Goal: Information Seeking & Learning: Check status

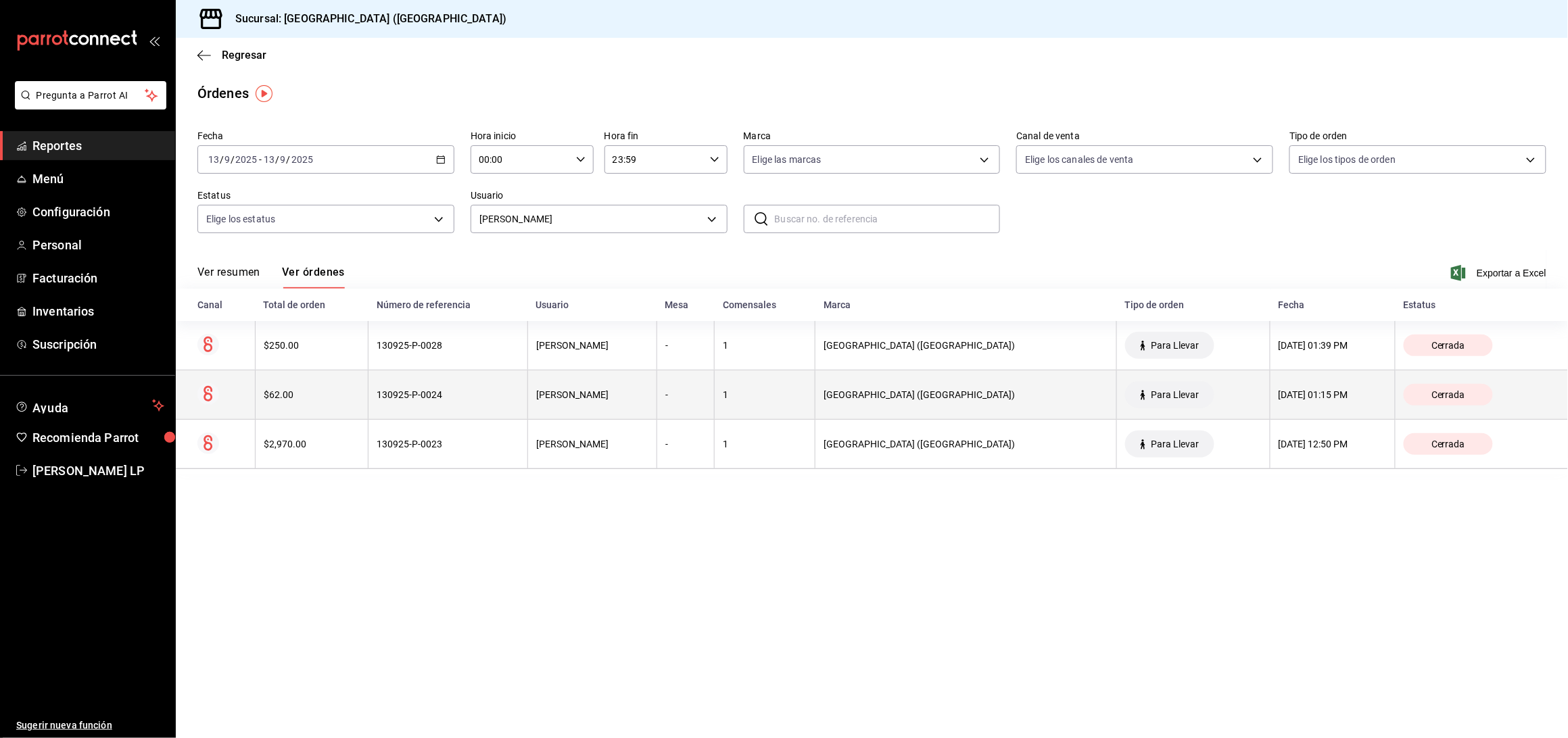
click at [512, 402] on th "130925-P-0024" at bounding box center [449, 395] width 160 height 49
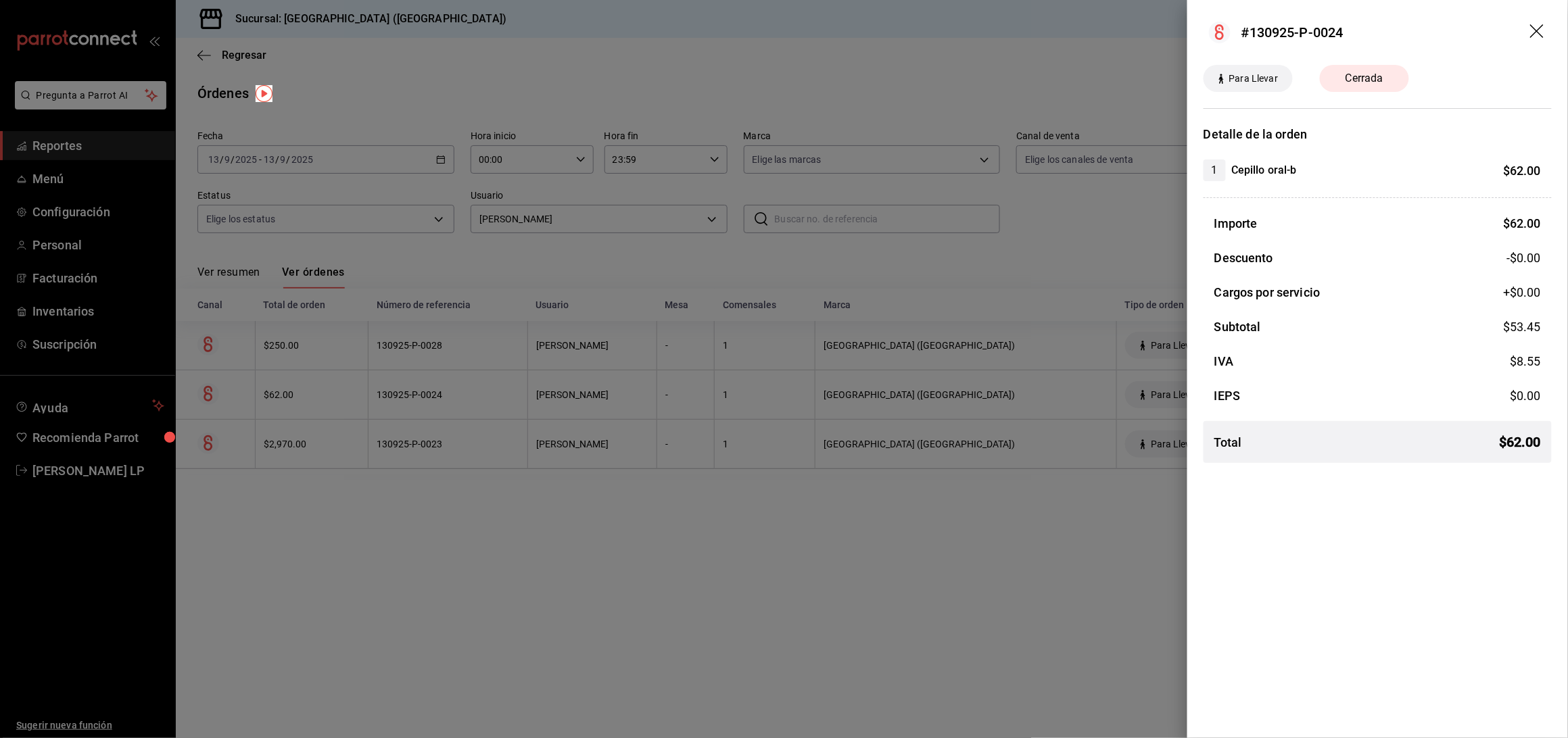
click at [512, 402] on div at bounding box center [784, 369] width 1568 height 738
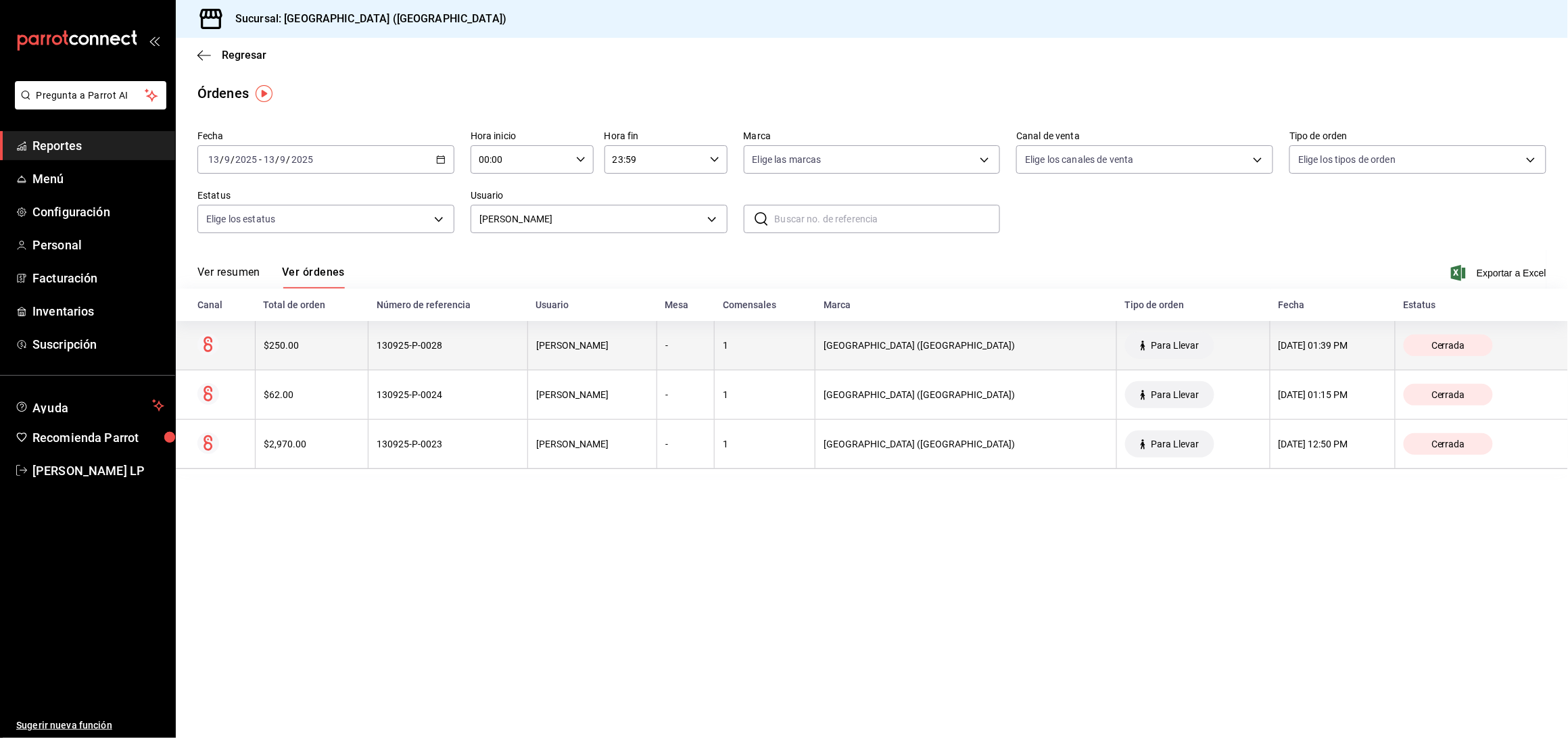
click at [493, 341] on div "130925-P-0028" at bounding box center [448, 345] width 143 height 11
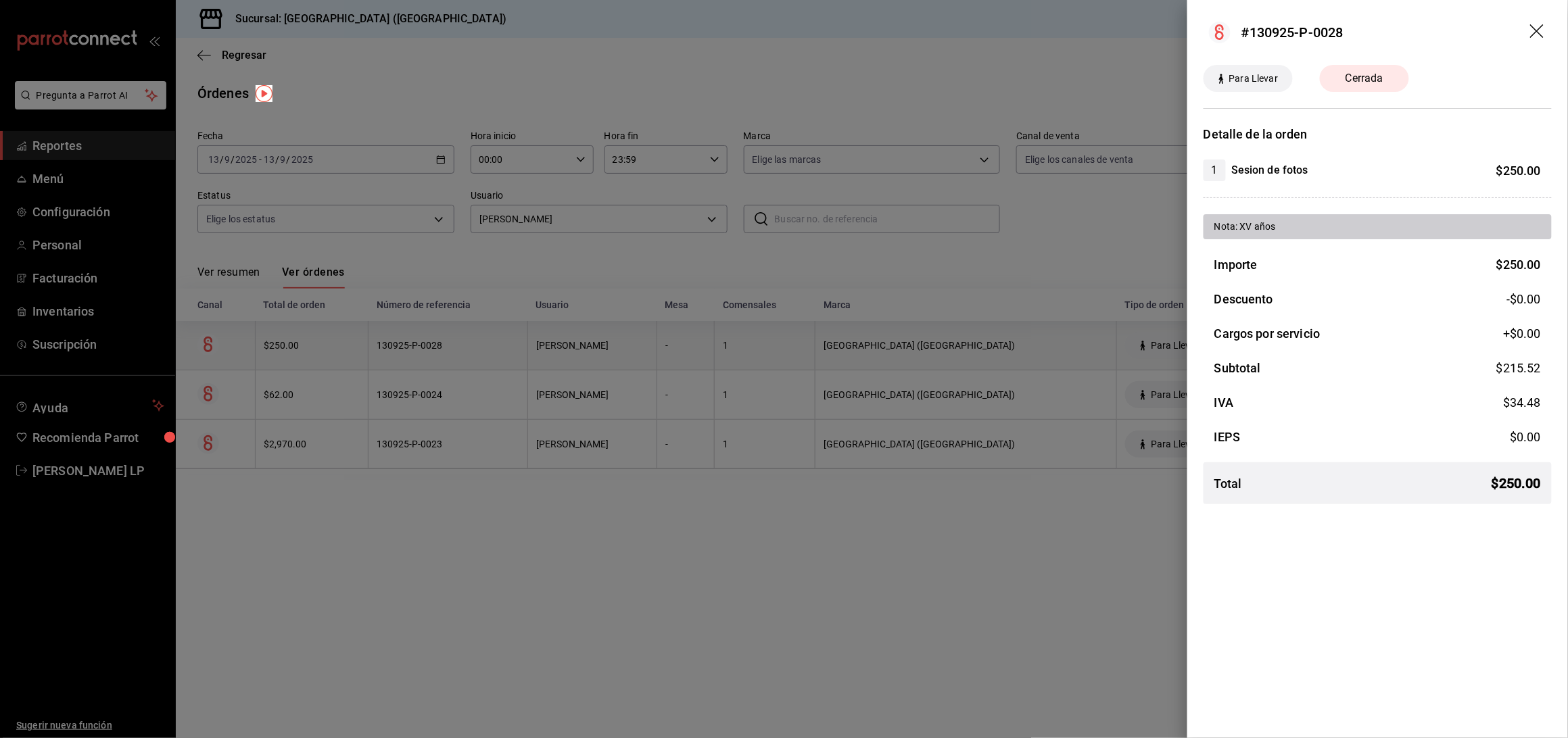
click at [493, 341] on div at bounding box center [784, 369] width 1568 height 738
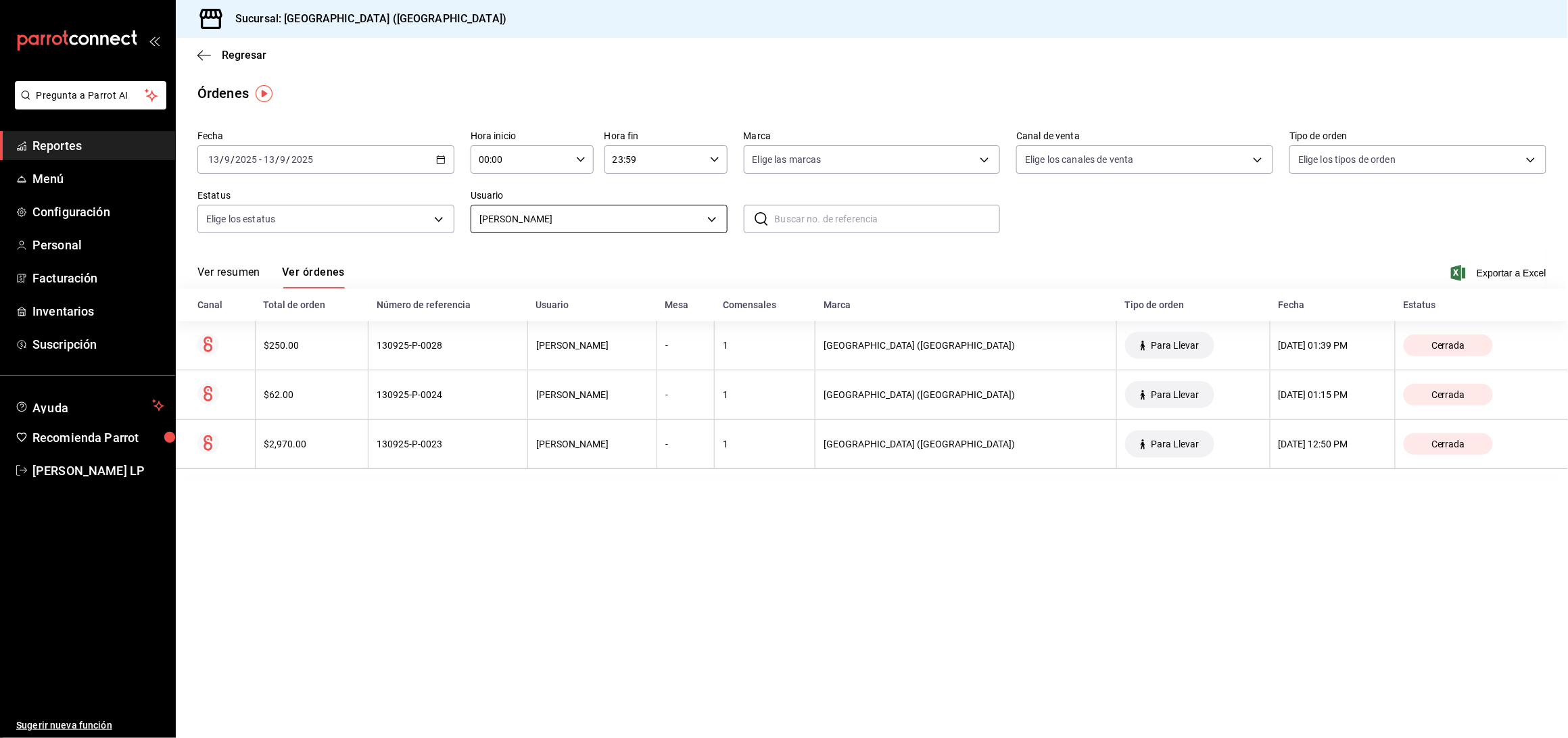
click at [658, 223] on body "Pregunta a Parrot AI Reportes Menú Configuración Personal Facturación Inventari…" at bounding box center [784, 369] width 1568 height 738
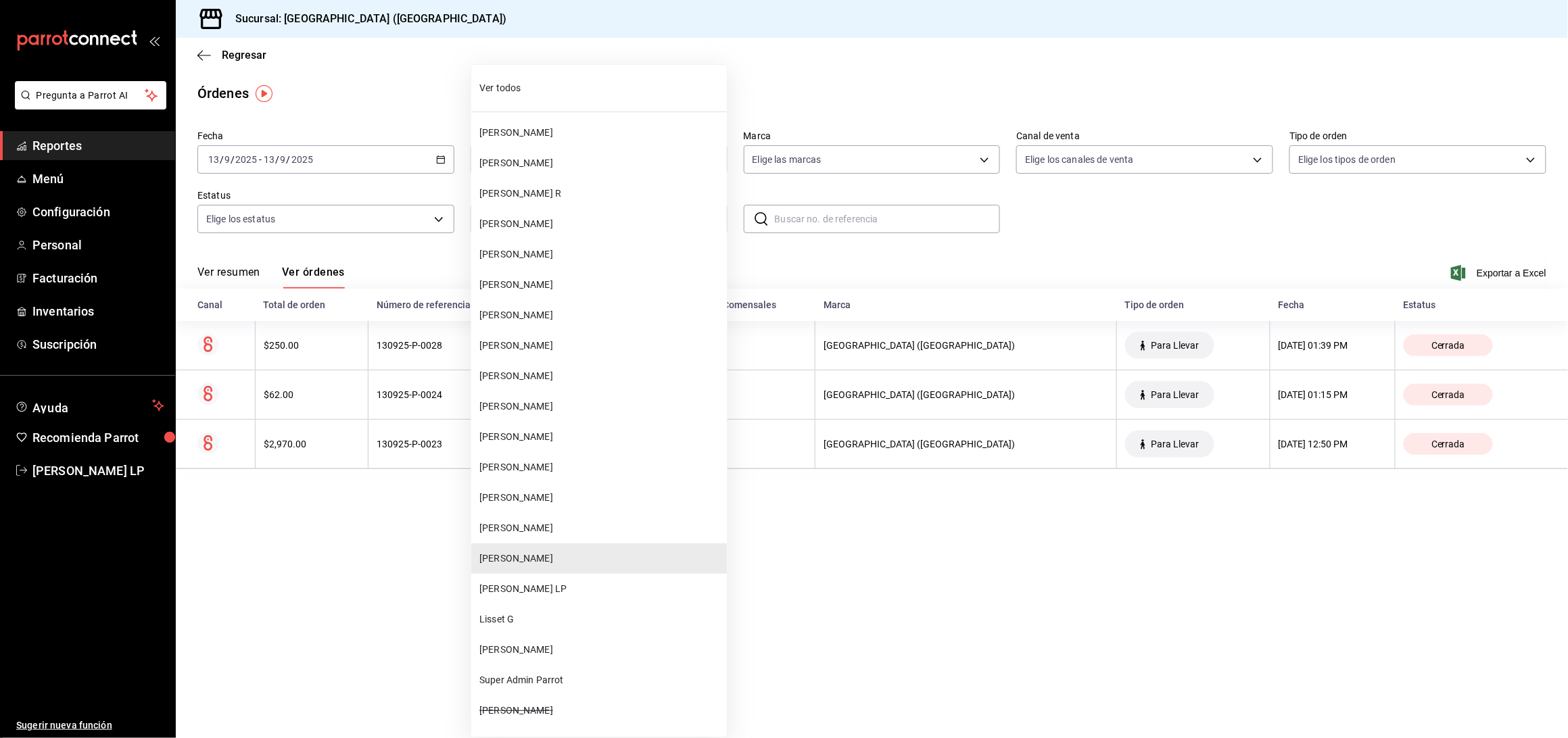
click at [605, 425] on li "[PERSON_NAME]" at bounding box center [598, 437] width 256 height 30
type input "f5f817fd-76e8-4ac2-b5cf-d8dd5632f2c7"
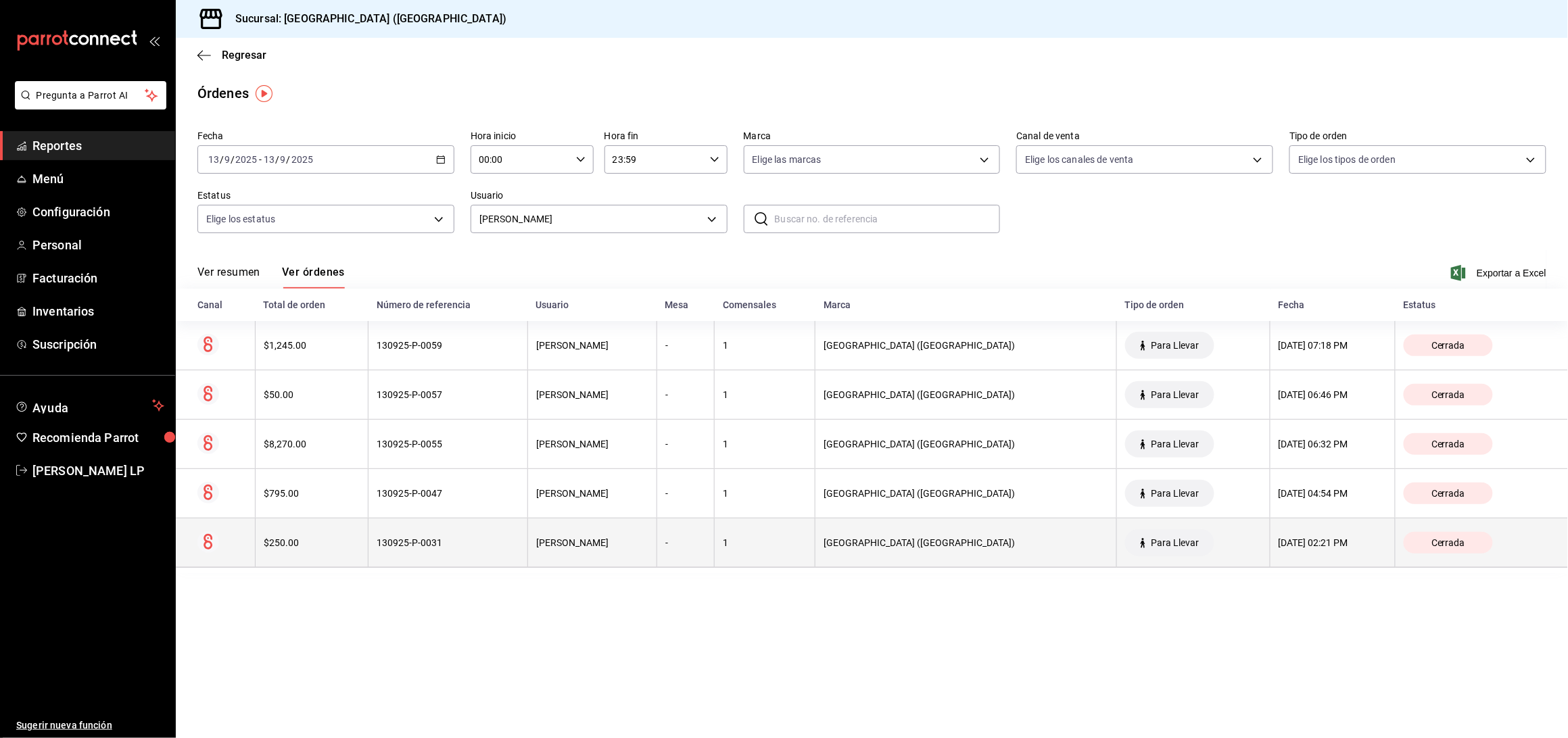
click at [510, 537] on th "130925-P-0031" at bounding box center [449, 543] width 160 height 49
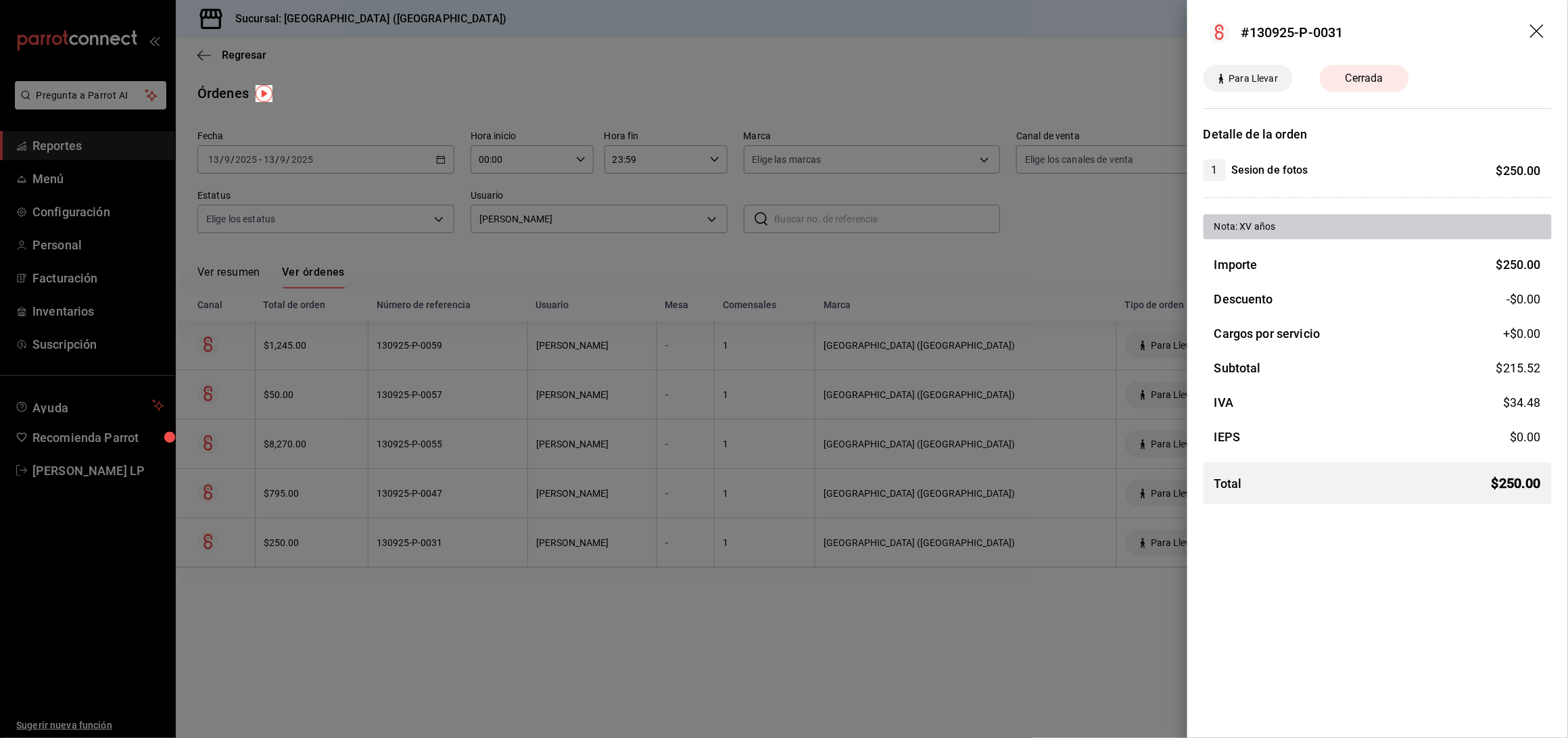
click at [510, 537] on div at bounding box center [784, 369] width 1568 height 738
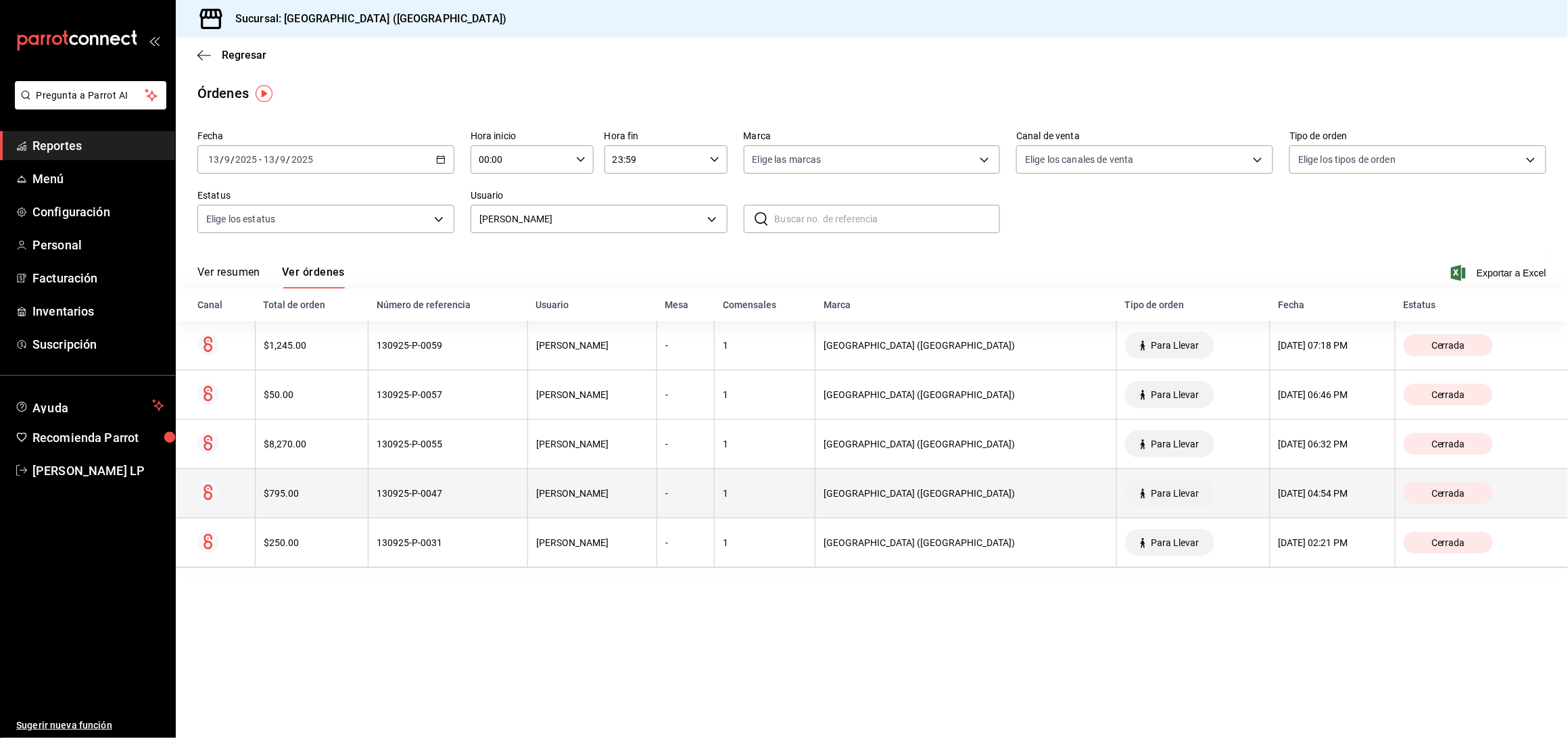
click at [507, 509] on th "130925-P-0047" at bounding box center [449, 493] width 160 height 49
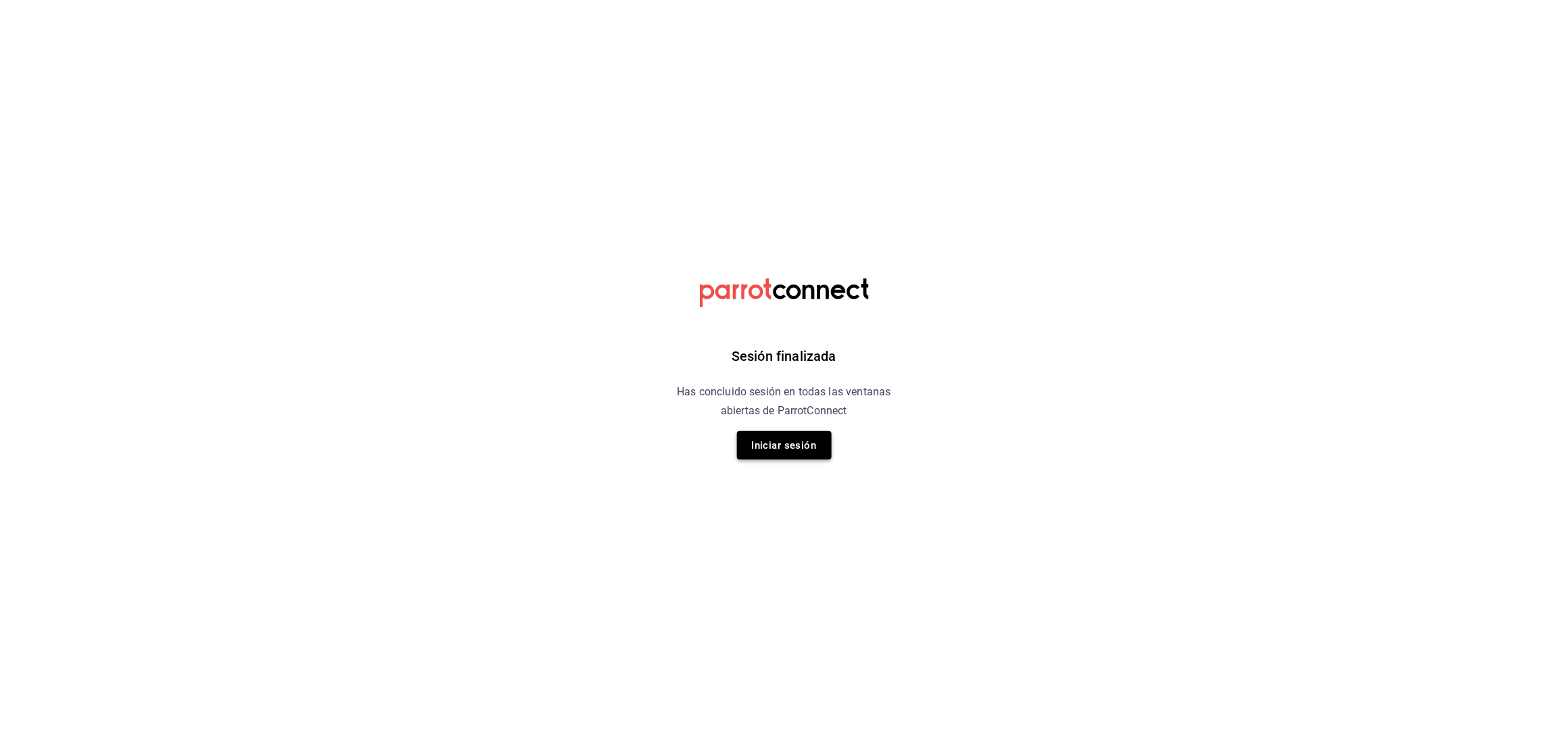
click at [777, 460] on div "Sesión finalizada Has concluido sesión en todas las ventanas abiertas de Parrot…" at bounding box center [784, 369] width 342 height 738
click at [777, 438] on button "Iniciar sesión" at bounding box center [785, 446] width 95 height 29
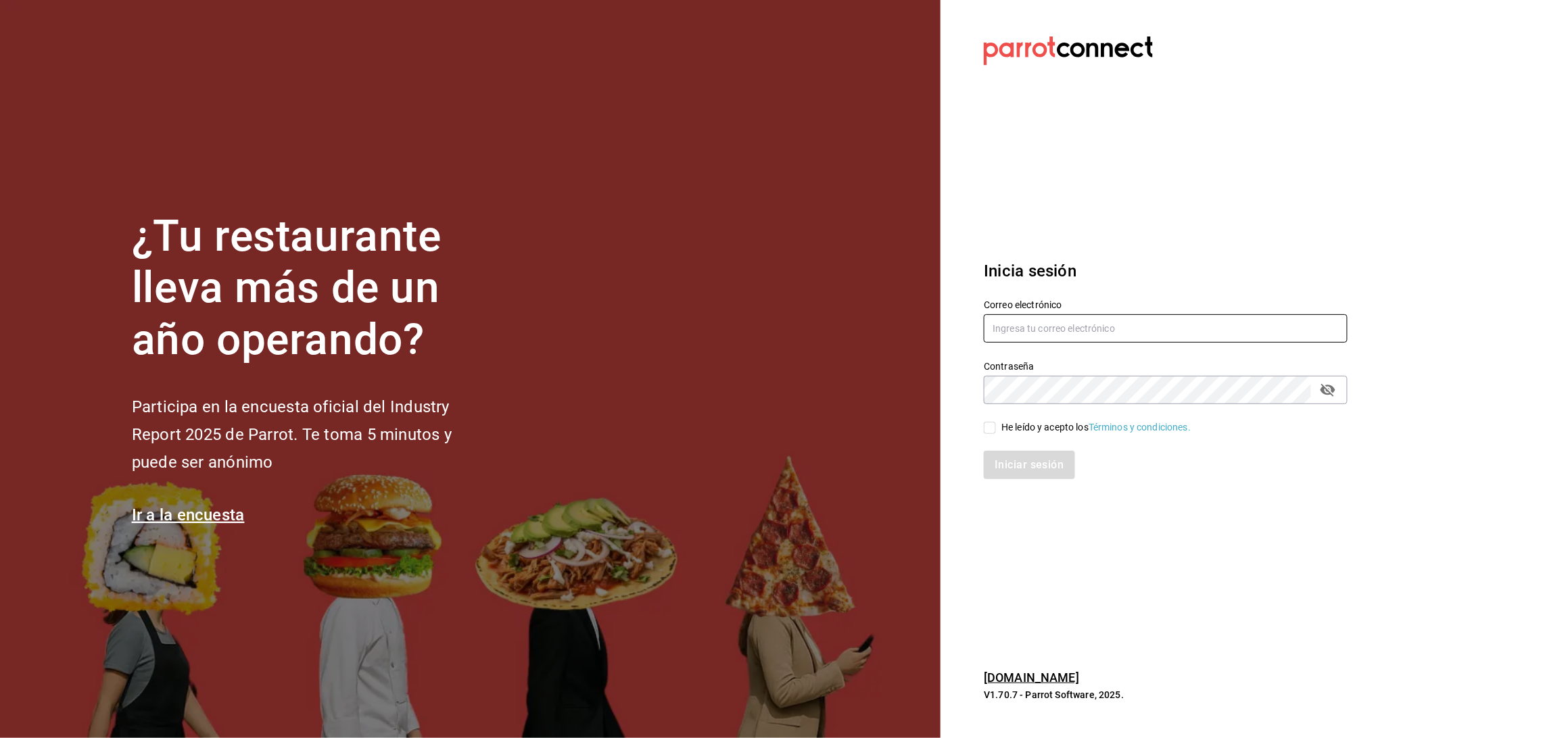
click at [1192, 323] on input "text" at bounding box center [1166, 328] width 364 height 29
type input "A"
type input "[EMAIL_ADDRESS][DOMAIN_NAME]"
click at [1332, 386] on icon "passwordField" at bounding box center [1328, 390] width 15 height 13
click at [993, 430] on input "He leído y acepto los Términos y condiciones." at bounding box center [990, 428] width 13 height 13
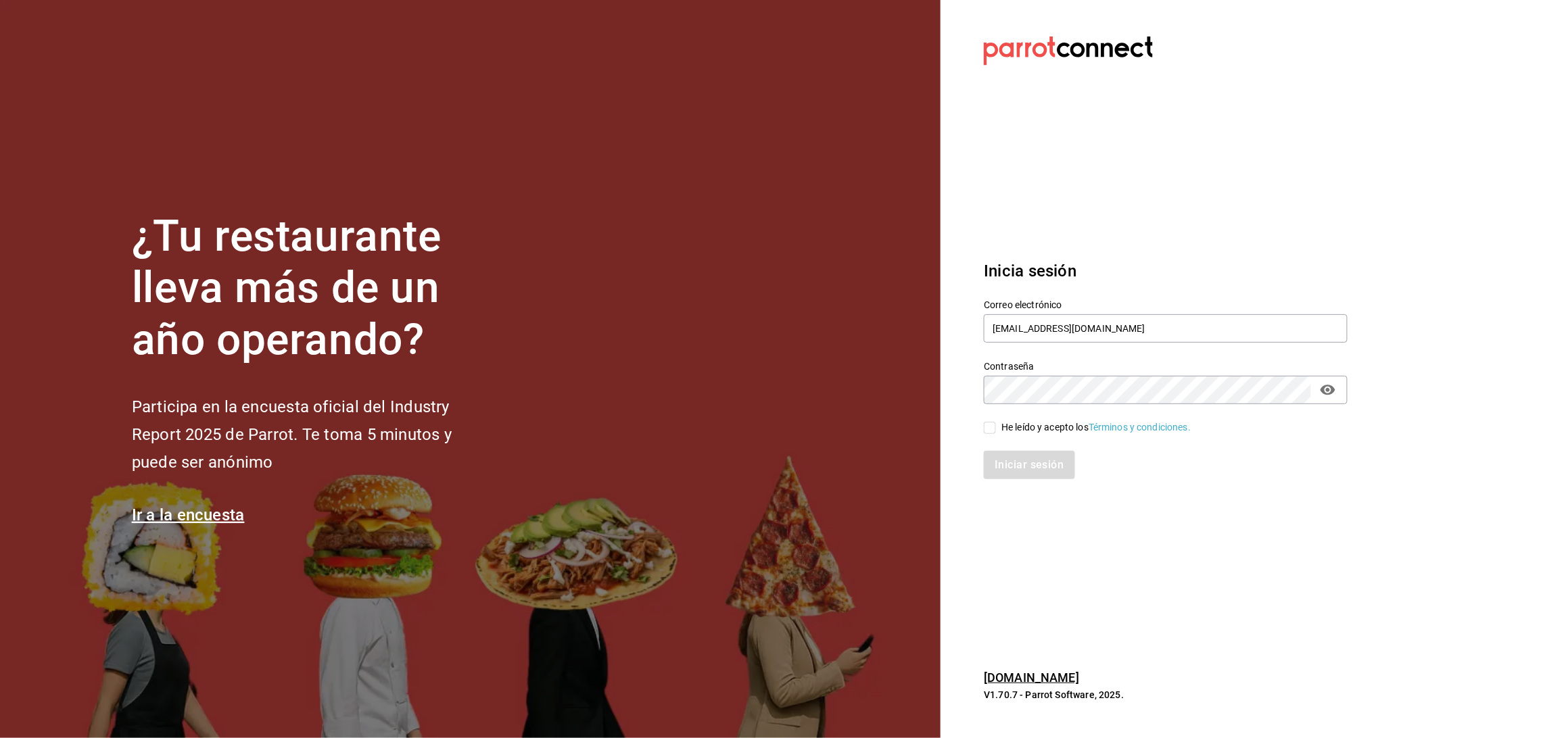
checkbox input "true"
click at [1001, 464] on button "Iniciar sesión" at bounding box center [1030, 465] width 92 height 29
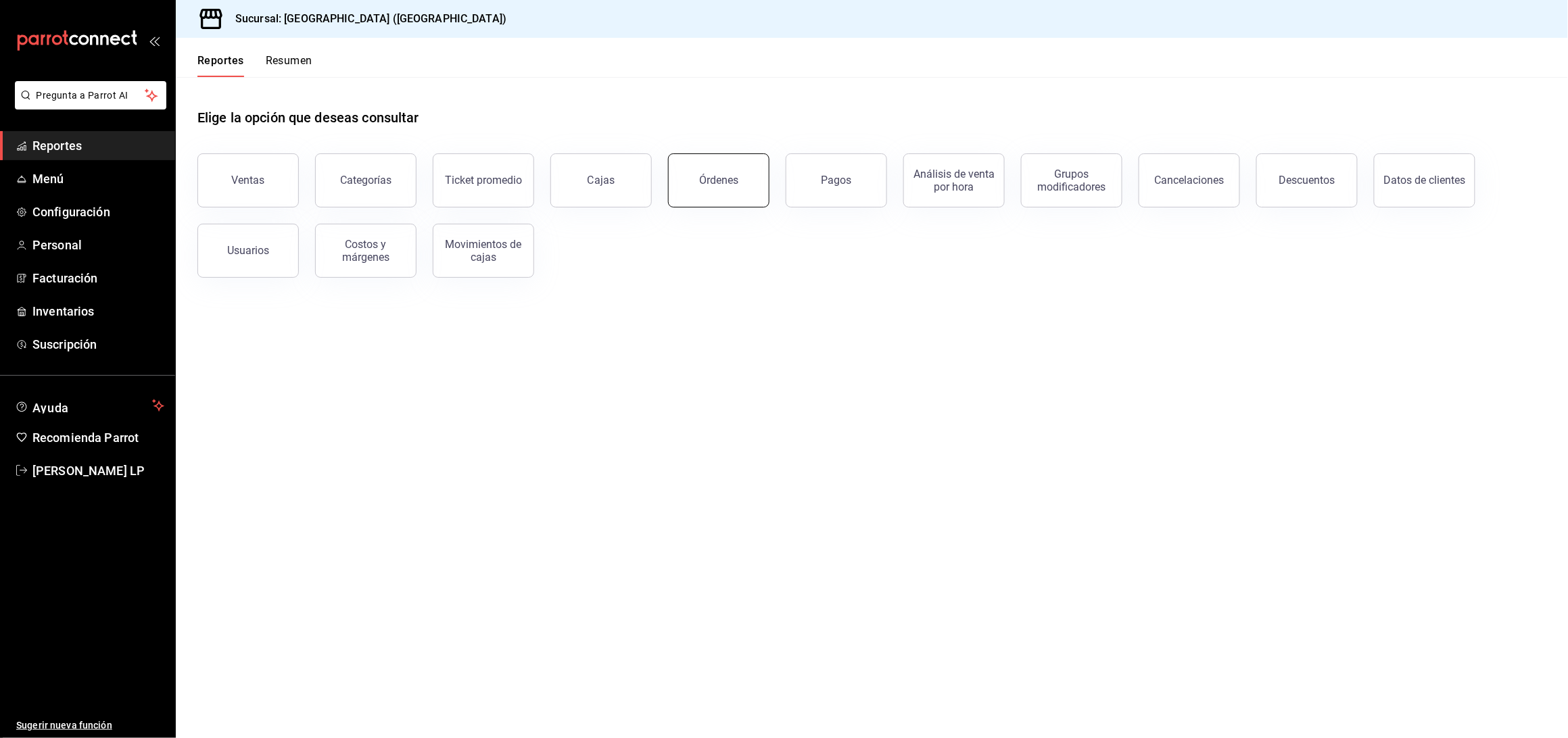
click at [699, 170] on button "Órdenes" at bounding box center [719, 180] width 101 height 54
click at [699, 170] on html "Pregunta a Parrot AI Reportes Menú Configuración Personal Facturación Inventari…" at bounding box center [784, 369] width 1568 height 738
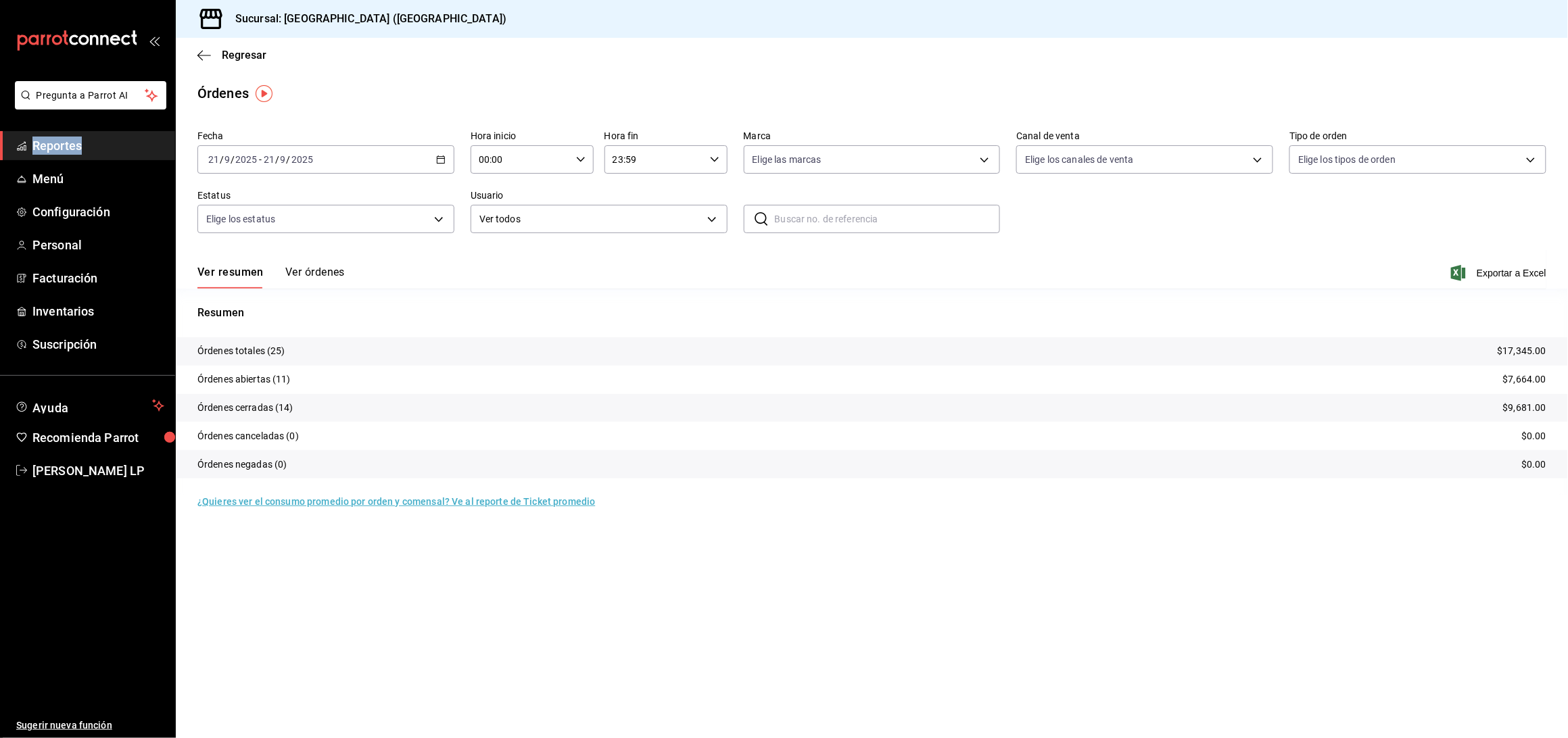
click at [327, 274] on button "Ver órdenes" at bounding box center [315, 277] width 59 height 23
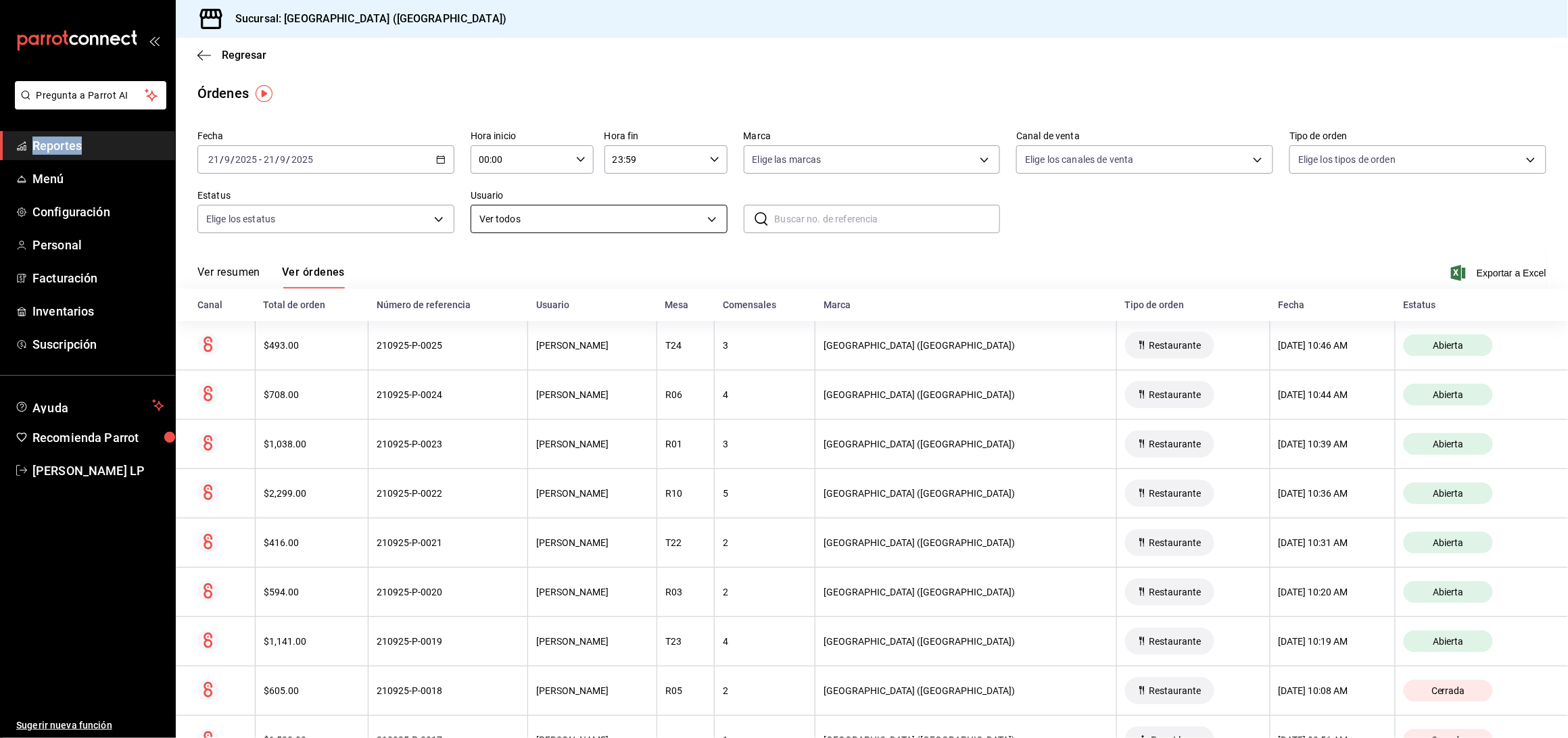
click at [614, 207] on body "Pregunta a Parrot AI Reportes Menú Configuración Personal Facturación Inventari…" at bounding box center [784, 369] width 1568 height 738
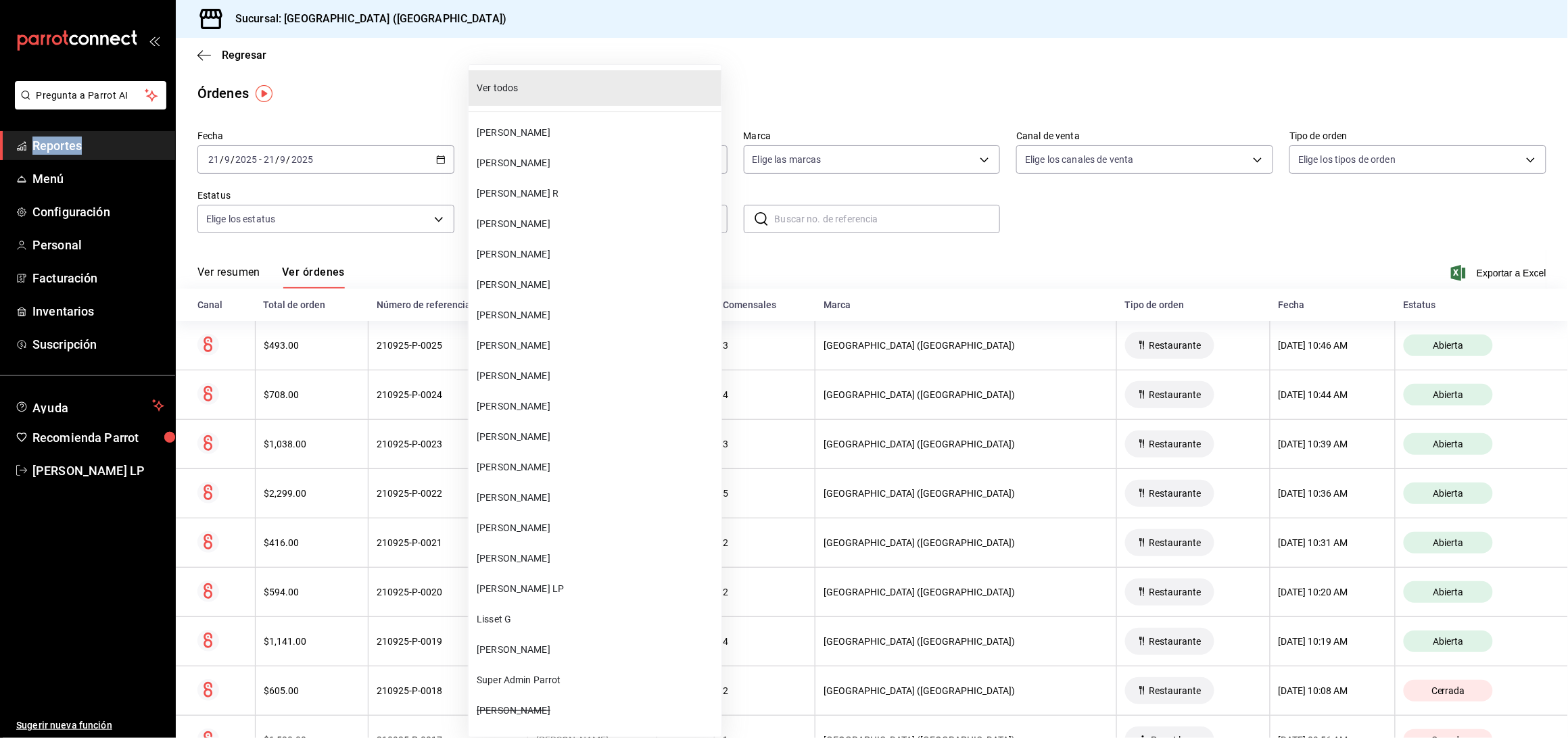
click at [533, 548] on li "[PERSON_NAME]" at bounding box center [595, 559] width 253 height 30
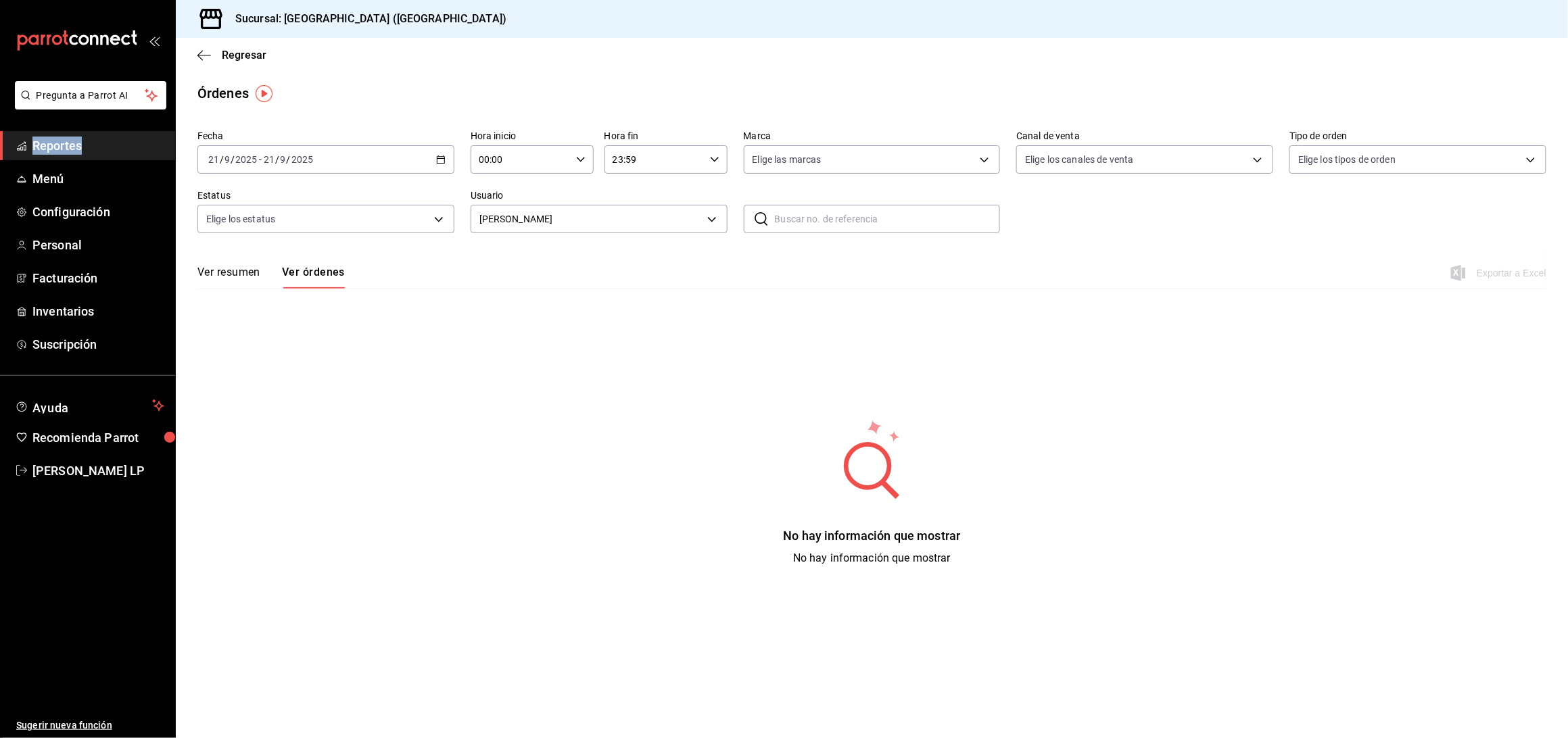
click at [440, 159] on icon "button" at bounding box center [440, 160] width 10 height 10
click at [284, 344] on li "Rango de fechas" at bounding box center [261, 352] width 126 height 30
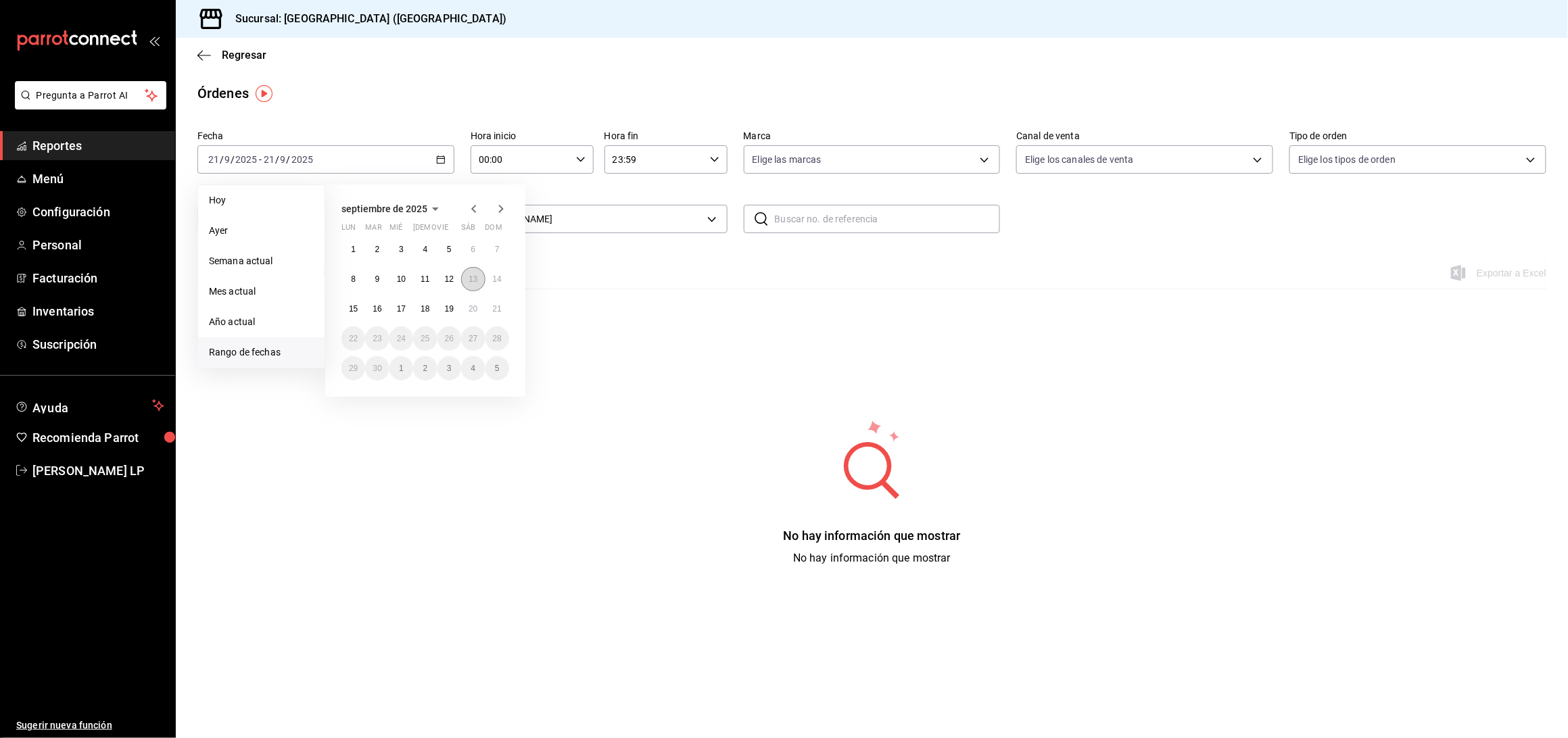
click at [481, 282] on button "13" at bounding box center [473, 279] width 23 height 24
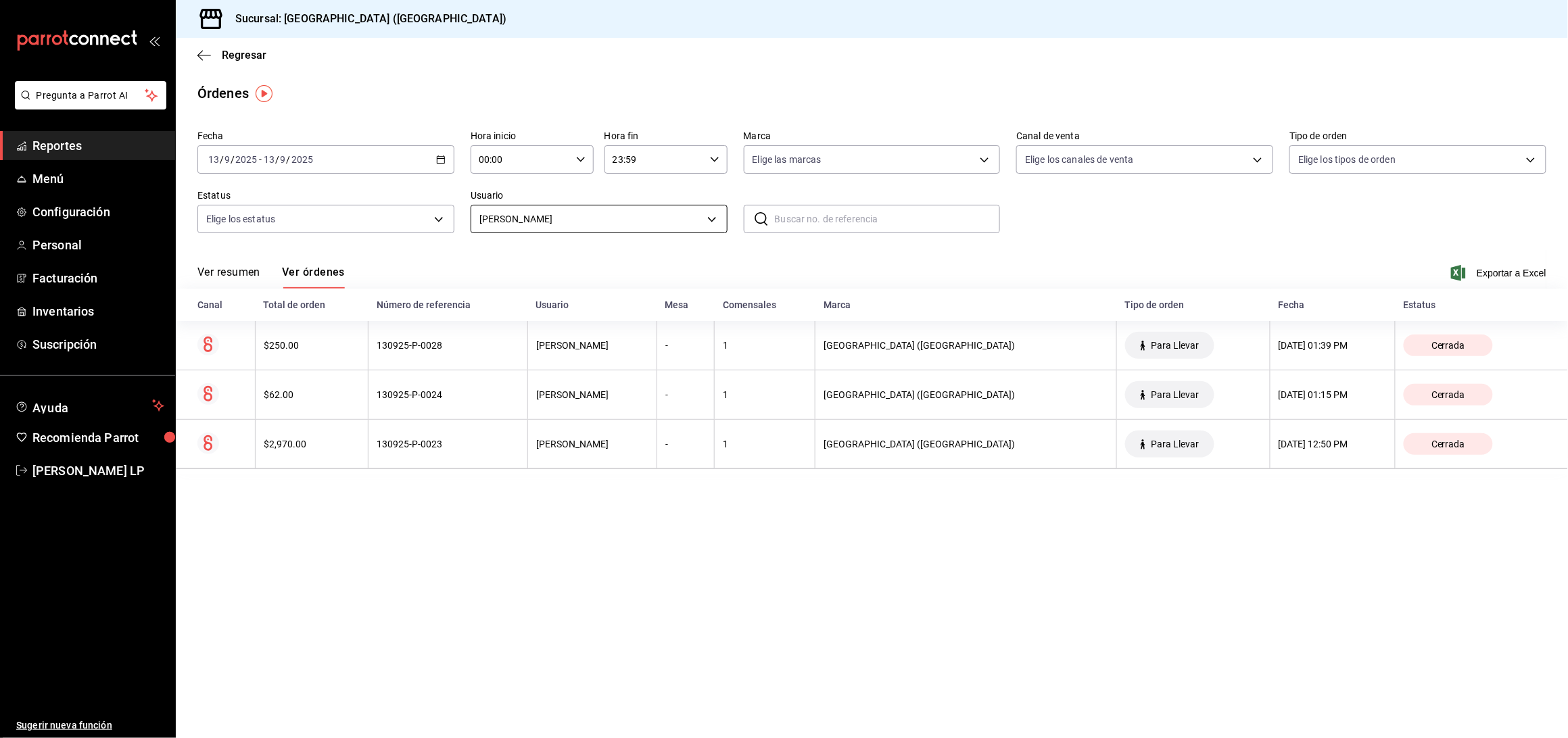
click at [588, 230] on body "Pregunta a Parrot AI Reportes Menú Configuración Personal Facturación Inventari…" at bounding box center [784, 369] width 1568 height 738
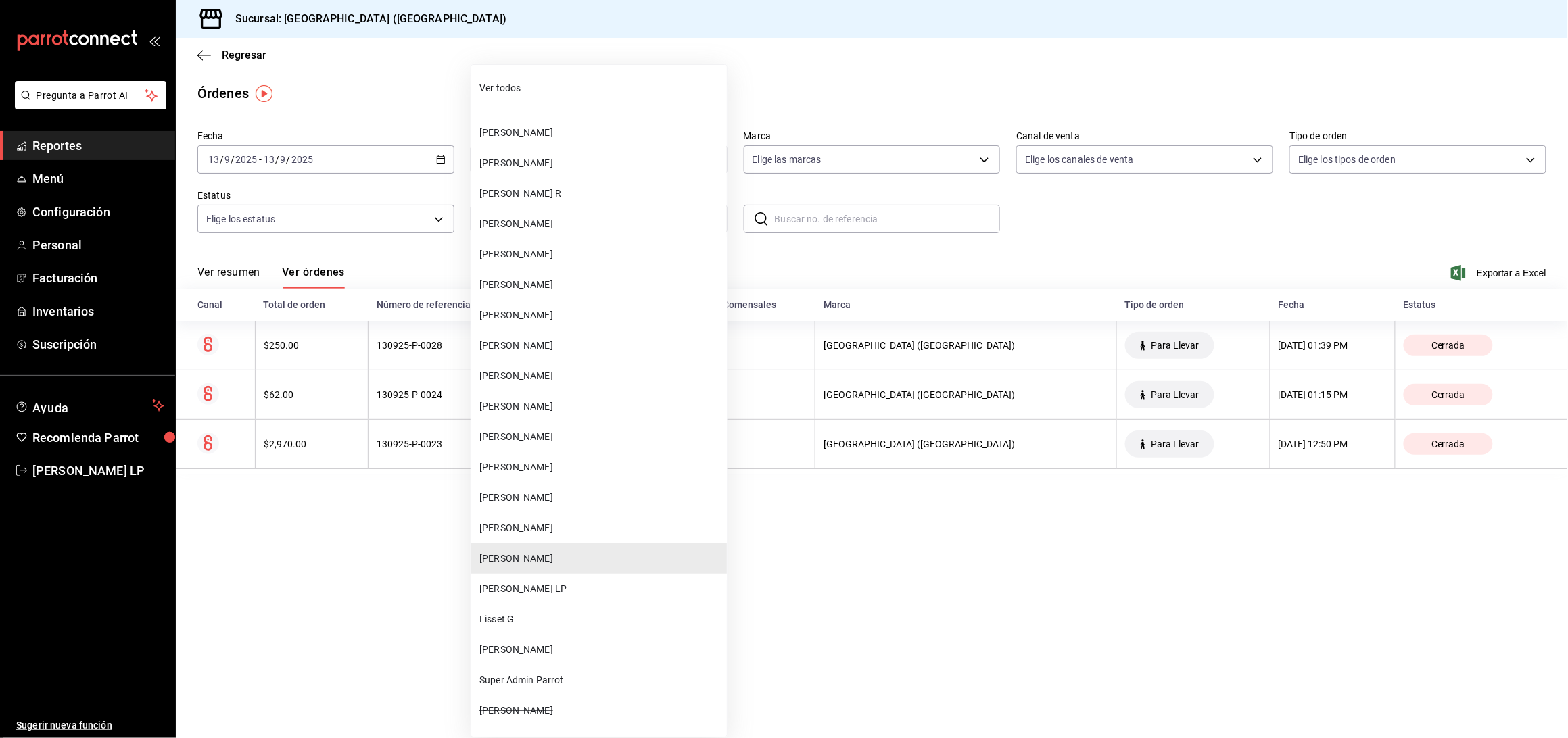
click at [578, 430] on span "[PERSON_NAME]" at bounding box center [600, 437] width 242 height 14
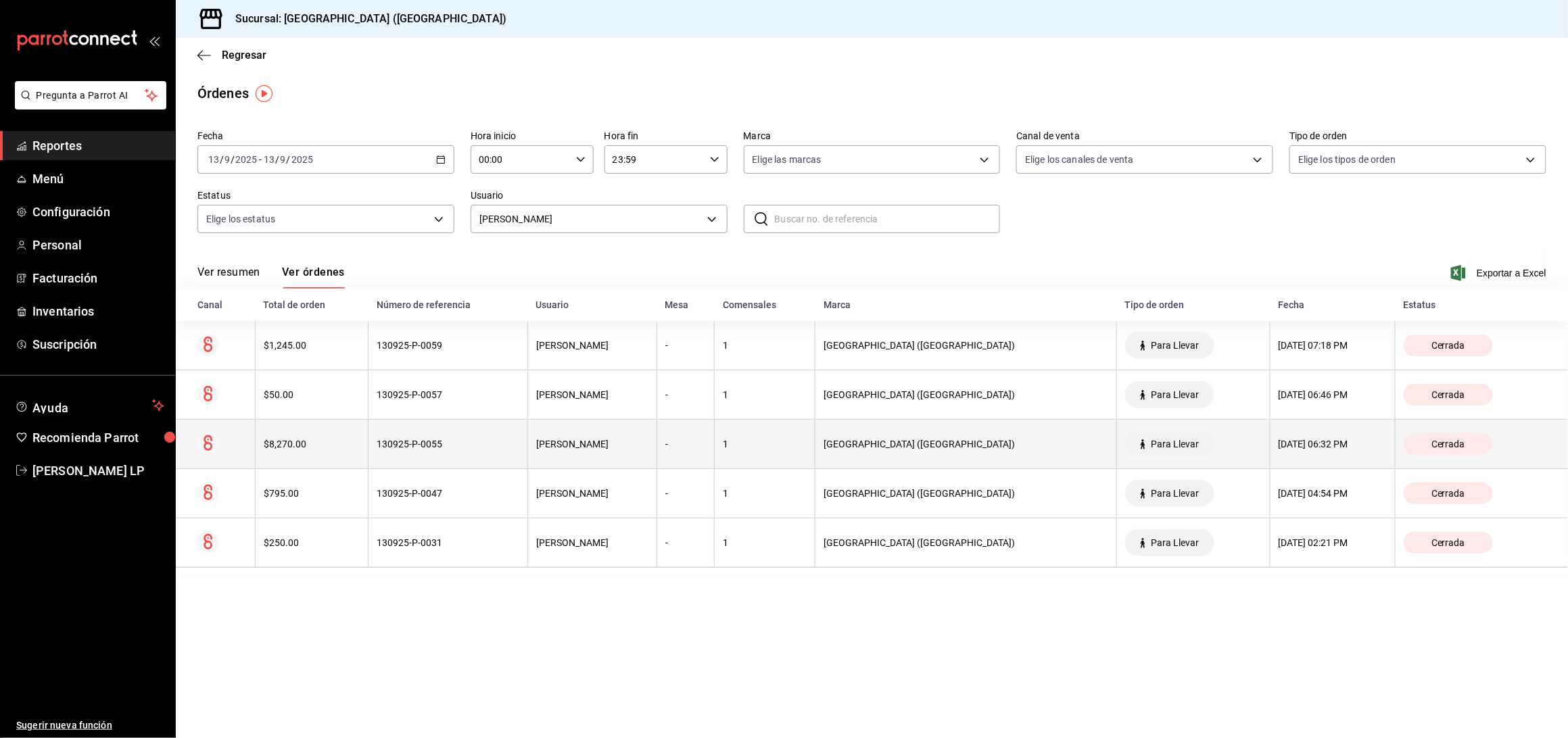
click at [564, 449] on div "[PERSON_NAME]" at bounding box center [592, 444] width 112 height 11
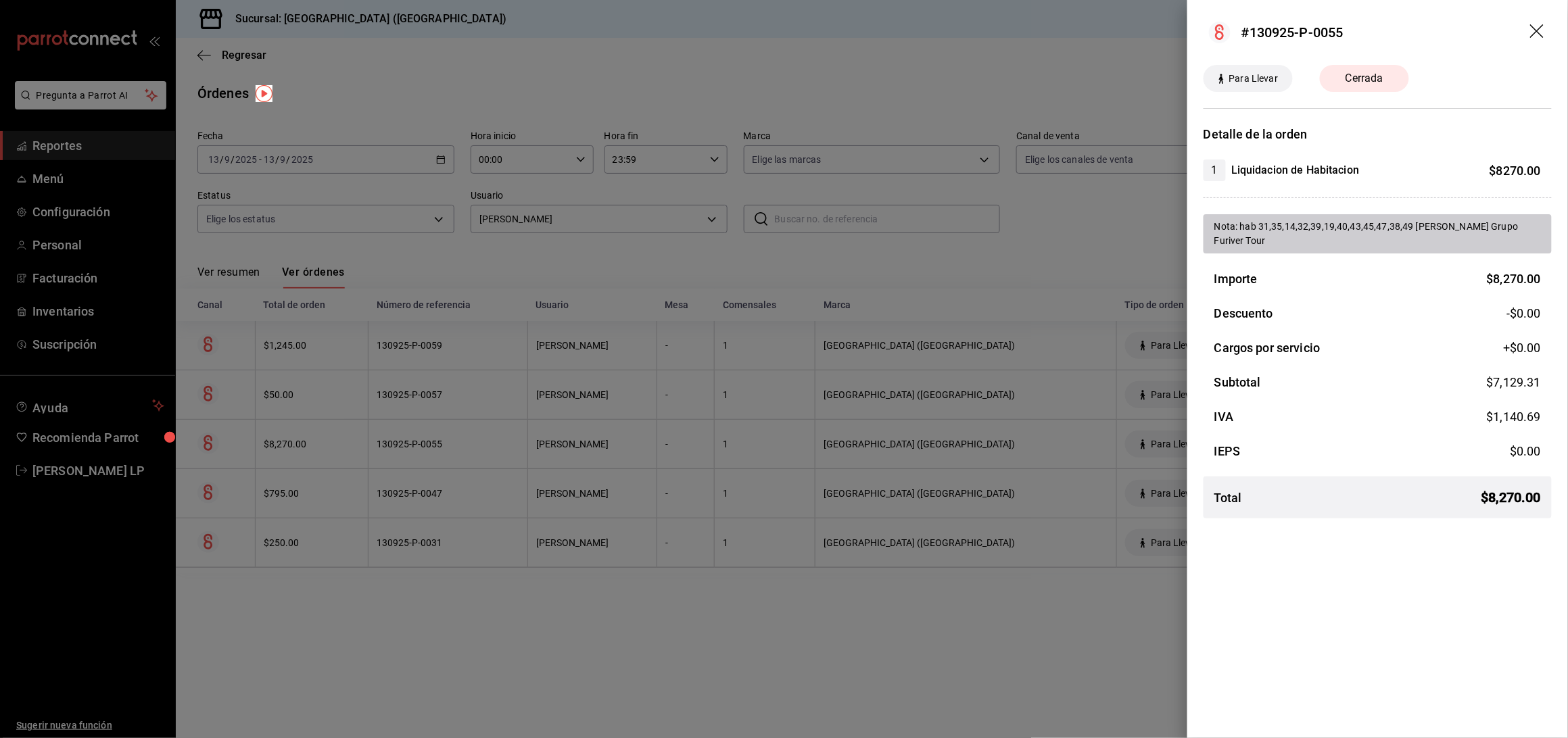
click at [1090, 604] on div at bounding box center [784, 369] width 1568 height 738
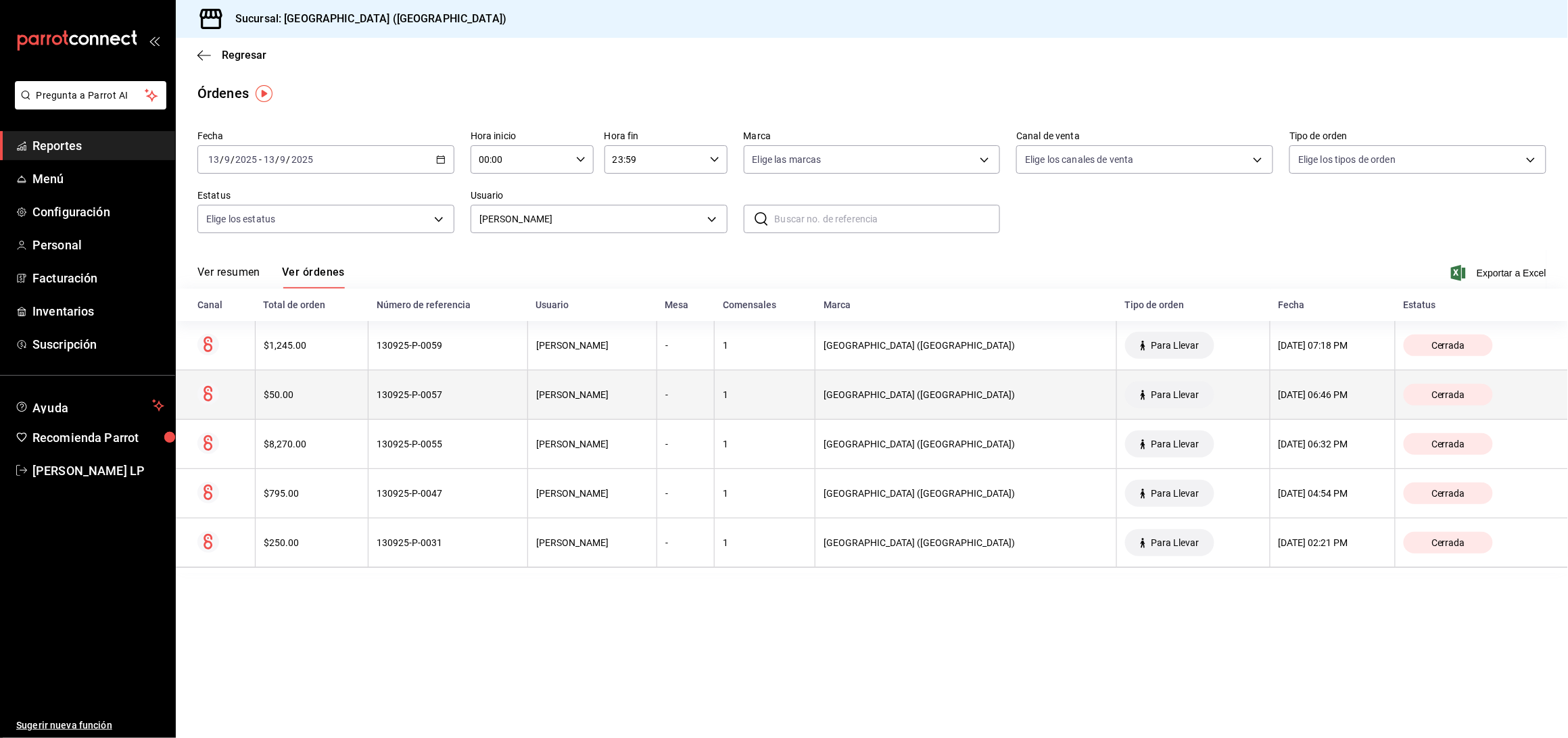
click at [476, 406] on th "130925-P-0057" at bounding box center [449, 395] width 160 height 49
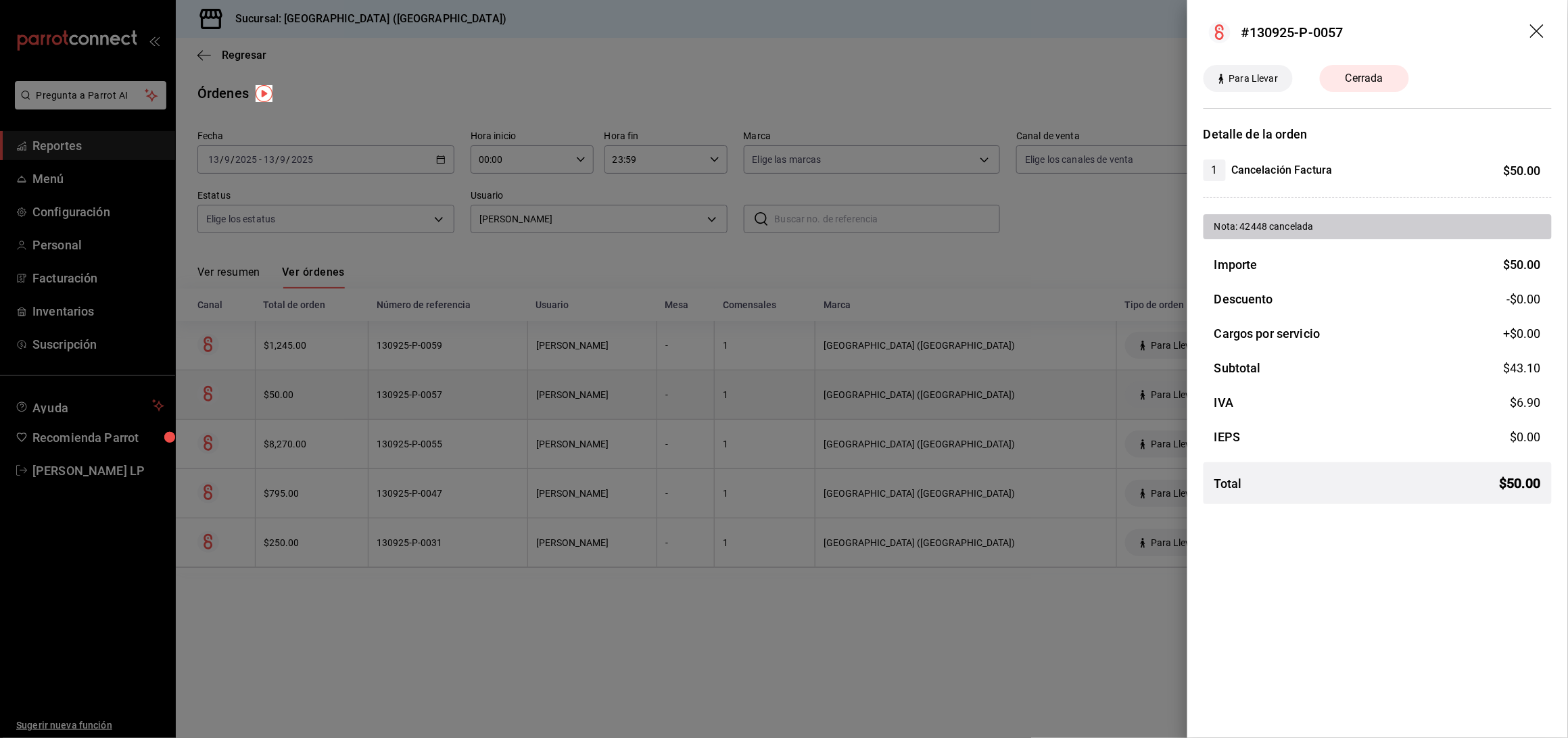
click at [476, 406] on div at bounding box center [784, 369] width 1568 height 738
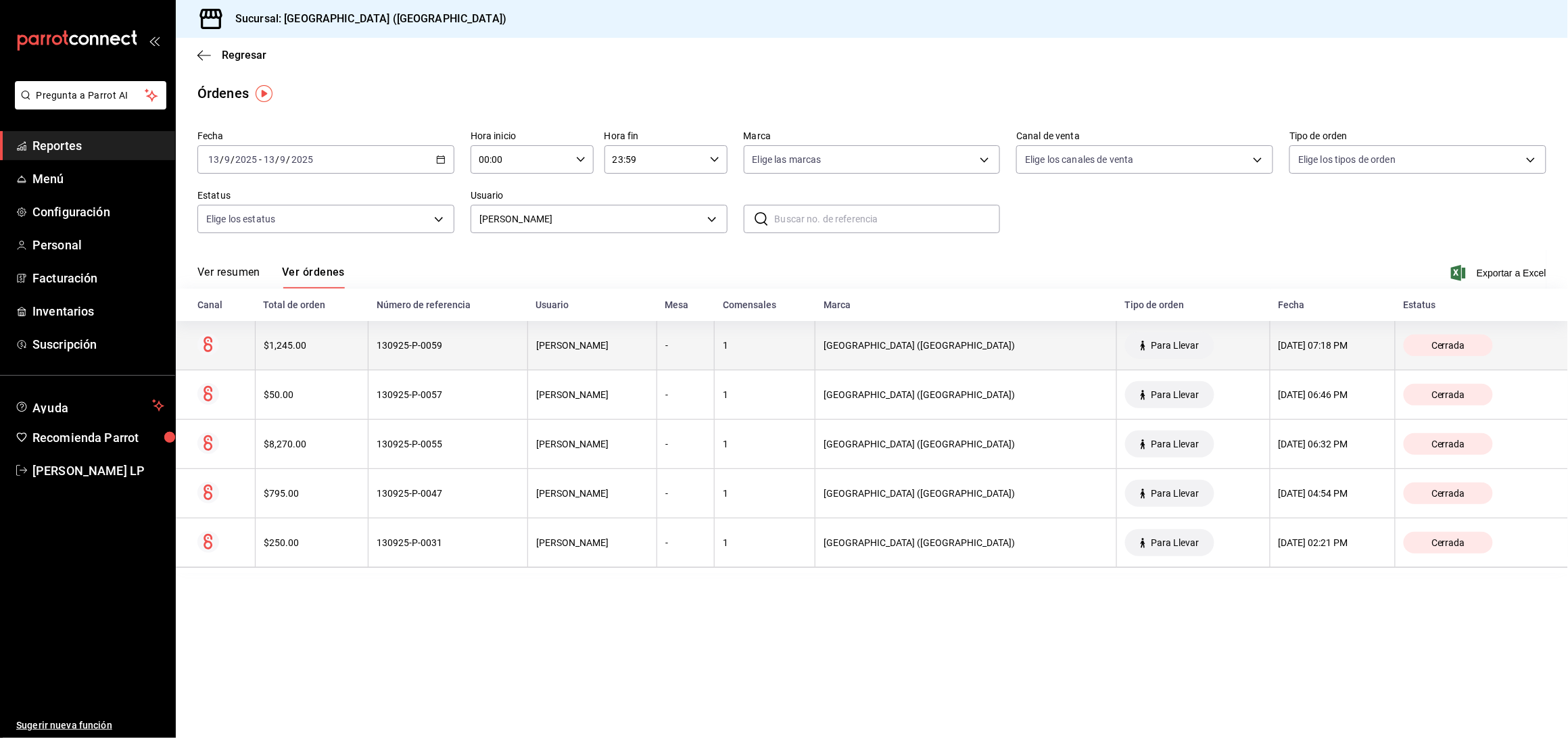
click at [481, 352] on th "130925-P-0059" at bounding box center [449, 345] width 160 height 49
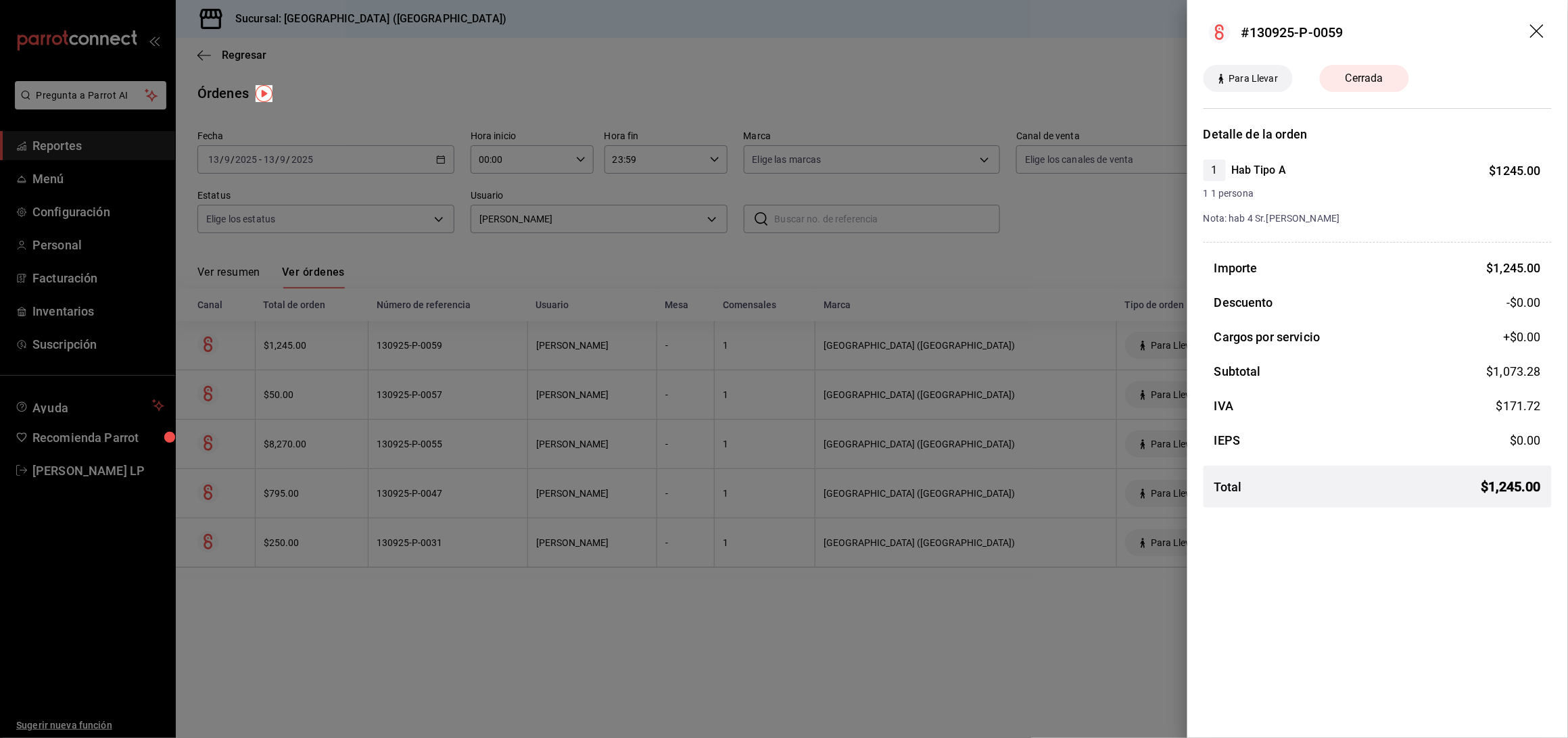
click at [867, 649] on div at bounding box center [784, 369] width 1568 height 738
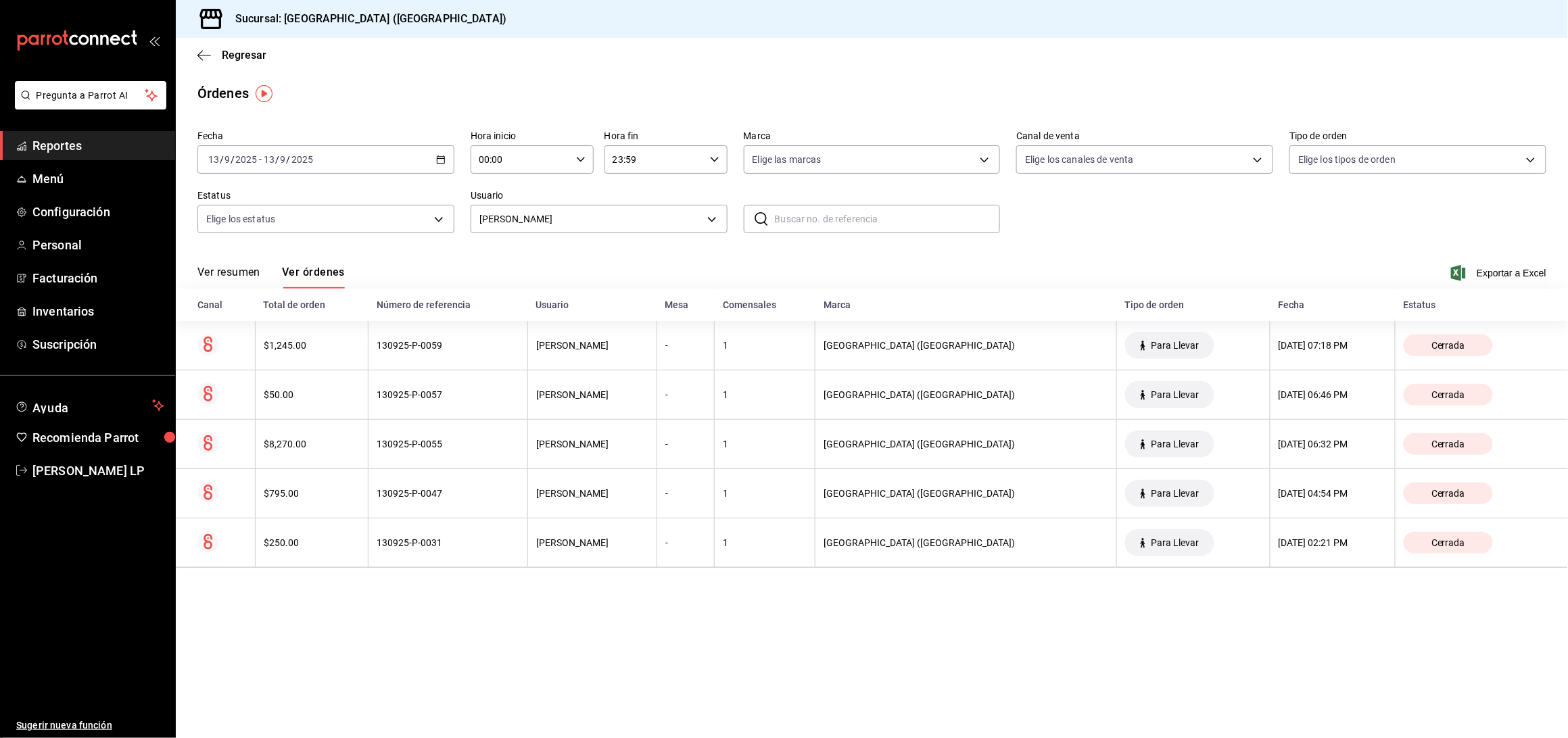
click at [670, 238] on div "Fecha 2025-09-13 13 / 9 / 2025 - 2025-09-13 13 / 9 / 2025 Hora inicio 00:00 Hor…" at bounding box center [872, 187] width 1349 height 125
click at [667, 230] on body "Pregunta a Parrot AI Reportes Menú Configuración Personal Facturación Inventari…" at bounding box center [784, 369] width 1568 height 738
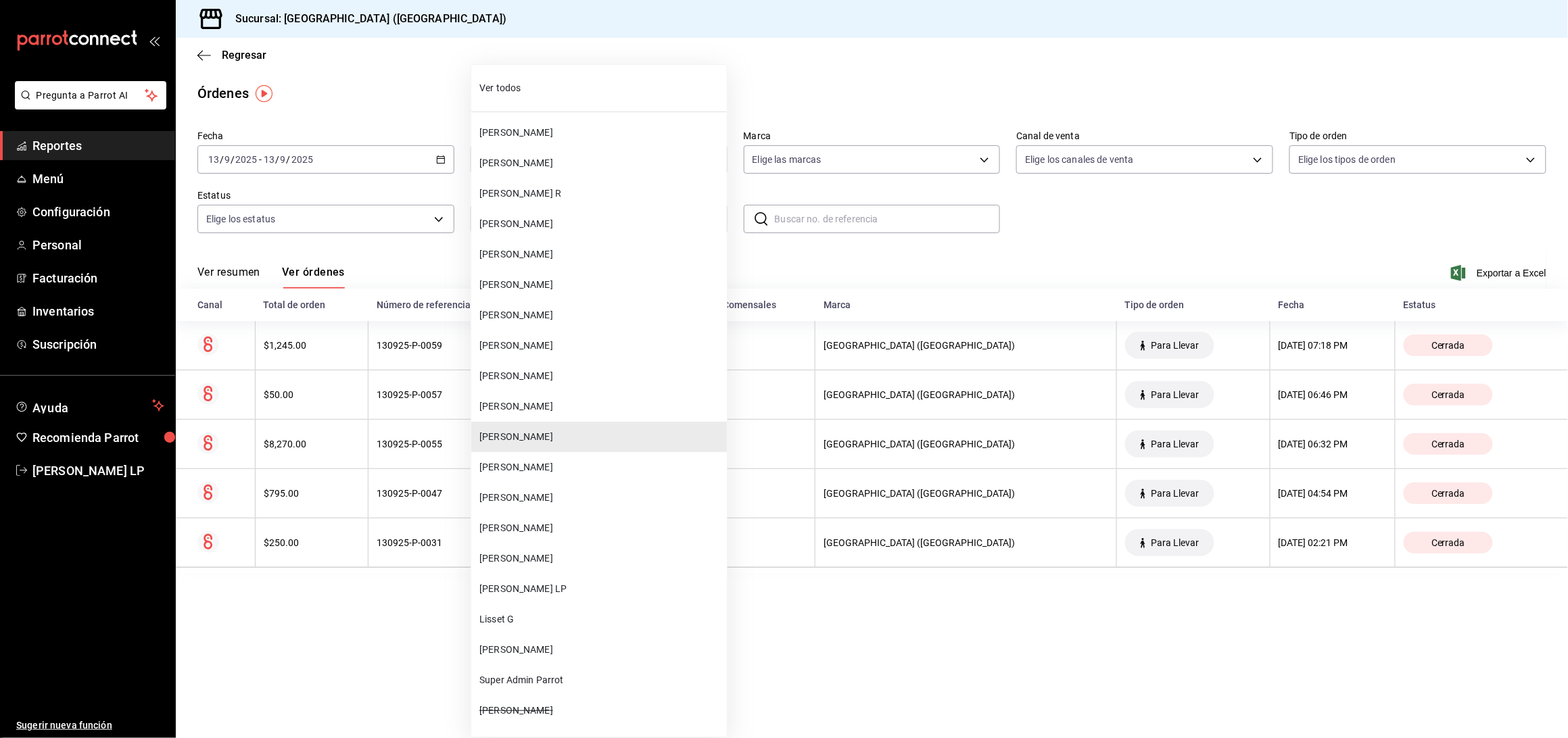
click at [572, 547] on li "[PERSON_NAME]" at bounding box center [598, 559] width 256 height 30
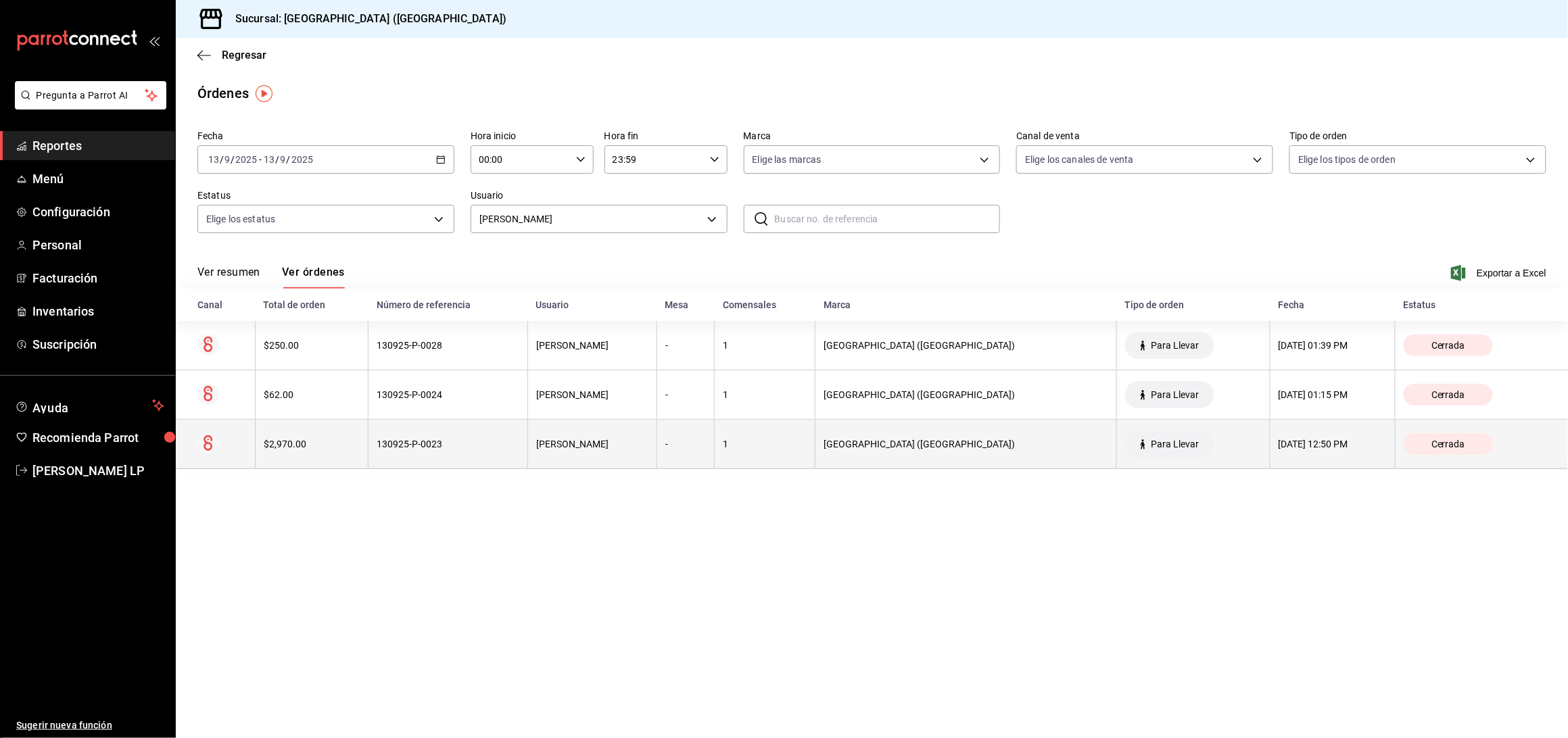
click at [588, 465] on th "[PERSON_NAME]" at bounding box center [593, 444] width 129 height 49
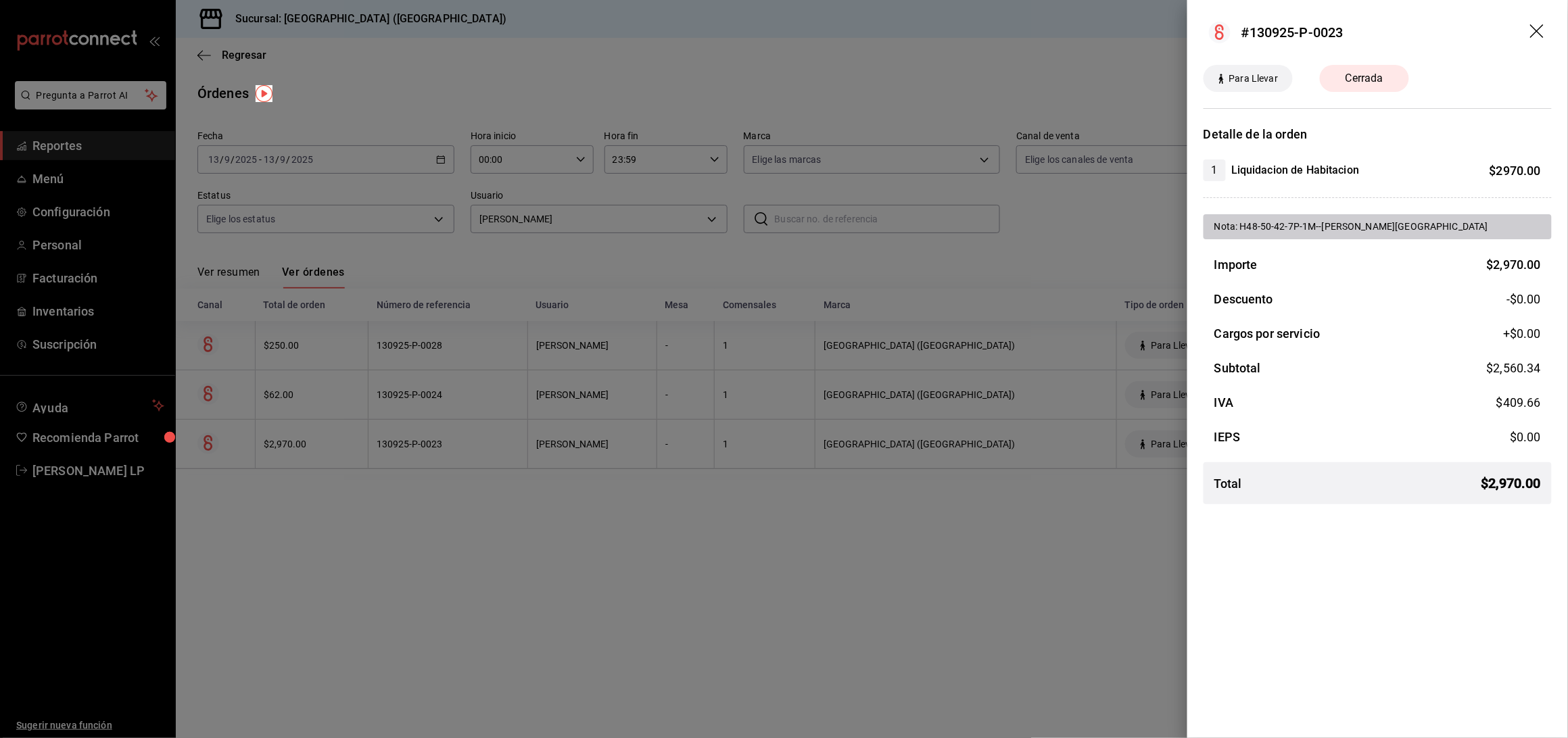
click at [660, 543] on div at bounding box center [784, 369] width 1568 height 738
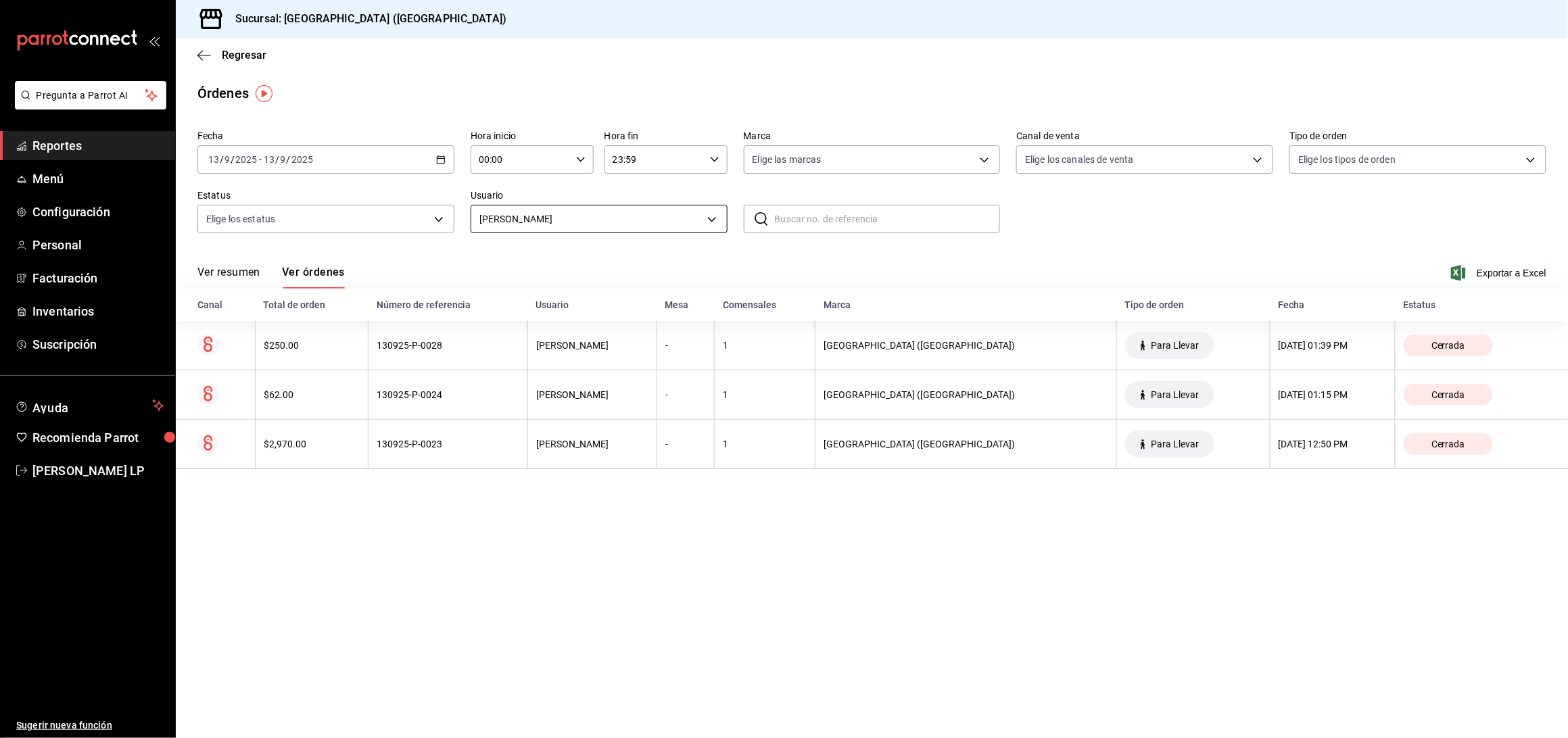
click at [553, 213] on body "Pregunta a Parrot AI Reportes Menú Configuración Personal Facturación Inventari…" at bounding box center [784, 369] width 1568 height 738
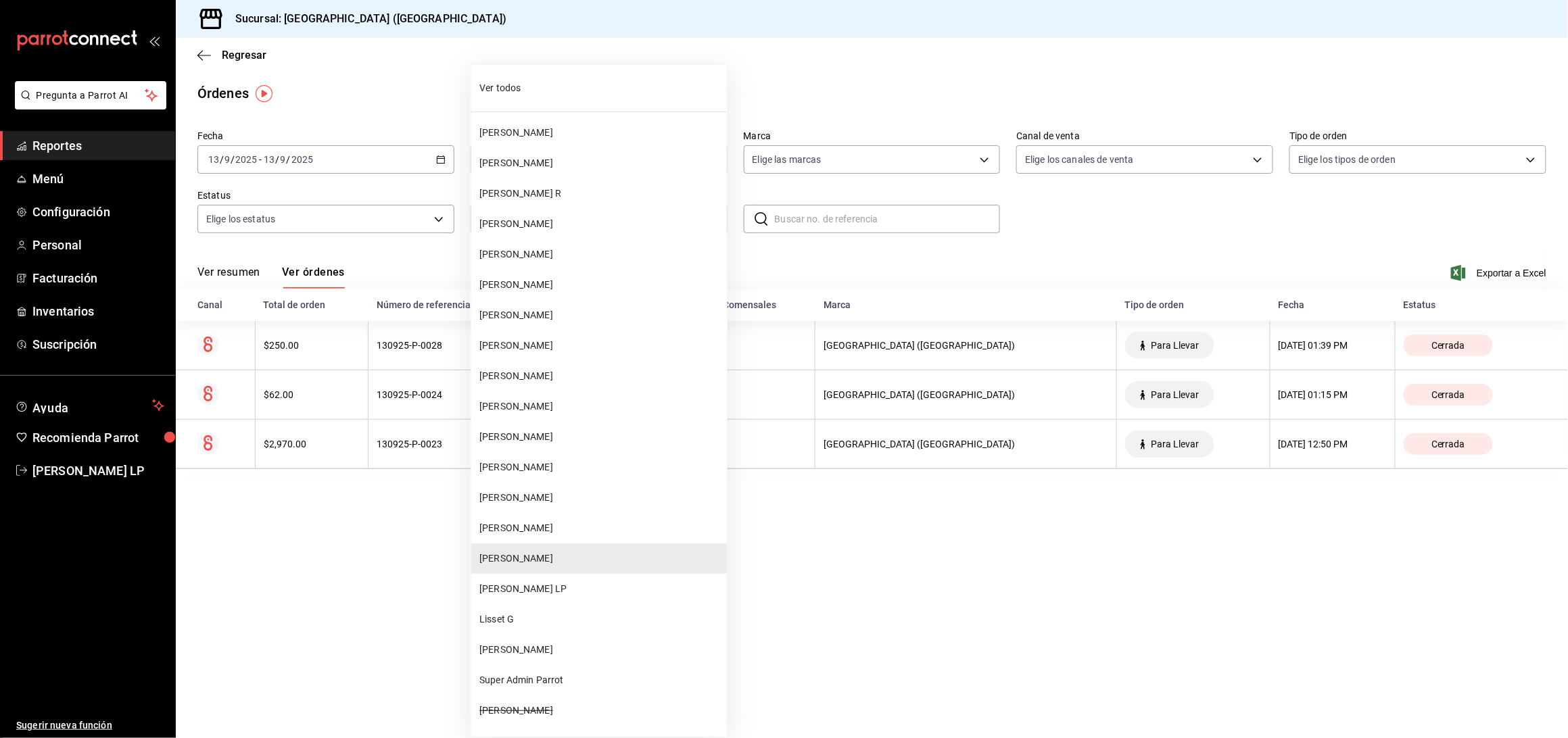
click at [571, 432] on span "[PERSON_NAME]" at bounding box center [600, 437] width 242 height 14
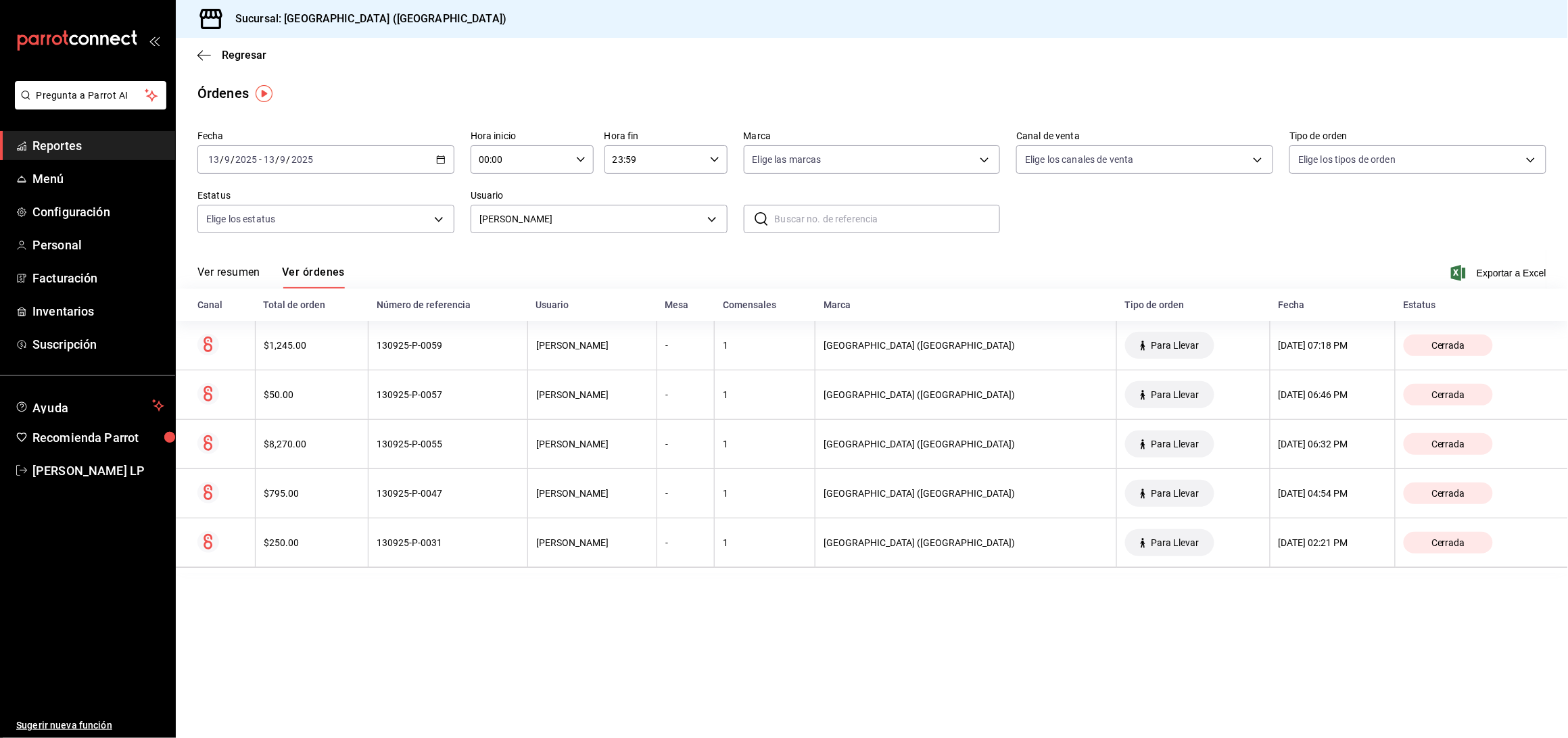
click at [438, 159] on icon "button" at bounding box center [440, 160] width 10 height 10
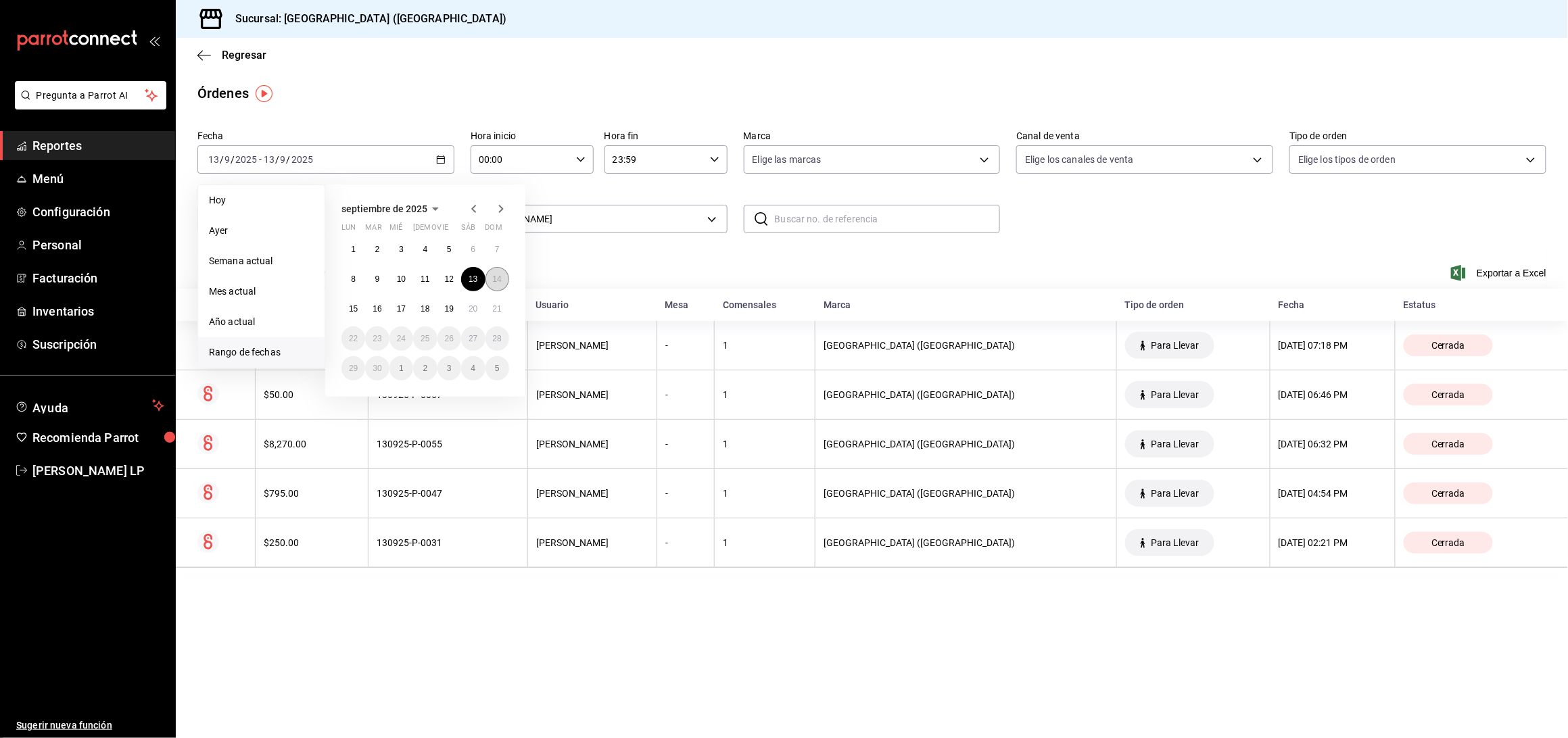
click at [495, 280] on abbr "14" at bounding box center [497, 279] width 9 height 10
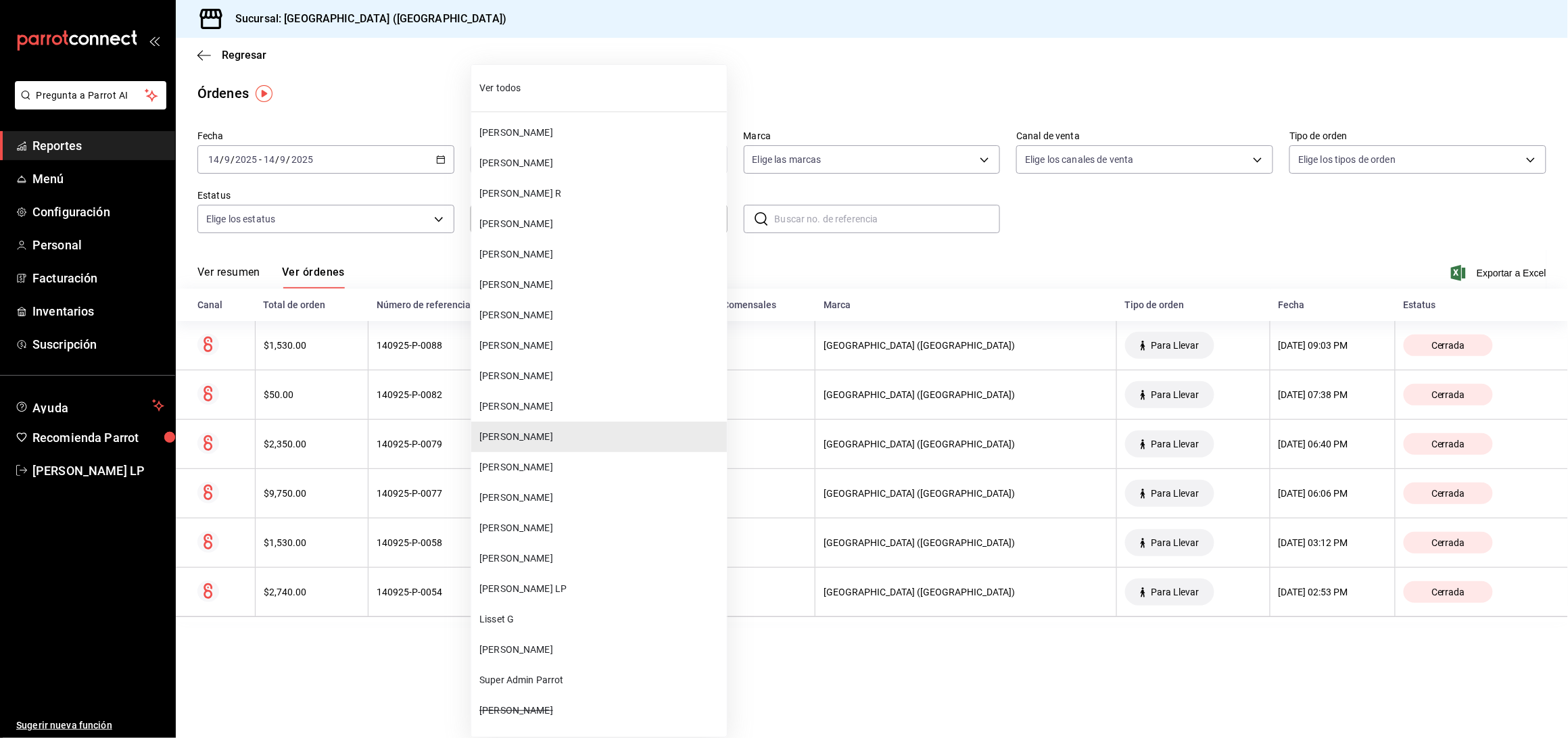
click at [541, 221] on body "Pregunta a Parrot AI Reportes Menú Configuración Personal Facturación Inventari…" at bounding box center [784, 369] width 1568 height 738
click at [537, 555] on span "[PERSON_NAME]" at bounding box center [600, 559] width 242 height 14
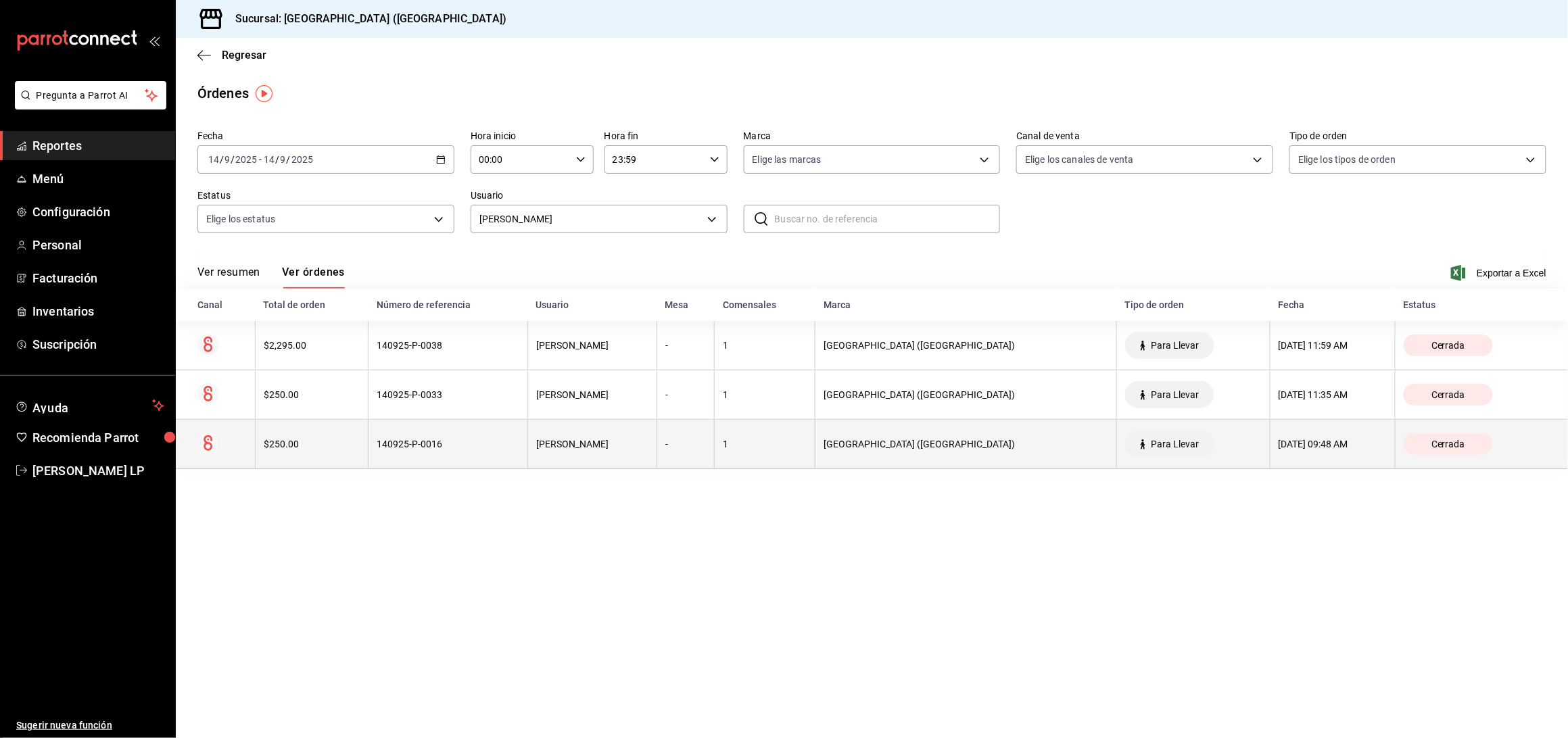
click at [482, 456] on th "140925-P-0016" at bounding box center [449, 444] width 160 height 49
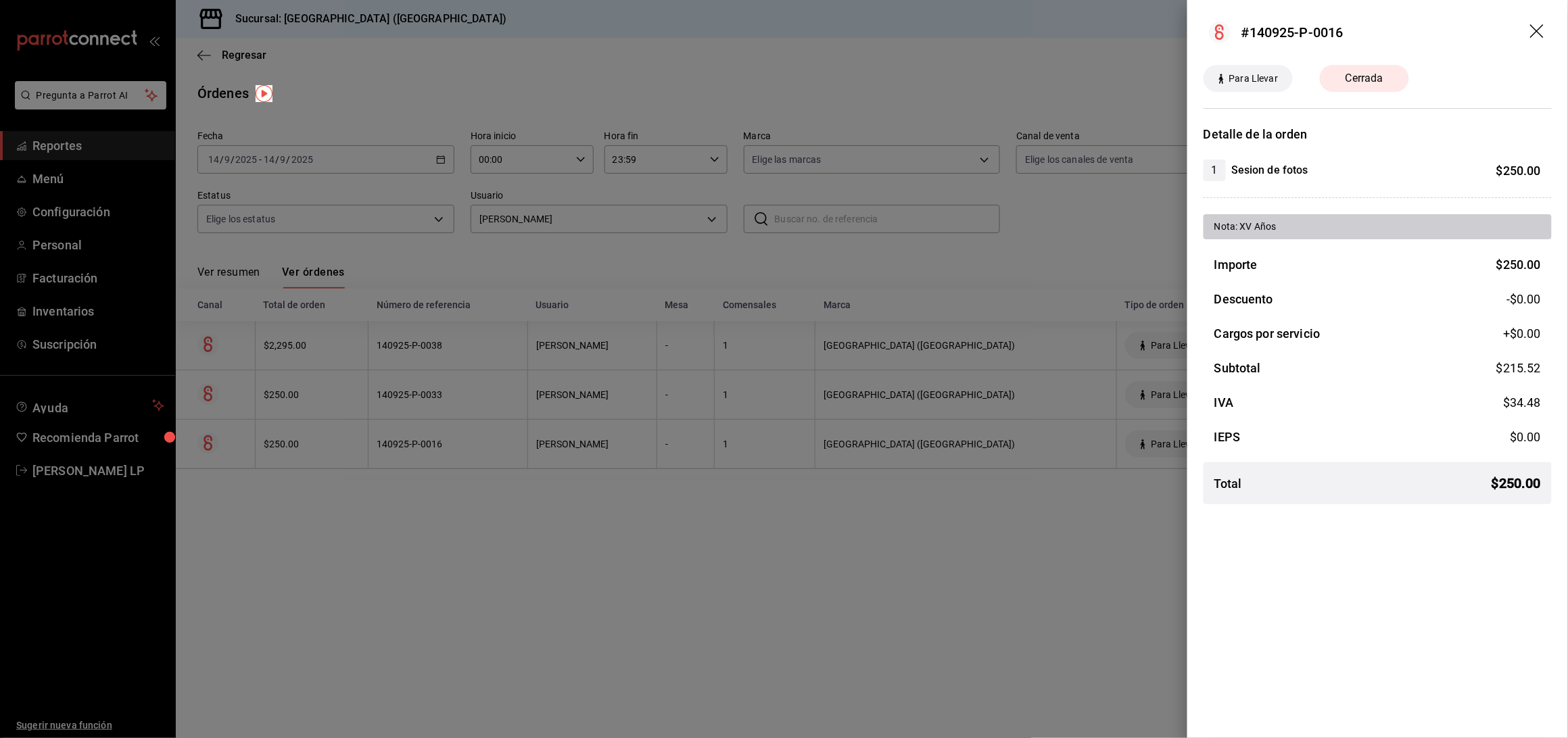
click at [482, 456] on div at bounding box center [784, 369] width 1568 height 738
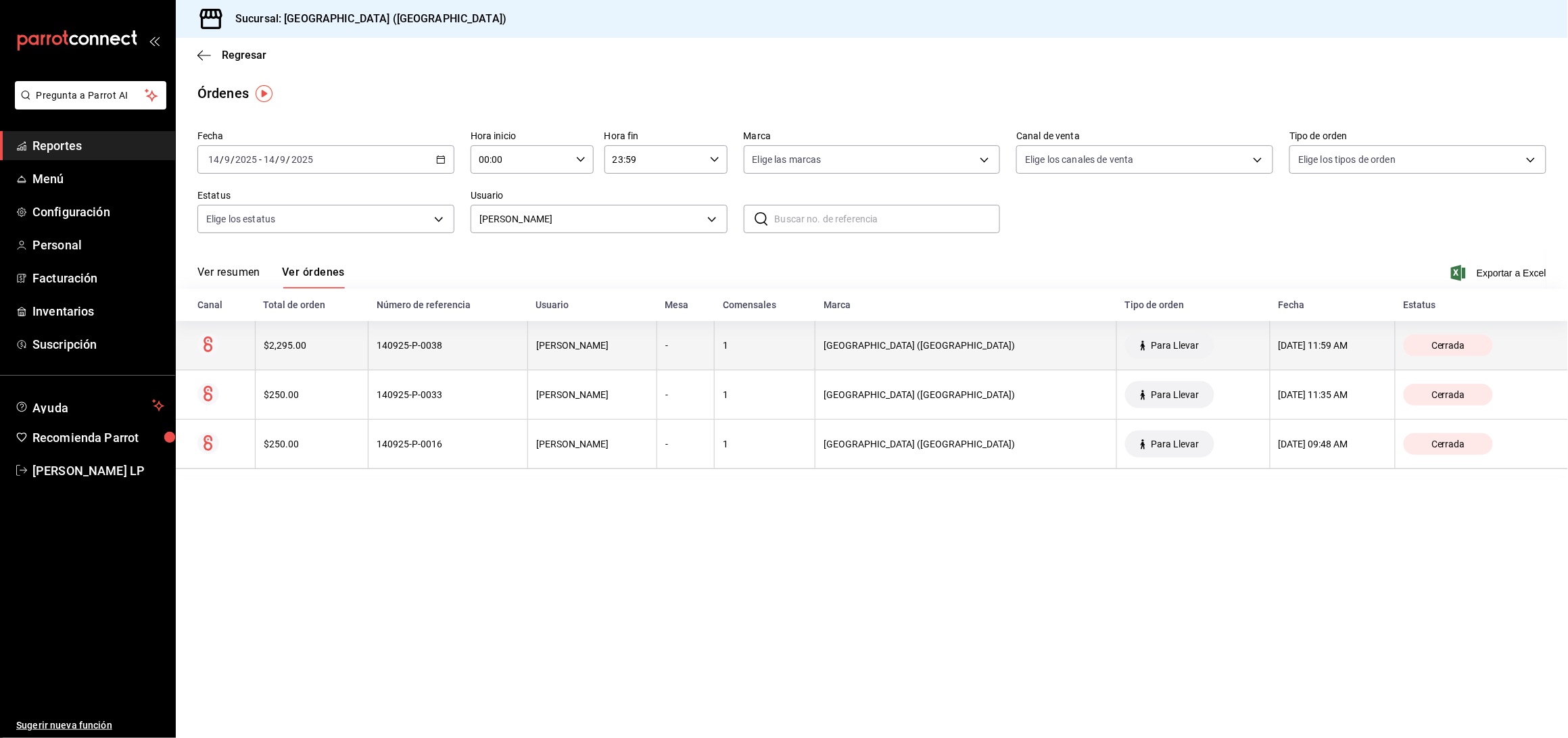
click at [462, 352] on th "140925-P-0038" at bounding box center [449, 345] width 160 height 49
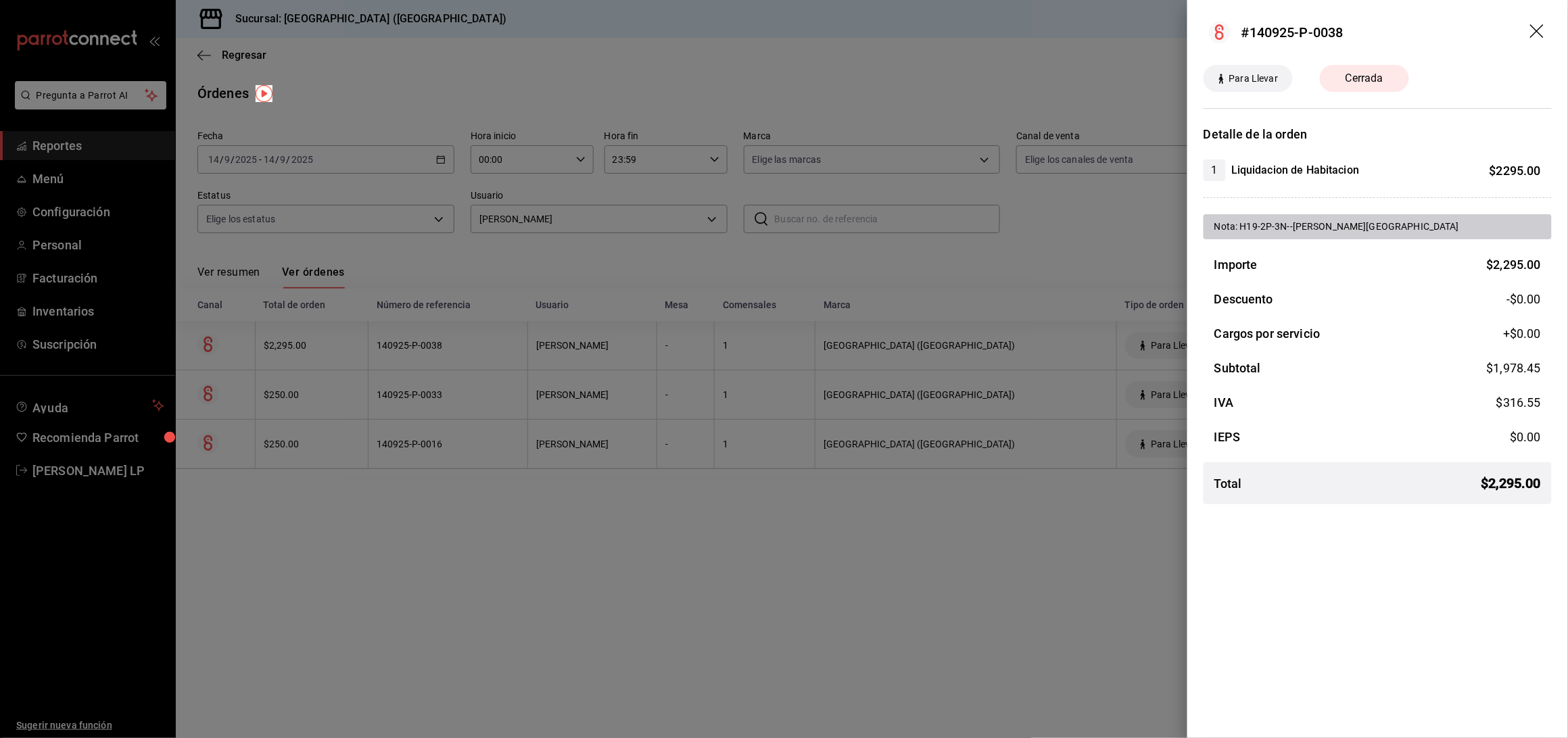
click at [821, 479] on div at bounding box center [784, 369] width 1568 height 738
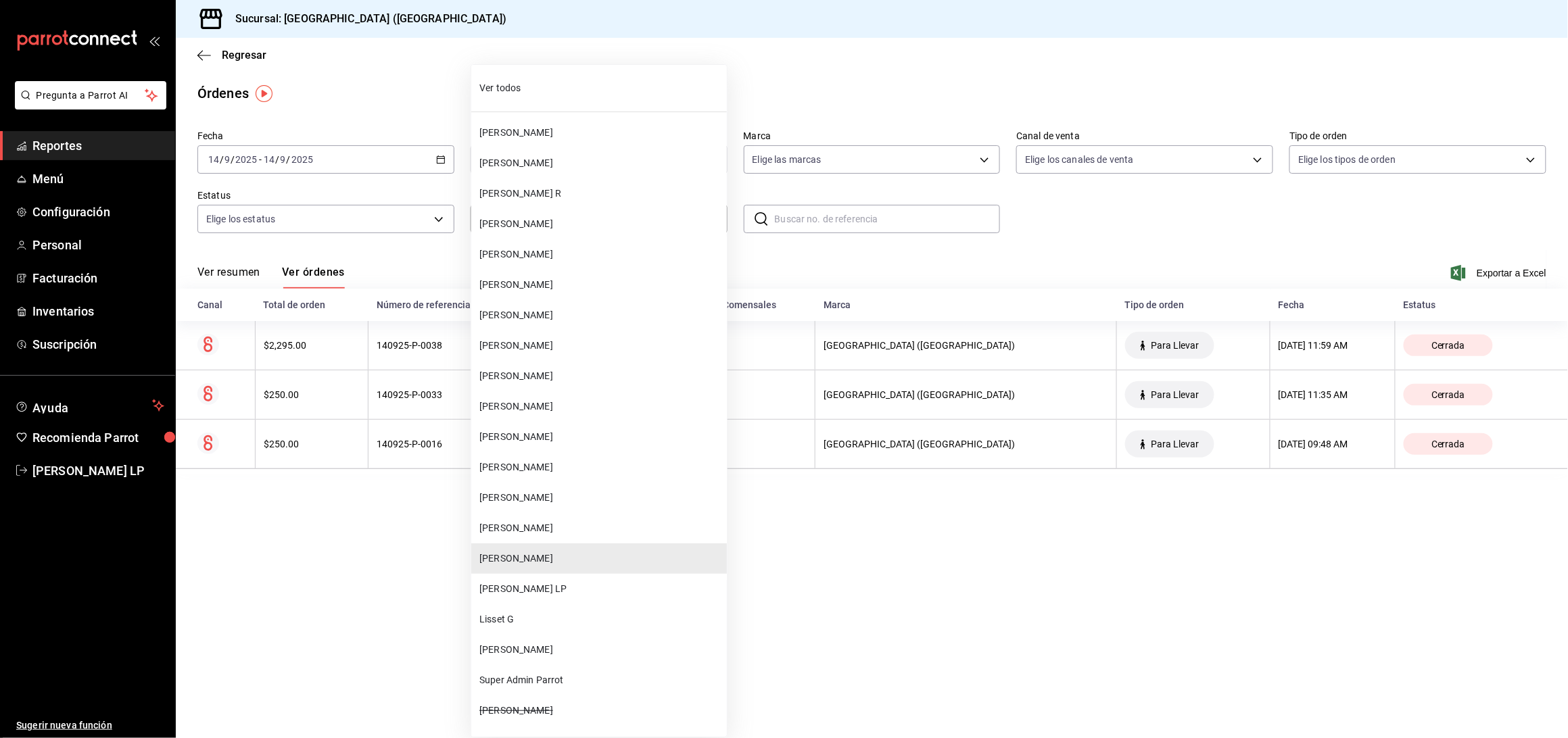
click at [618, 213] on body "Pregunta a Parrot AI Reportes Menú Configuración Personal Facturación Inventari…" at bounding box center [784, 369] width 1568 height 738
click at [615, 432] on span "[PERSON_NAME]" at bounding box center [600, 437] width 242 height 14
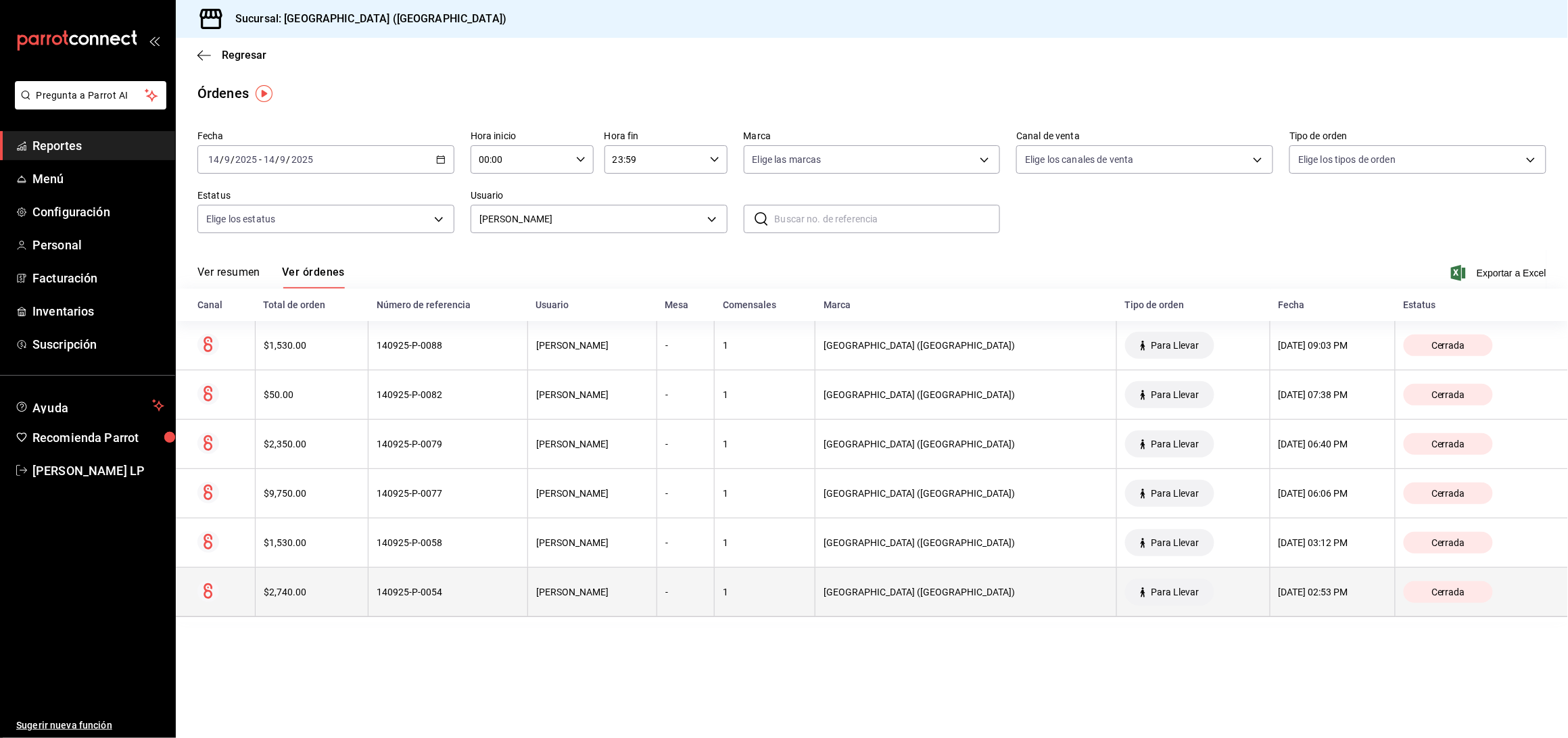
click at [484, 577] on th "140925-P-0054" at bounding box center [449, 592] width 160 height 49
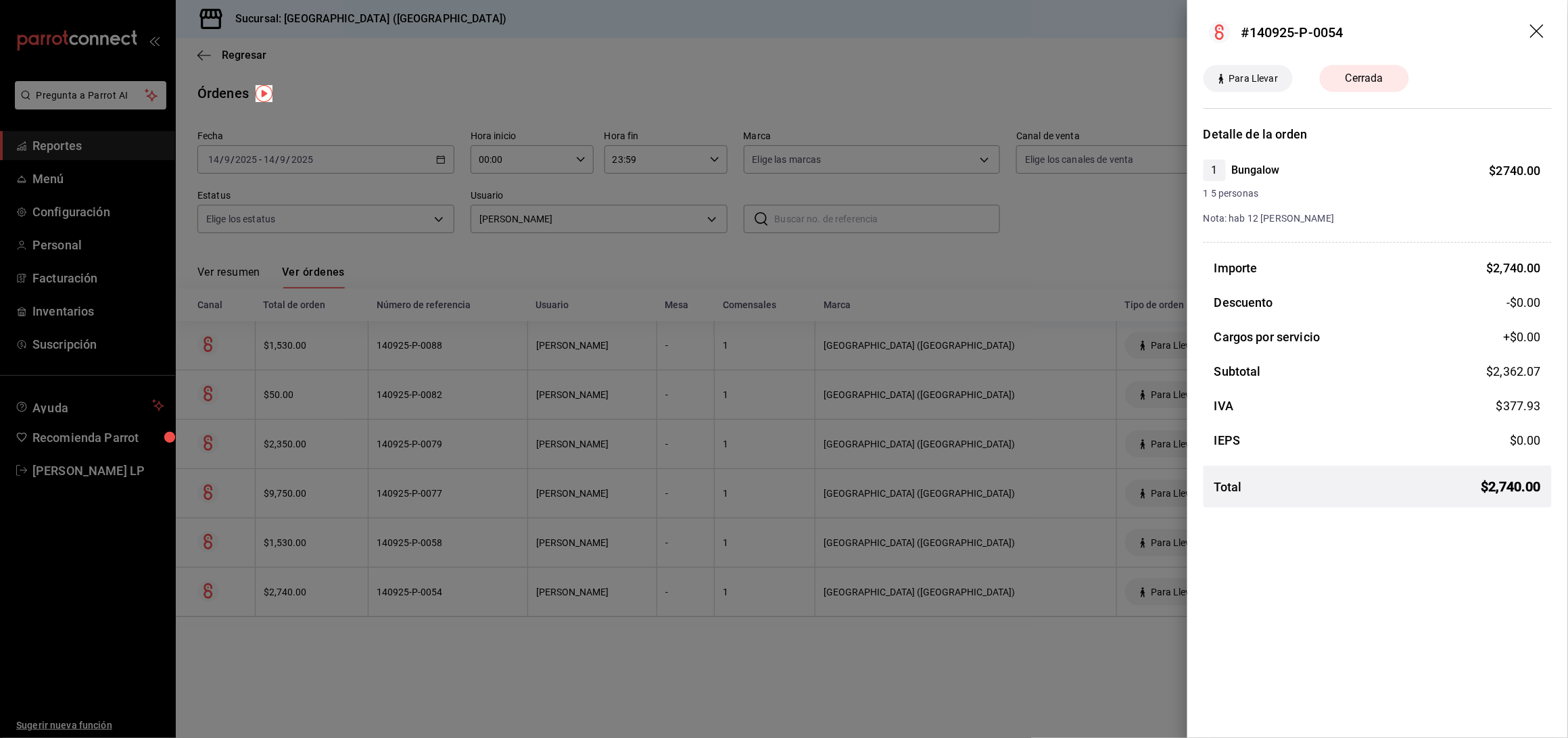
click at [452, 621] on div at bounding box center [784, 369] width 1568 height 738
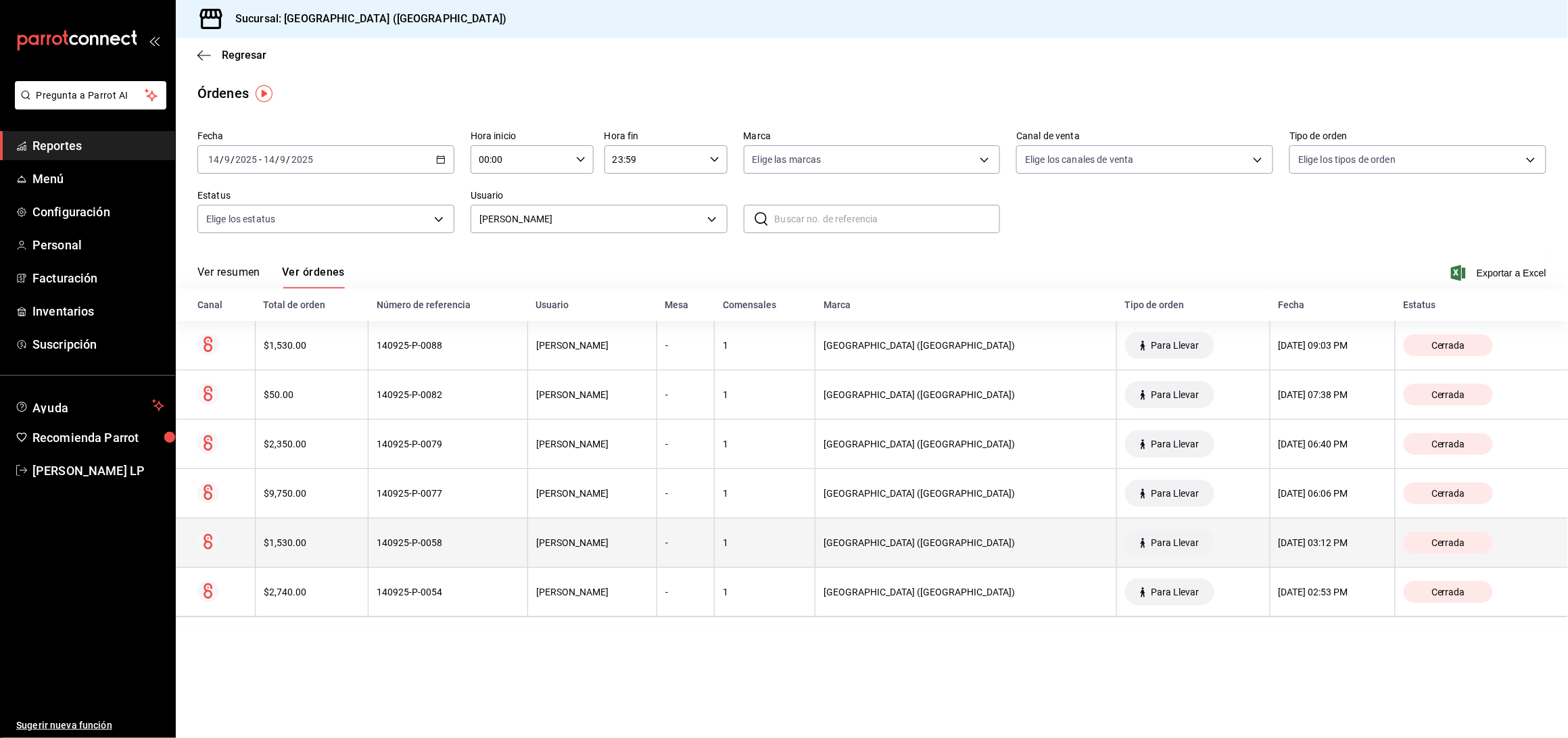
click at [449, 545] on div "140925-P-0058" at bounding box center [448, 543] width 143 height 11
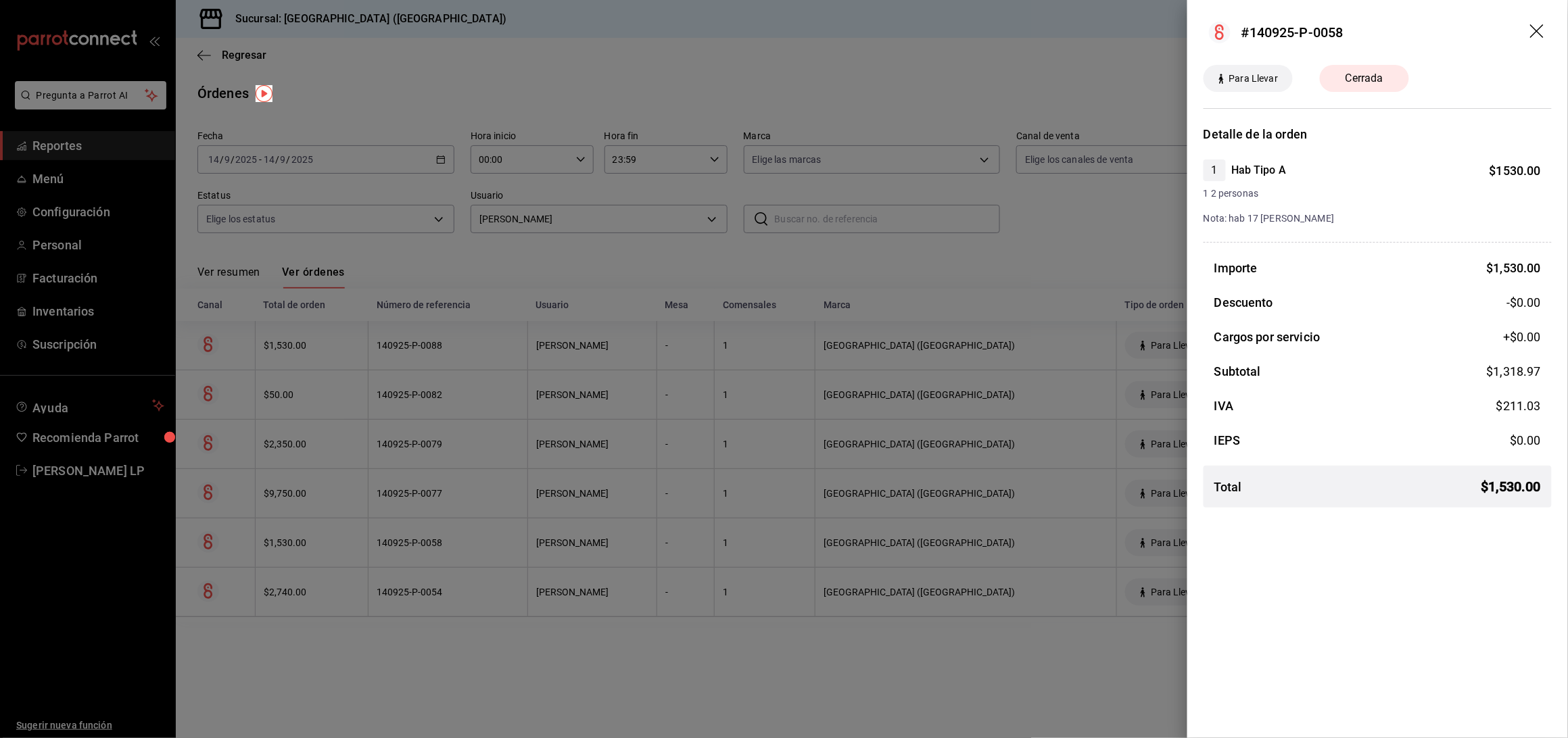
click at [457, 630] on div at bounding box center [784, 369] width 1568 height 738
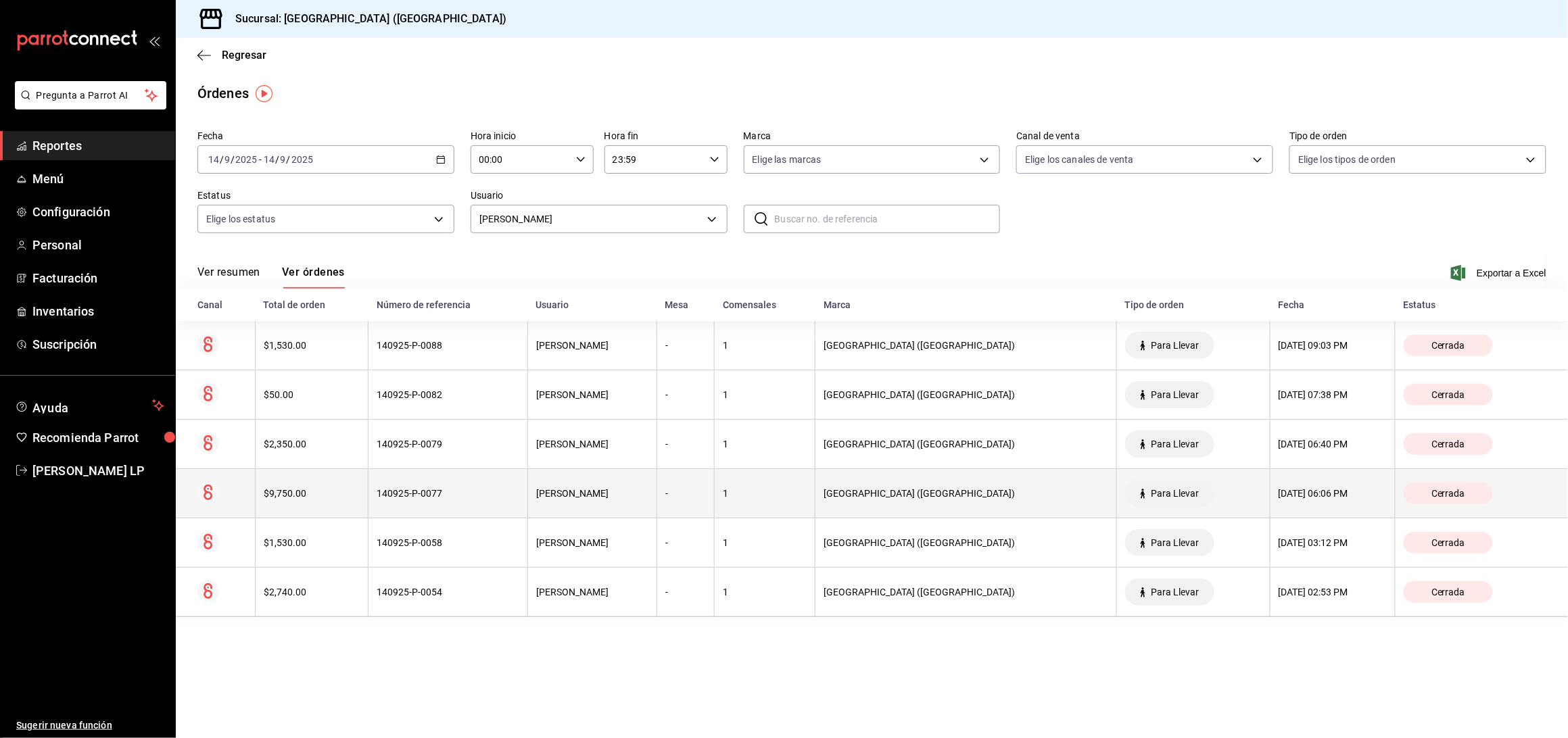
click at [466, 496] on div "140925-P-0077" at bounding box center [448, 493] width 143 height 11
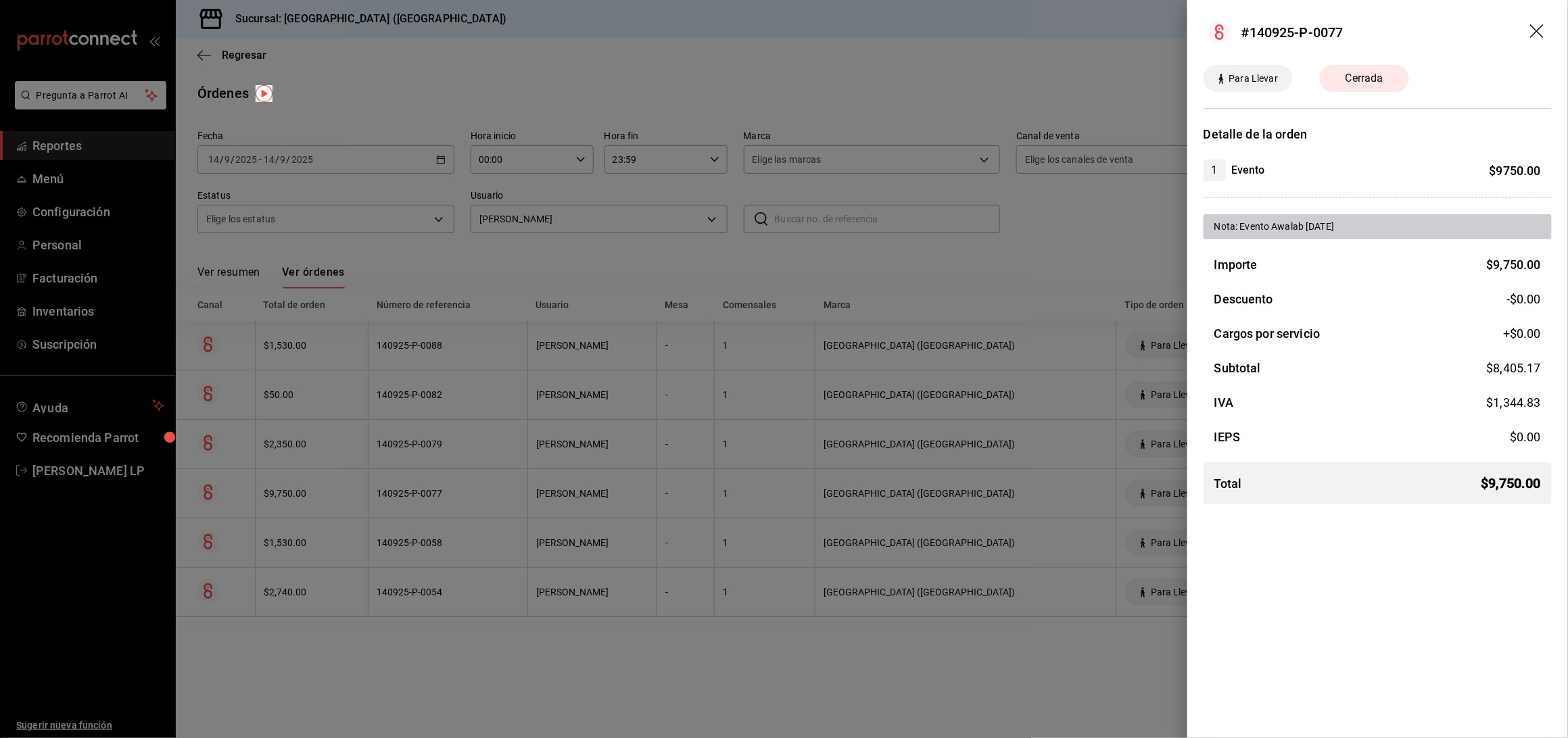
click at [463, 491] on div at bounding box center [784, 369] width 1568 height 738
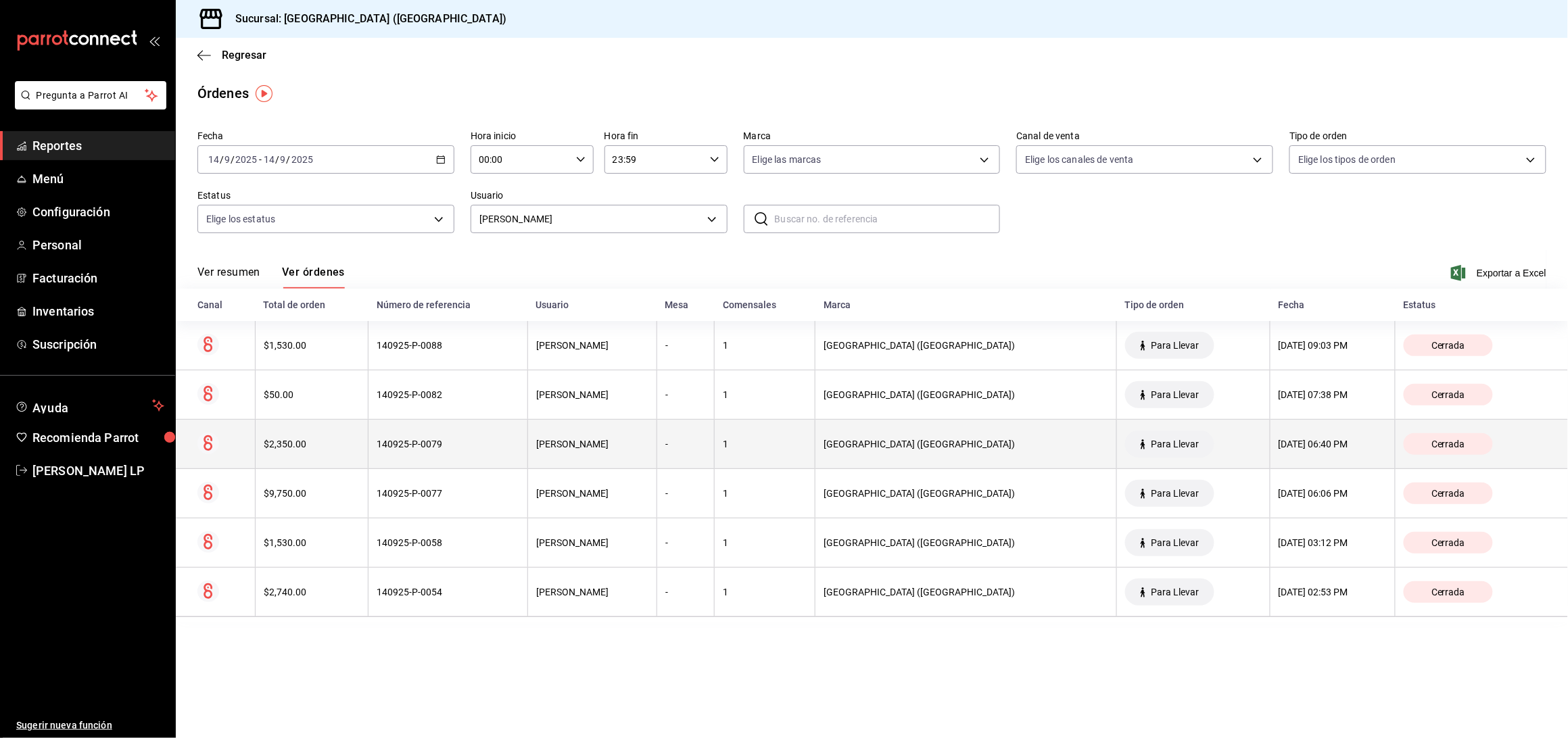
click at [466, 441] on div "140925-P-0079" at bounding box center [448, 444] width 143 height 11
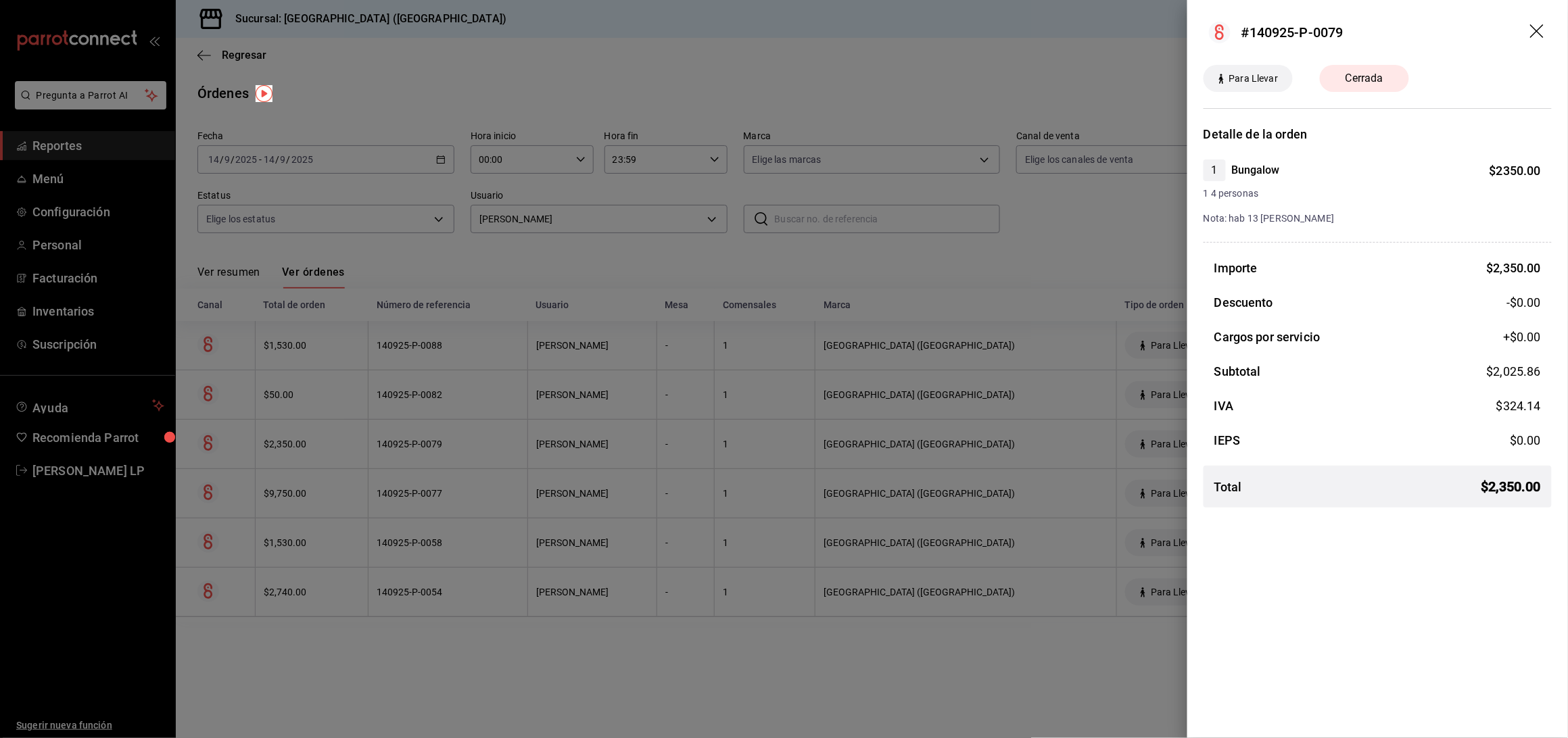
click at [431, 658] on div at bounding box center [784, 369] width 1568 height 738
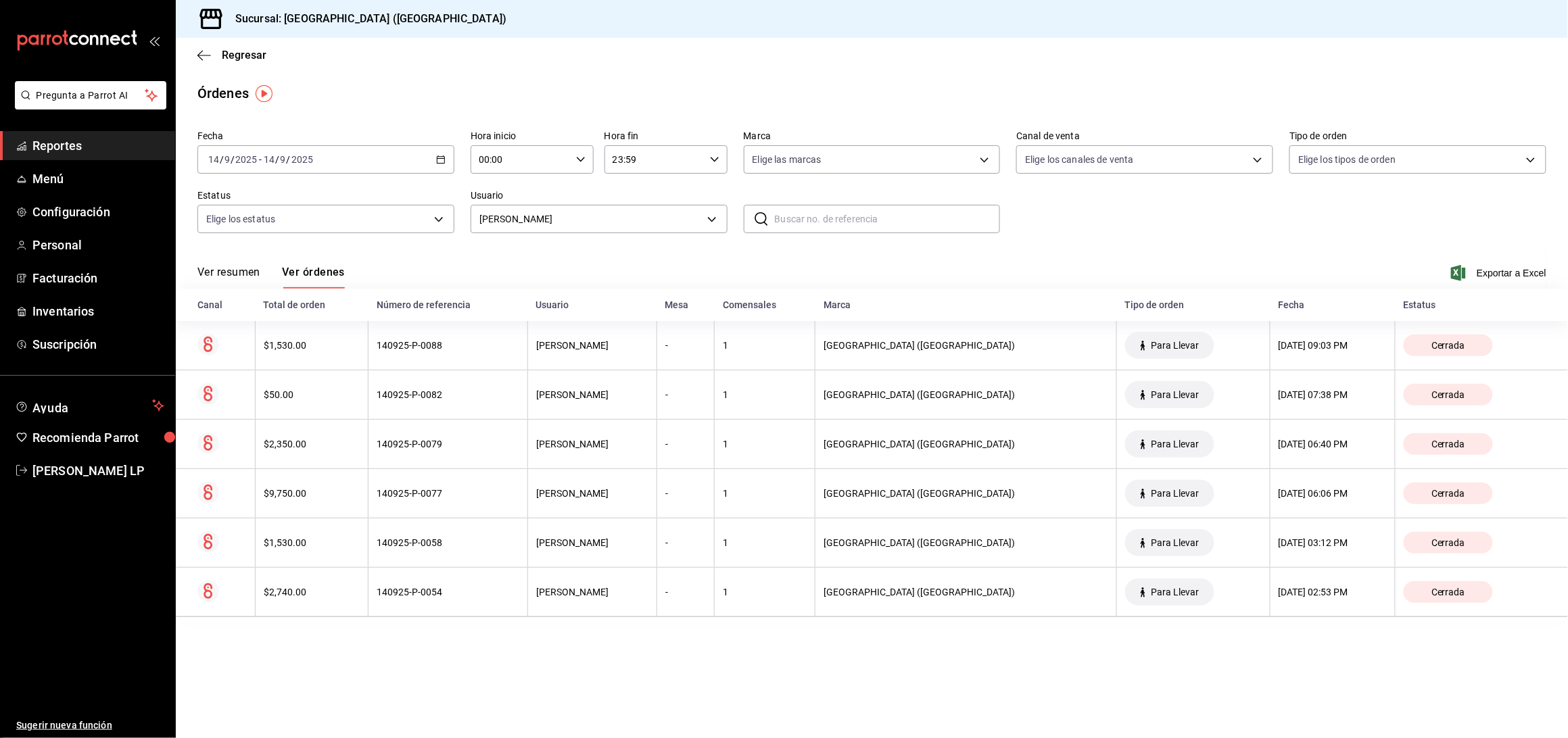
click at [425, 334] on th "140925-P-0088" at bounding box center [449, 345] width 160 height 49
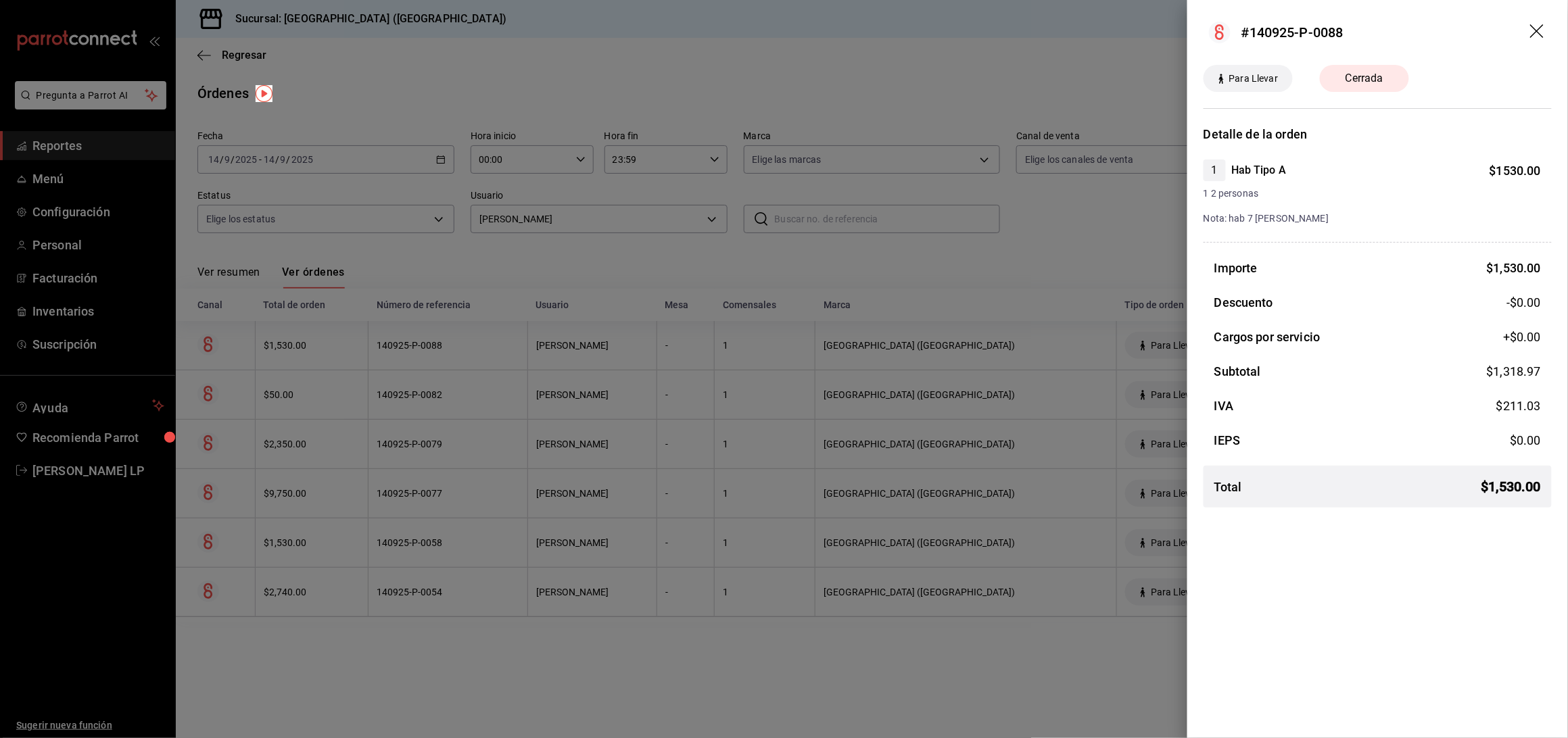
click at [558, 100] on div at bounding box center [784, 369] width 1568 height 738
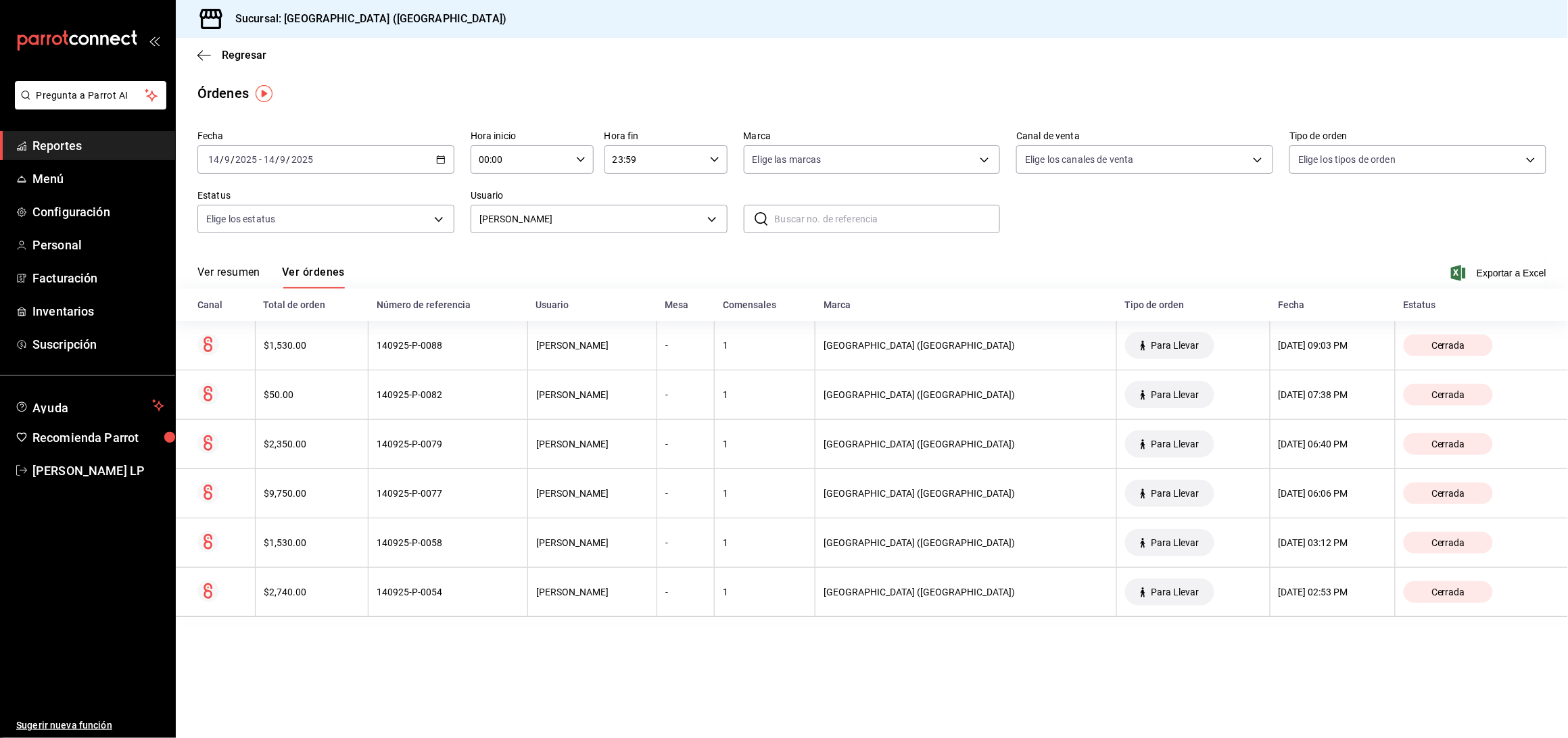
click at [440, 158] on \(Stroke\) "button" at bounding box center [440, 158] width 7 height 1
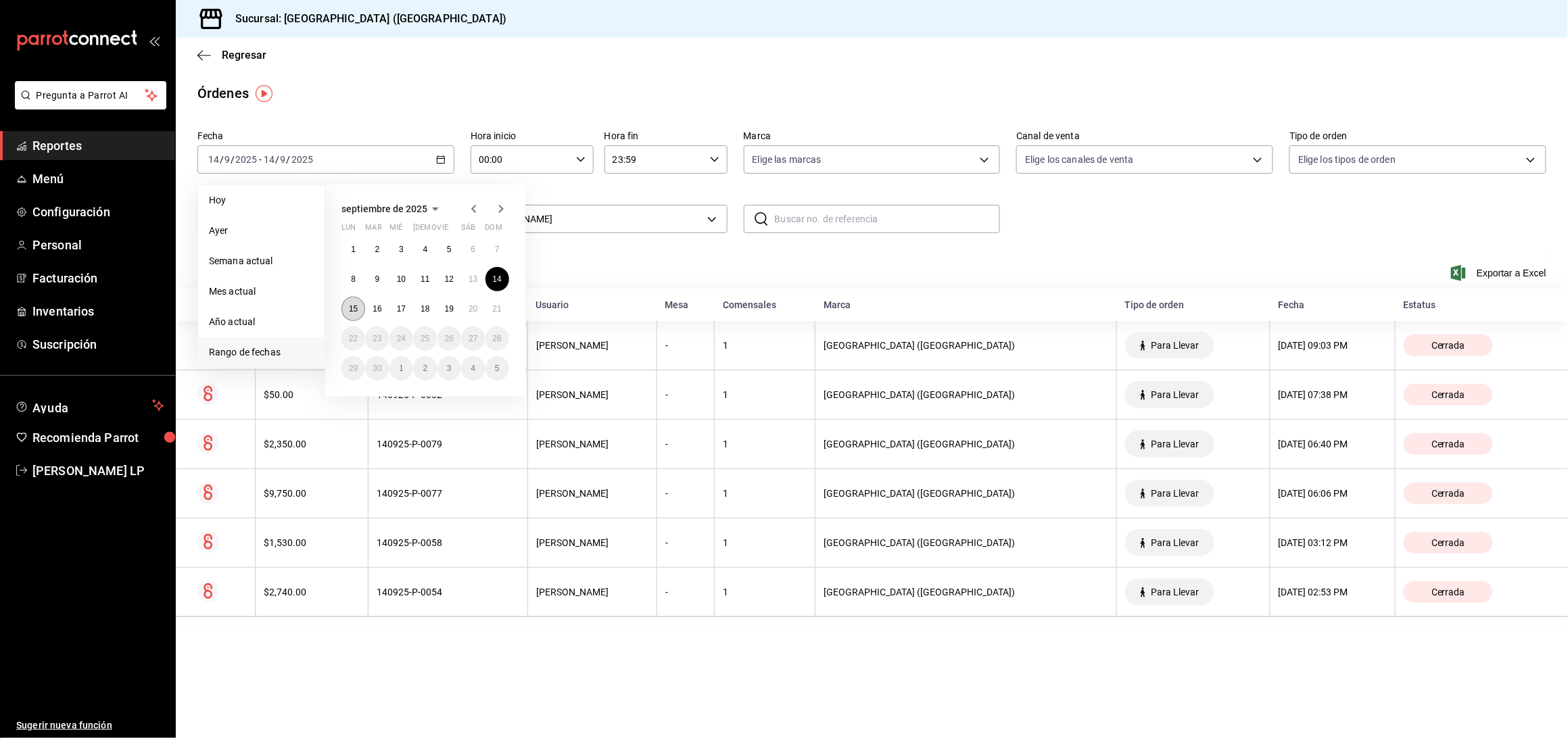
click at [355, 303] on button "15" at bounding box center [353, 308] width 23 height 24
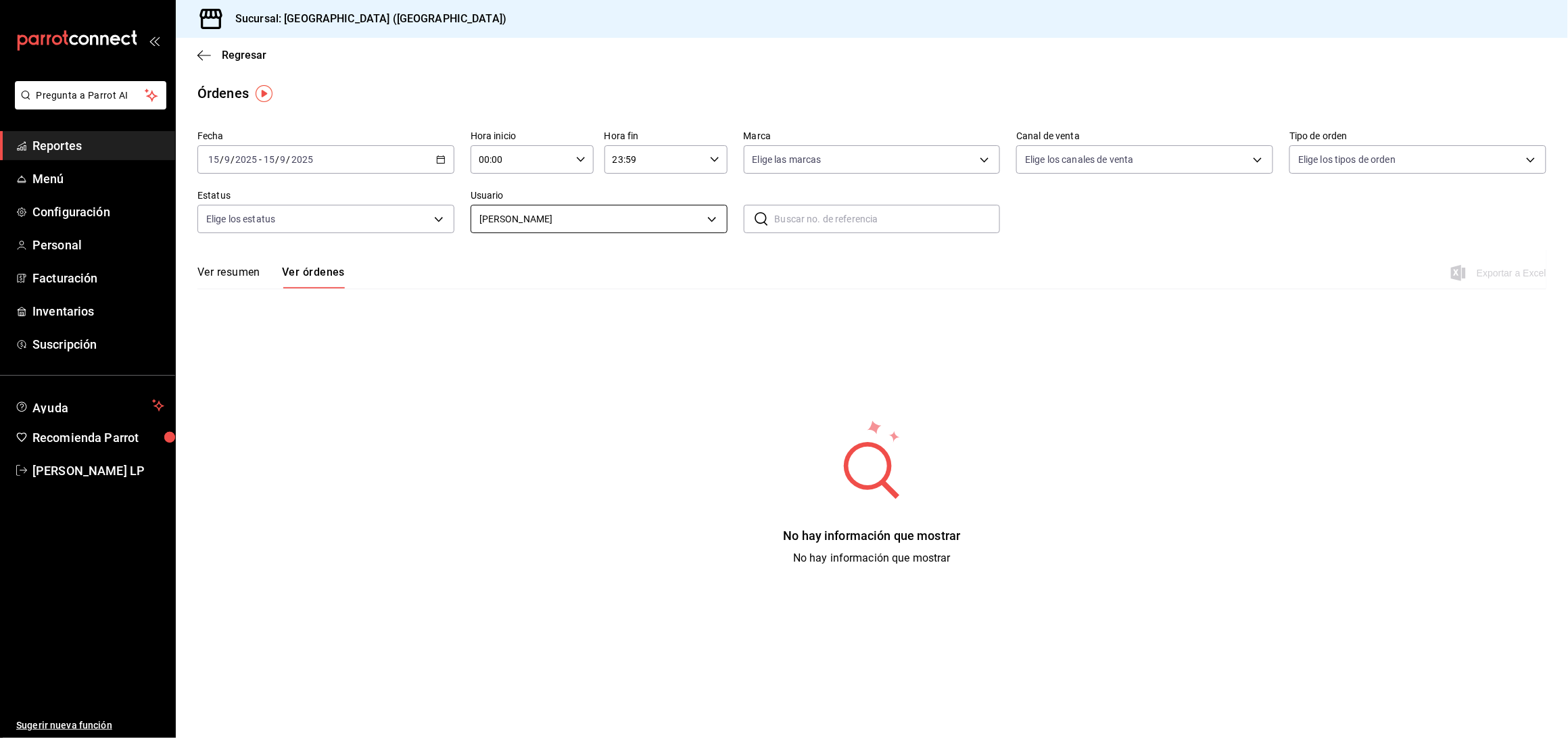
click at [580, 218] on body "Pregunta a Parrot AI Reportes Menú Configuración Personal Facturación Inventari…" at bounding box center [784, 369] width 1568 height 738
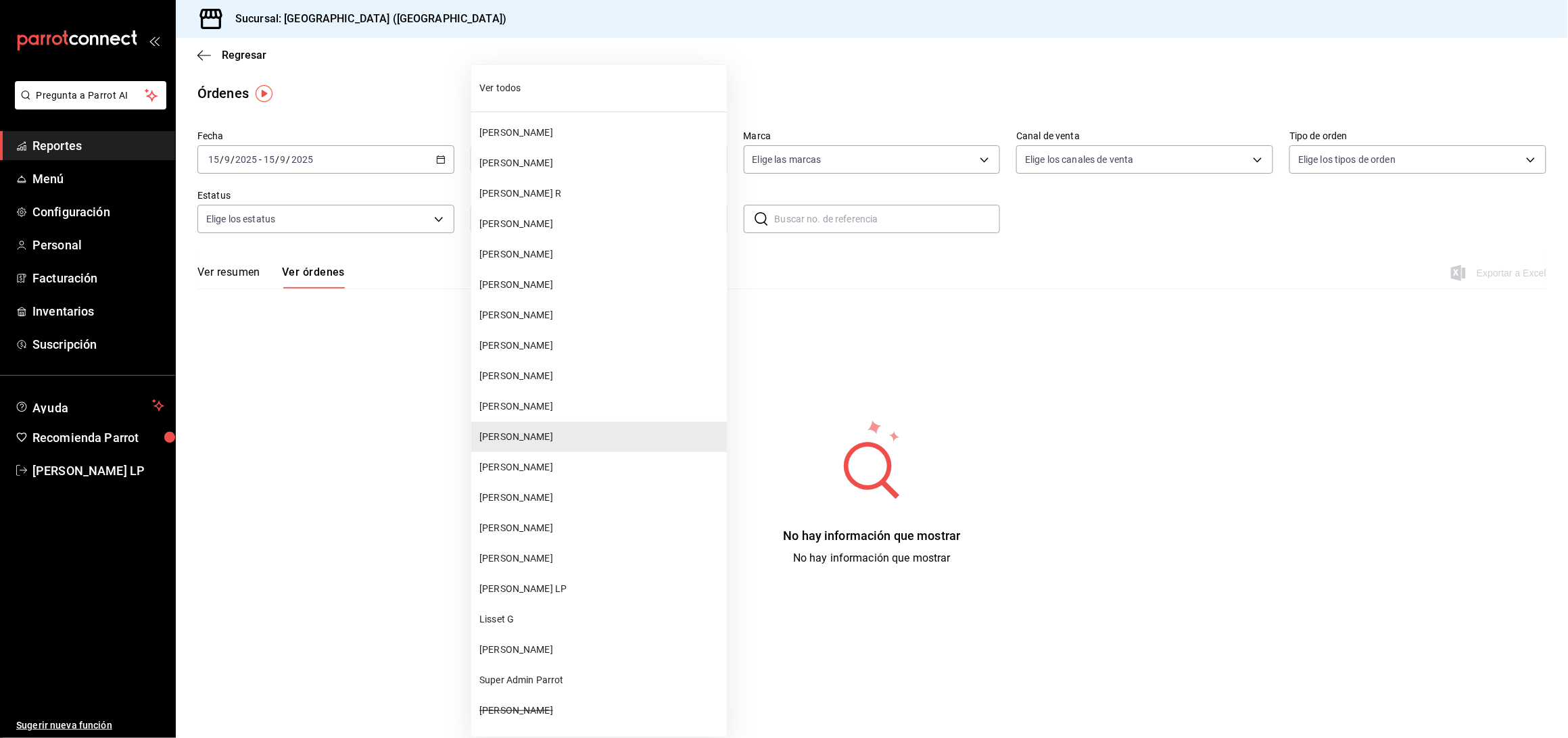
click at [571, 548] on li "[PERSON_NAME]" at bounding box center [598, 559] width 256 height 30
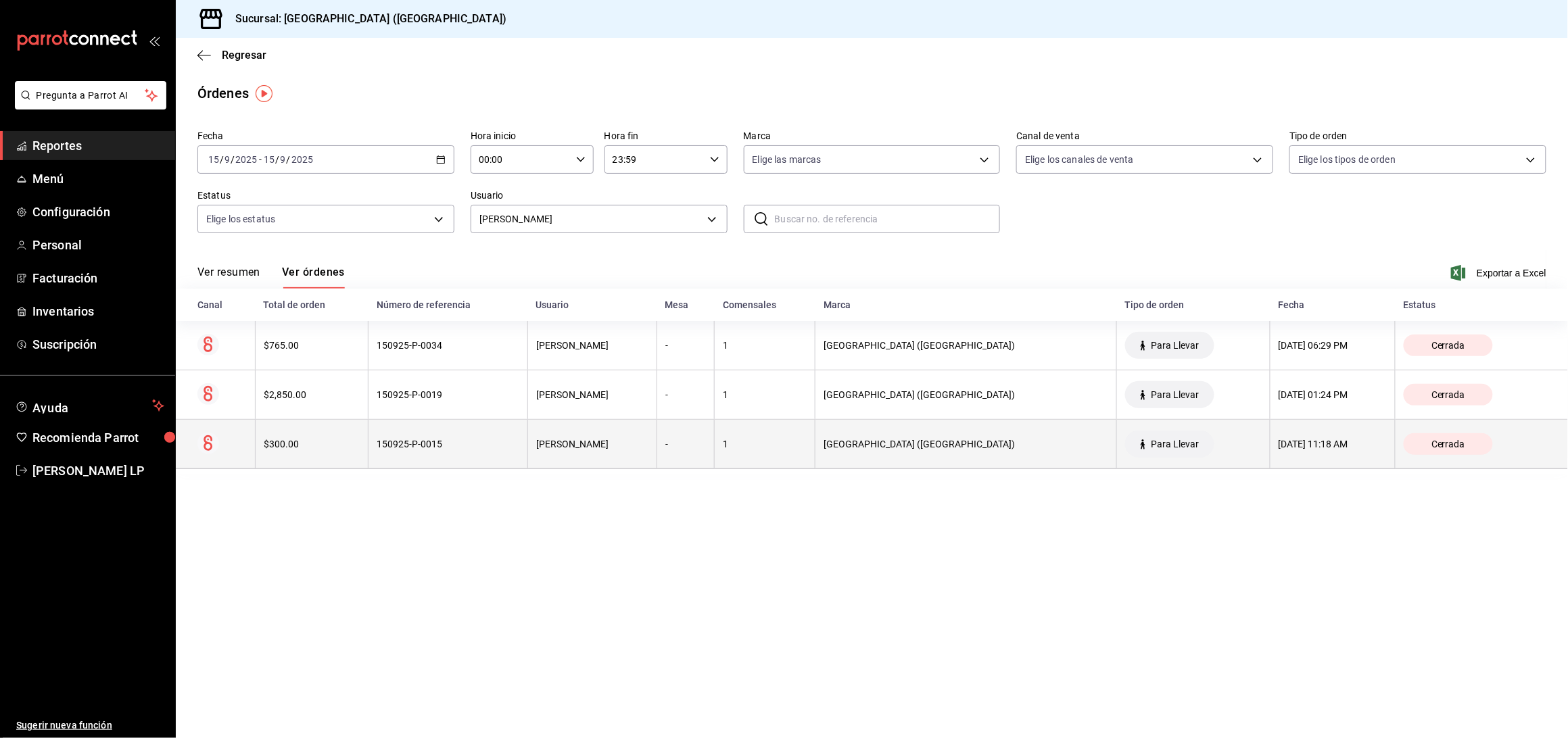
click at [490, 434] on th "150925-P-0015" at bounding box center [449, 444] width 160 height 49
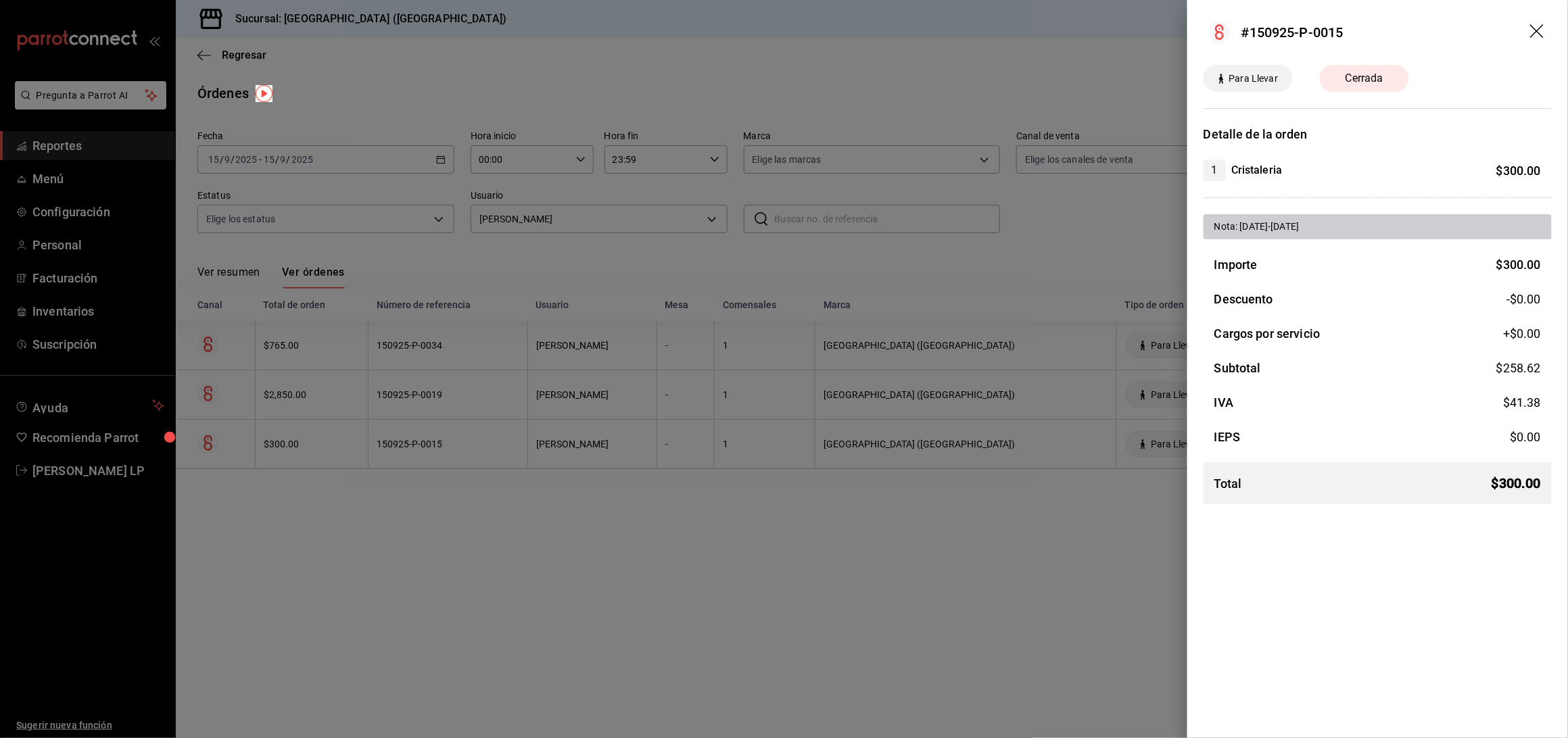
click at [488, 440] on div at bounding box center [784, 369] width 1568 height 738
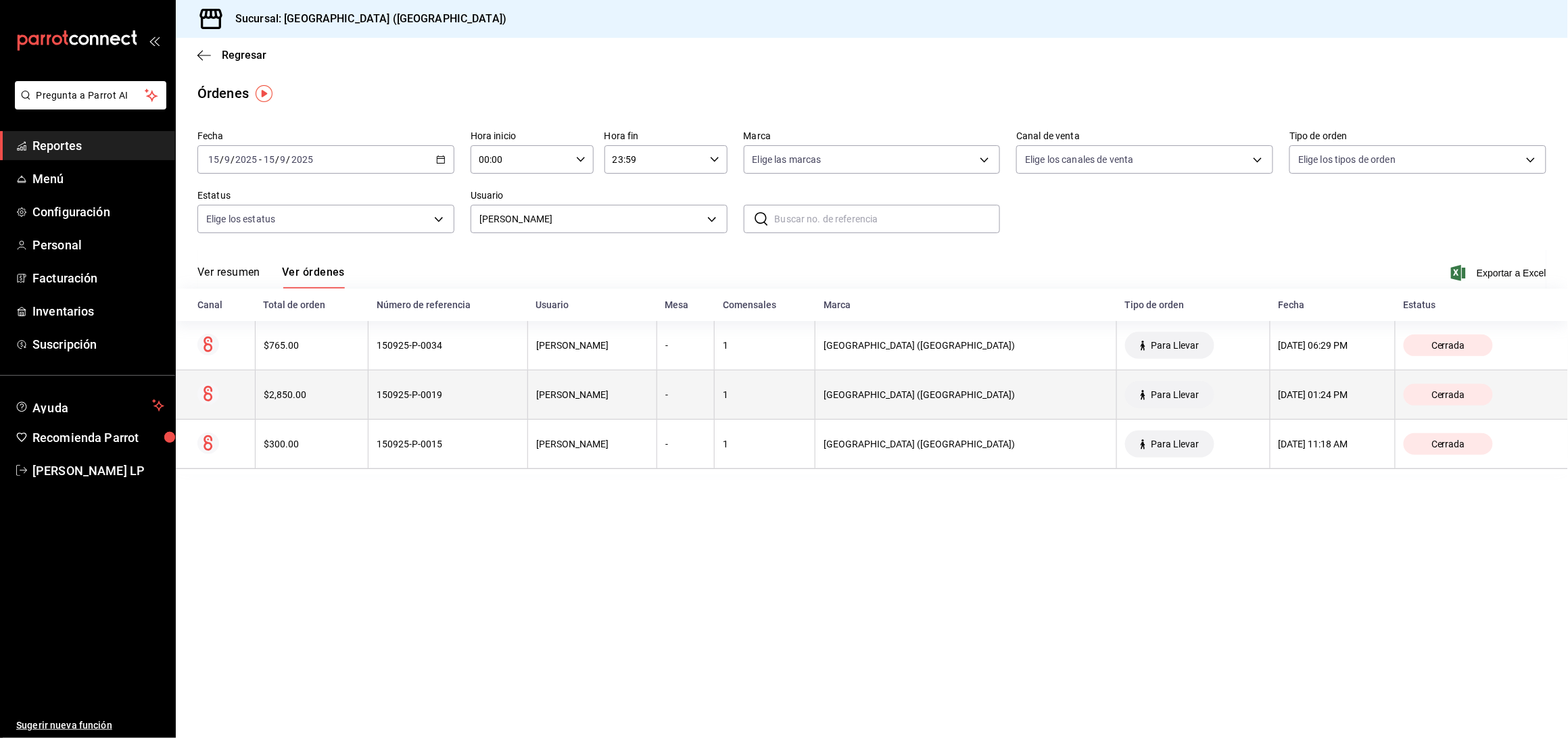
click at [487, 404] on th "150925-P-0019" at bounding box center [449, 395] width 160 height 49
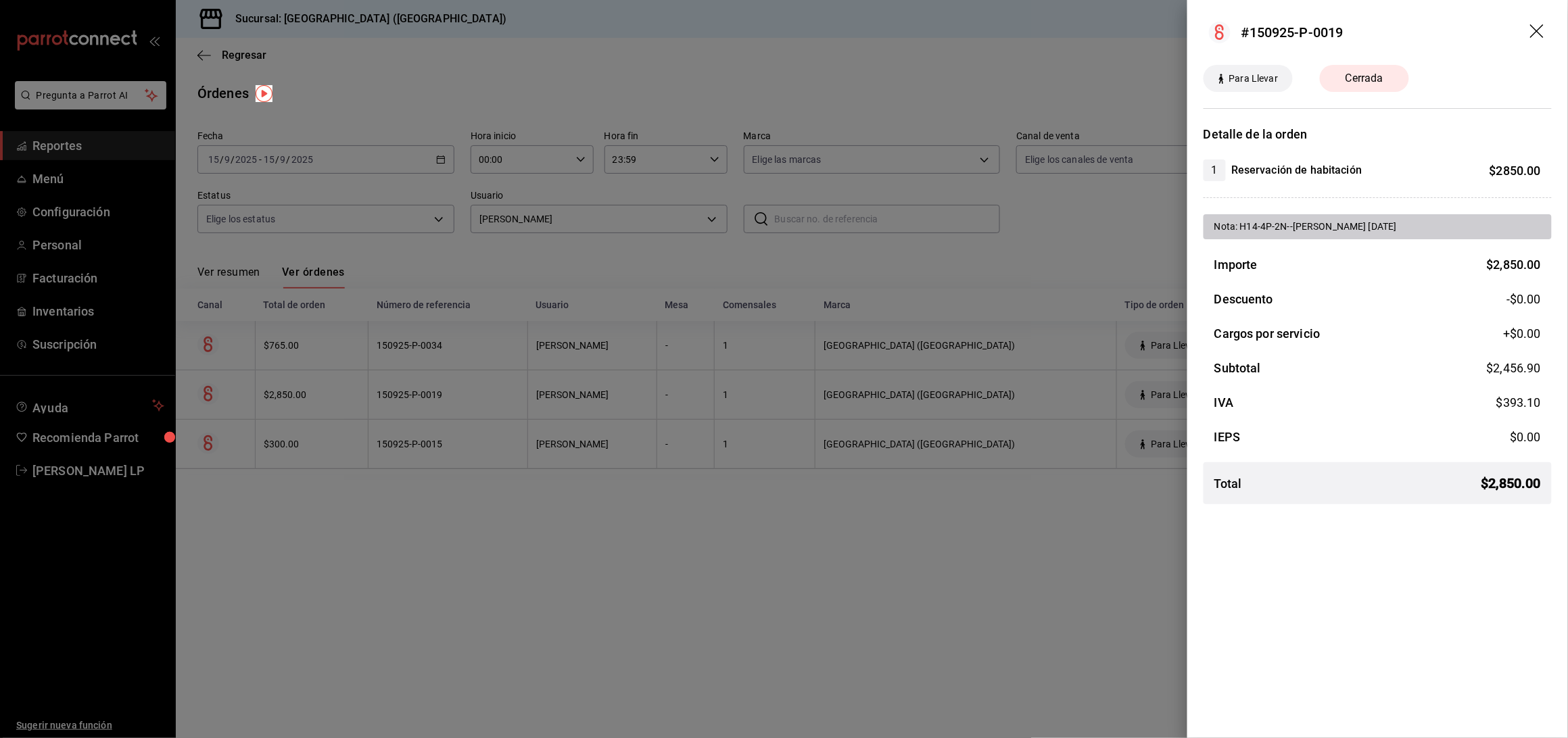
click at [661, 511] on div at bounding box center [784, 369] width 1568 height 738
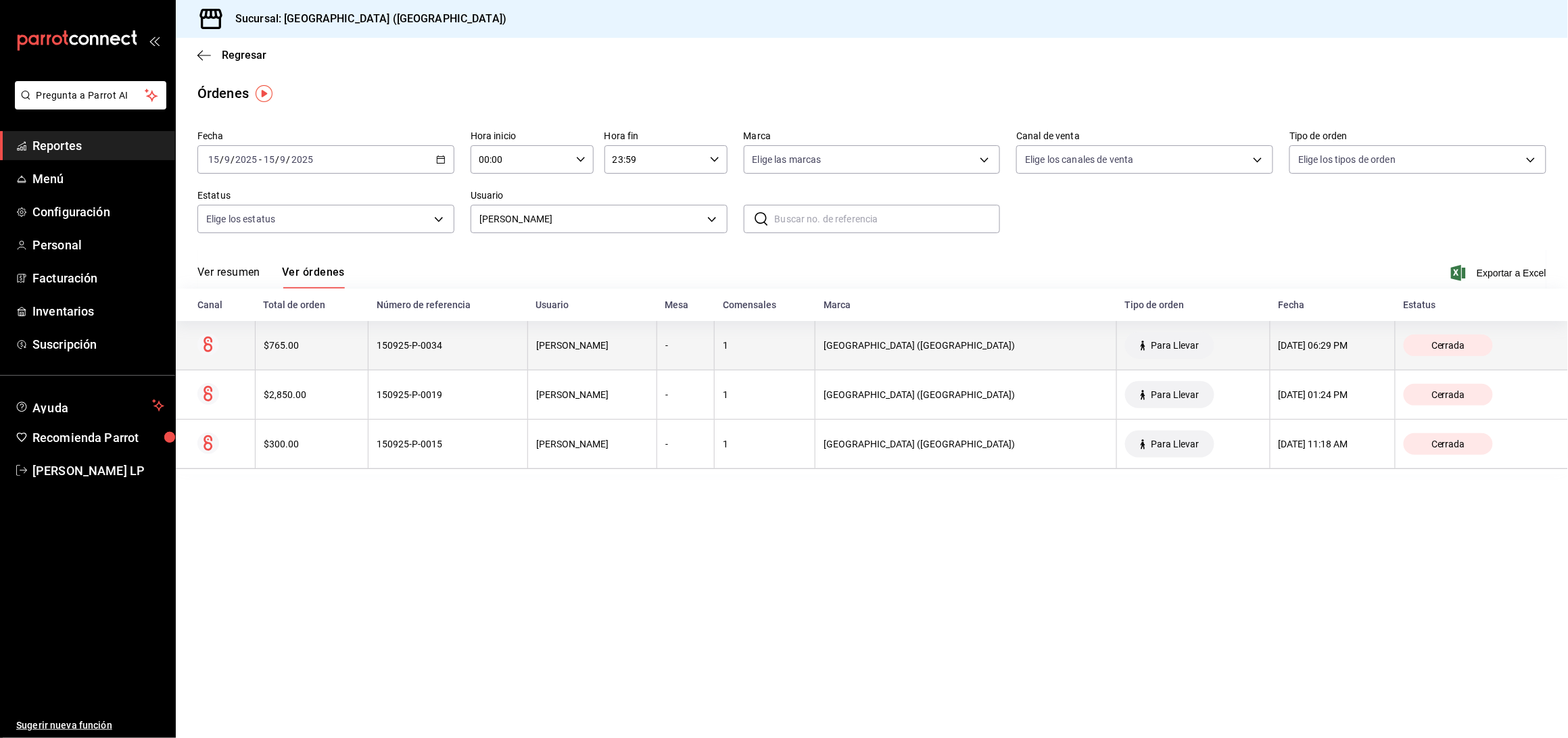
click at [493, 367] on th "150925-P-0034" at bounding box center [449, 345] width 160 height 49
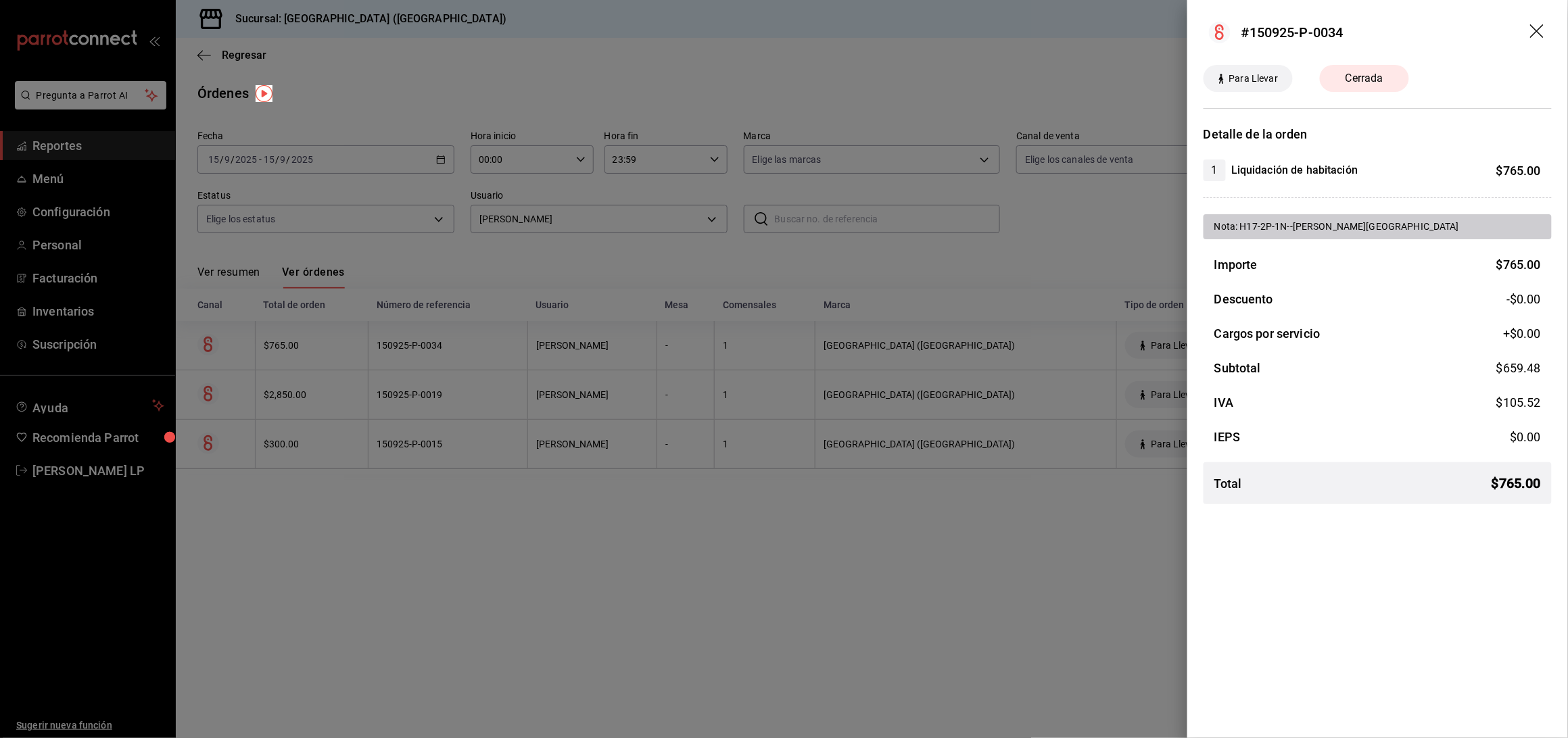
click at [1531, 32] on icon "drag" at bounding box center [1538, 32] width 16 height 16
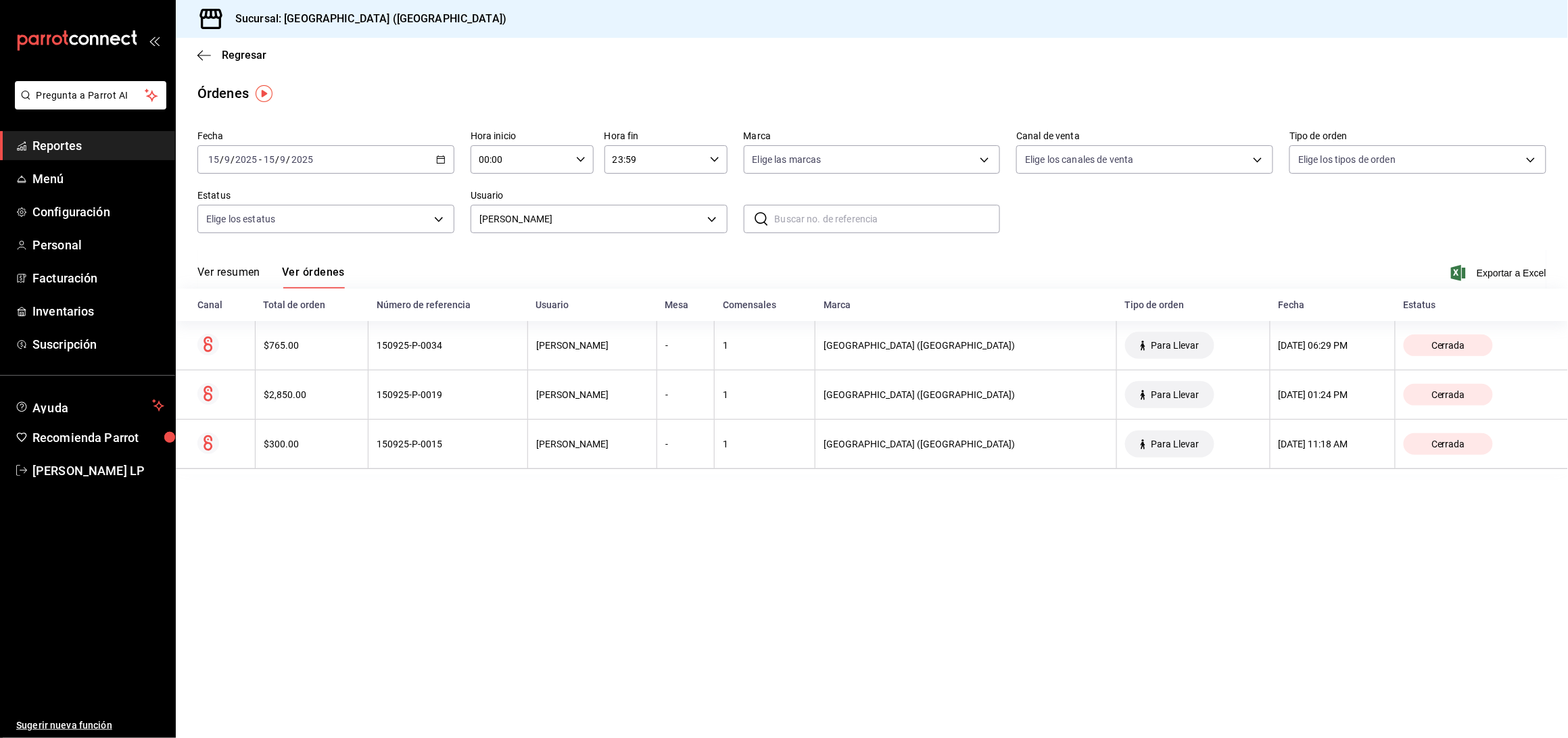
click at [440, 161] on icon "button" at bounding box center [440, 160] width 10 height 10
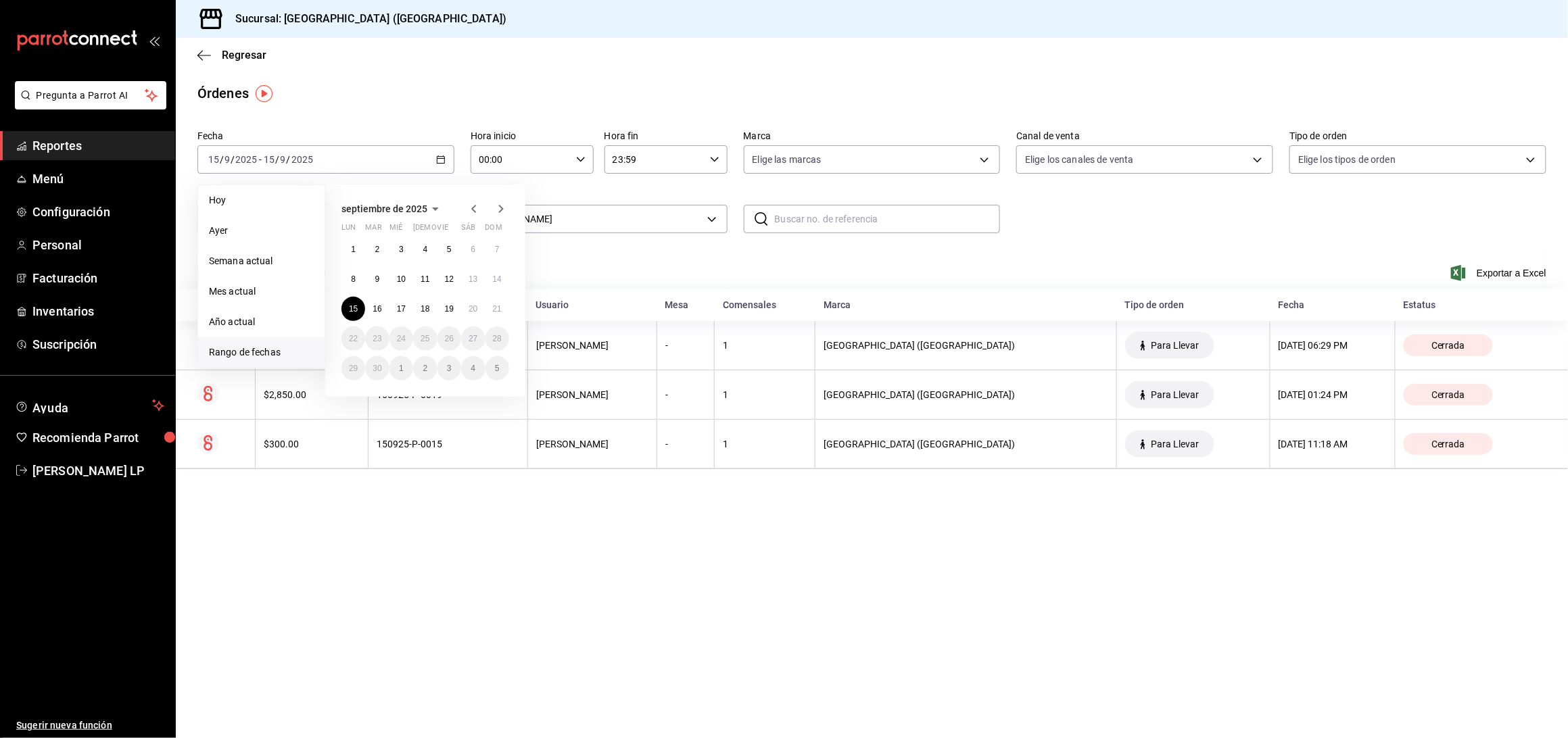
click at [474, 201] on icon "button" at bounding box center [474, 209] width 16 height 16
click at [382, 367] on button "26" at bounding box center [377, 368] width 23 height 24
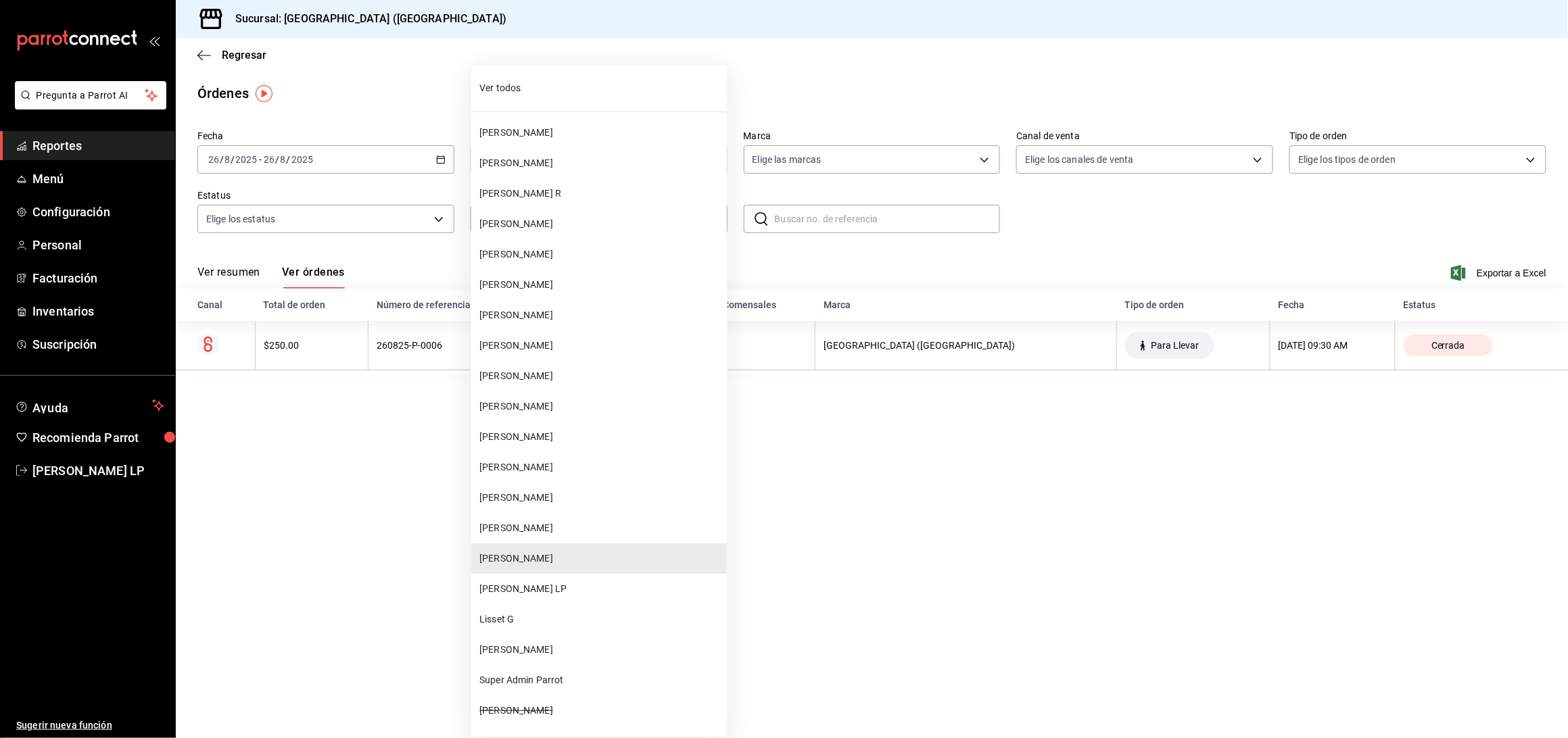
click at [564, 225] on body "Pregunta a Parrot AI Reportes Menú Configuración Personal Facturación Inventari…" at bounding box center [784, 369] width 1568 height 738
click at [521, 431] on span "[PERSON_NAME]" at bounding box center [600, 437] width 242 height 14
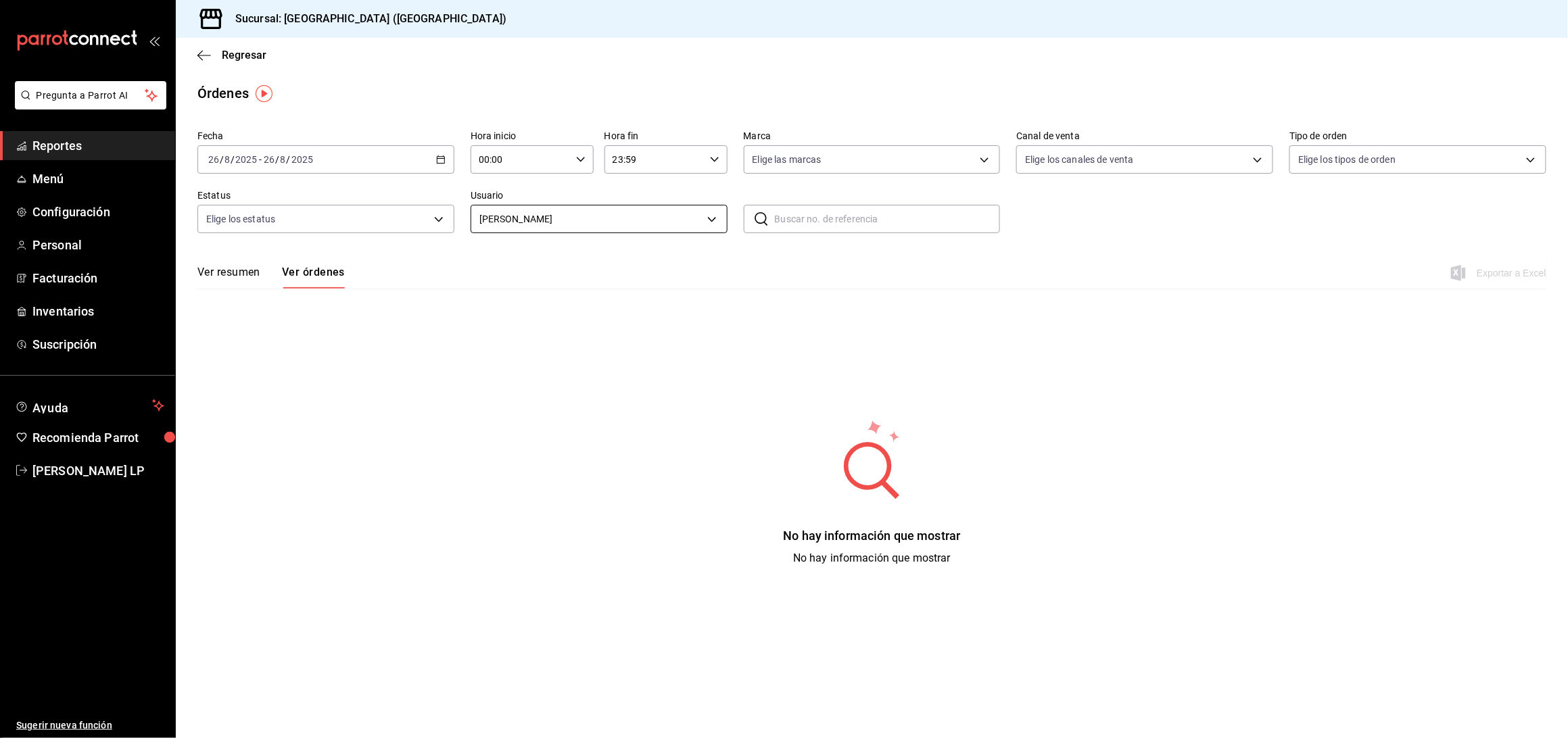
click at [575, 213] on body "Pregunta a Parrot AI Reportes Menú Configuración Personal Facturación Inventari…" at bounding box center [784, 369] width 1568 height 738
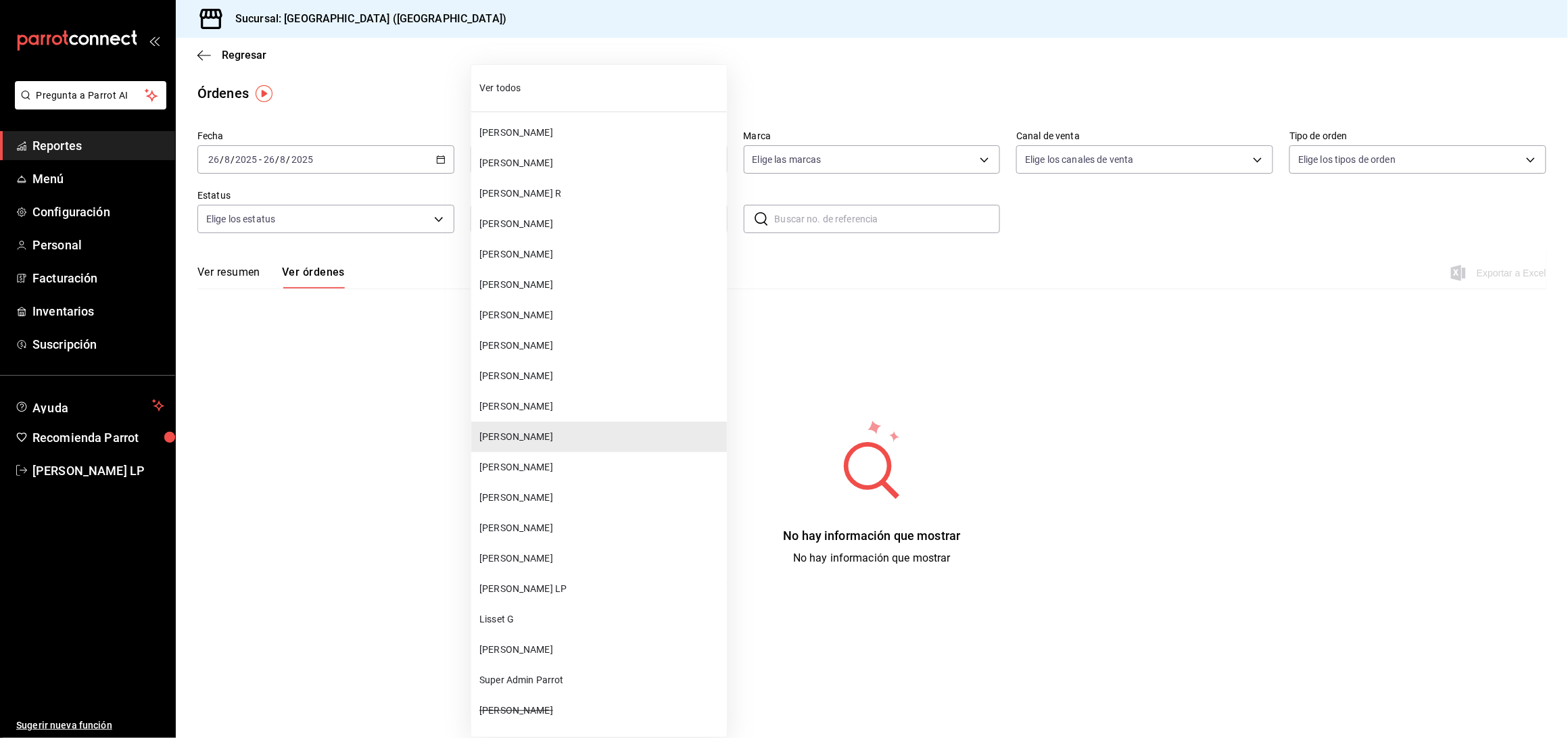
click at [528, 552] on span "[PERSON_NAME]" at bounding box center [600, 559] width 242 height 14
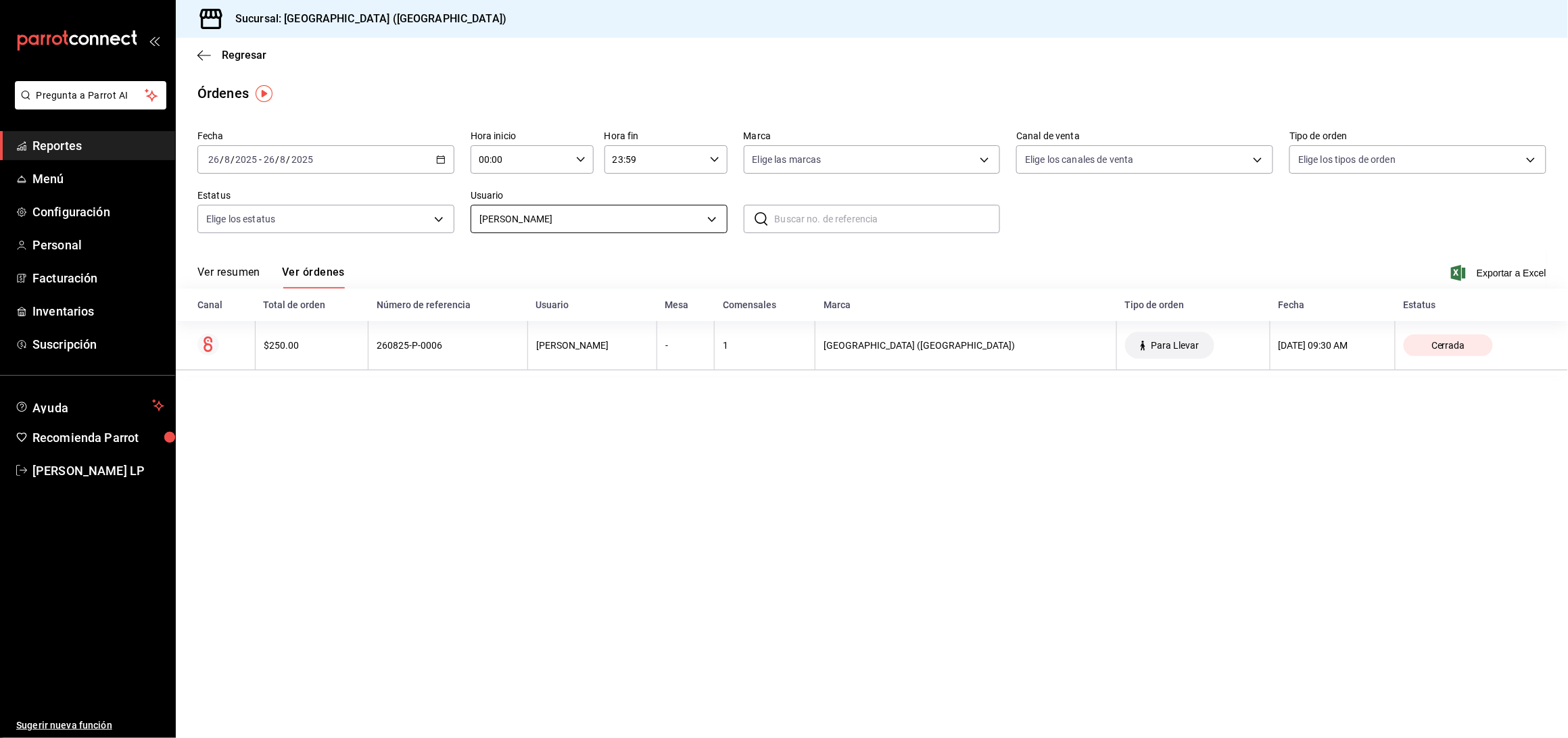
click at [614, 223] on body "Pregunta a Parrot AI Reportes Menú Configuración Personal Facturación Inventari…" at bounding box center [784, 369] width 1568 height 738
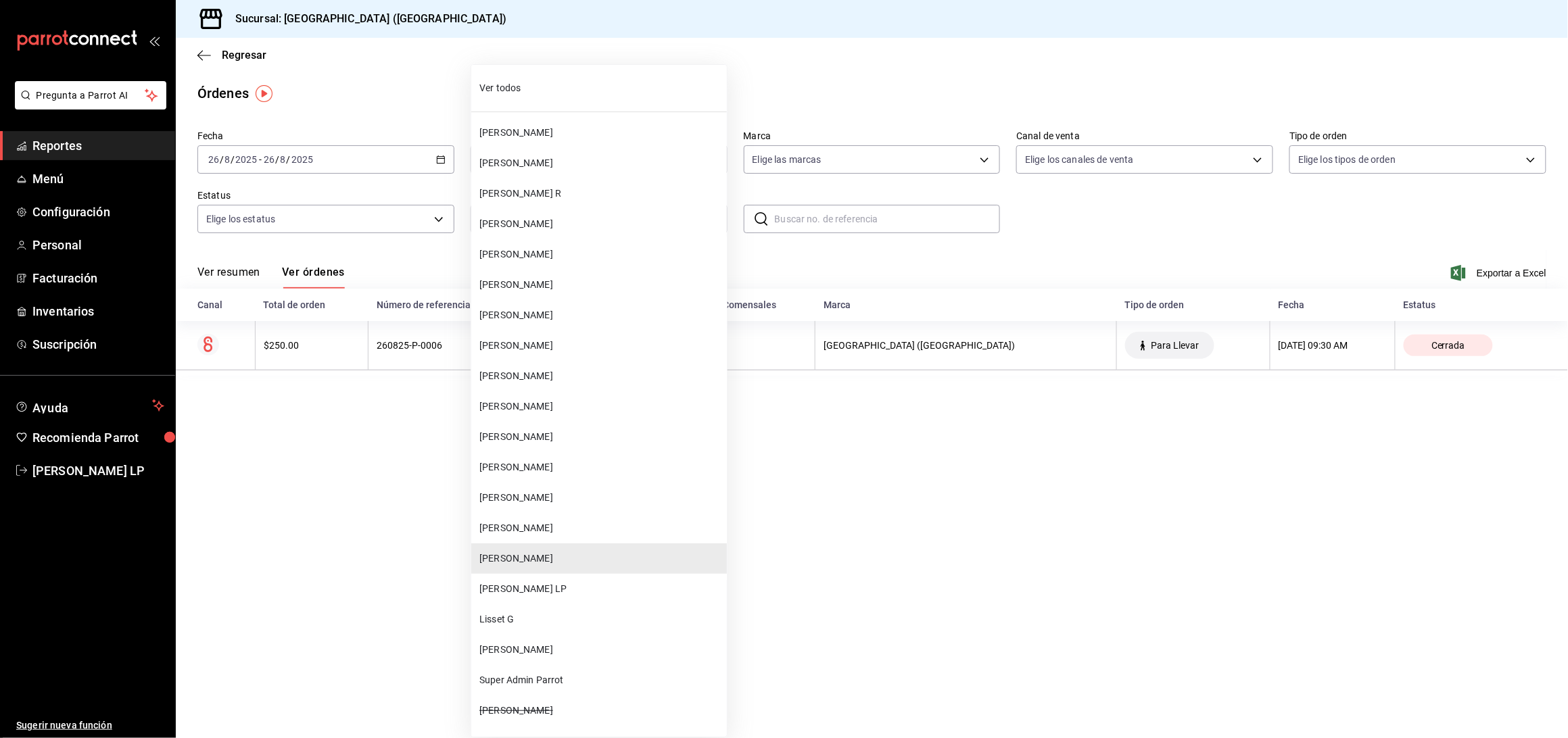
click at [536, 598] on li "[PERSON_NAME] LP" at bounding box center [598, 589] width 256 height 30
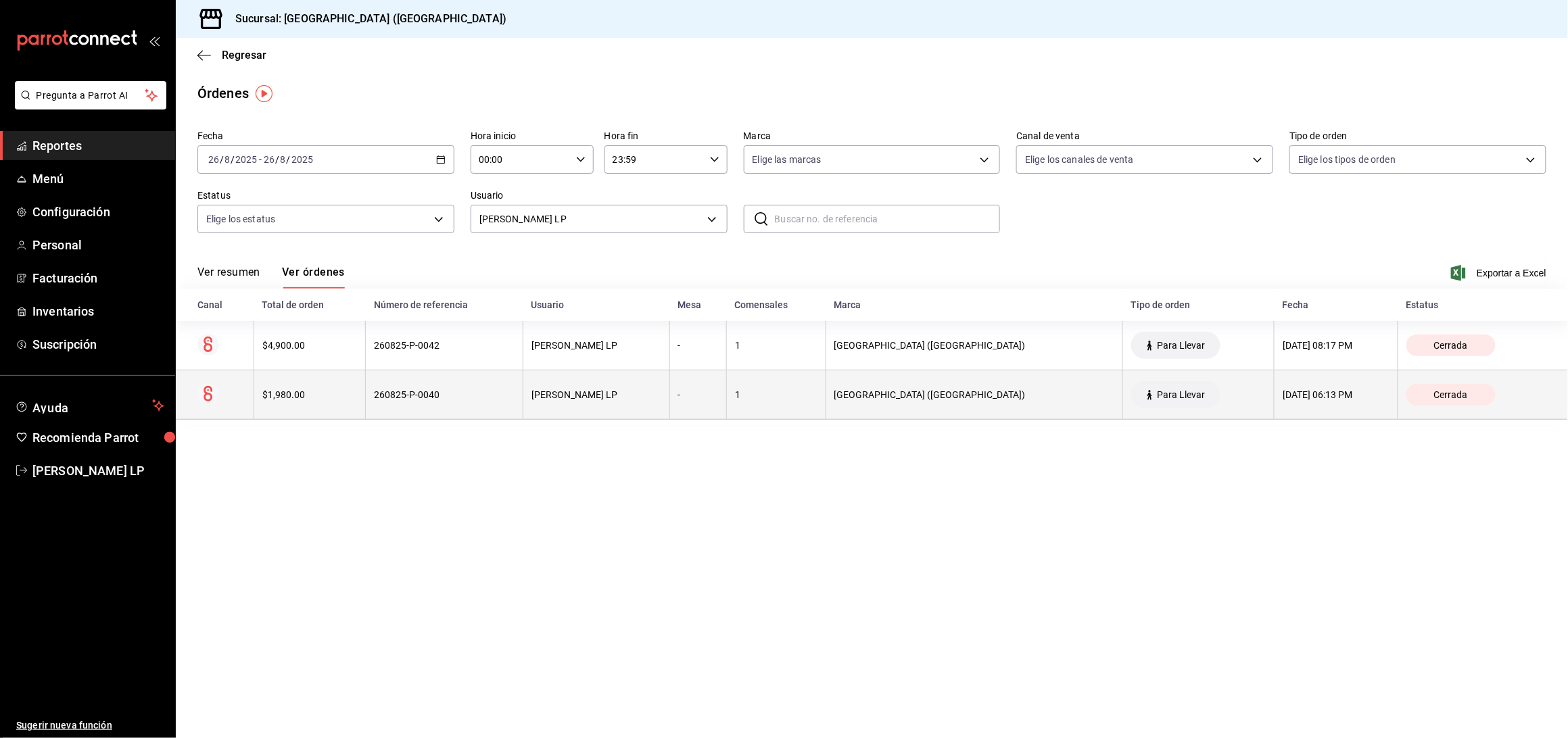
click at [515, 394] on div "260825-P-0040" at bounding box center [444, 395] width 141 height 11
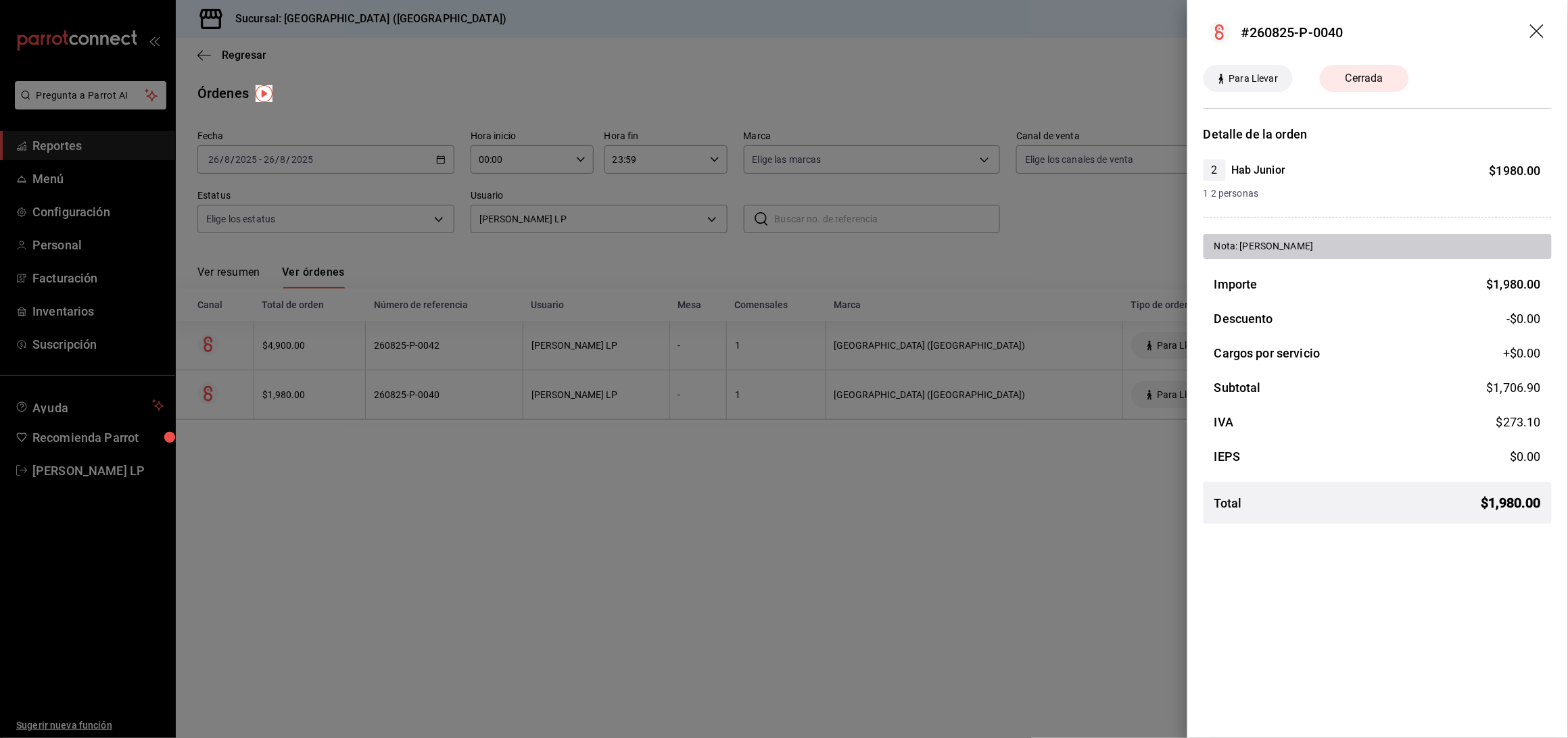
click at [520, 394] on div at bounding box center [784, 369] width 1568 height 738
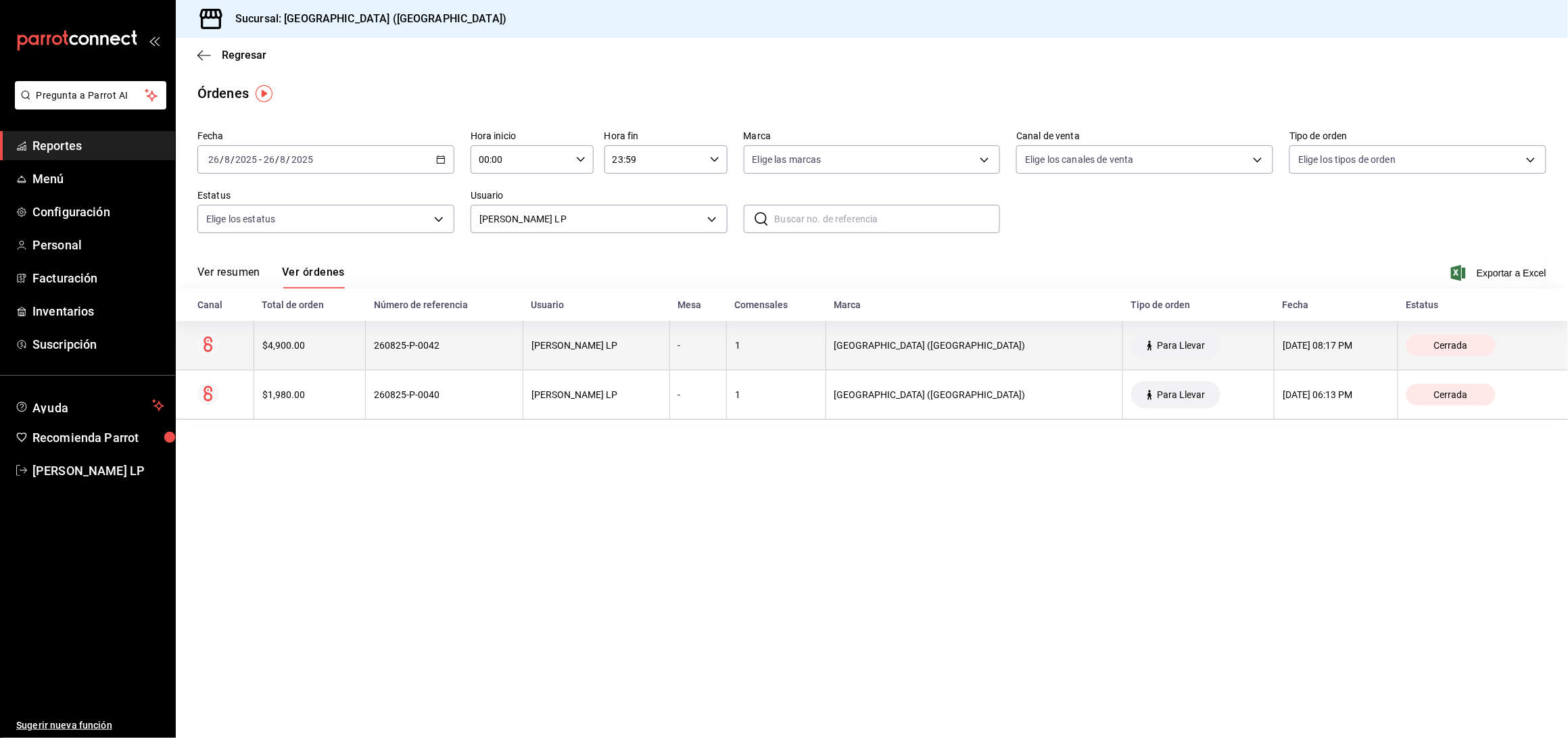
click at [515, 347] on div "260825-P-0042" at bounding box center [444, 345] width 141 height 11
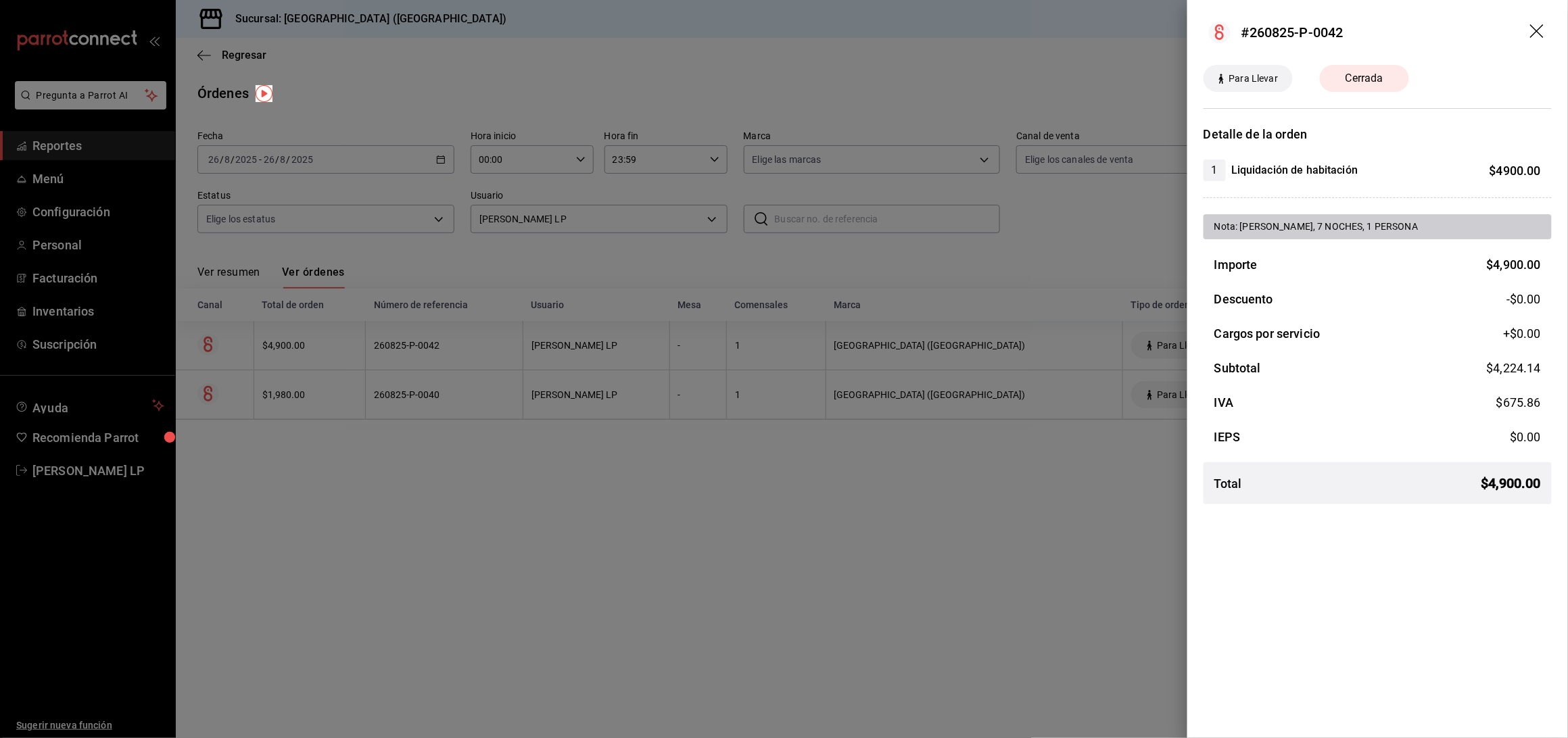
click at [519, 347] on div at bounding box center [784, 369] width 1568 height 738
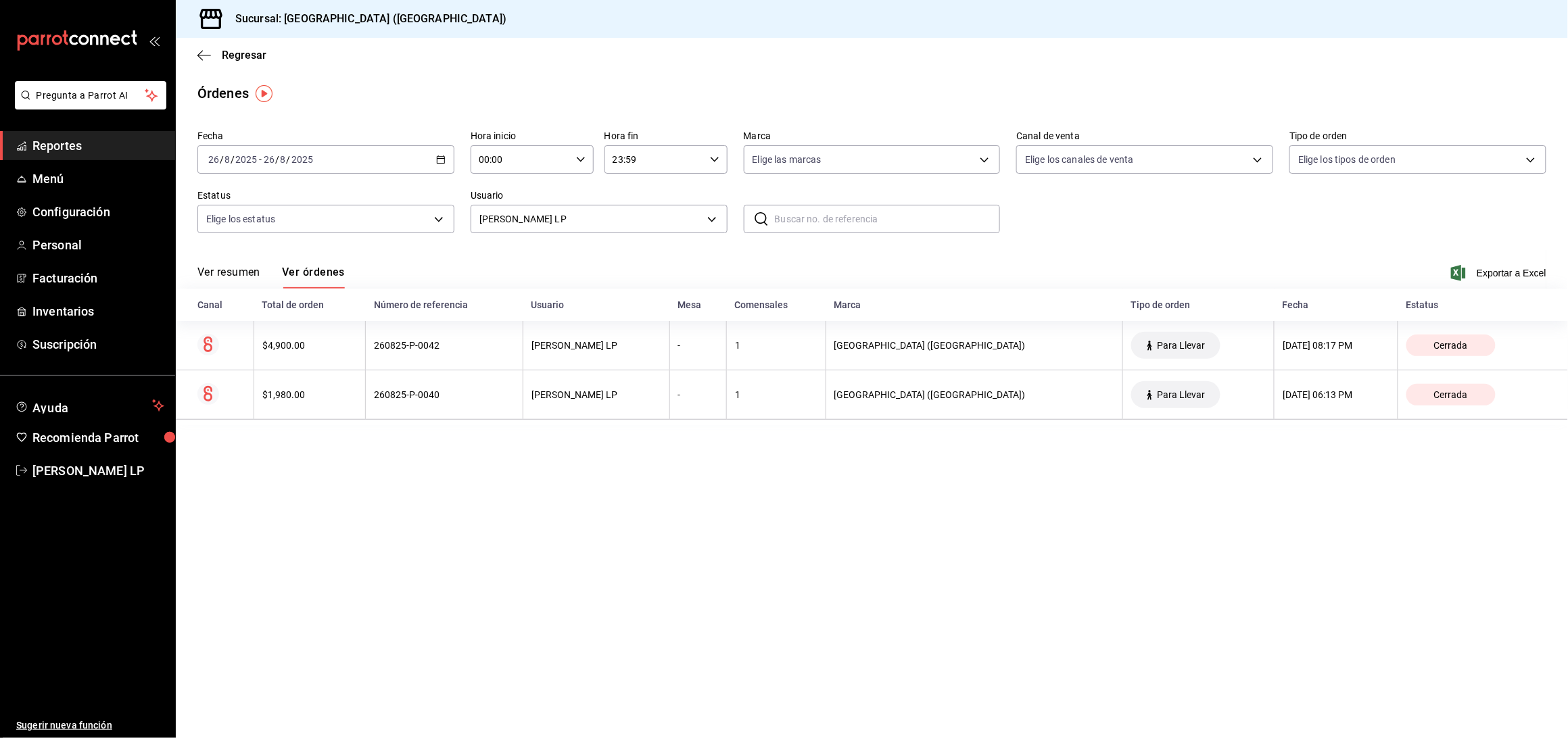
click at [437, 158] on \(Stroke\) "button" at bounding box center [440, 160] width 8 height 7
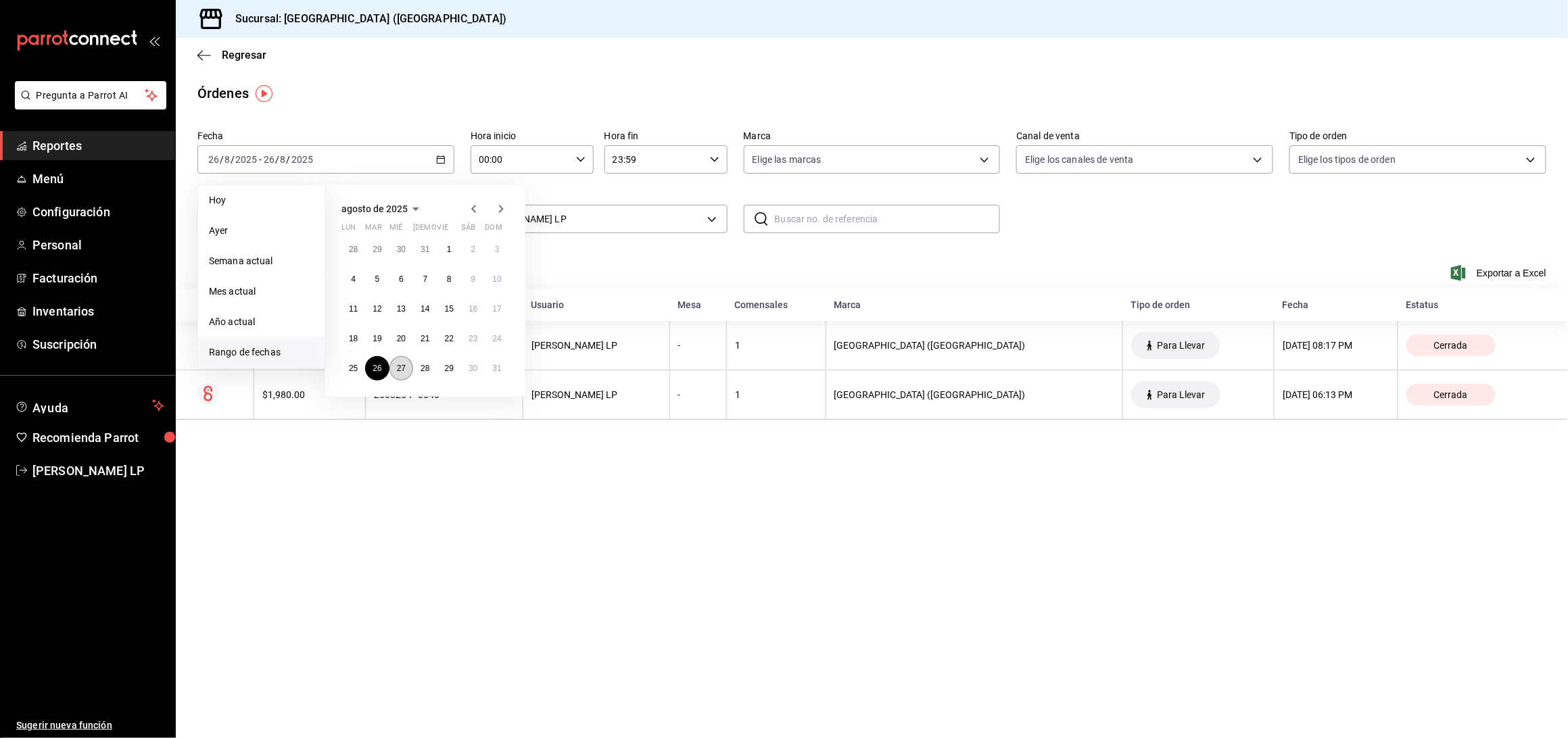
click at [396, 370] on button "27" at bounding box center [401, 368] width 23 height 24
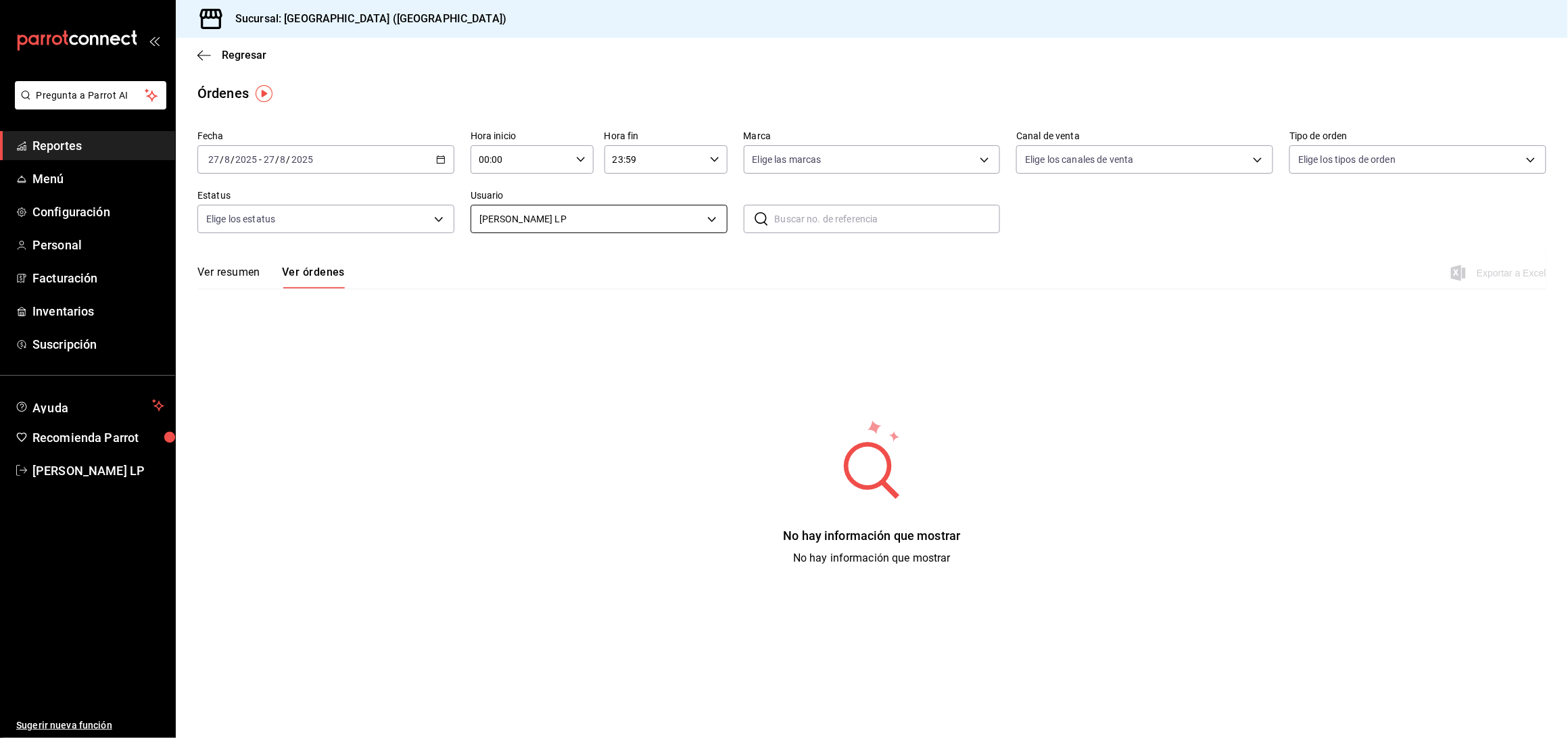
click at [562, 215] on body "Pregunta a Parrot AI Reportes Menú Configuración Personal Facturación Inventari…" at bounding box center [784, 369] width 1568 height 738
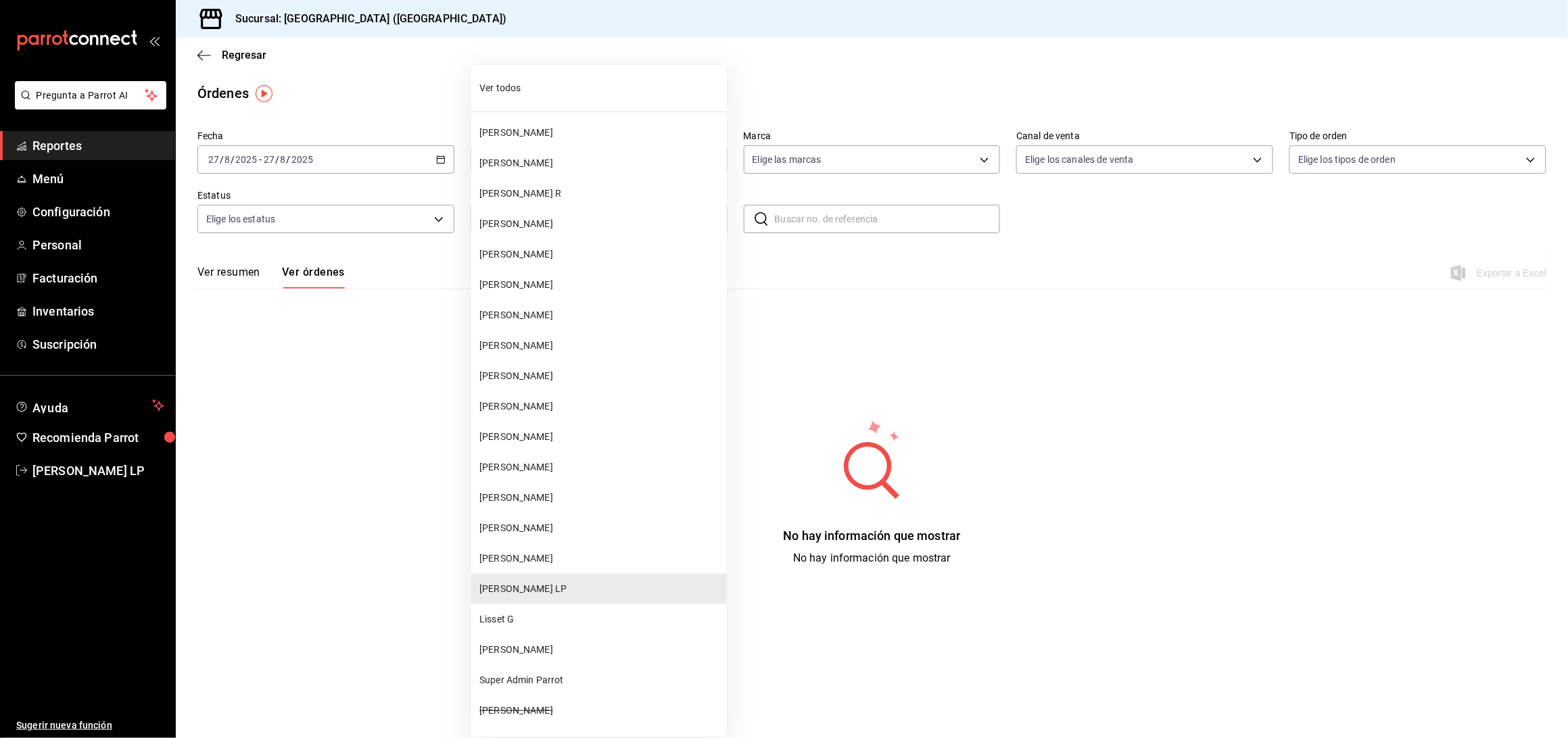
click at [567, 547] on li "[PERSON_NAME]" at bounding box center [598, 559] width 256 height 30
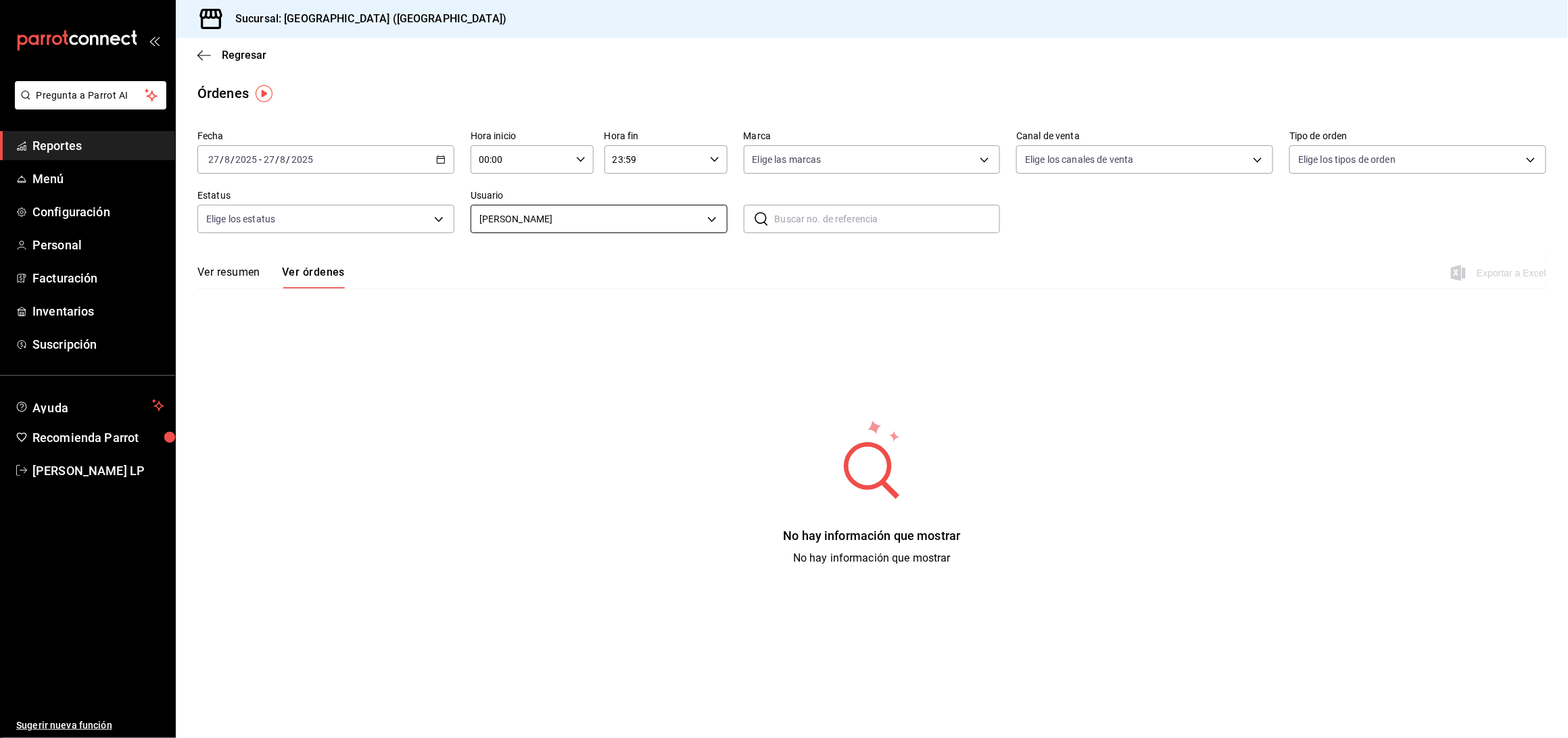
click at [592, 228] on body "Pregunta a Parrot AI Reportes Menú Configuración Personal Facturación Inventari…" at bounding box center [784, 369] width 1568 height 738
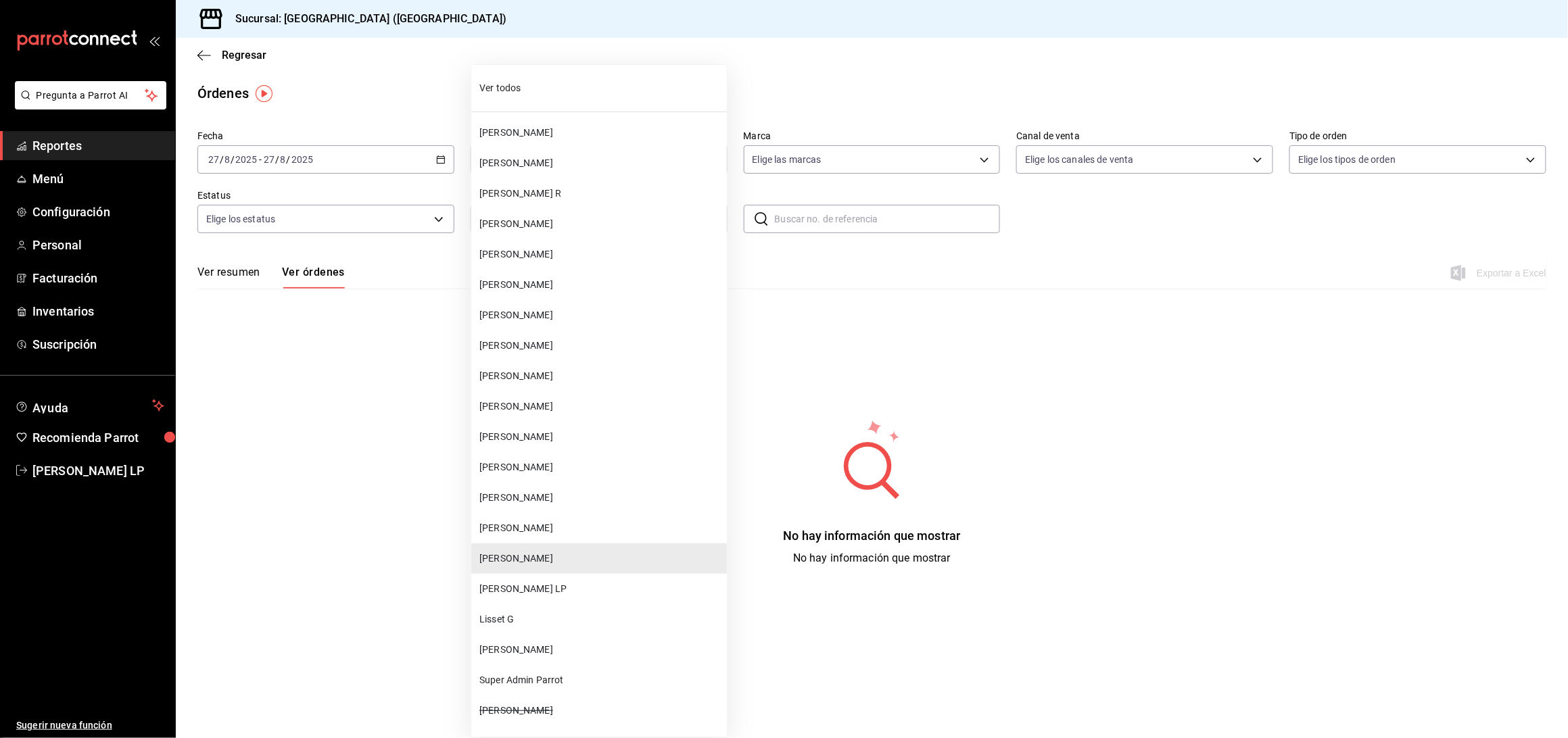
click at [595, 429] on li "[PERSON_NAME]" at bounding box center [598, 437] width 256 height 30
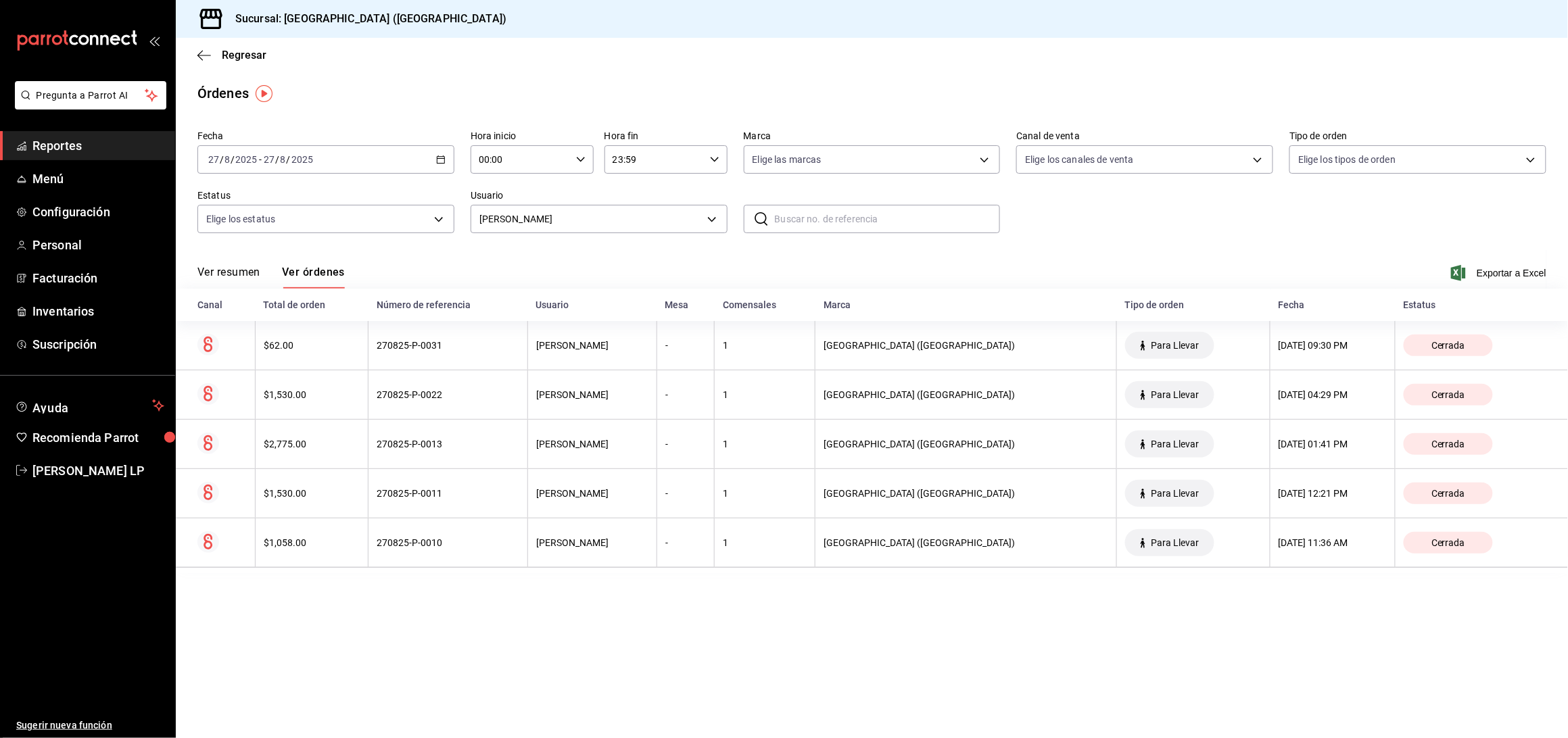
click at [440, 165] on div "2025-08-27 27 / 8 / 2025 - 2025-08-27 27 / 8 / 2025" at bounding box center [326, 160] width 257 height 29
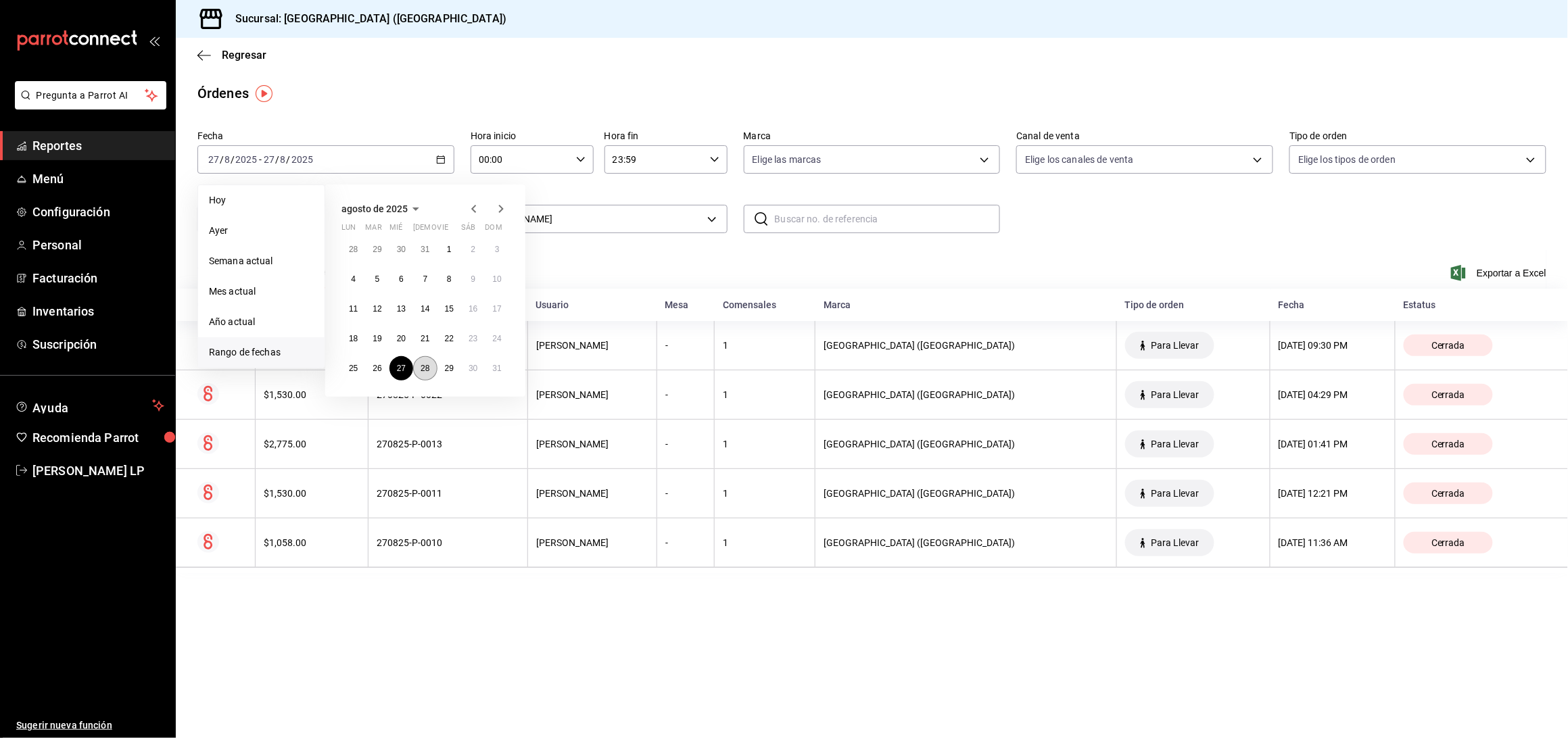
click at [428, 369] on abbr "28" at bounding box center [425, 369] width 9 height 10
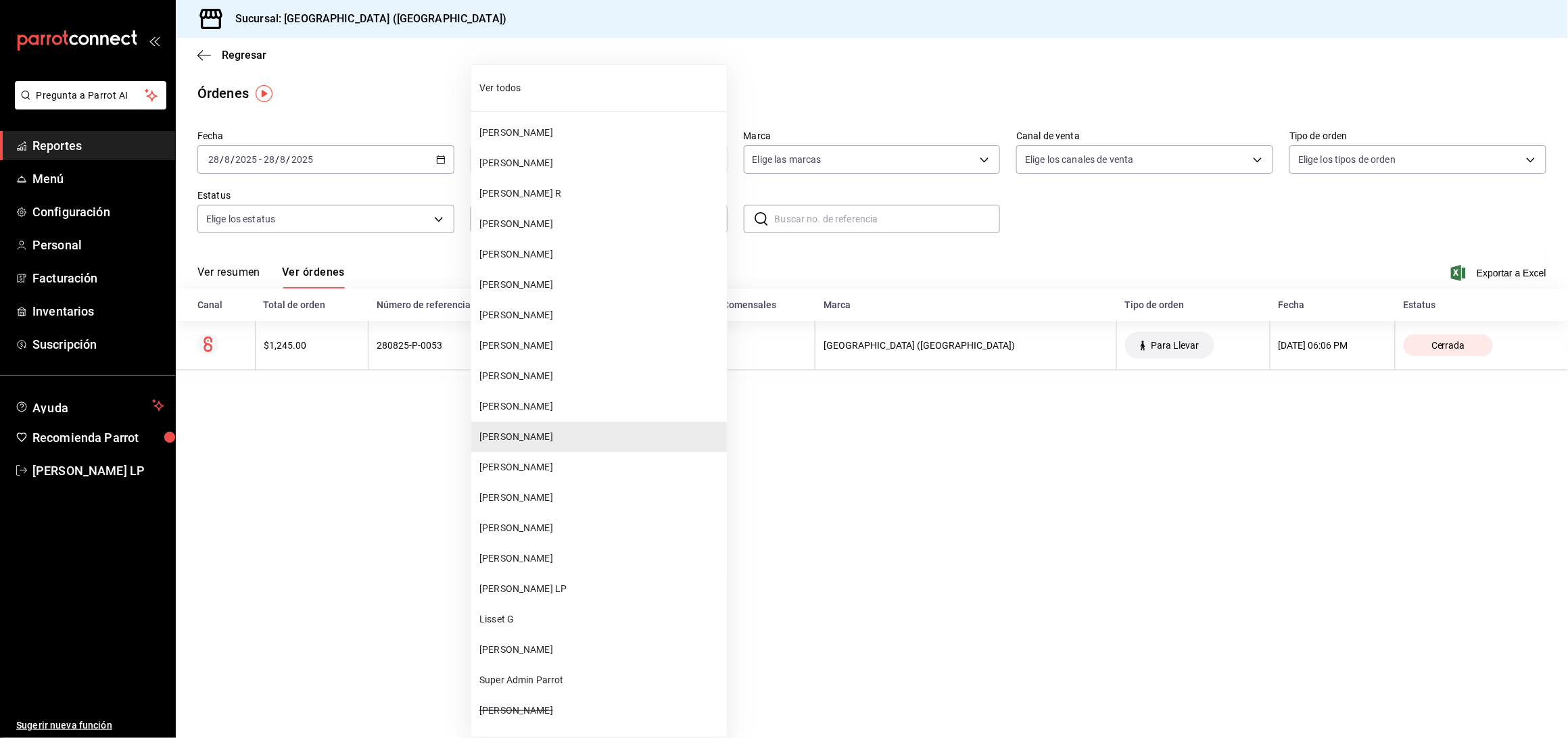
click at [547, 230] on body "Pregunta a Parrot AI Reportes Menú Configuración Personal Facturación Inventari…" at bounding box center [784, 369] width 1568 height 738
click at [549, 563] on span "[PERSON_NAME]" at bounding box center [600, 559] width 242 height 14
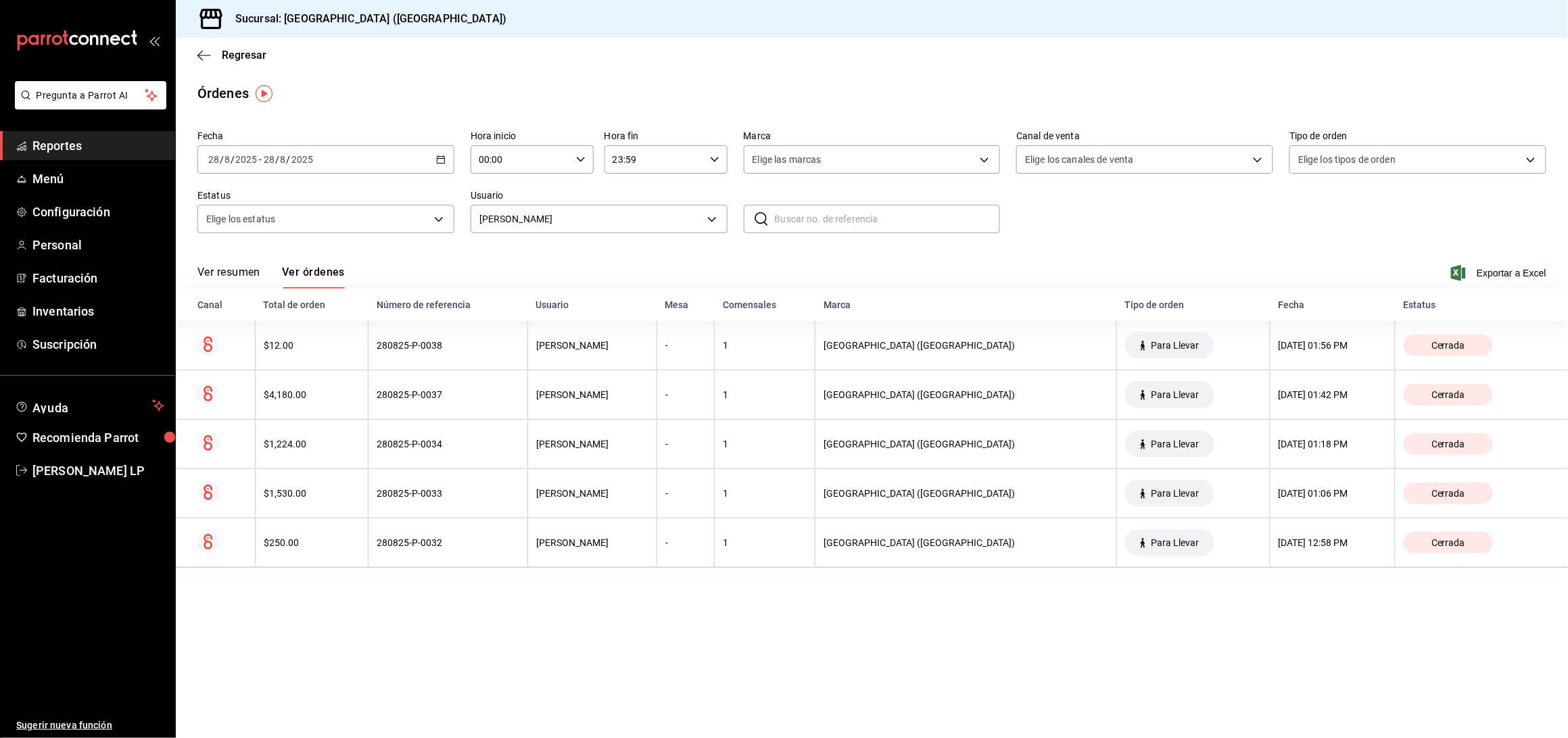
click at [442, 152] on div "2025-08-28 28 / 8 / 2025 - 2025-08-28 28 / 8 / 2025" at bounding box center [326, 160] width 257 height 29
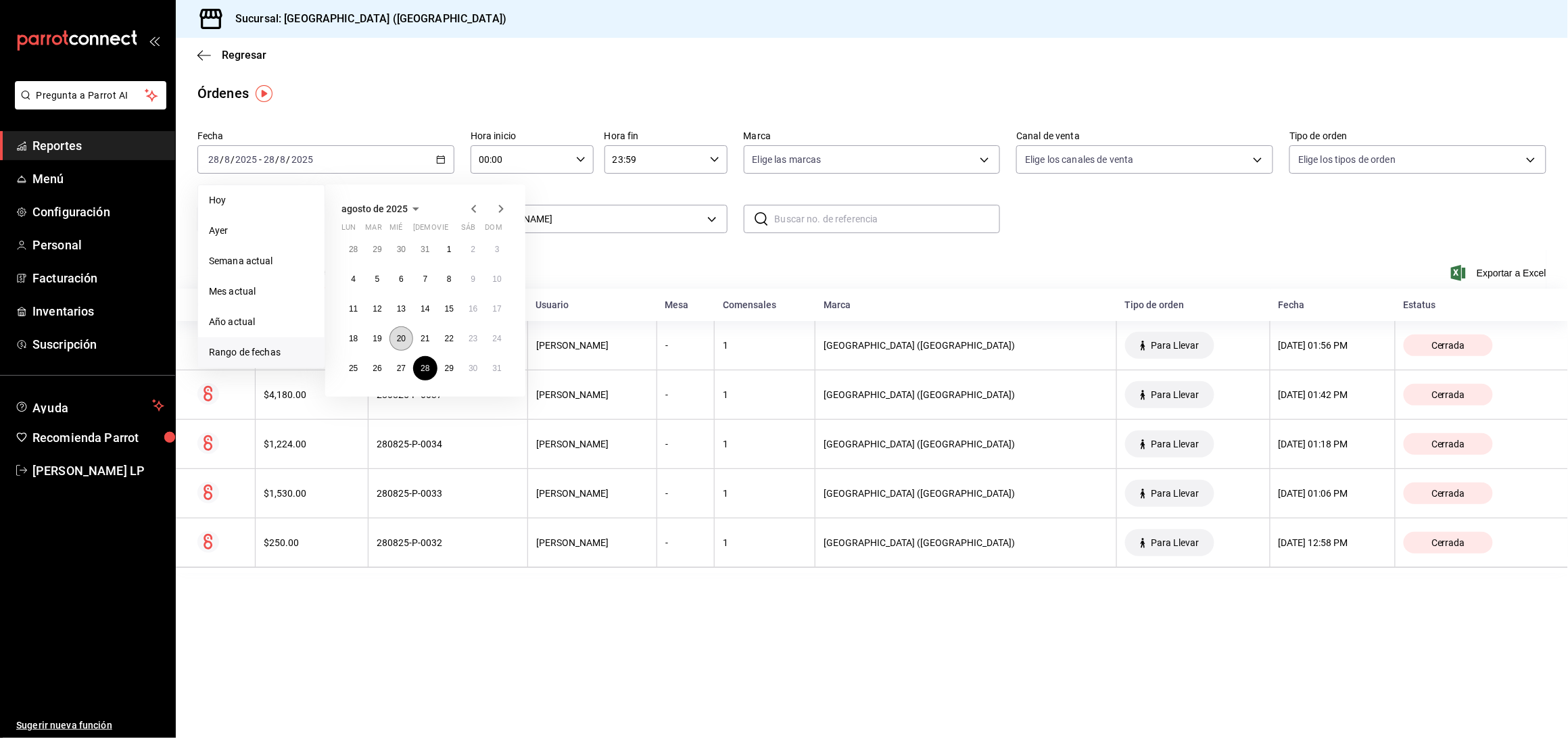
click at [405, 342] on abbr "20" at bounding box center [401, 338] width 9 height 10
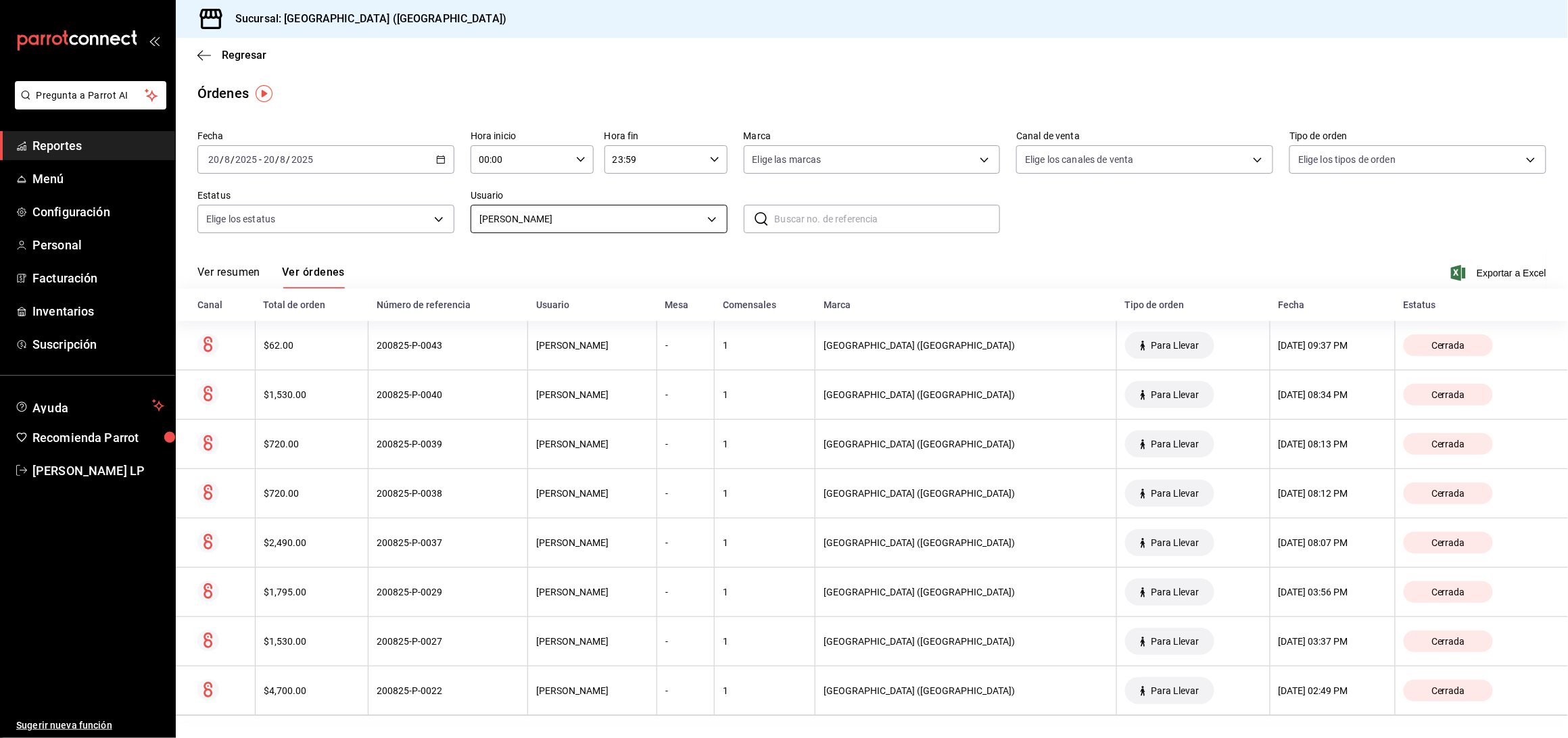
click at [573, 231] on body "Pregunta a Parrot AI Reportes Menú Configuración Personal Facturación Inventari…" at bounding box center [784, 369] width 1568 height 738
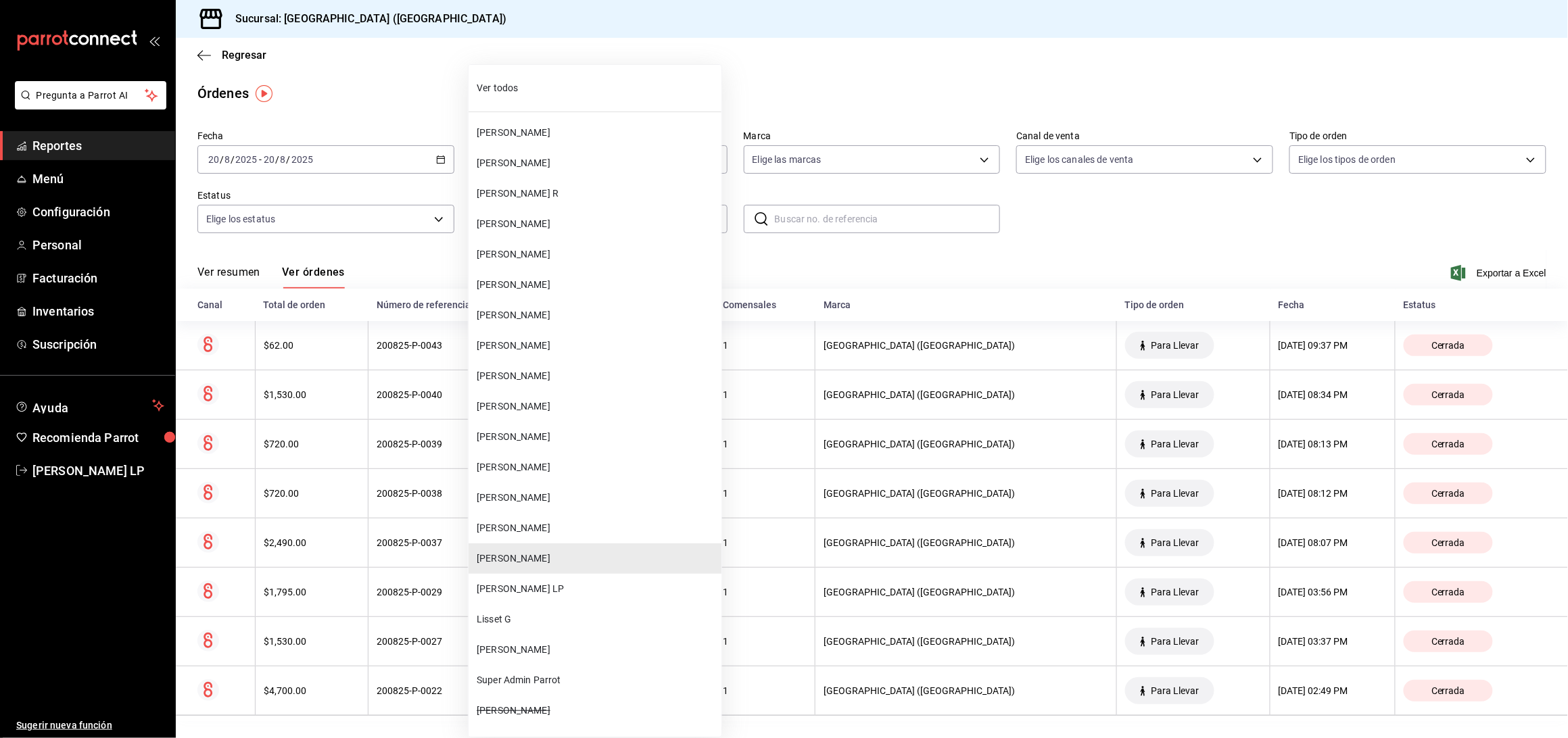
click at [534, 440] on span "[PERSON_NAME]" at bounding box center [596, 437] width 240 height 14
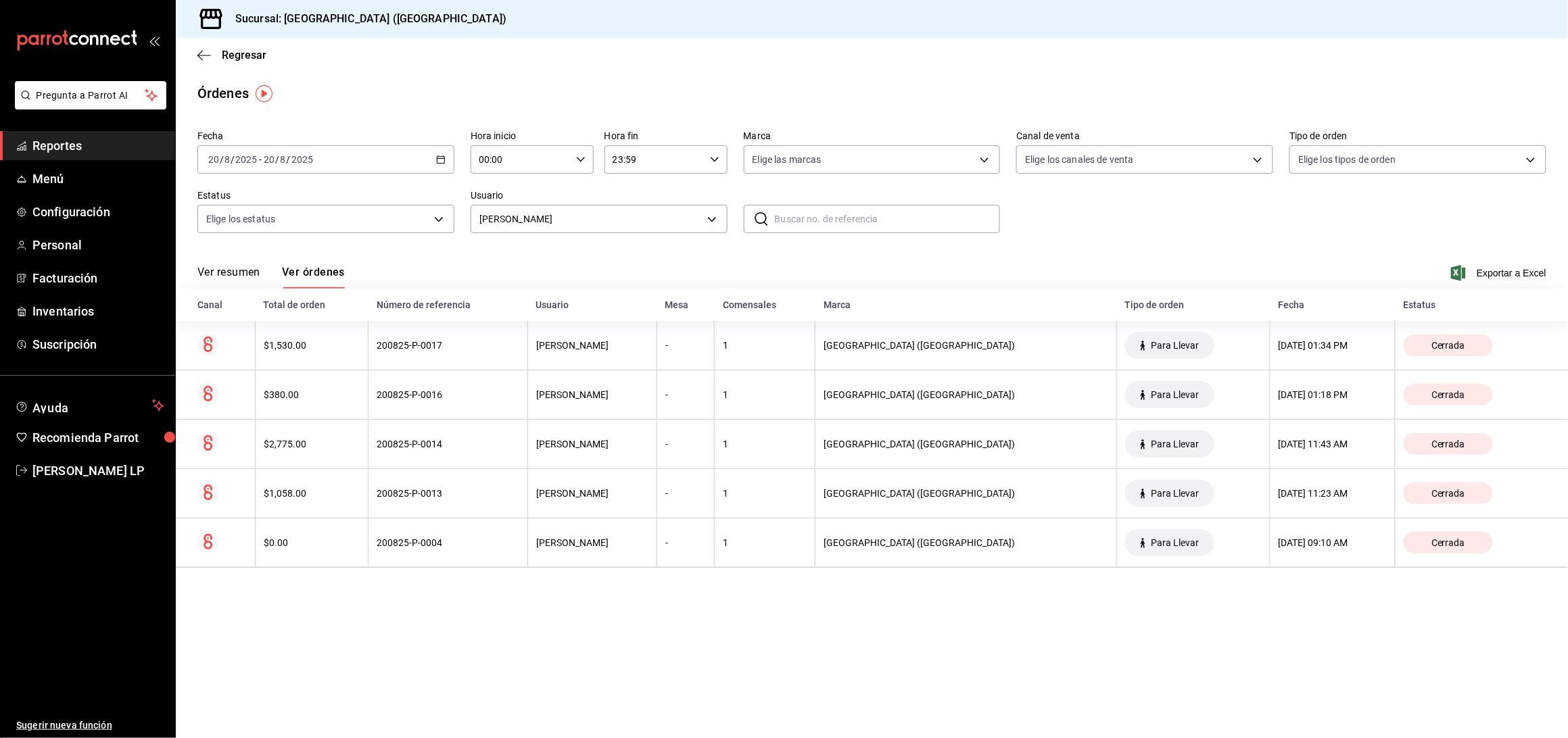
click at [437, 159] on \(Stroke\) "button" at bounding box center [440, 160] width 8 height 7
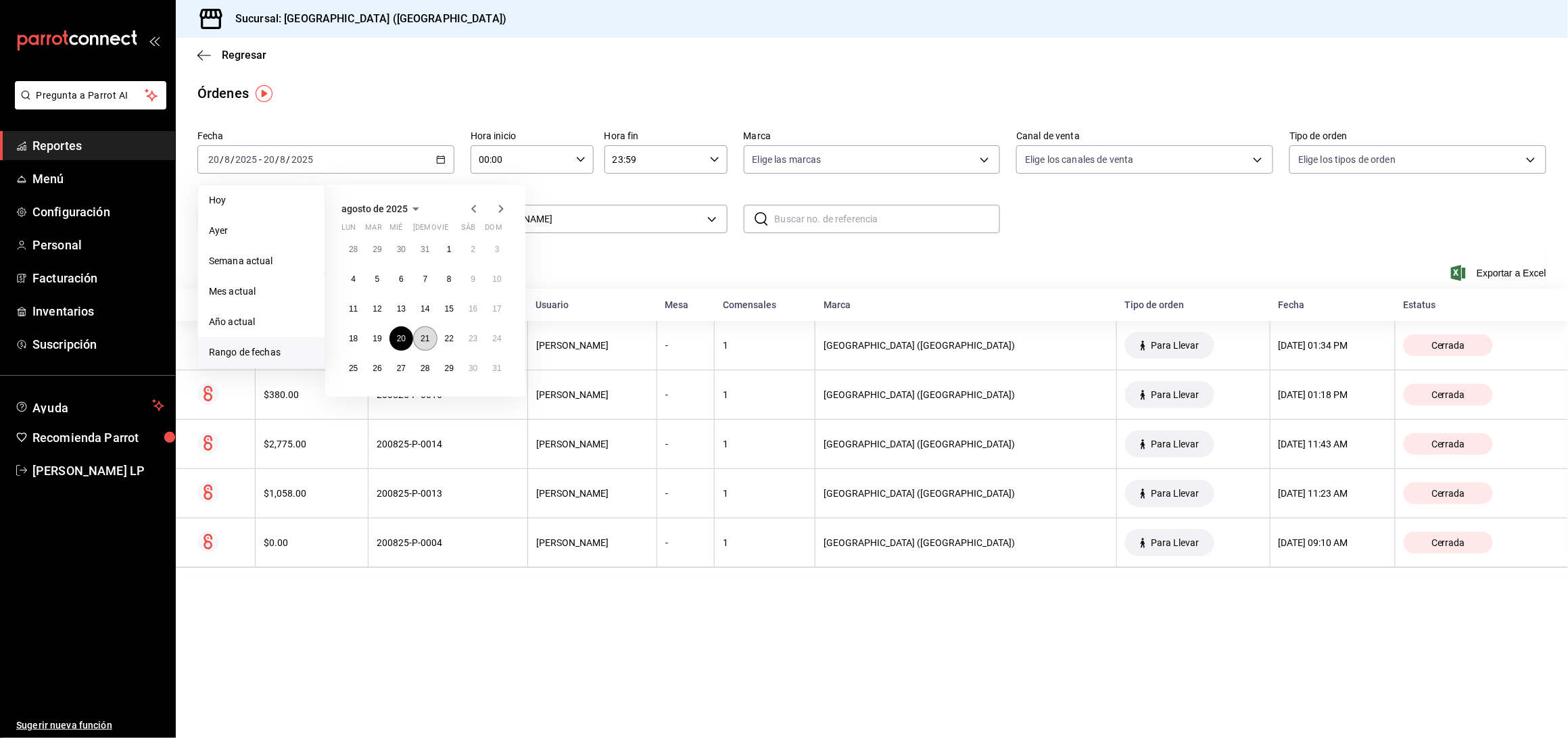
click at [423, 343] on button "21" at bounding box center [425, 338] width 23 height 24
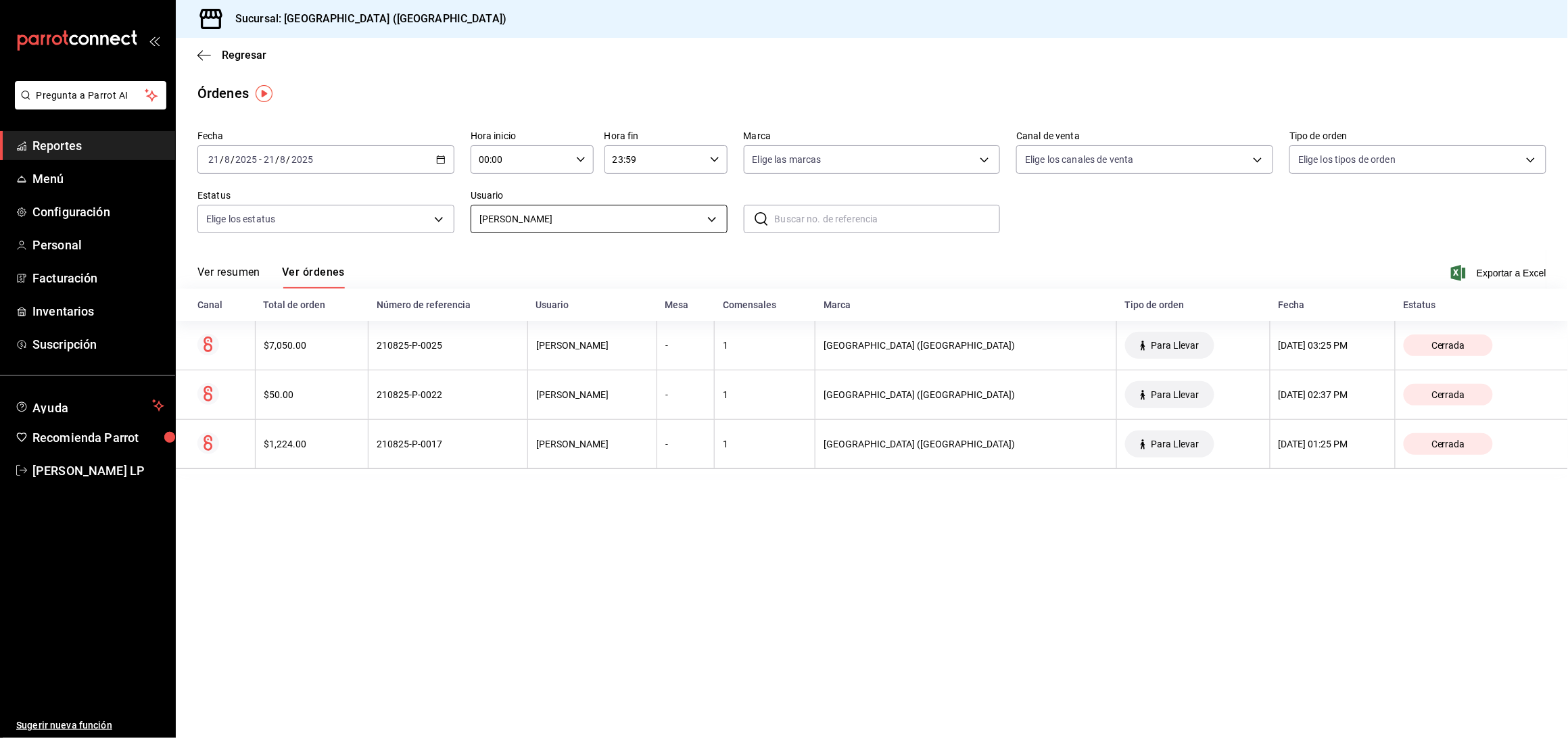
click at [564, 223] on body "Pregunta a Parrot AI Reportes Menú Configuración Personal Facturación Inventari…" at bounding box center [784, 369] width 1568 height 738
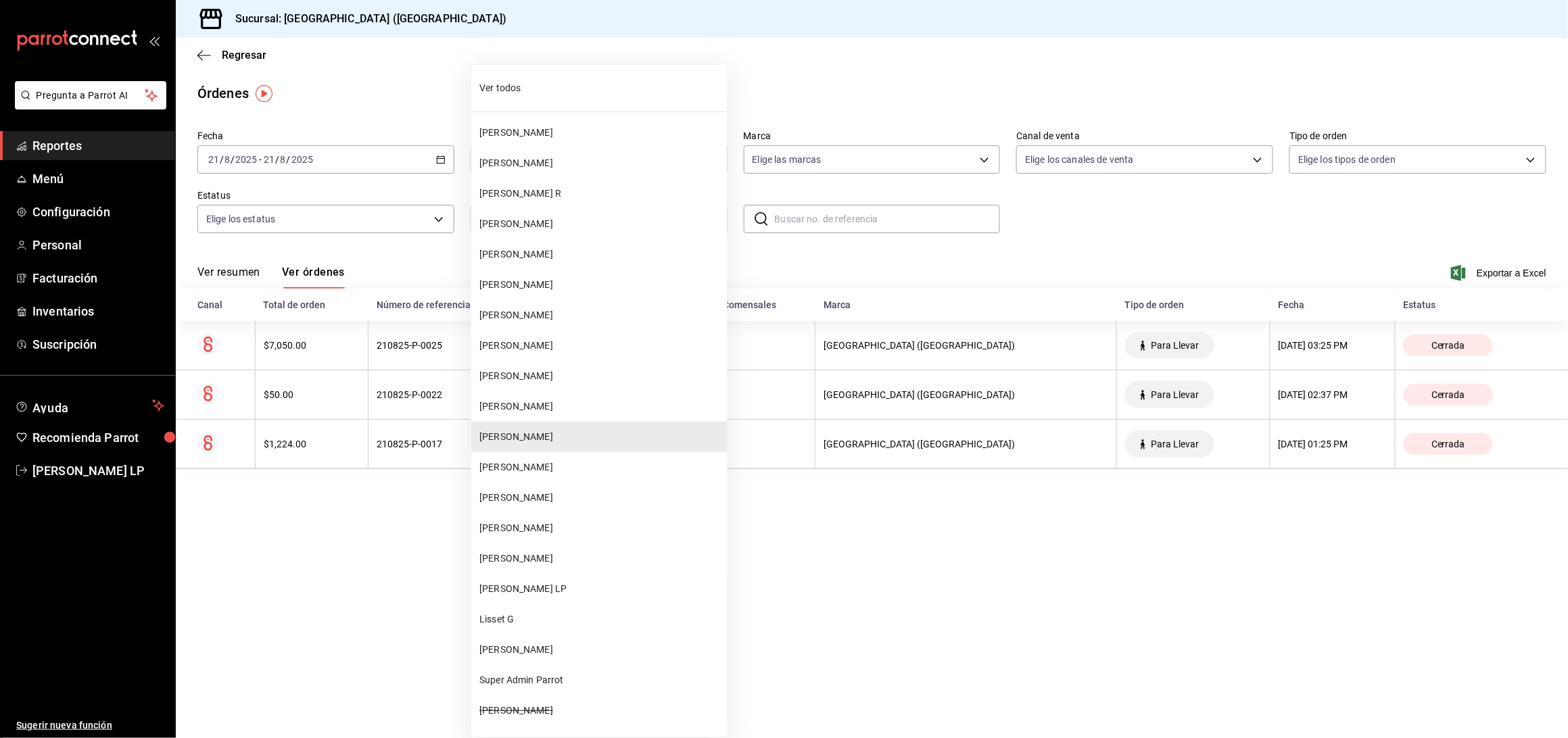
click at [545, 551] on li "[PERSON_NAME]" at bounding box center [598, 559] width 256 height 30
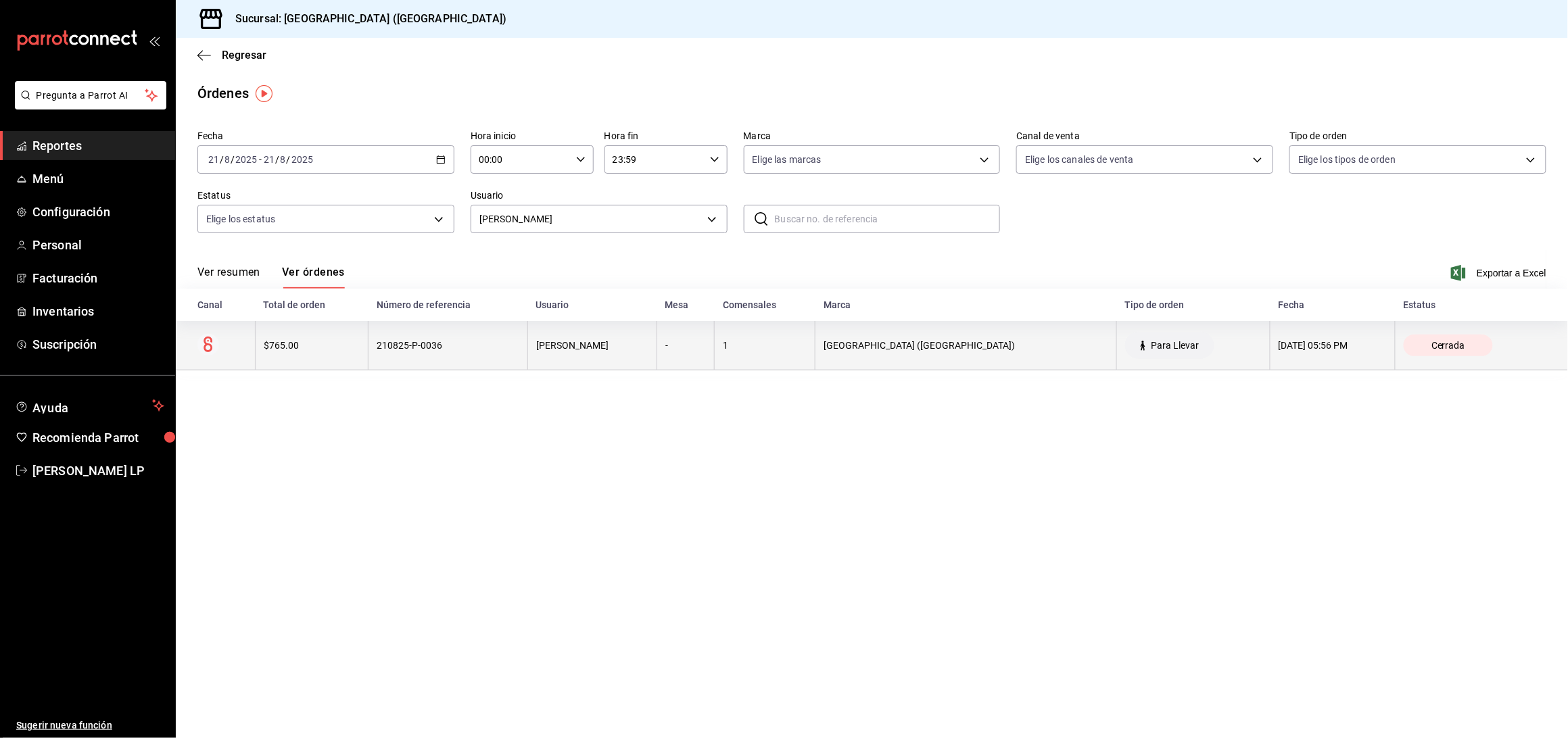
click at [510, 352] on th "210825-P-0036" at bounding box center [449, 345] width 160 height 49
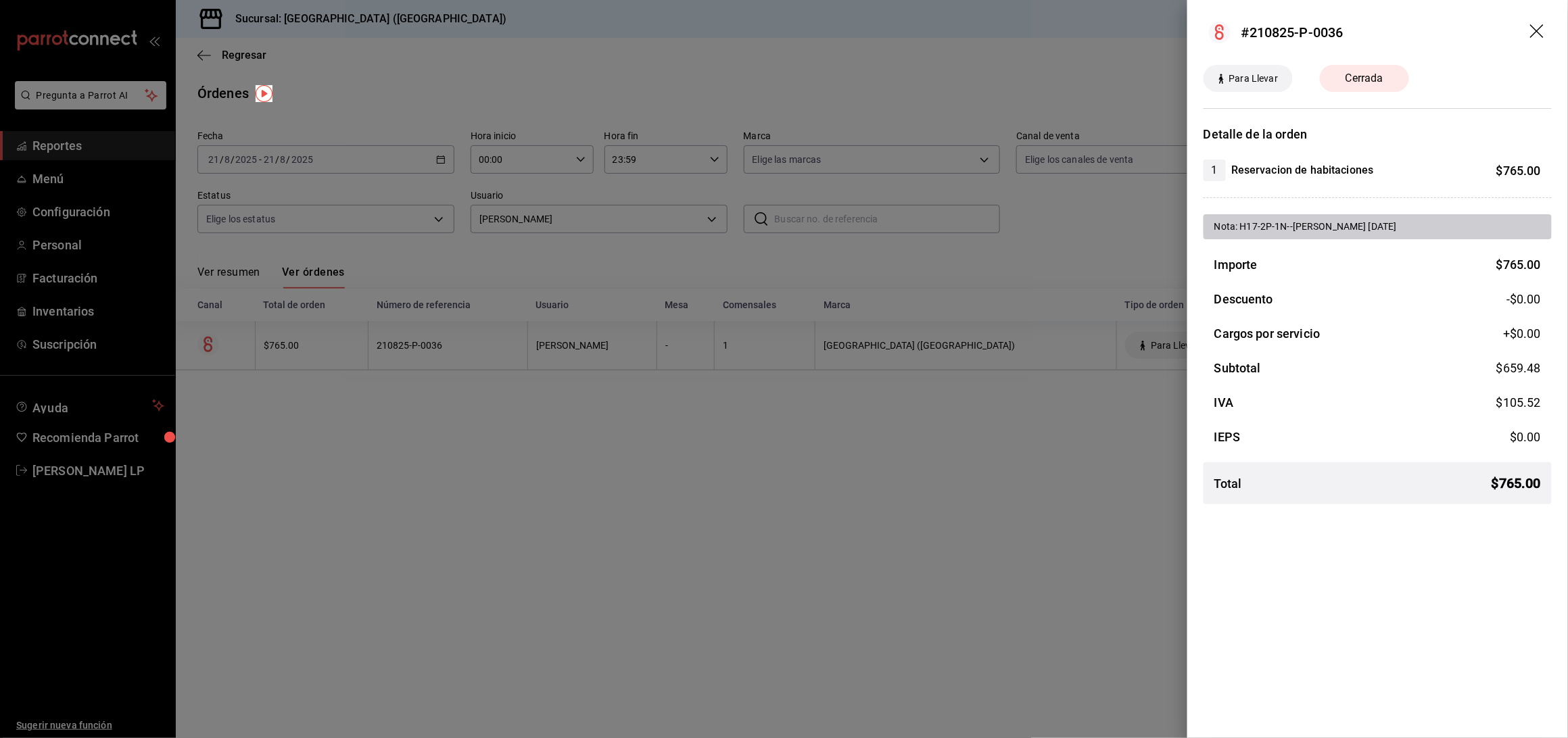
drag, startPoint x: 914, startPoint y: 551, endPoint x: 696, endPoint y: 416, distance: 256.4
click at [914, 551] on div at bounding box center [784, 369] width 1568 height 738
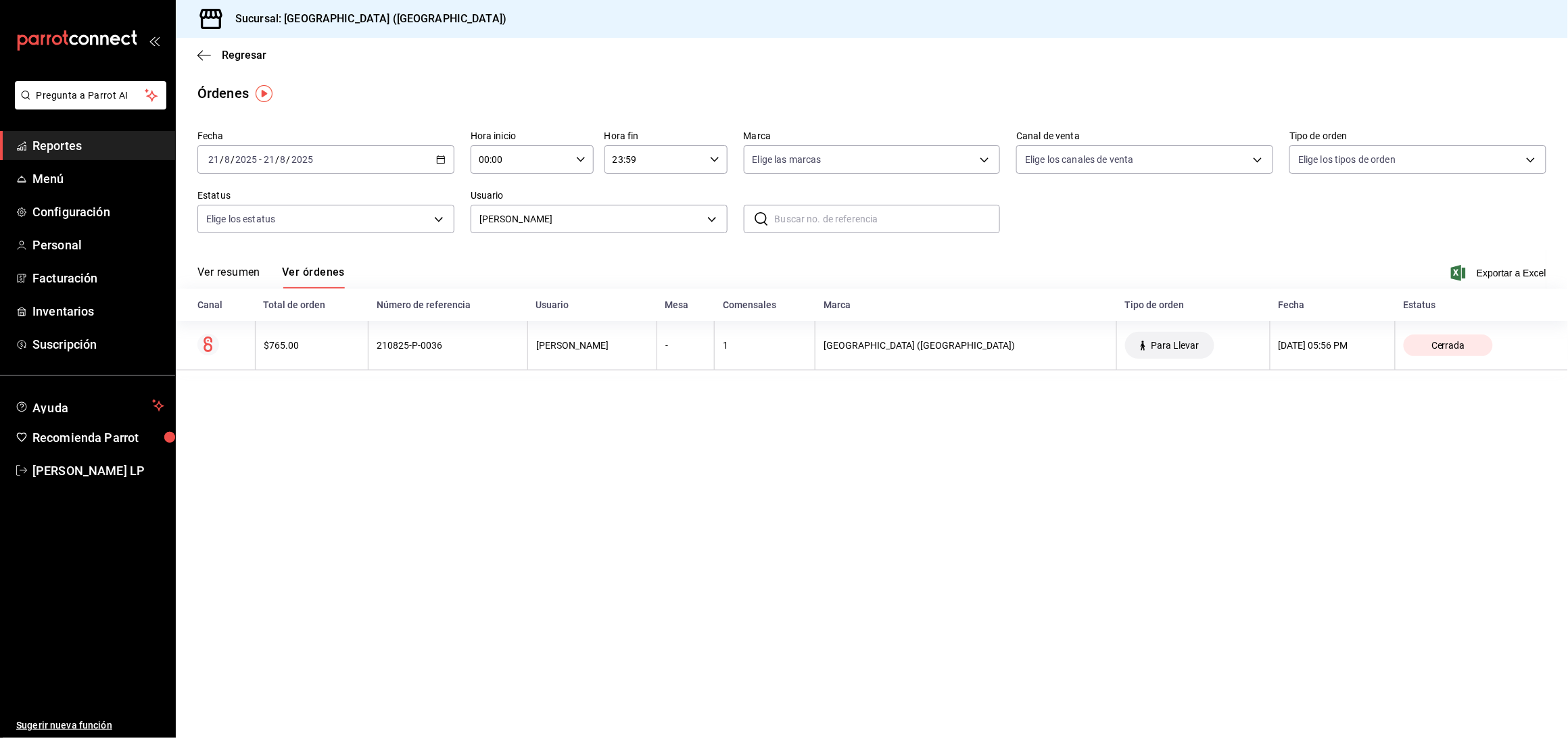
click at [436, 159] on icon "button" at bounding box center [440, 160] width 10 height 10
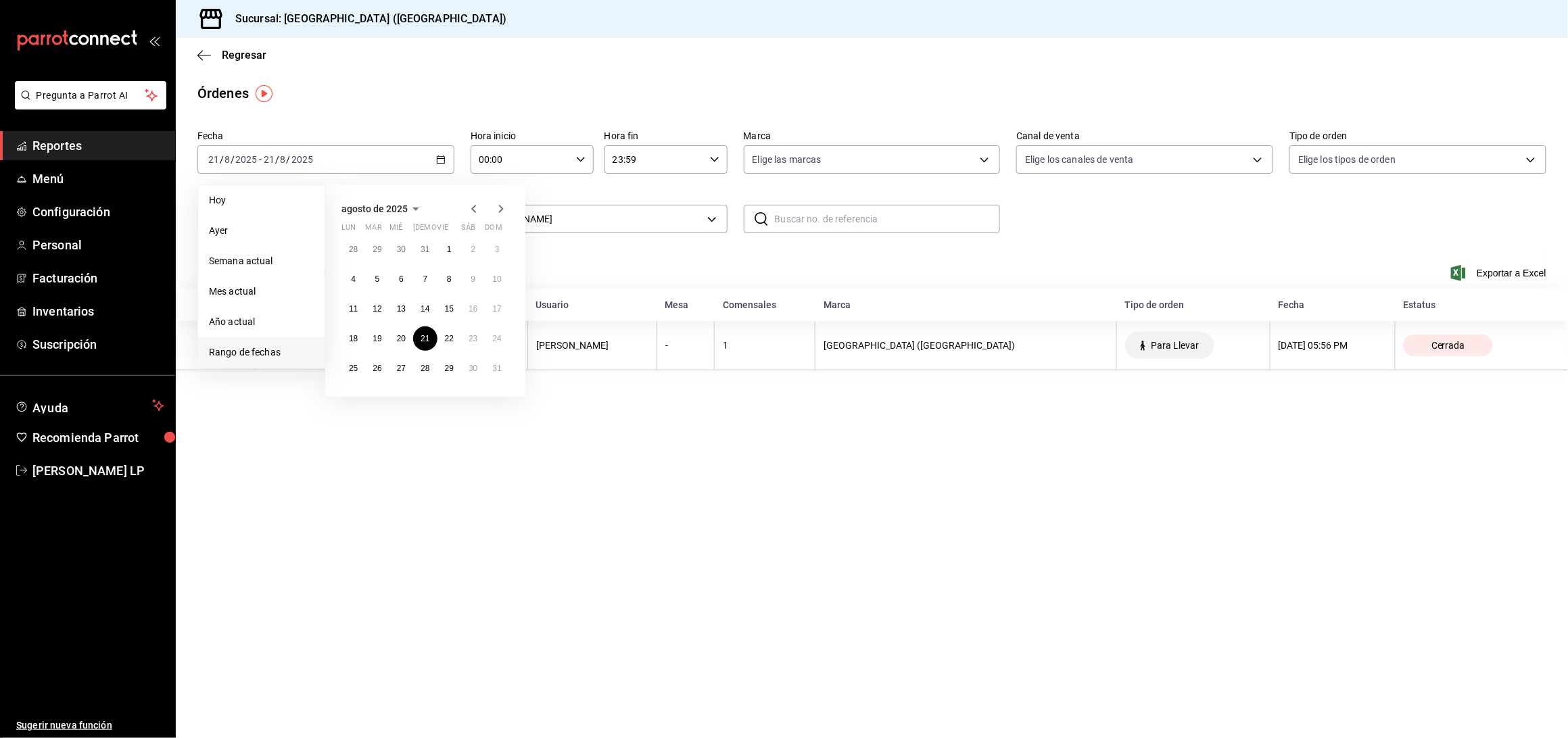
click at [499, 204] on icon "button" at bounding box center [501, 209] width 16 height 16
click at [355, 302] on button "15" at bounding box center [353, 308] width 23 height 24
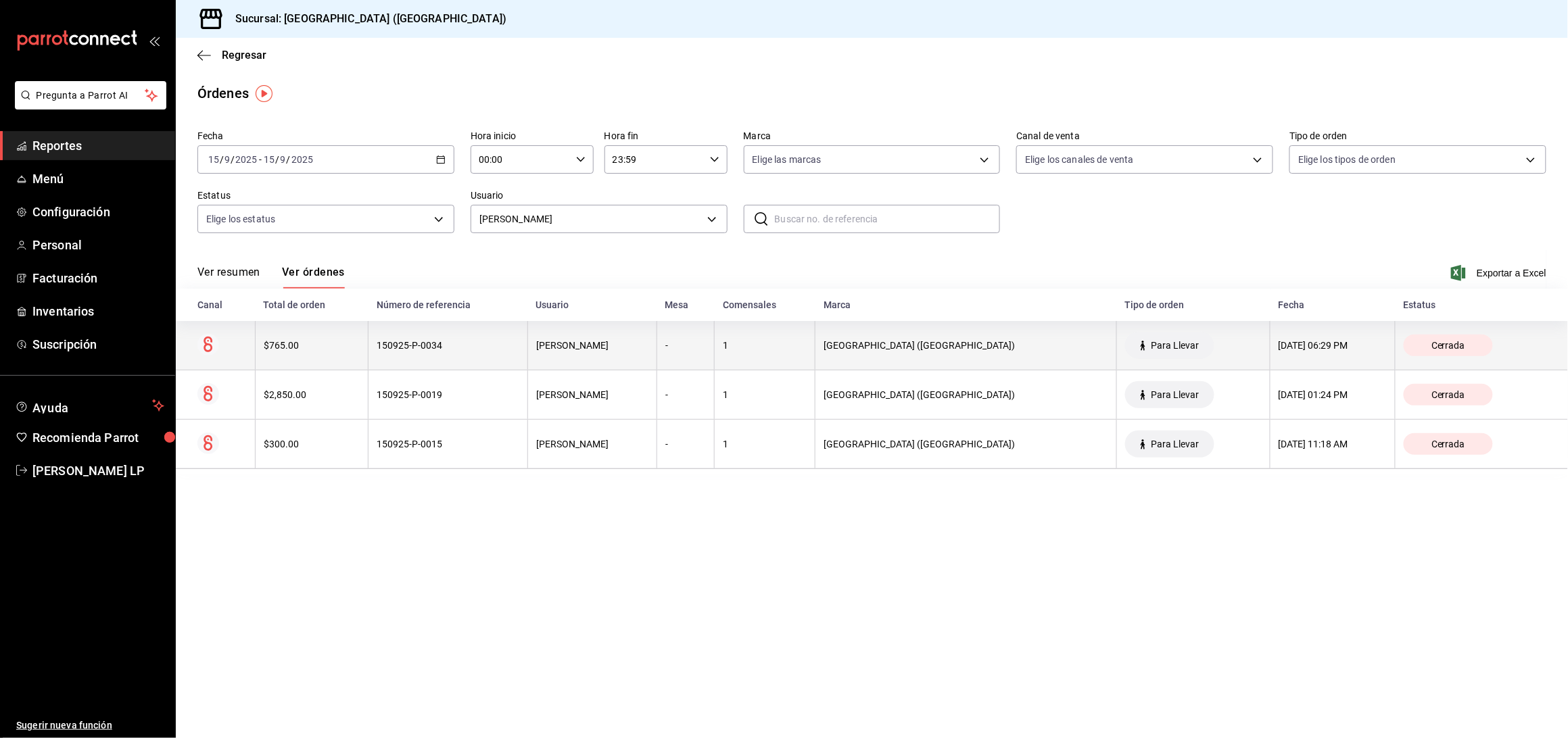
click at [356, 336] on th "$765.00" at bounding box center [311, 345] width 114 height 49
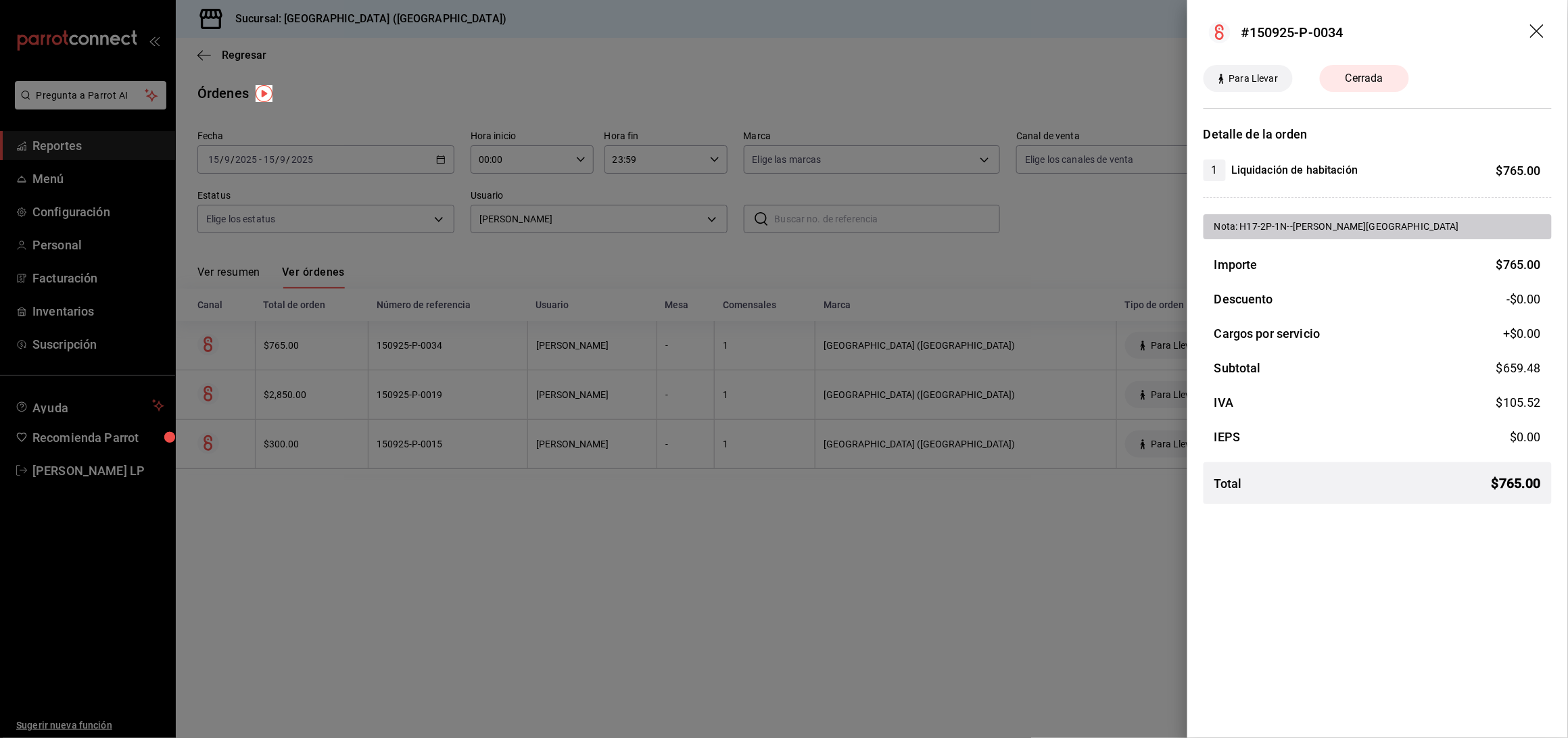
click at [482, 535] on div at bounding box center [784, 369] width 1568 height 738
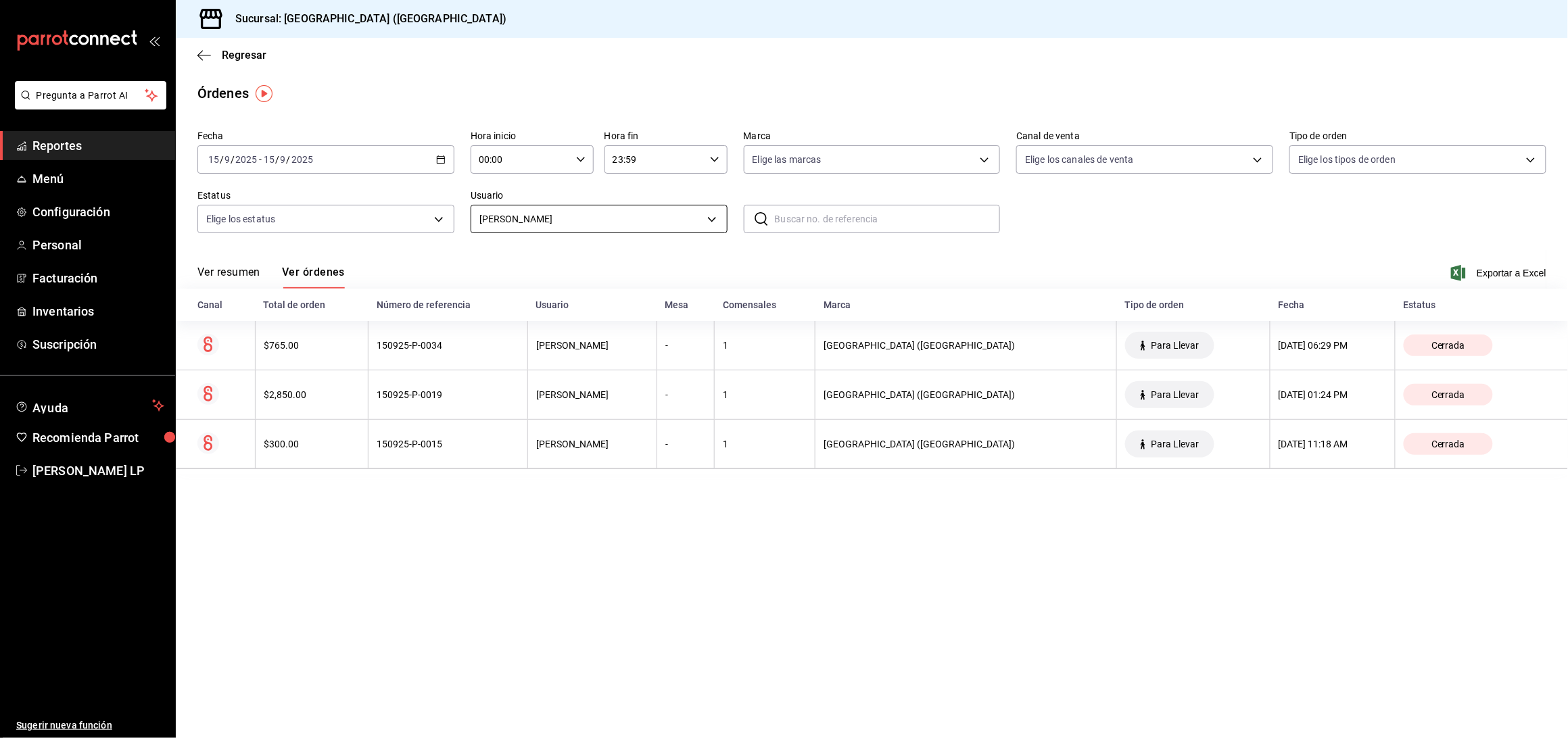
click at [674, 224] on body "Pregunta a Parrot AI Reportes Menú Configuración Personal Facturación Inventari…" at bounding box center [784, 369] width 1568 height 738
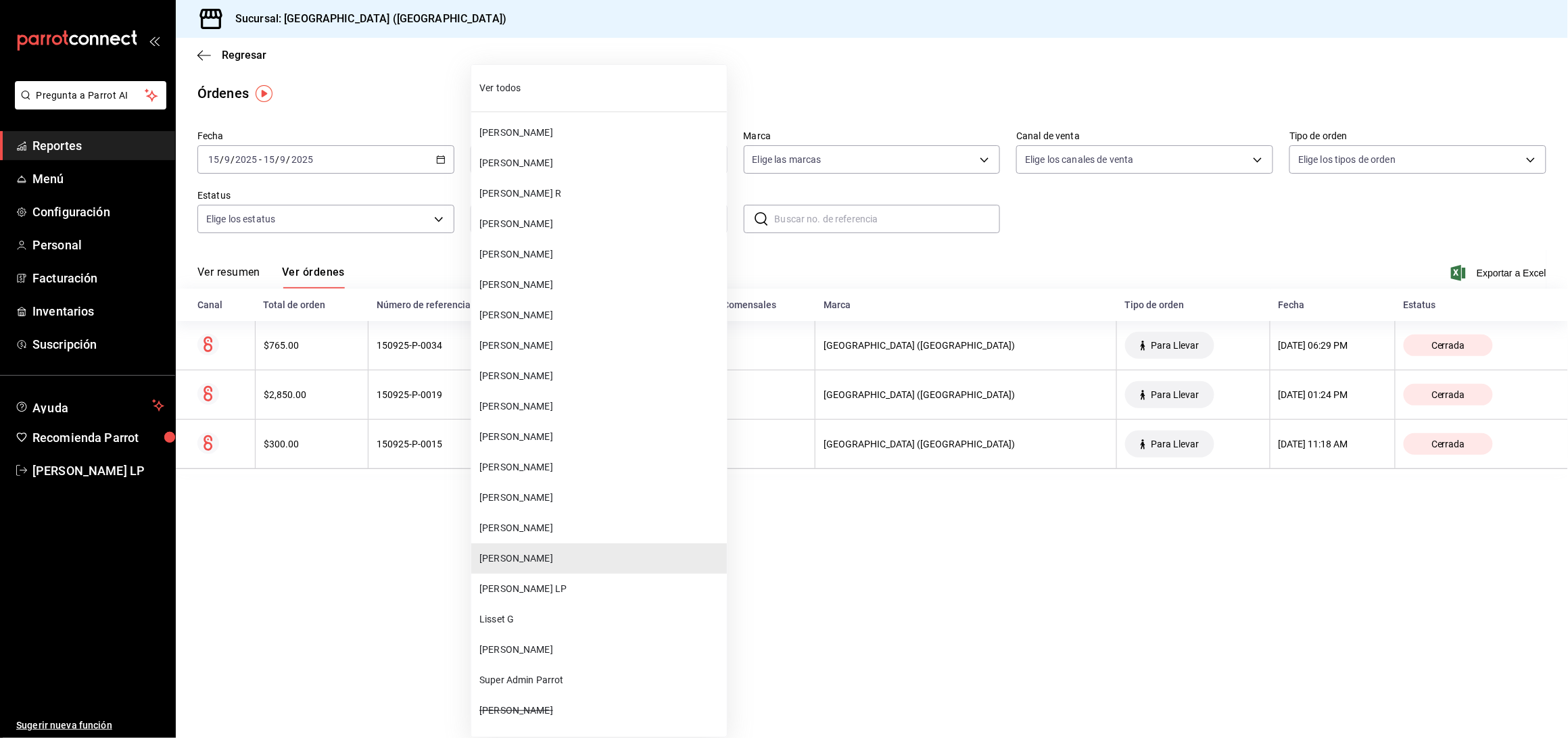
click at [587, 440] on span "[PERSON_NAME]" at bounding box center [600, 437] width 242 height 14
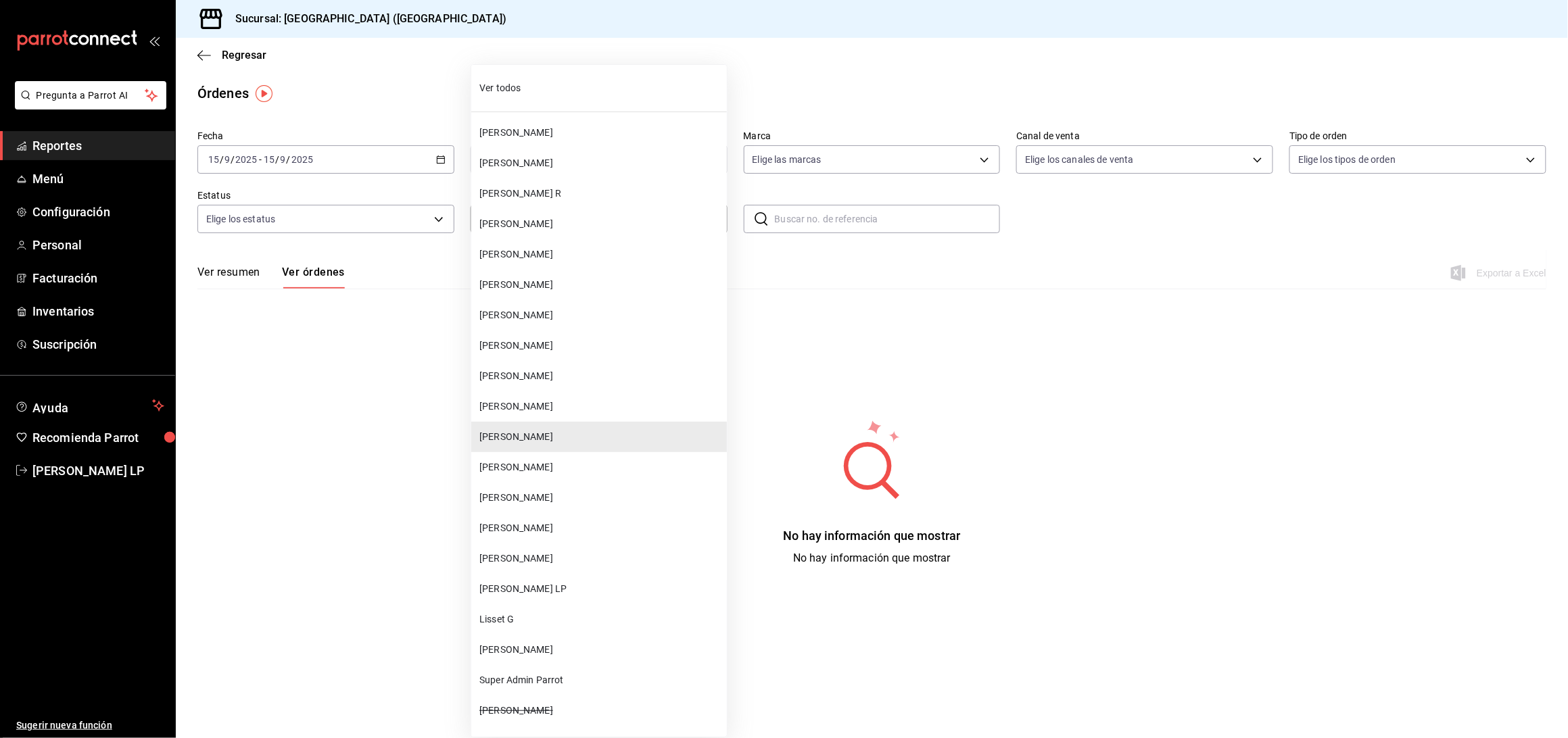
click at [580, 220] on body "Pregunta a Parrot AI Reportes Menú Configuración Personal Facturación Inventari…" at bounding box center [784, 369] width 1568 height 738
click at [550, 582] on span "[PERSON_NAME] LP" at bounding box center [600, 589] width 242 height 14
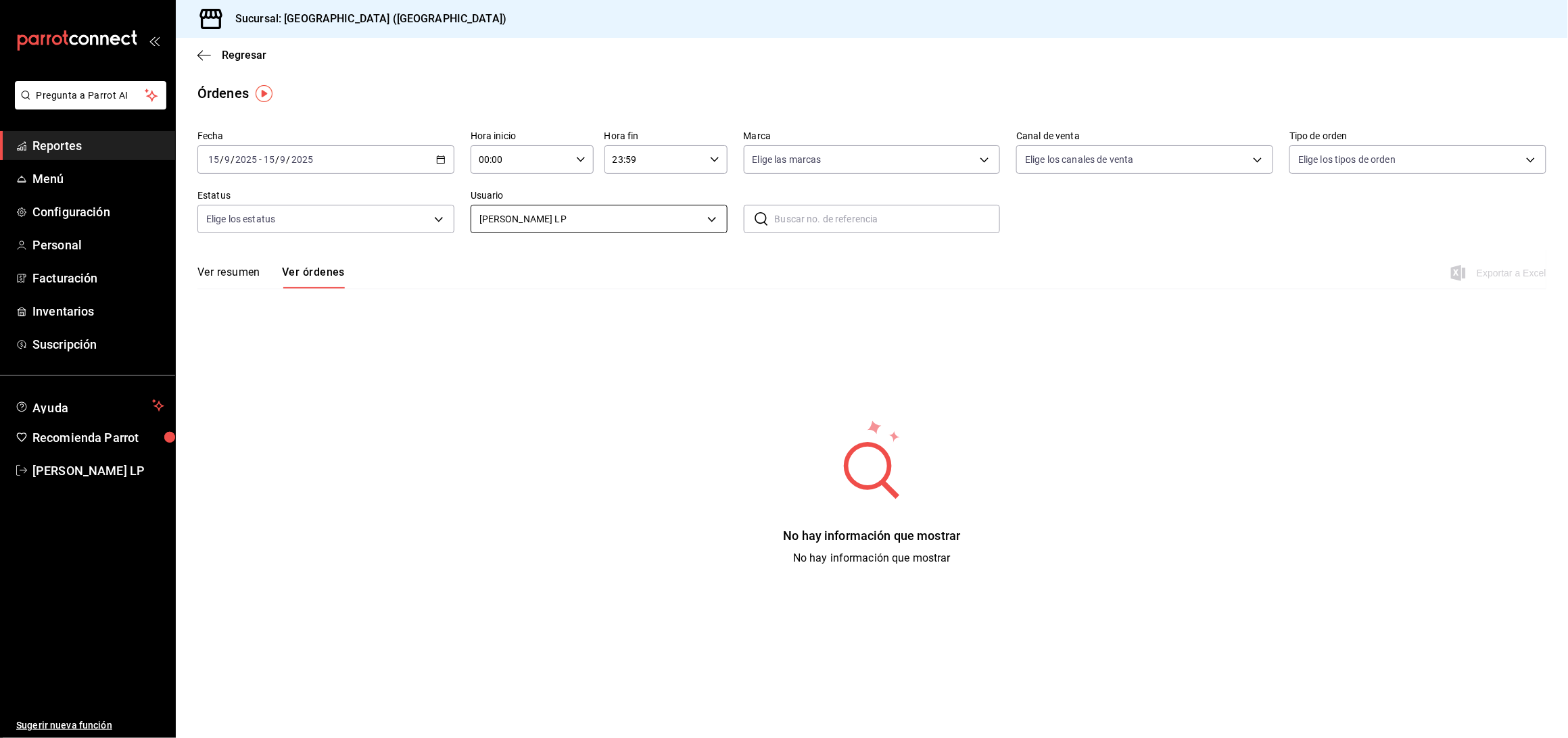
click at [507, 215] on body "Pregunta a Parrot AI Reportes Menú Configuración Personal Facturación Inventari…" at bounding box center [784, 369] width 1568 height 738
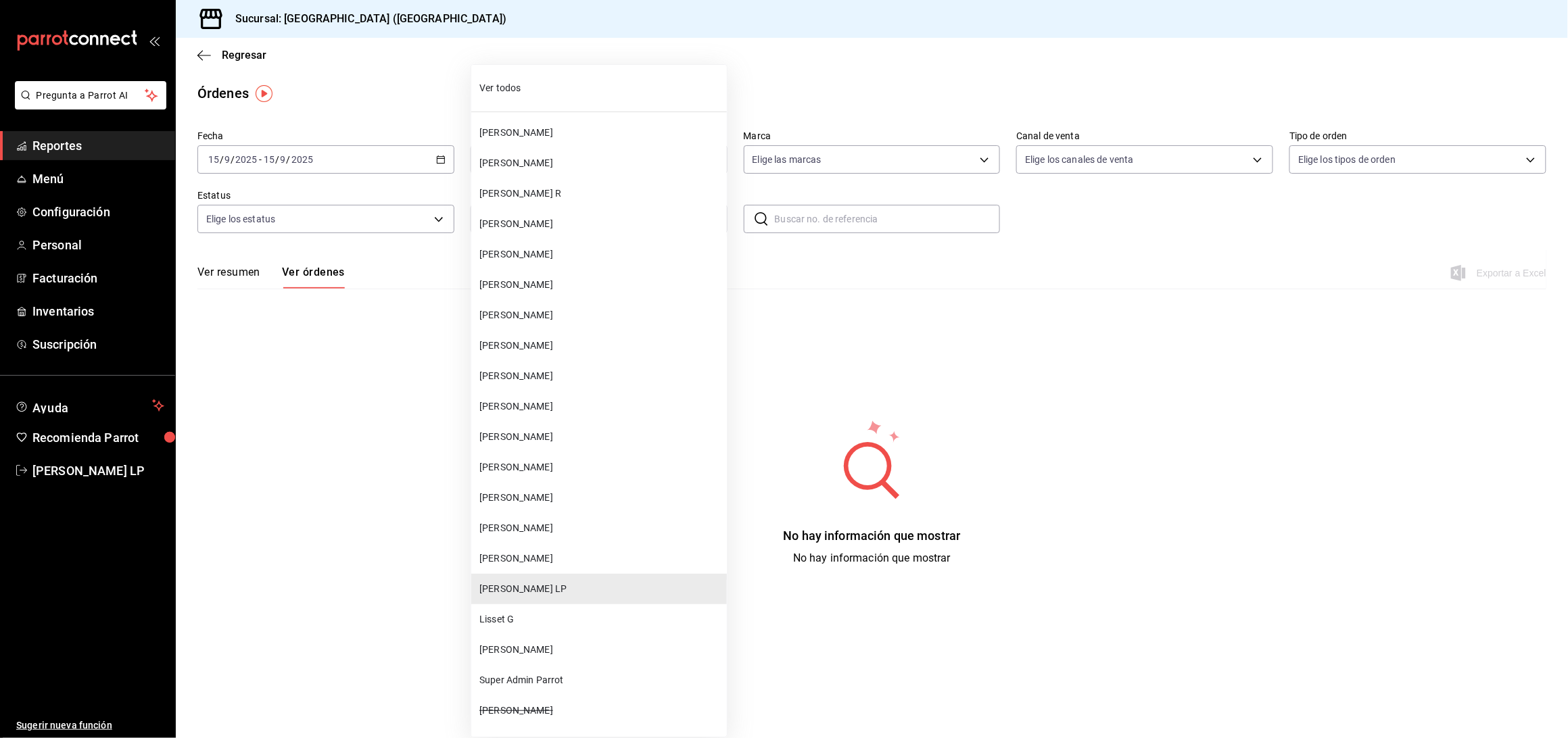
click at [404, 353] on div at bounding box center [784, 369] width 1568 height 738
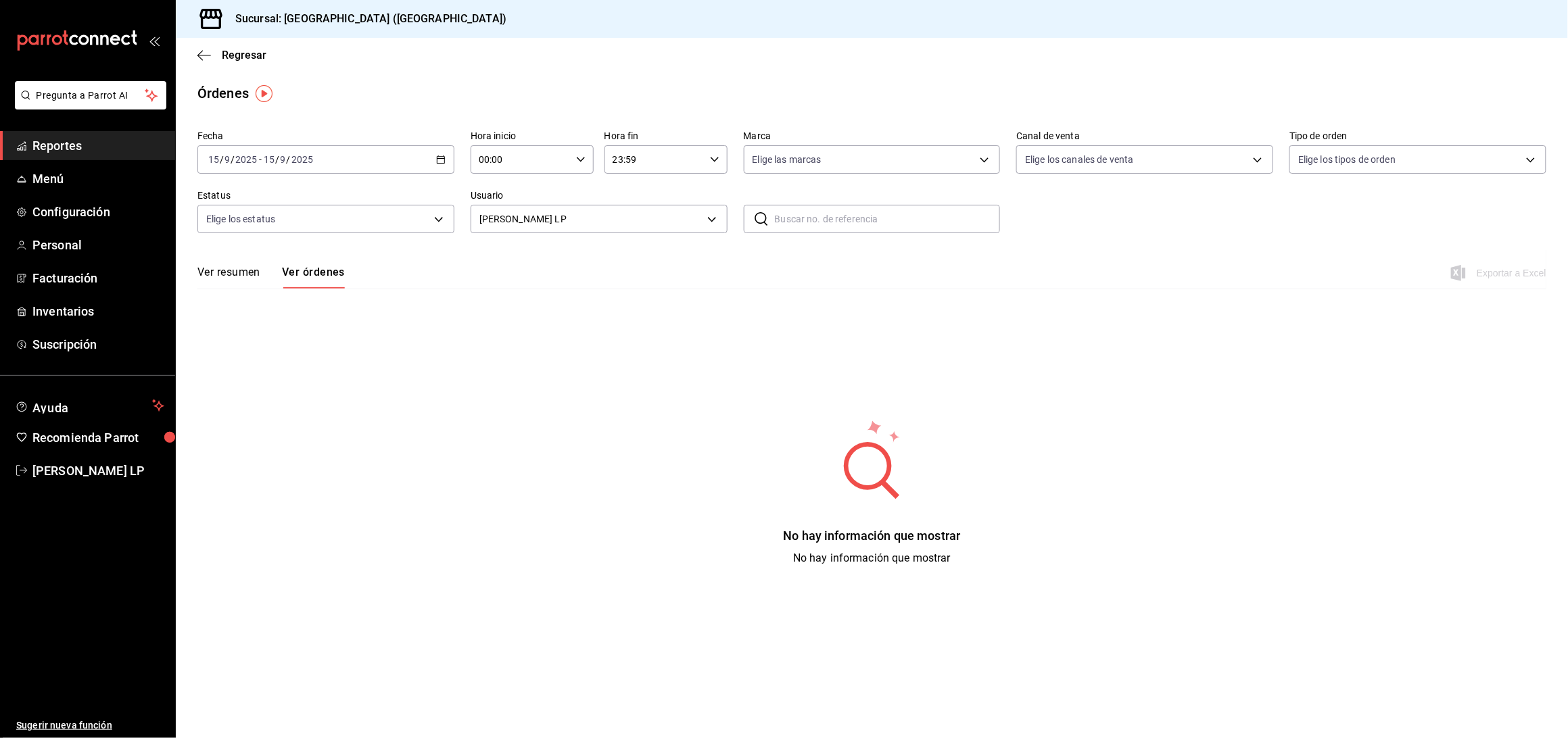
click at [434, 161] on div "2025-09-15 15 / 9 / 2025 - 2025-09-15 15 / 9 / 2025" at bounding box center [326, 160] width 257 height 29
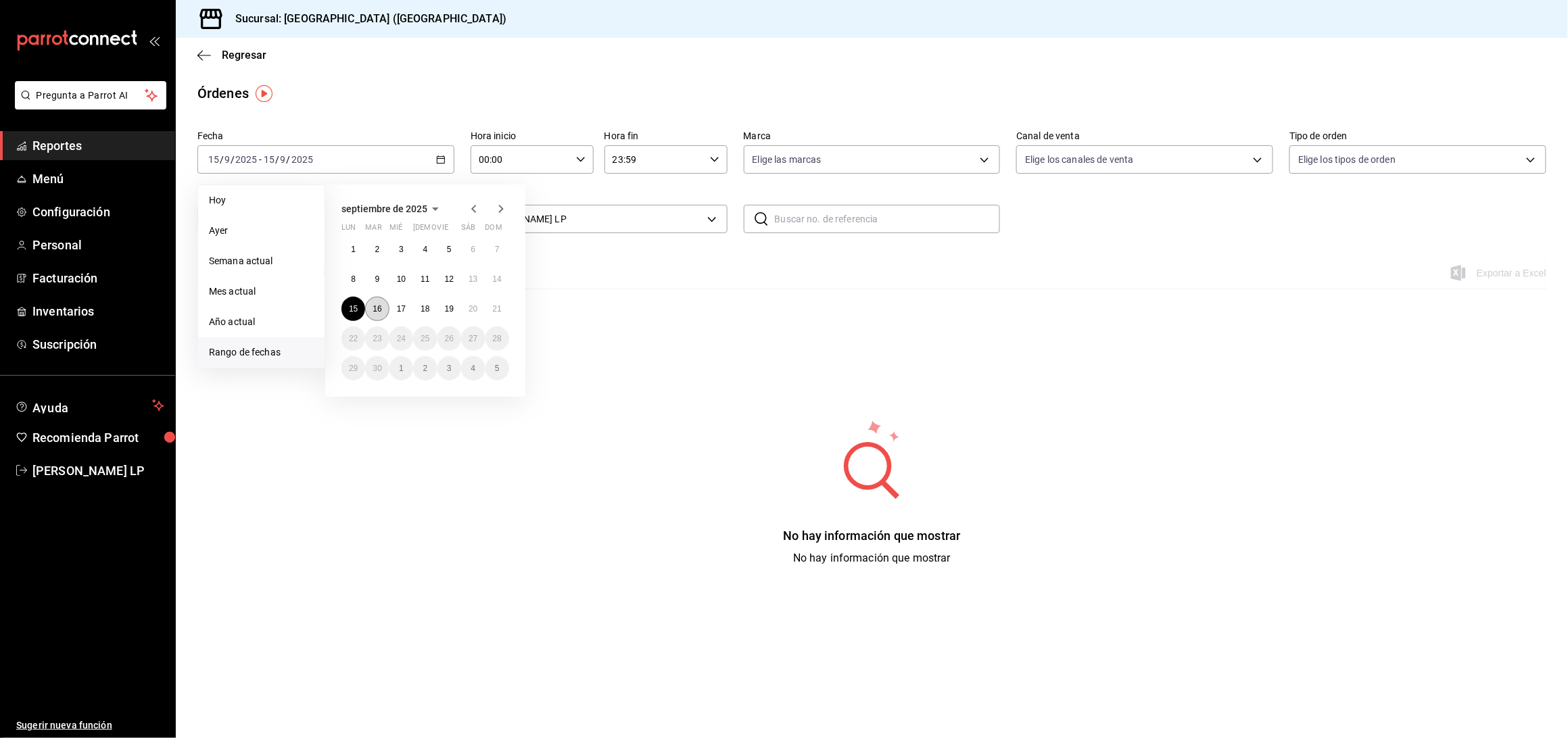
click at [380, 311] on abbr "16" at bounding box center [377, 308] width 9 height 10
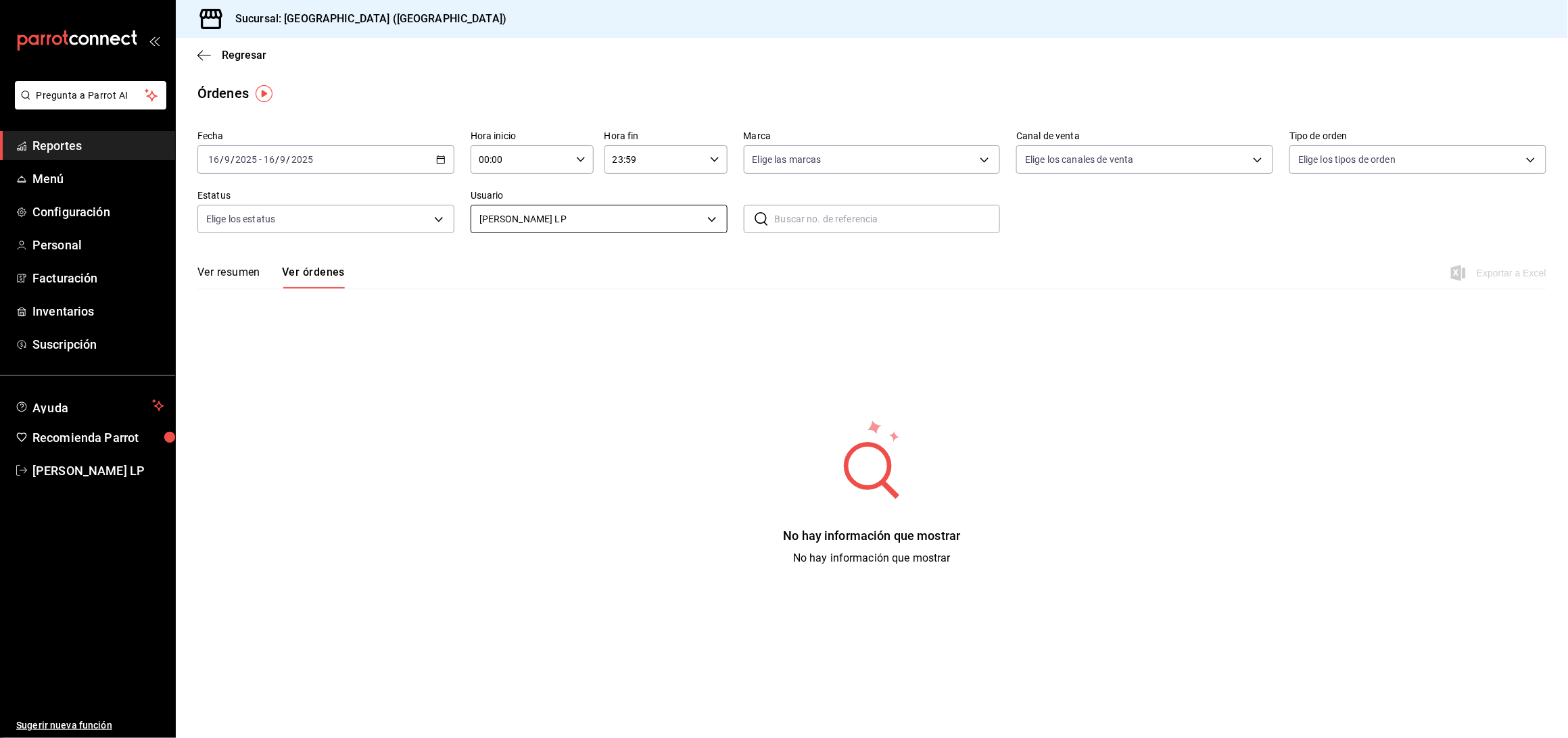
click at [553, 213] on body "Pregunta a Parrot AI Reportes Menú Configuración Personal Facturación Inventari…" at bounding box center [784, 369] width 1568 height 738
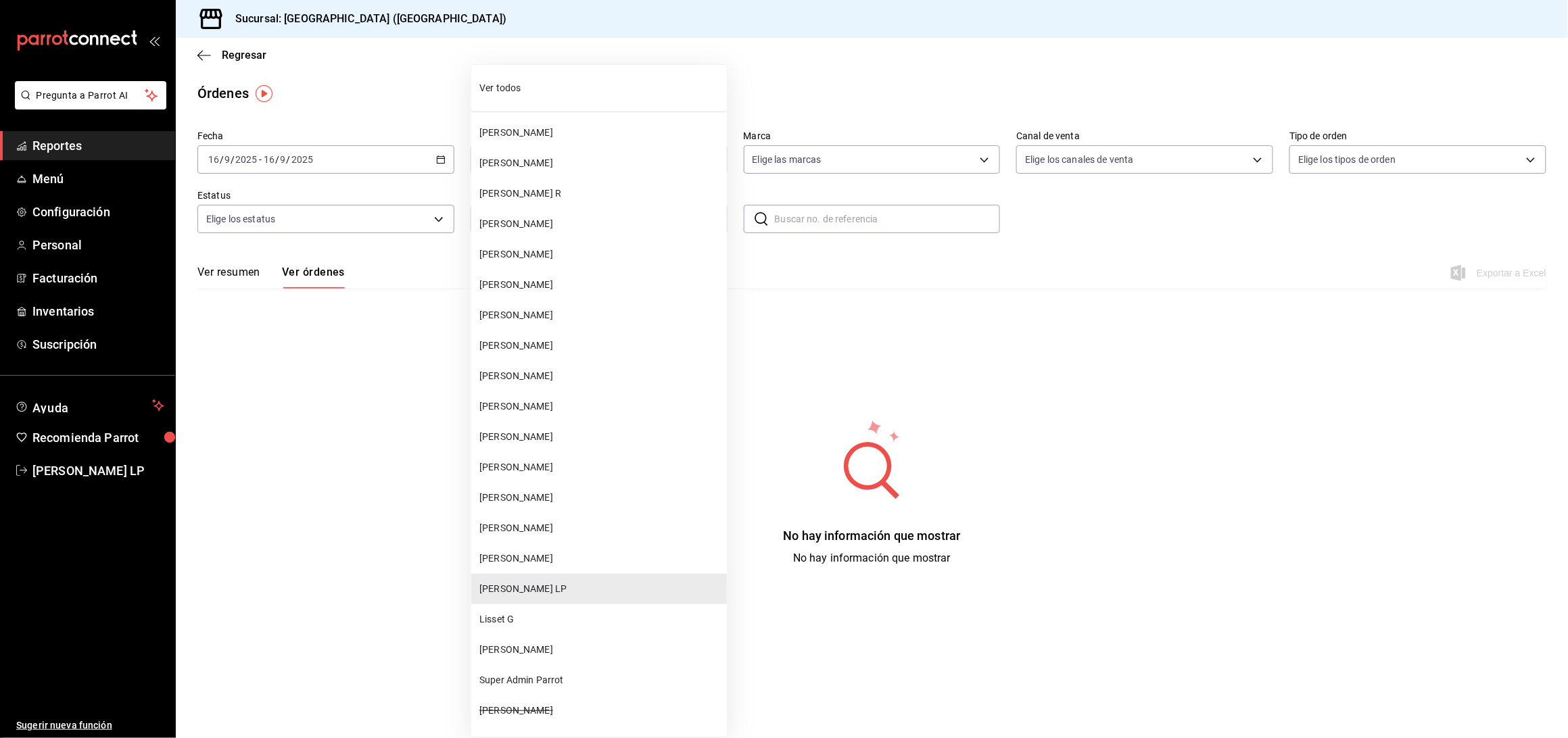
click at [540, 443] on span "[PERSON_NAME]" at bounding box center [600, 437] width 242 height 14
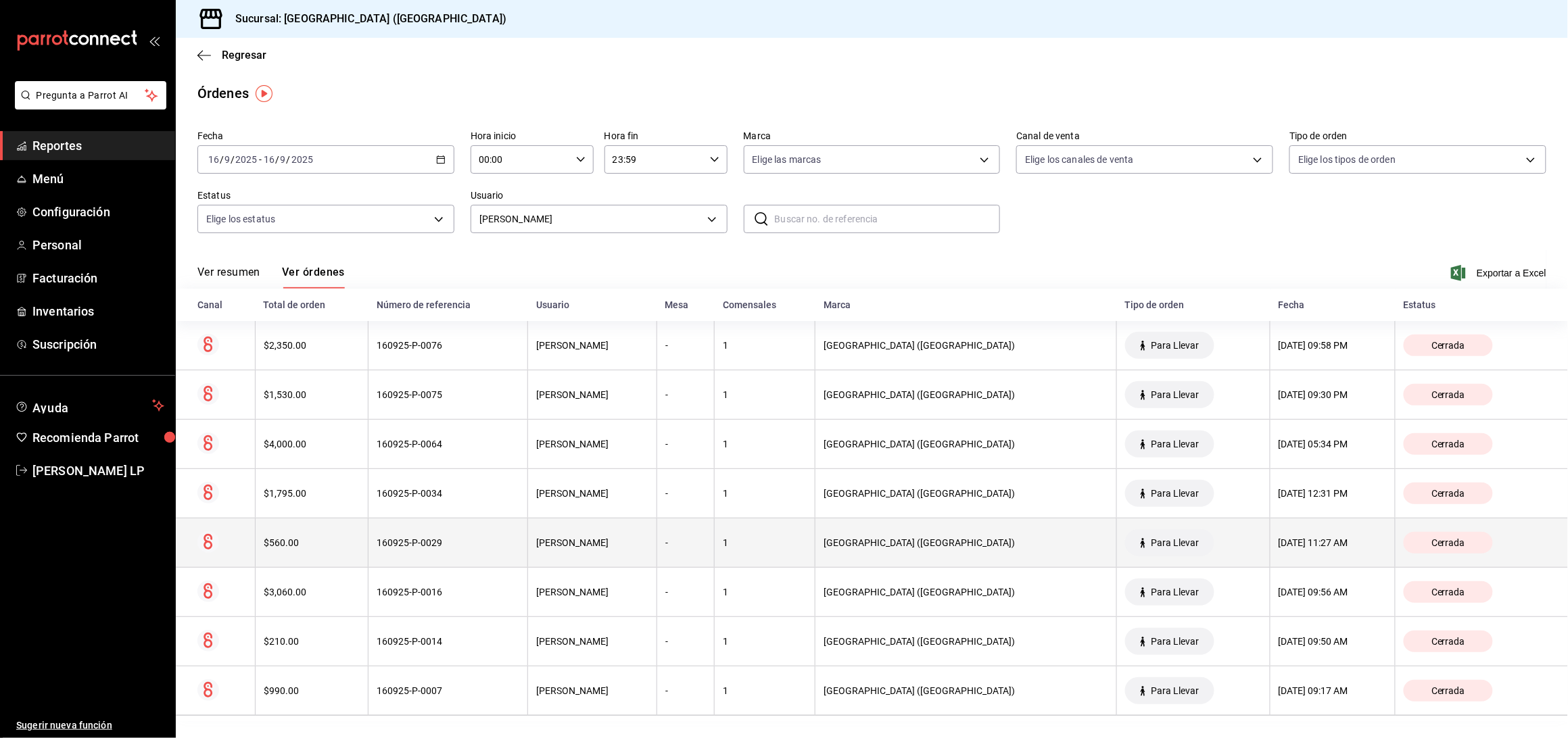
scroll to position [5, 0]
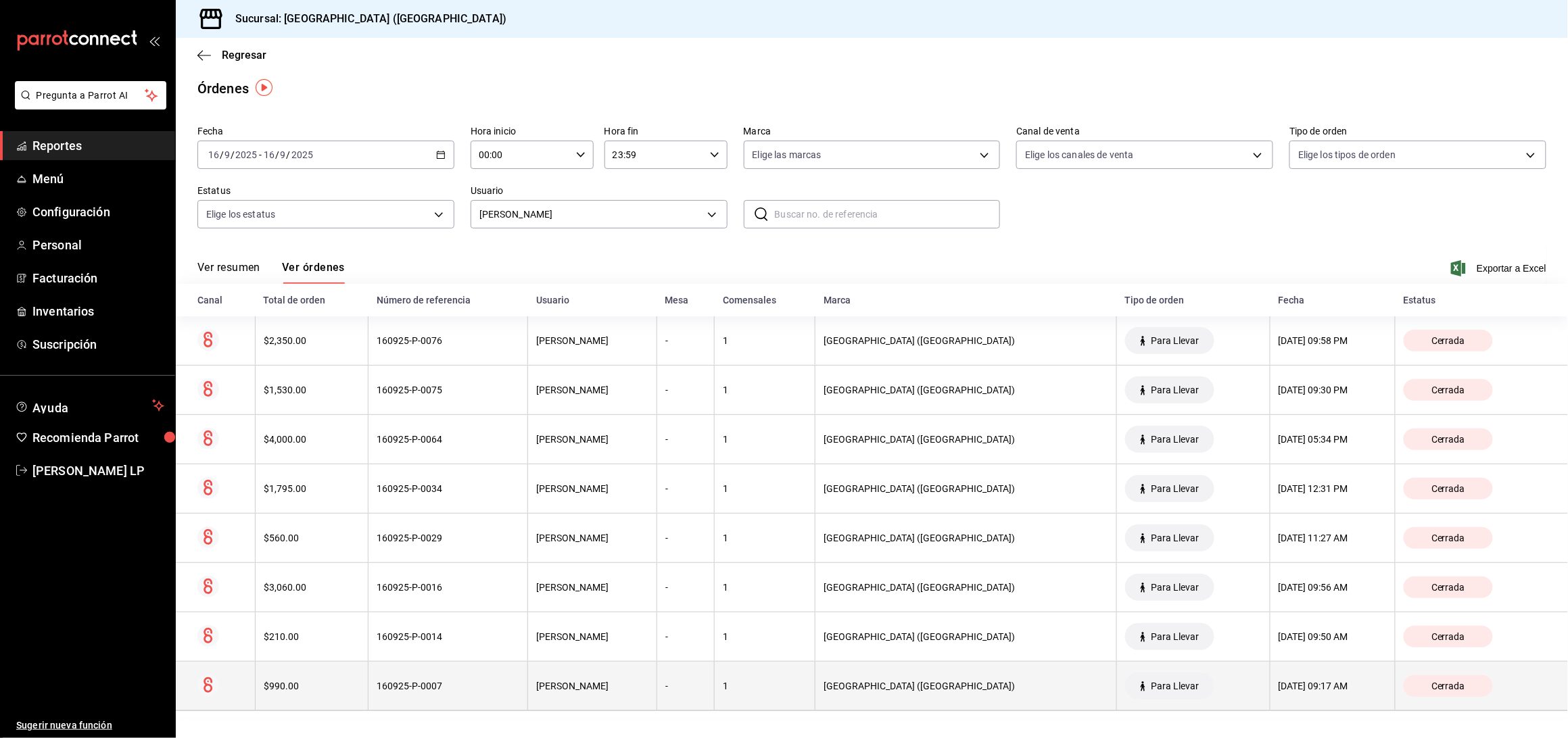
click at [460, 690] on div "160925-P-0007" at bounding box center [448, 686] width 143 height 11
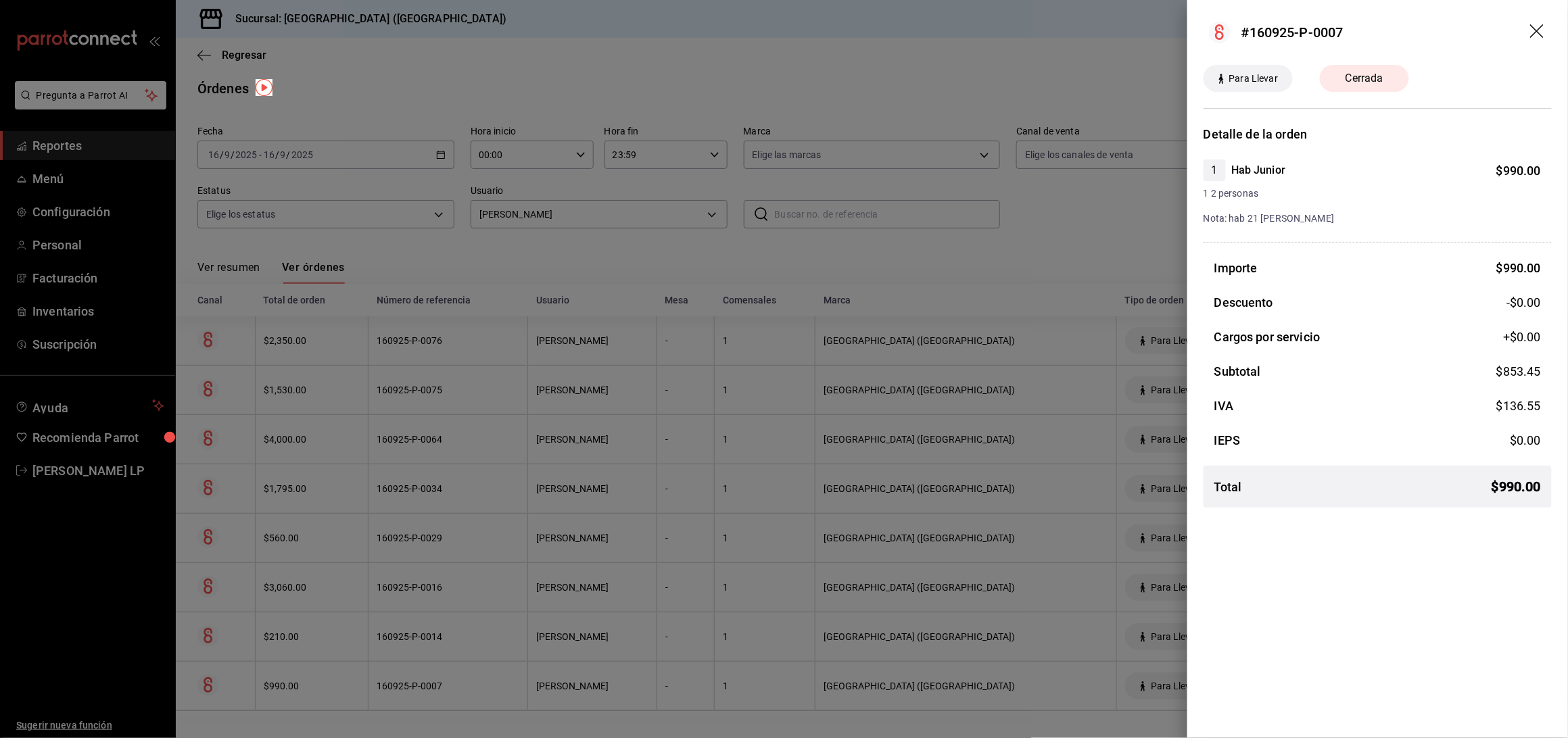
click at [387, 665] on div at bounding box center [784, 369] width 1568 height 738
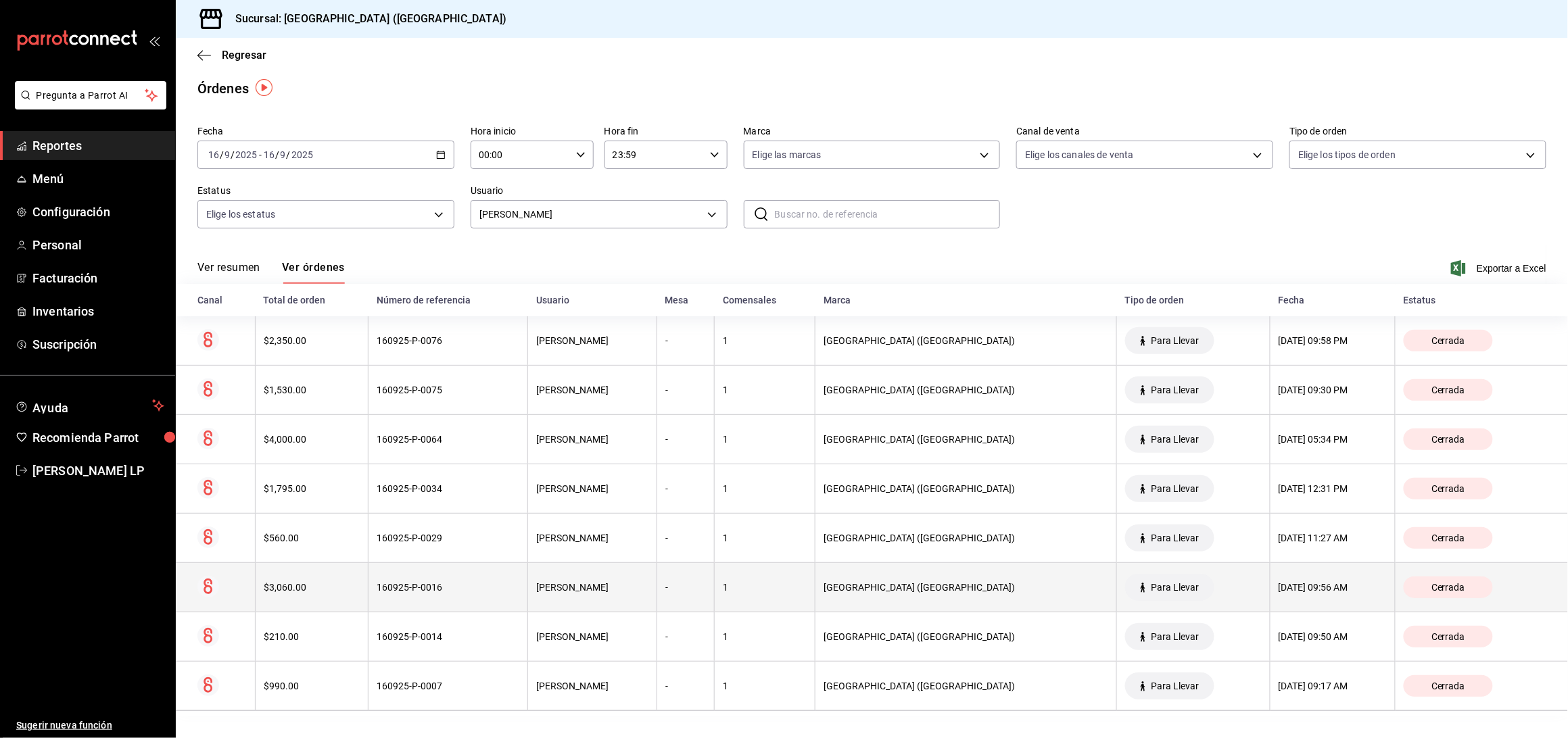
click at [417, 592] on div "160925-P-0016" at bounding box center [448, 587] width 143 height 11
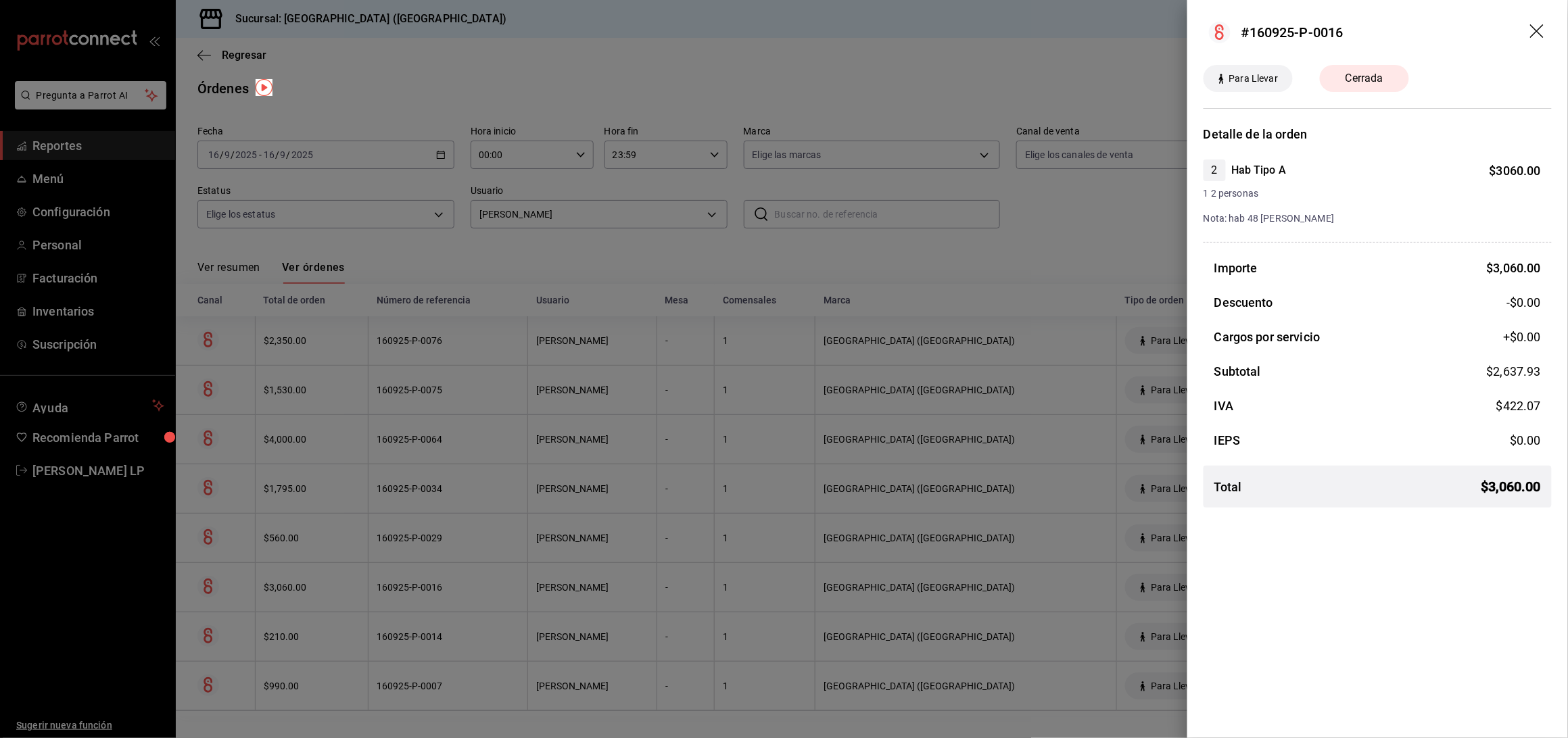
drag, startPoint x: 475, startPoint y: 579, endPoint x: 473, endPoint y: 548, distance: 31.1
click at [475, 579] on div at bounding box center [784, 369] width 1568 height 738
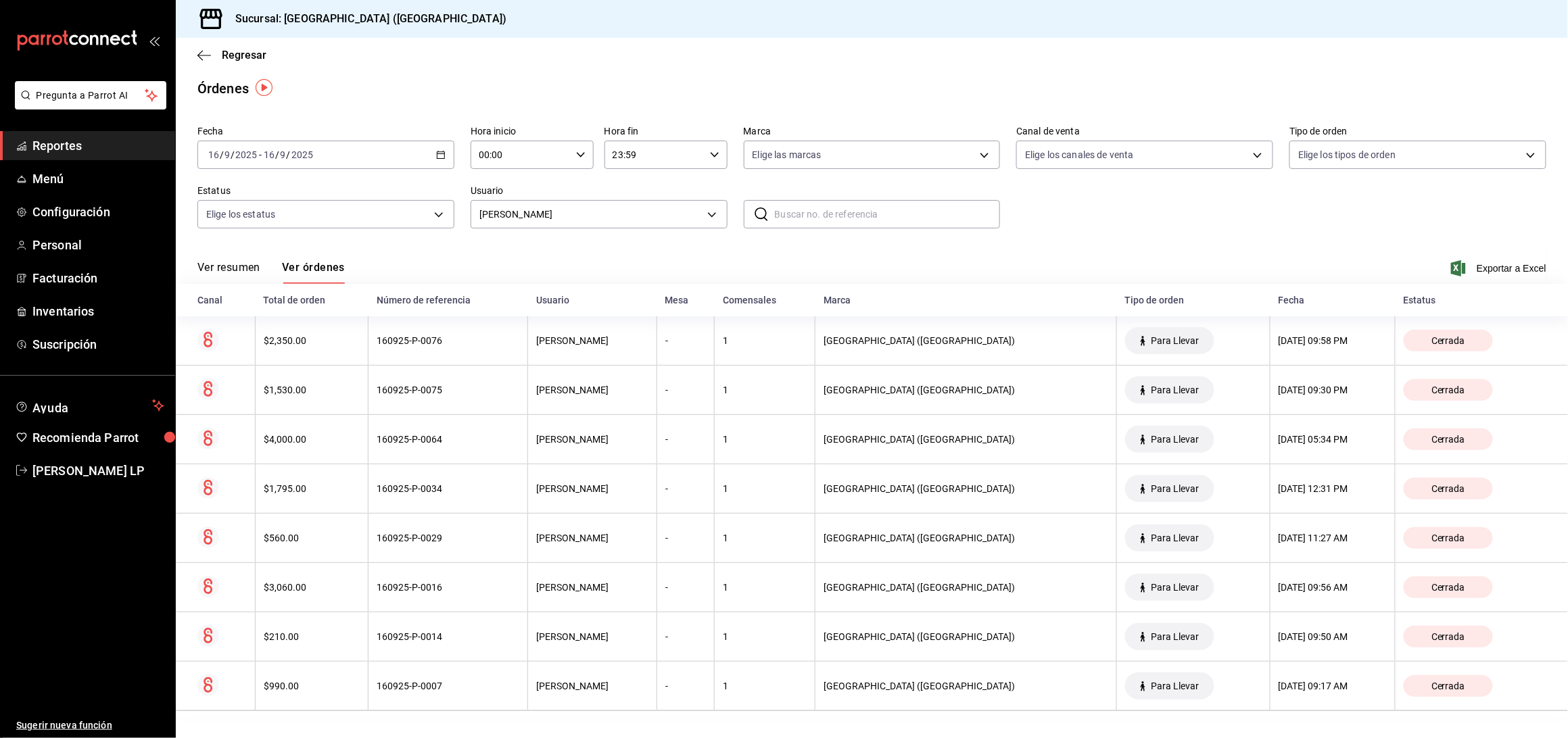
click at [473, 531] on th "160925-P-0029" at bounding box center [449, 538] width 160 height 49
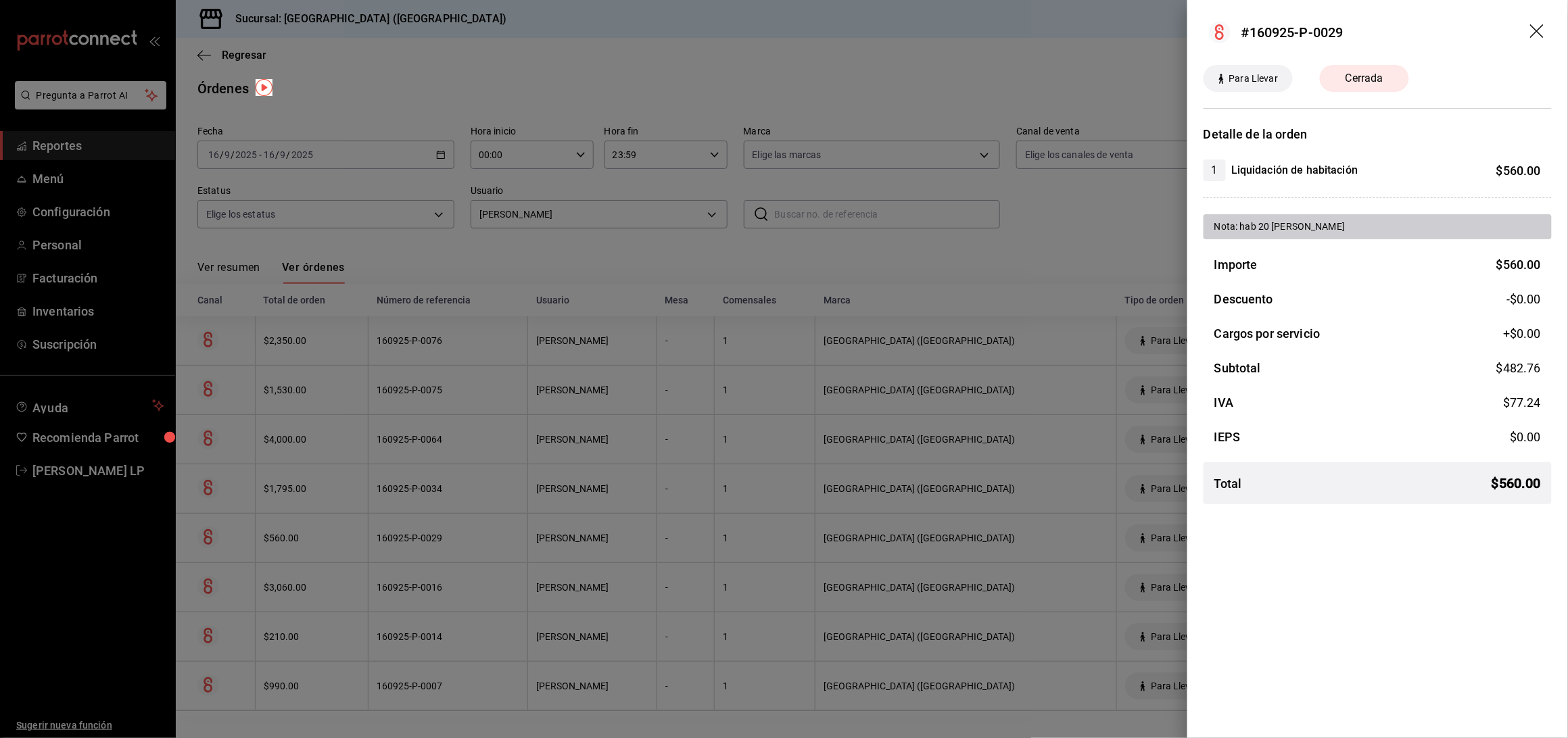
click at [365, 539] on div at bounding box center [784, 369] width 1568 height 738
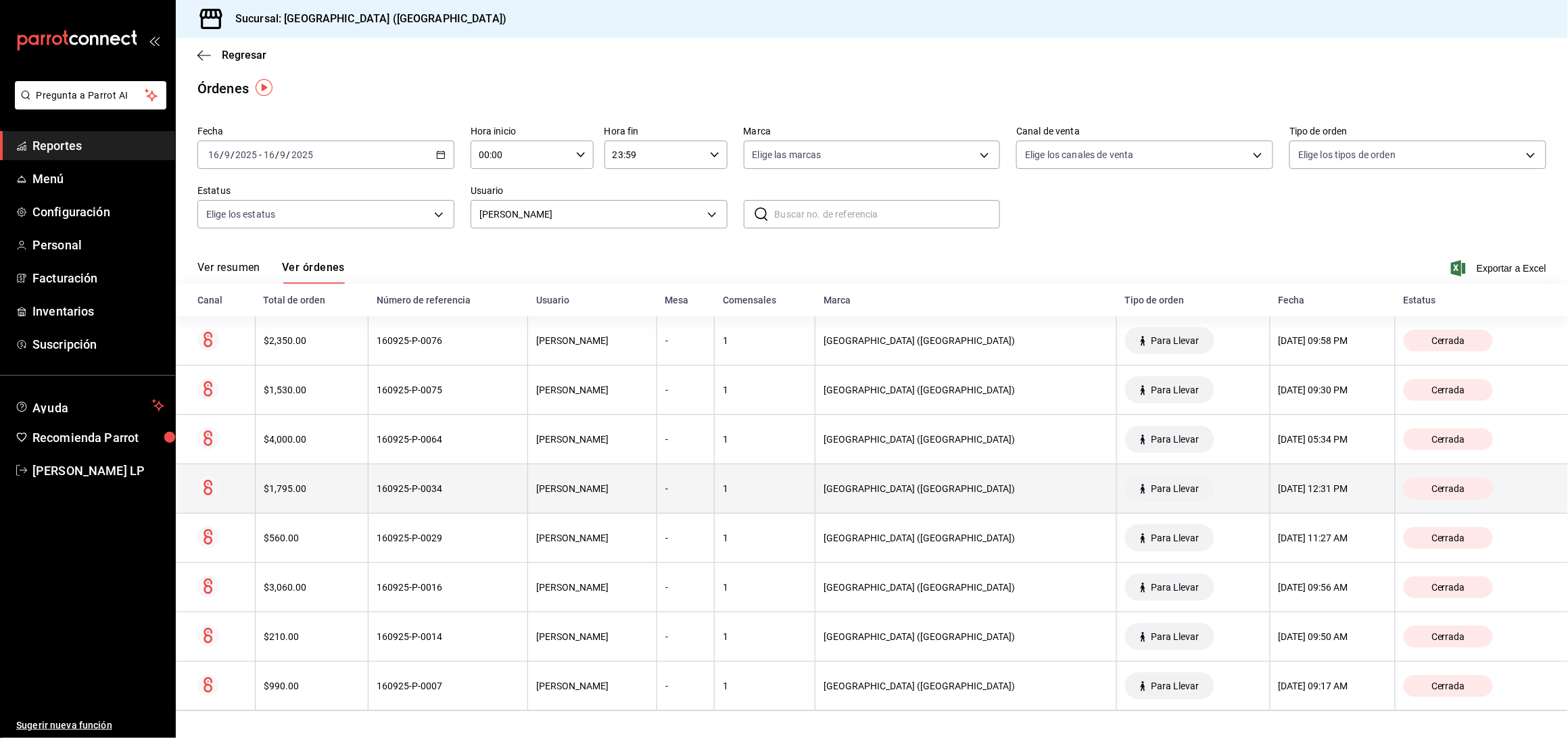
click at [367, 487] on th "$1,795.00" at bounding box center [311, 489] width 114 height 49
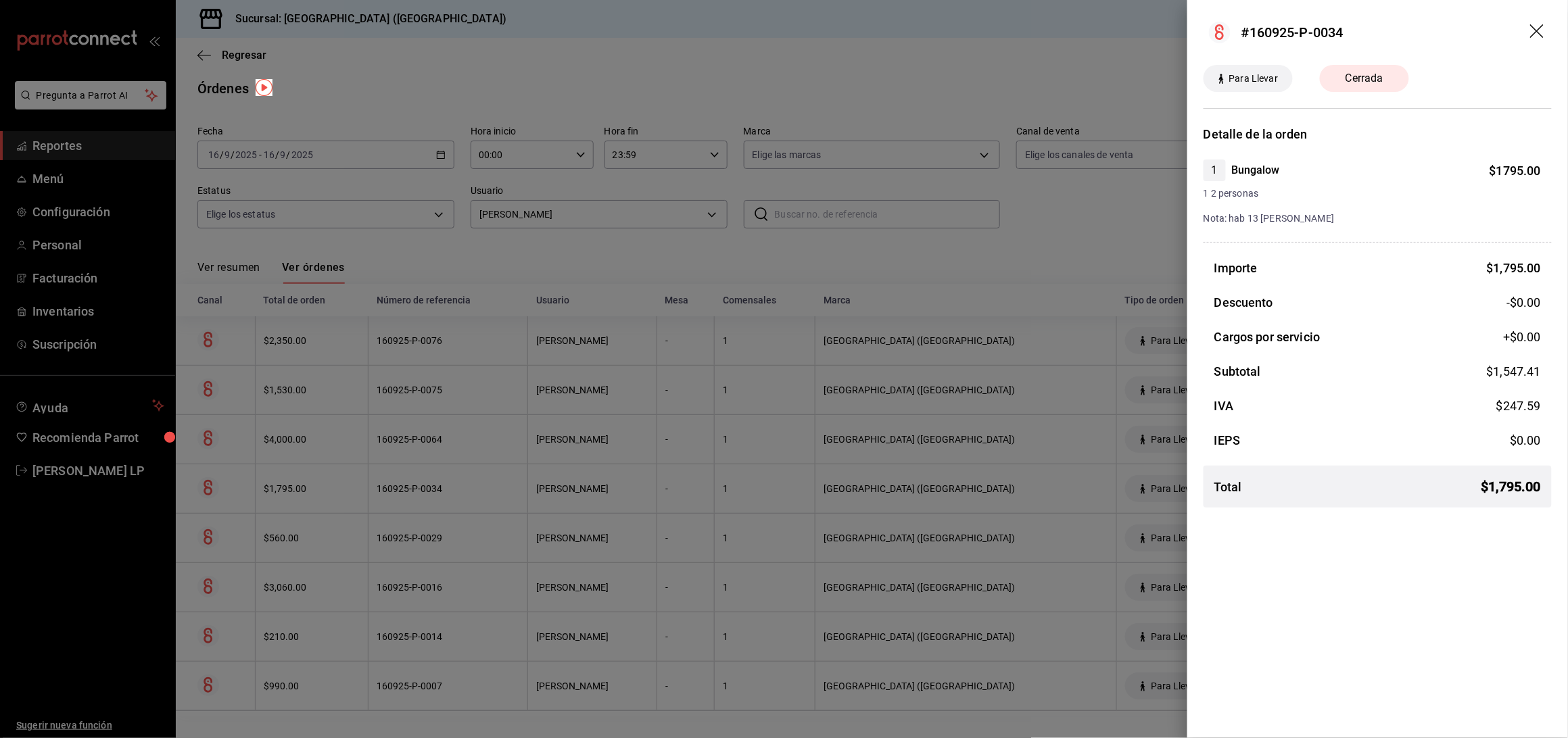
click at [455, 492] on div at bounding box center [784, 369] width 1568 height 738
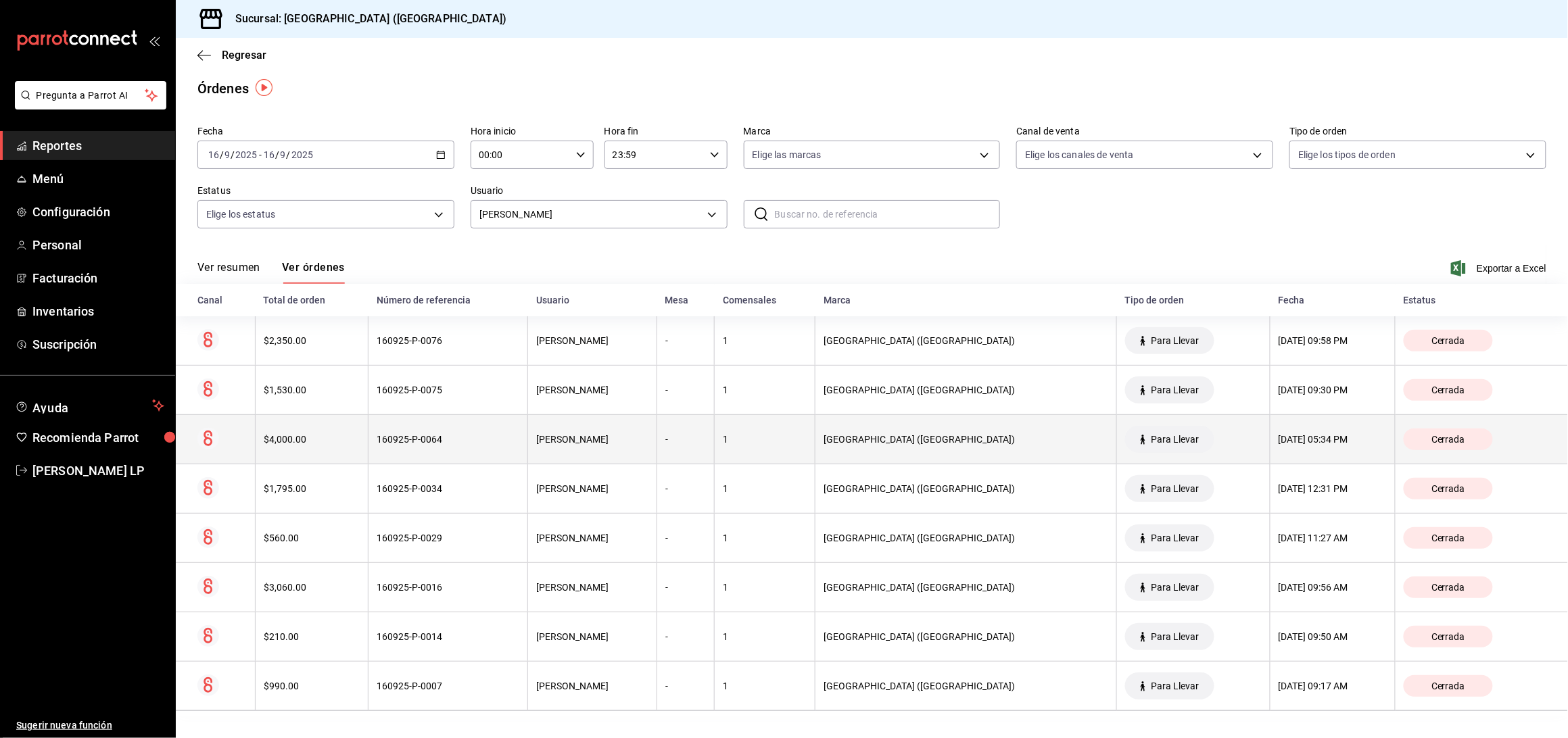
click at [461, 448] on th "160925-P-0064" at bounding box center [449, 439] width 160 height 49
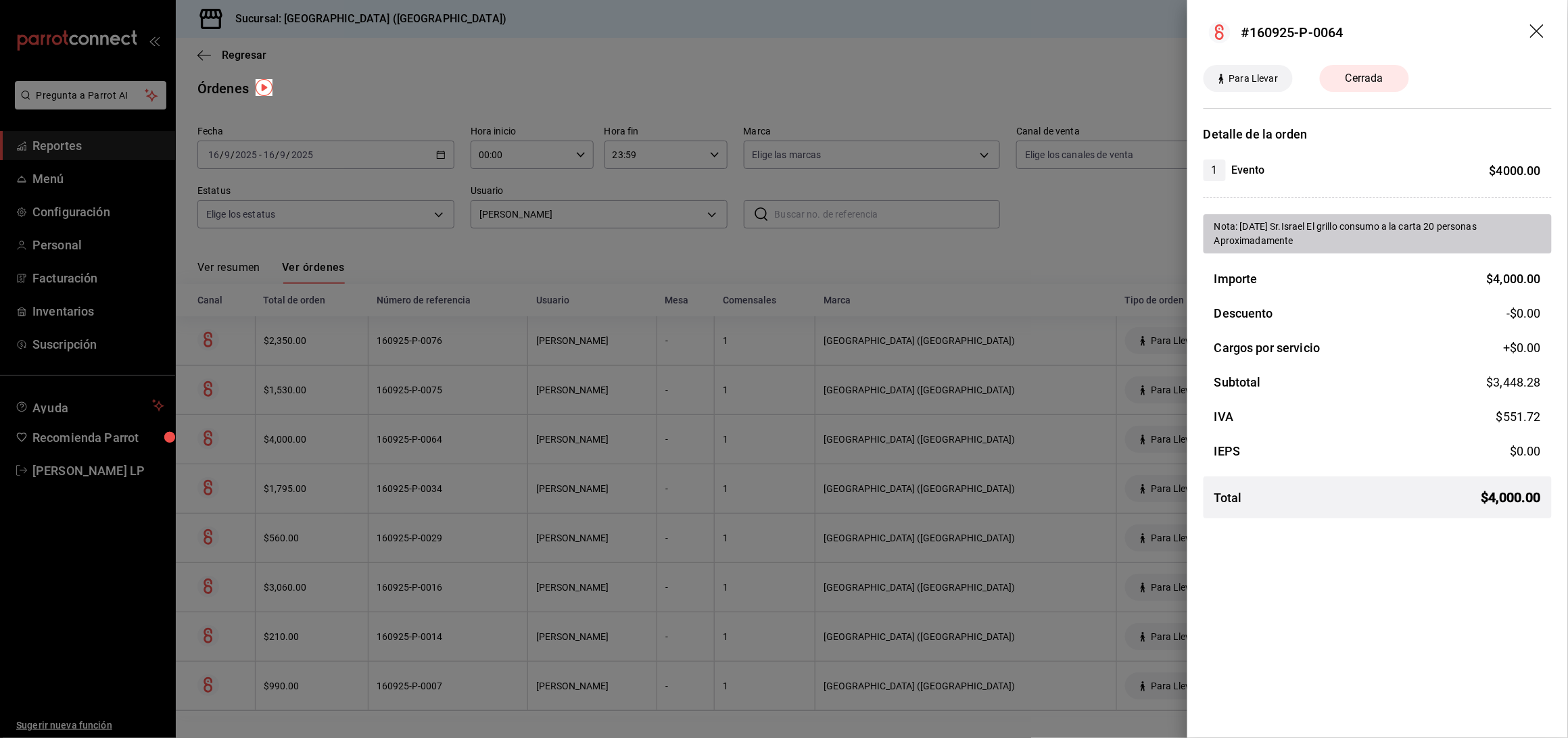
click at [461, 448] on div at bounding box center [784, 369] width 1568 height 738
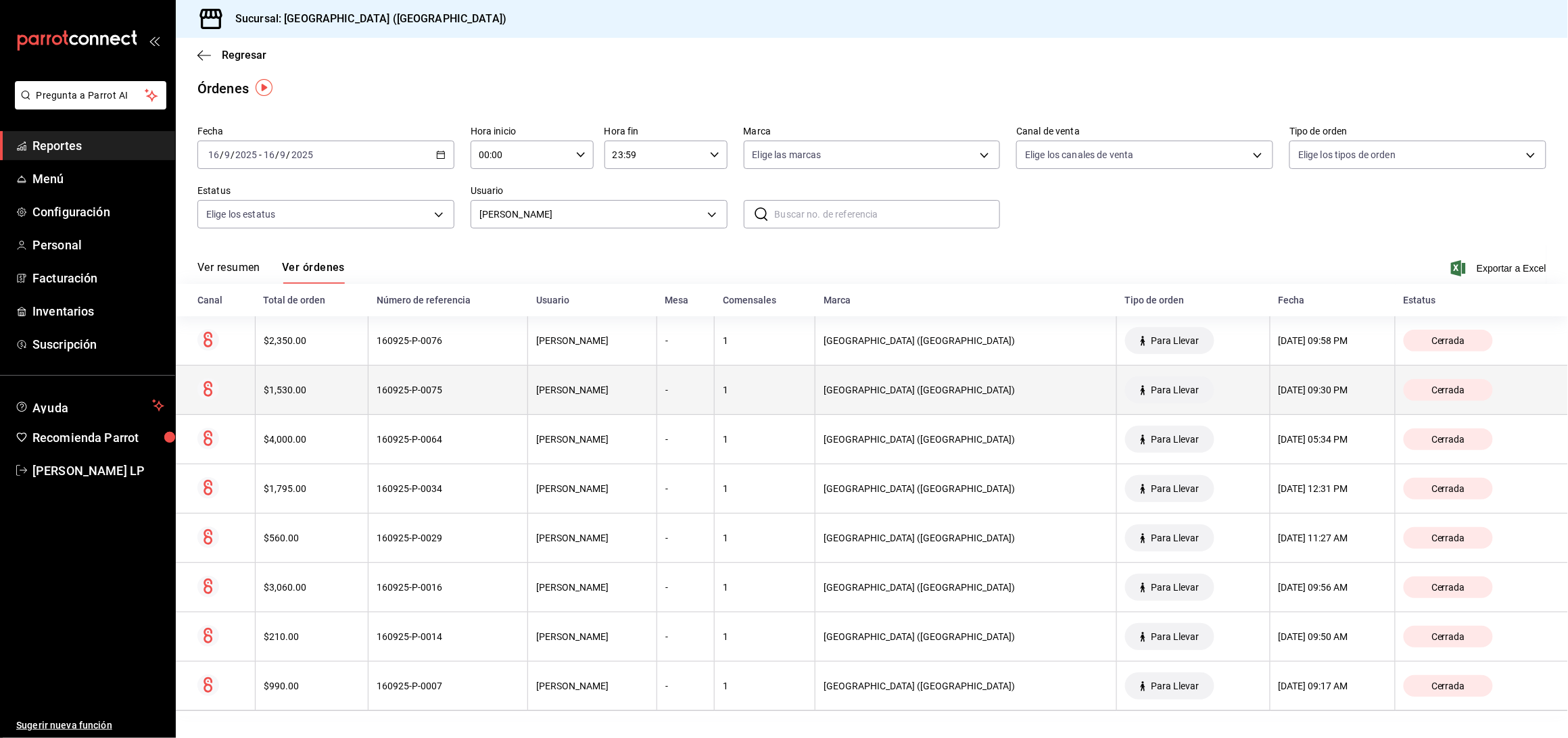
click at [467, 393] on div "160925-P-0075" at bounding box center [448, 390] width 143 height 11
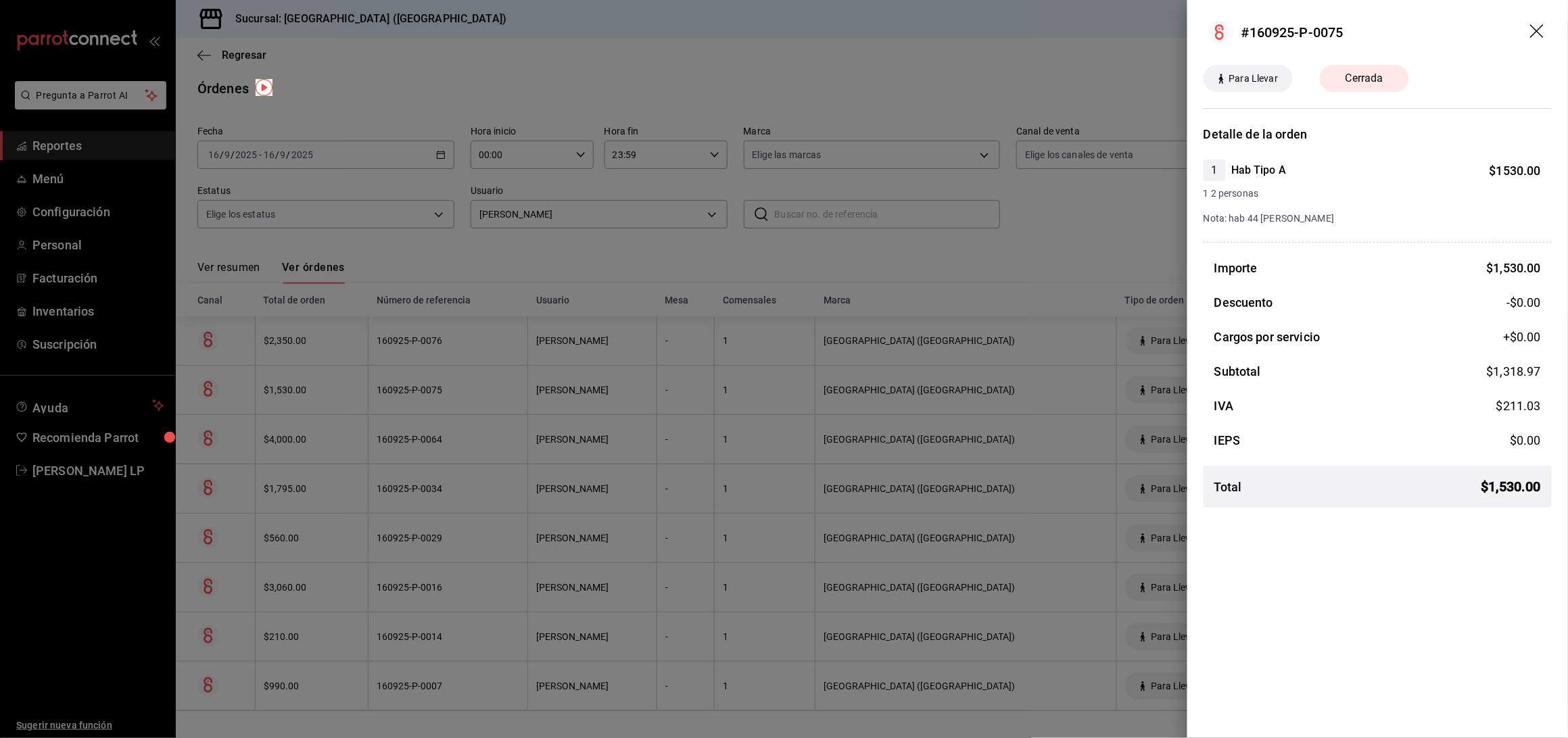
click at [471, 392] on div at bounding box center [784, 369] width 1568 height 738
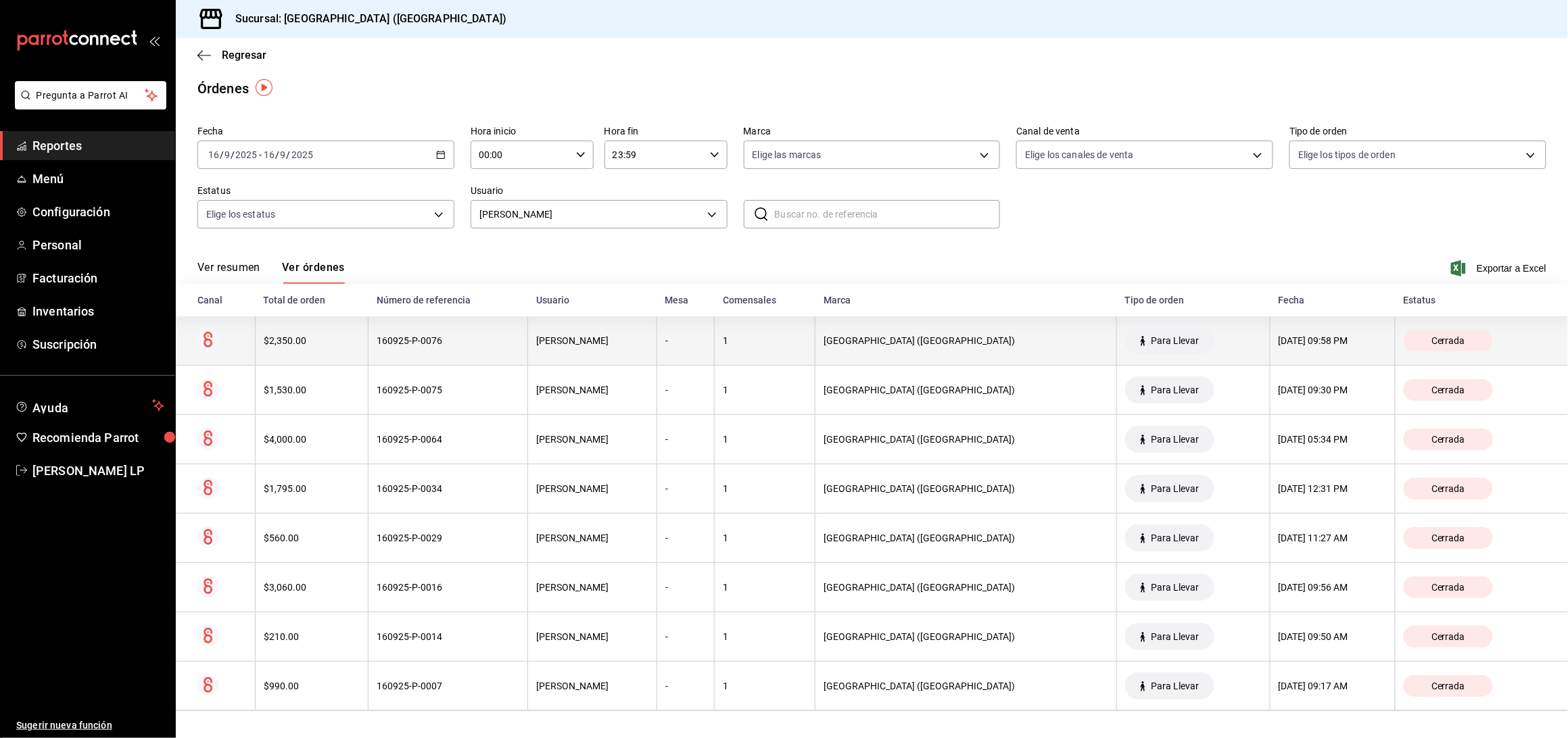
click at [484, 344] on div "160925-P-0076" at bounding box center [448, 341] width 143 height 11
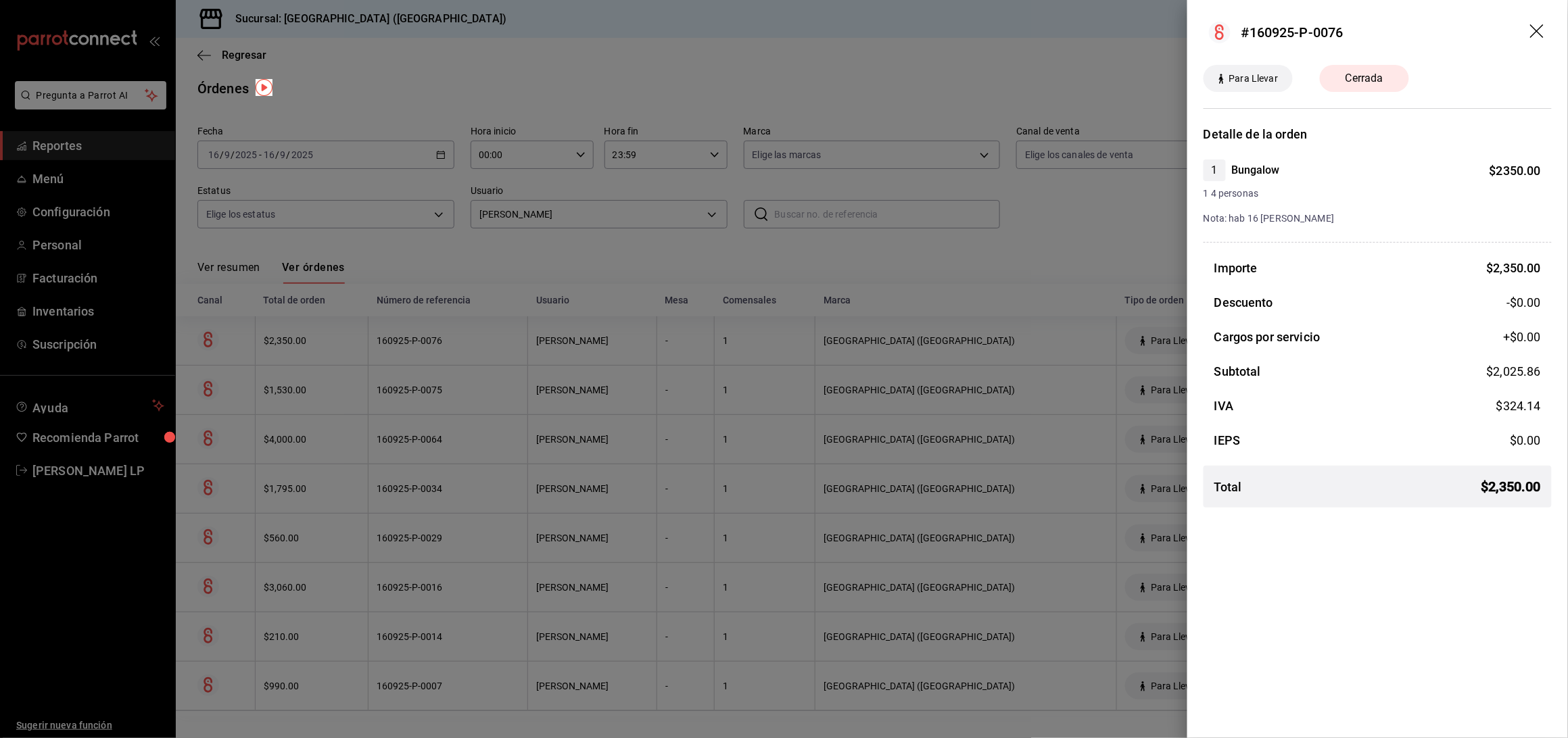
click at [484, 355] on div at bounding box center [784, 369] width 1568 height 738
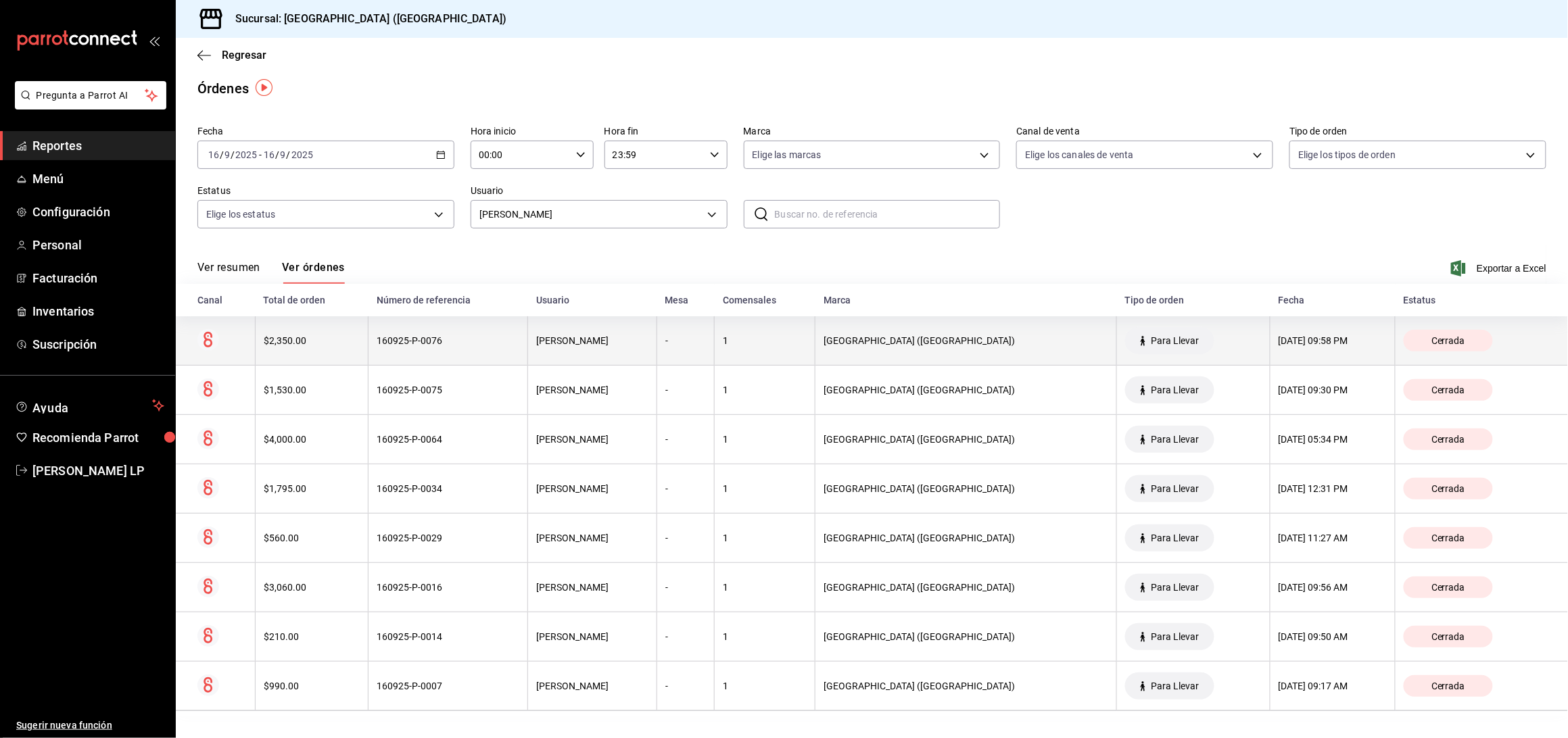
click at [485, 351] on th "160925-P-0076" at bounding box center [449, 341] width 160 height 49
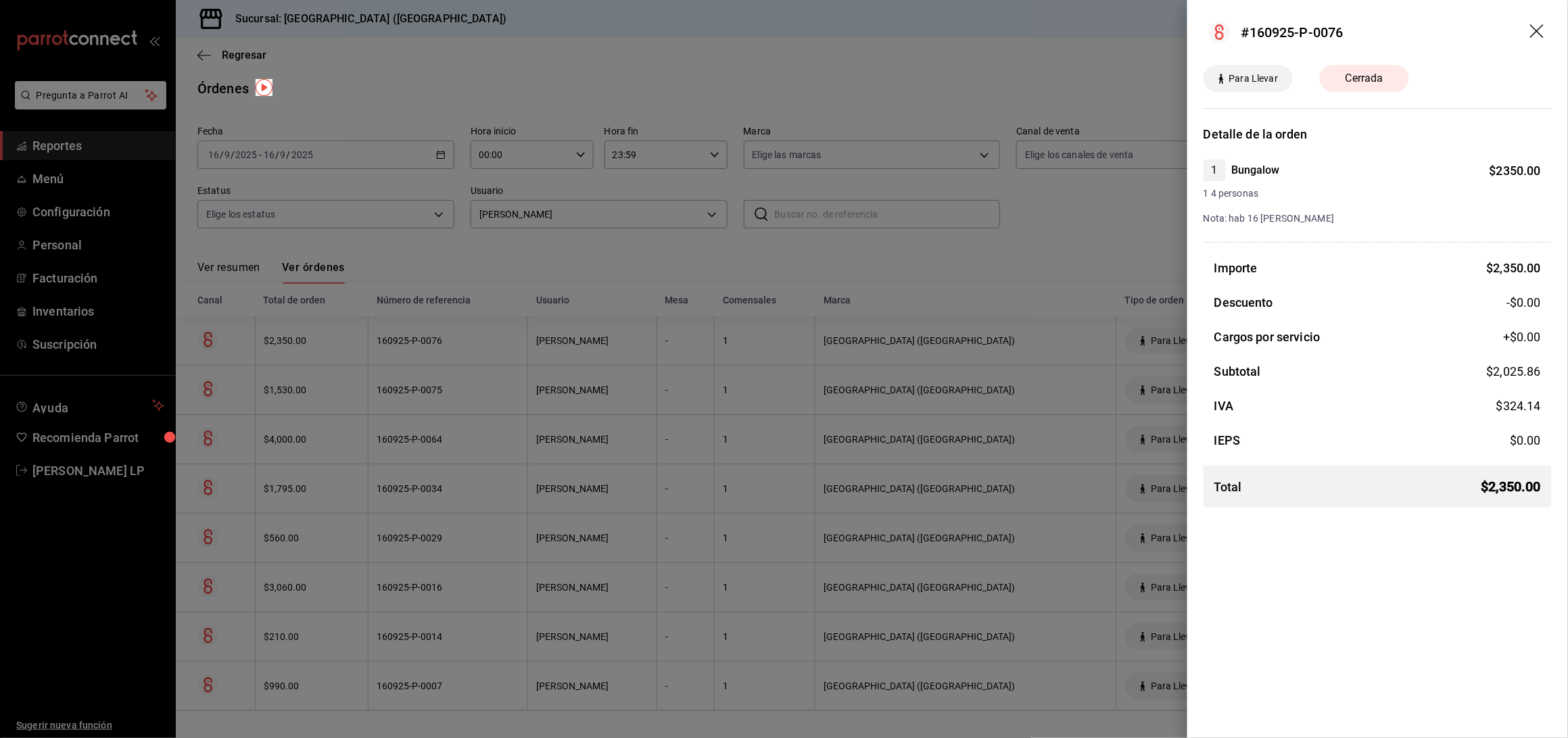
click at [505, 336] on div at bounding box center [784, 369] width 1568 height 738
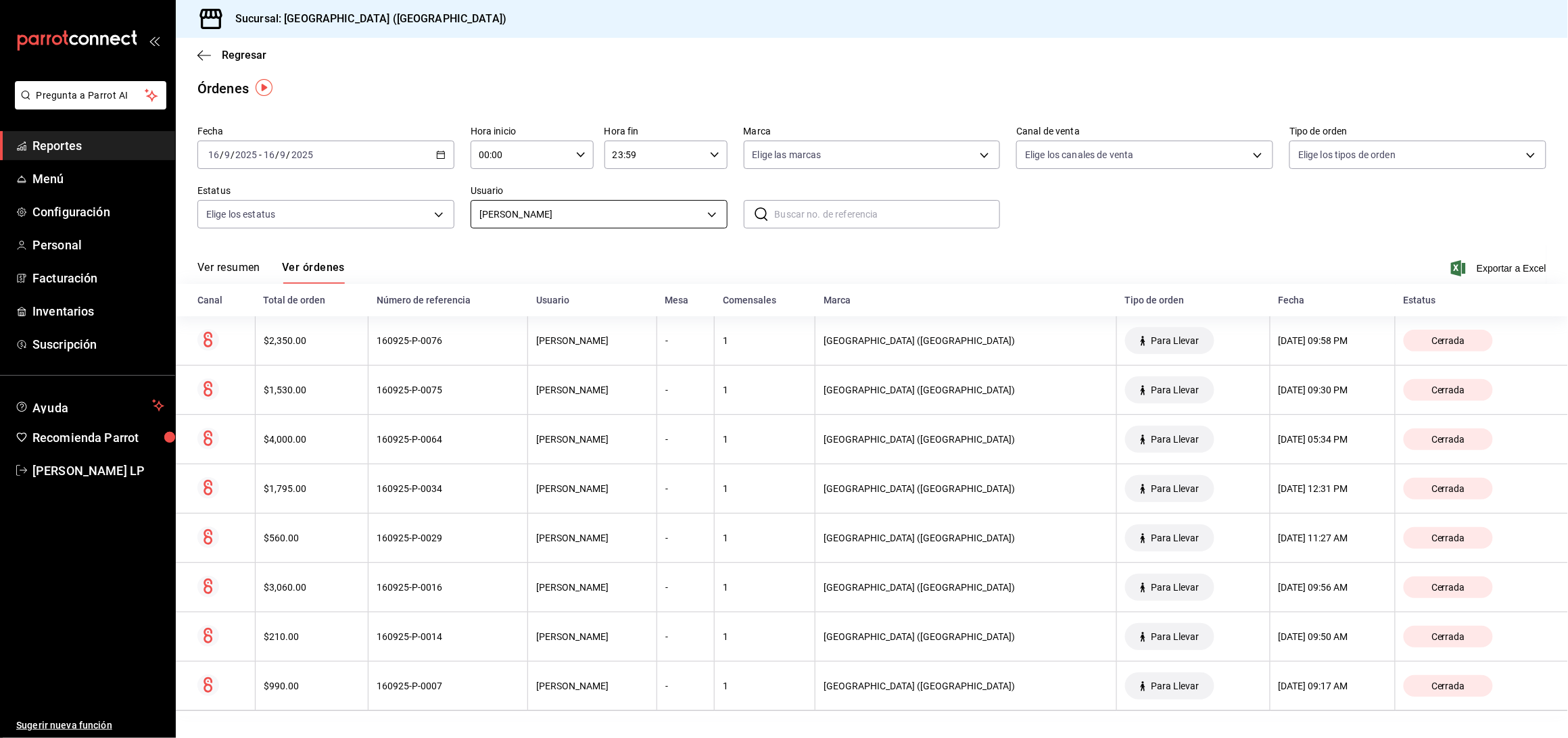
click at [579, 213] on body "Pregunta a Parrot AI Reportes Menú Configuración Personal Facturación Inventari…" at bounding box center [784, 369] width 1568 height 738
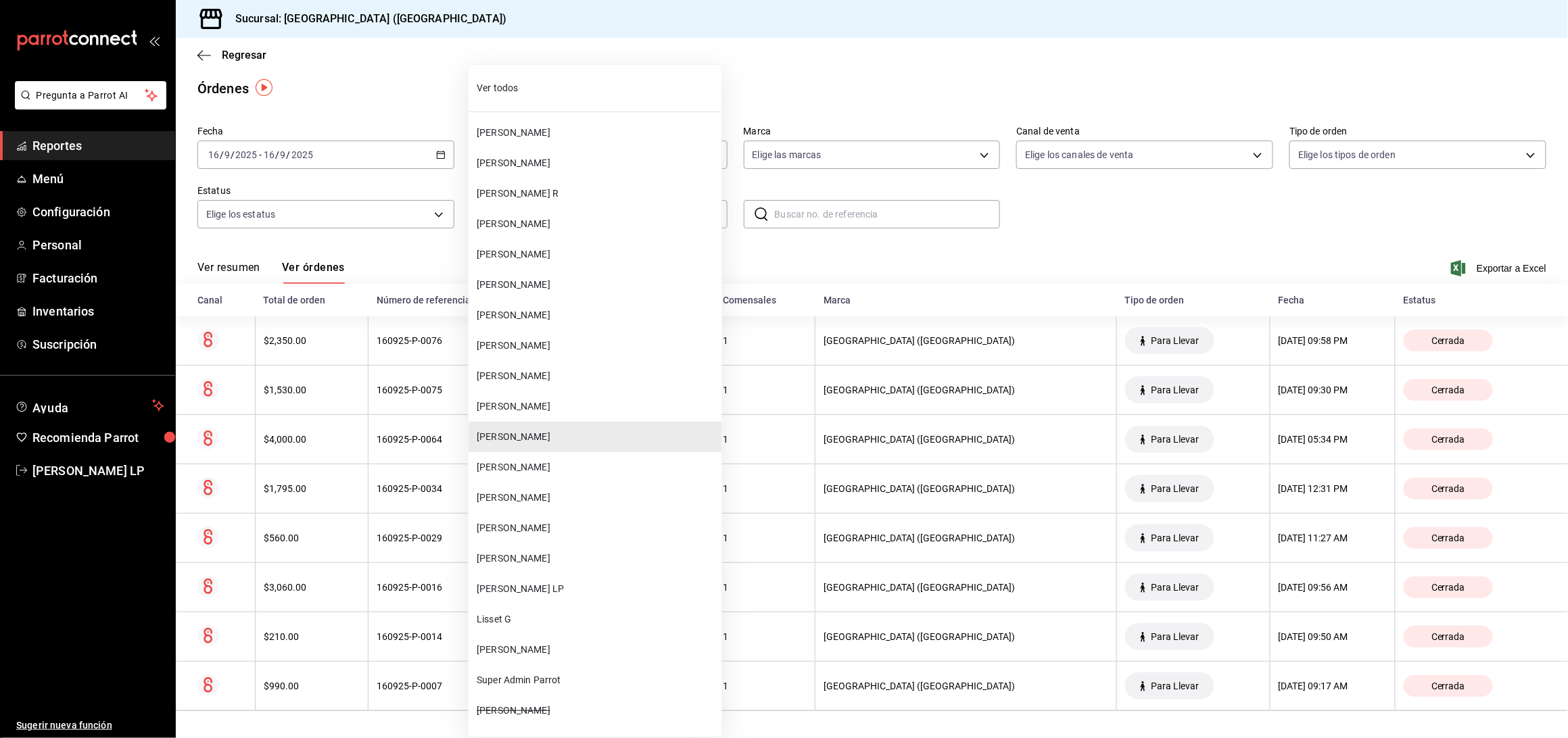
click at [533, 577] on li "[PERSON_NAME] LP" at bounding box center [595, 589] width 253 height 30
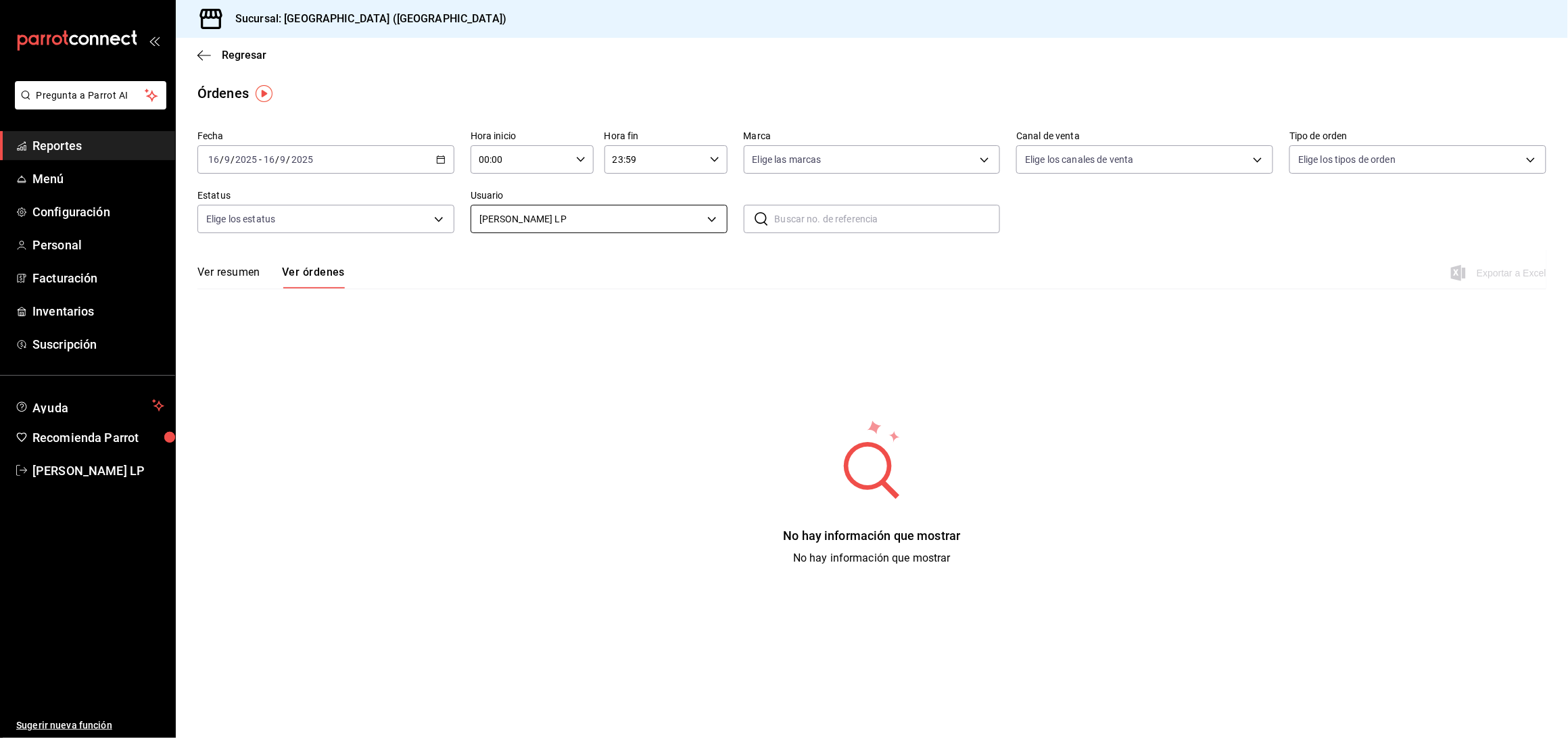
click at [615, 226] on body "Pregunta a Parrot AI Reportes Menú Configuración Personal Facturación Inventari…" at bounding box center [784, 369] width 1568 height 738
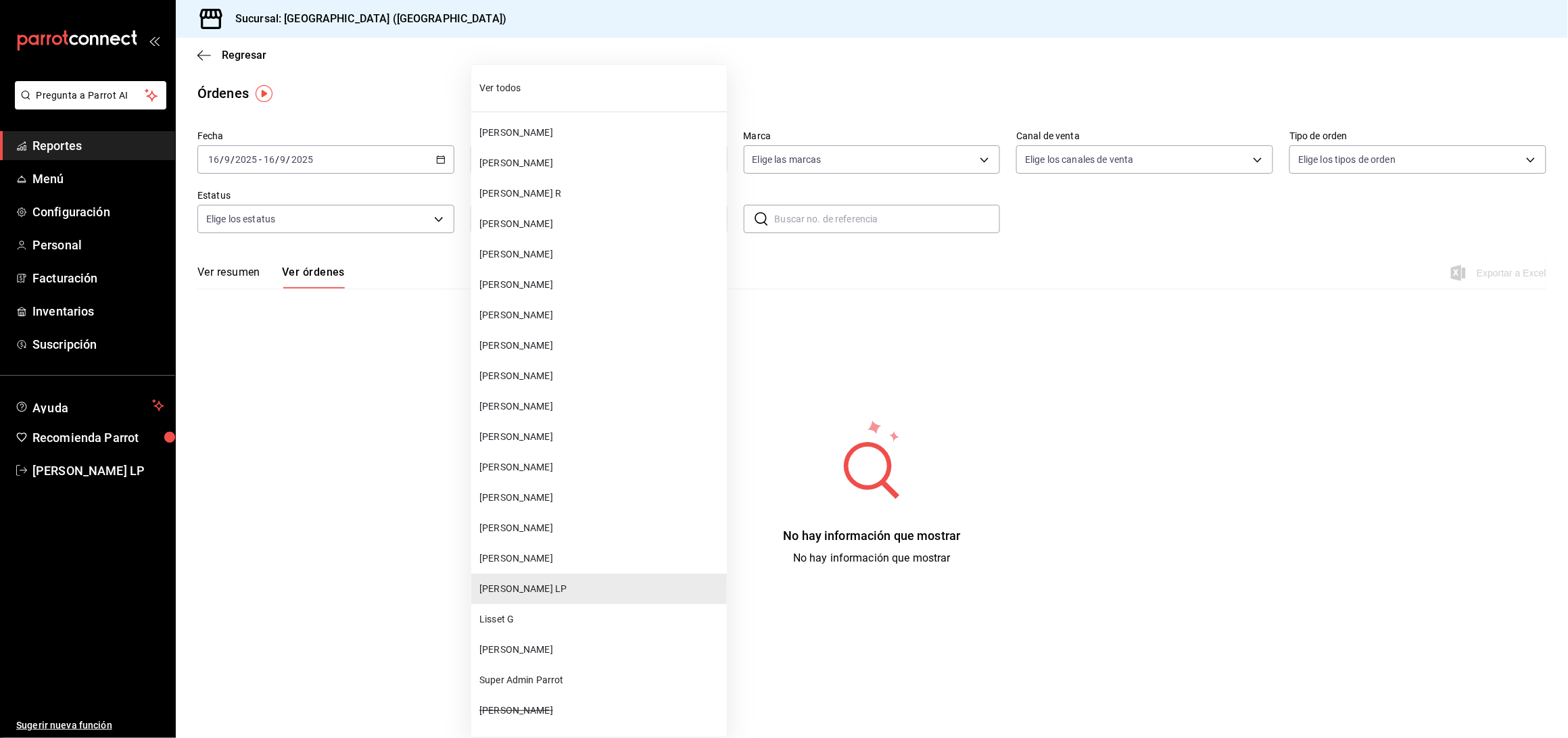
click at [559, 551] on li "[PERSON_NAME]" at bounding box center [598, 559] width 256 height 30
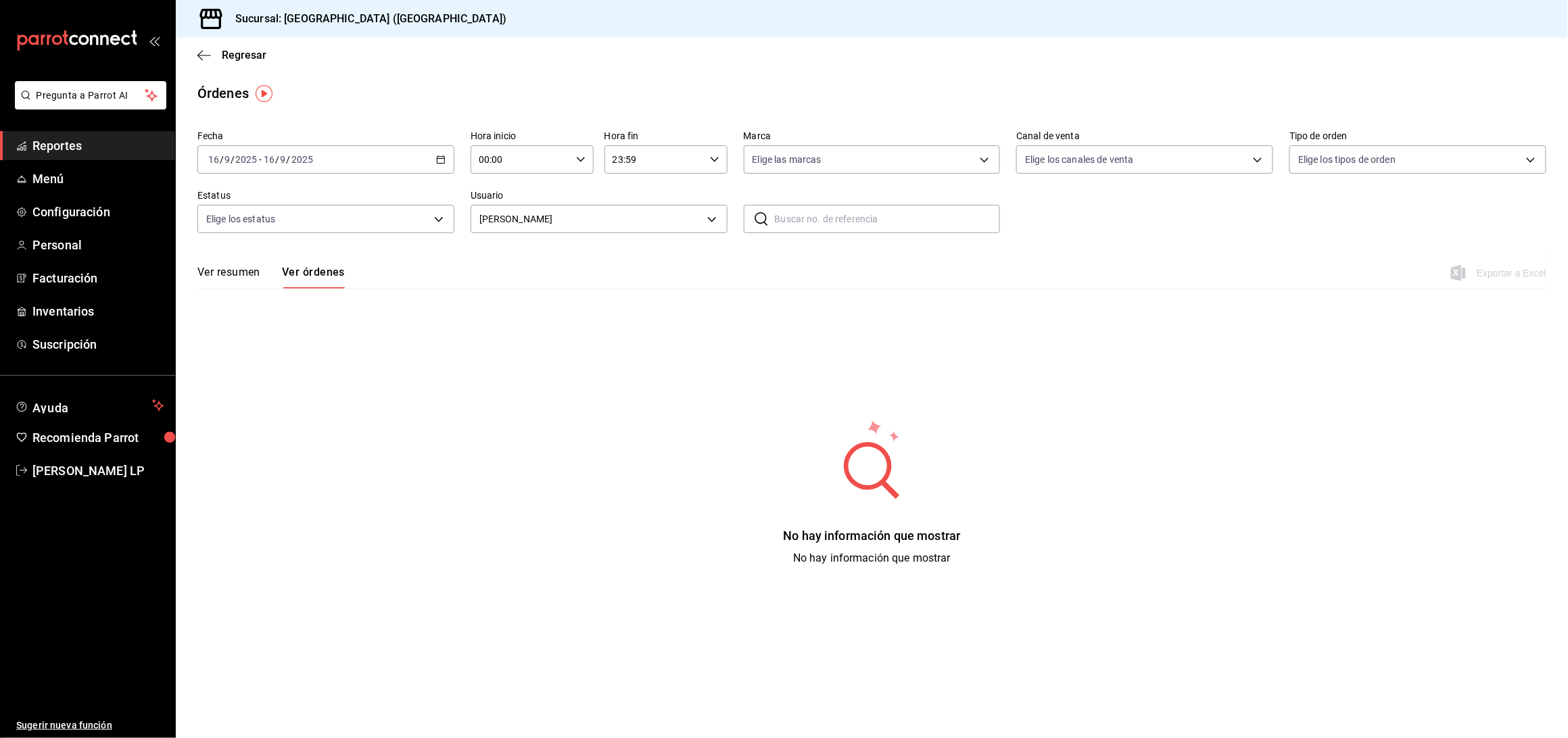
click at [439, 155] on icon "button" at bounding box center [440, 160] width 10 height 10
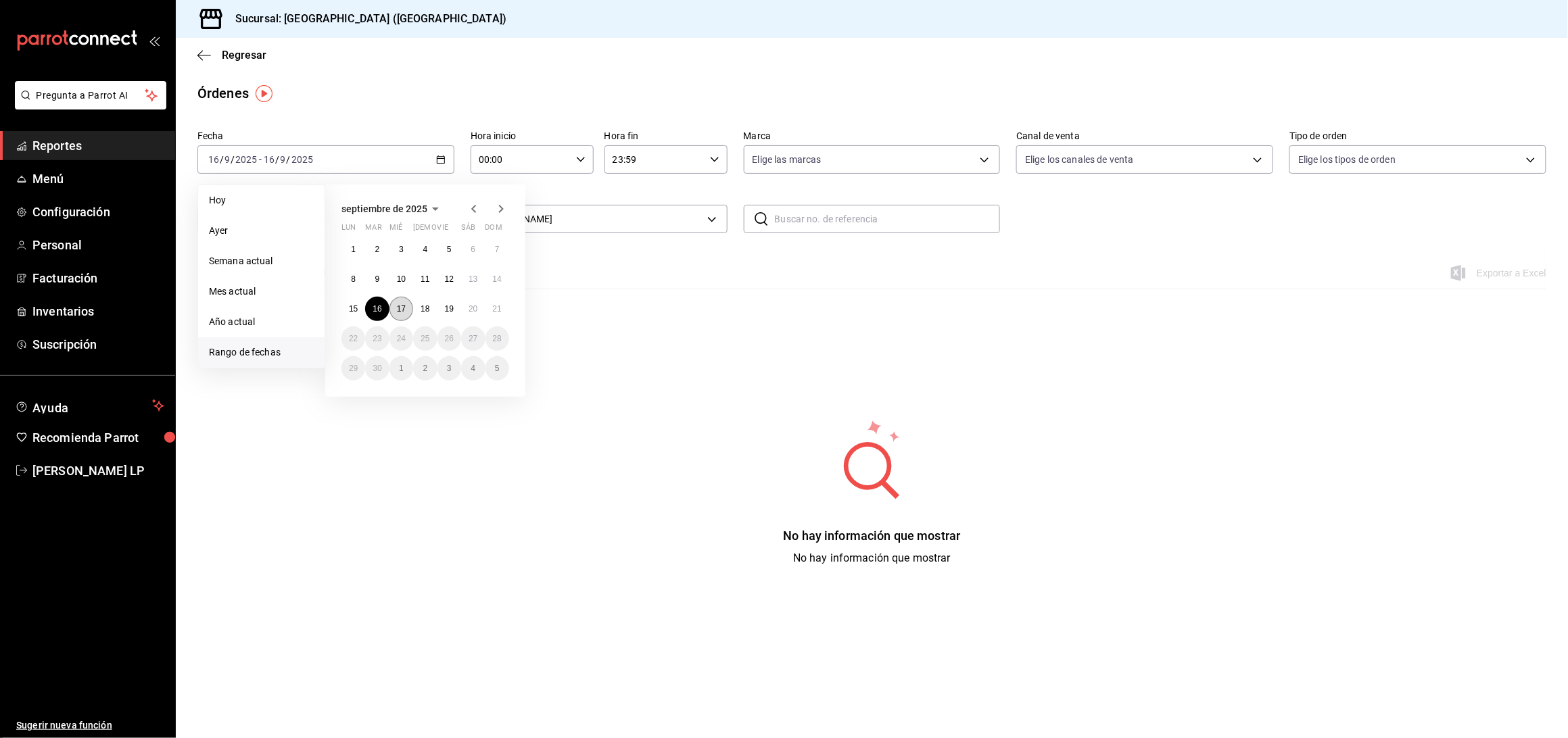
click at [402, 312] on button "17" at bounding box center [401, 308] width 23 height 24
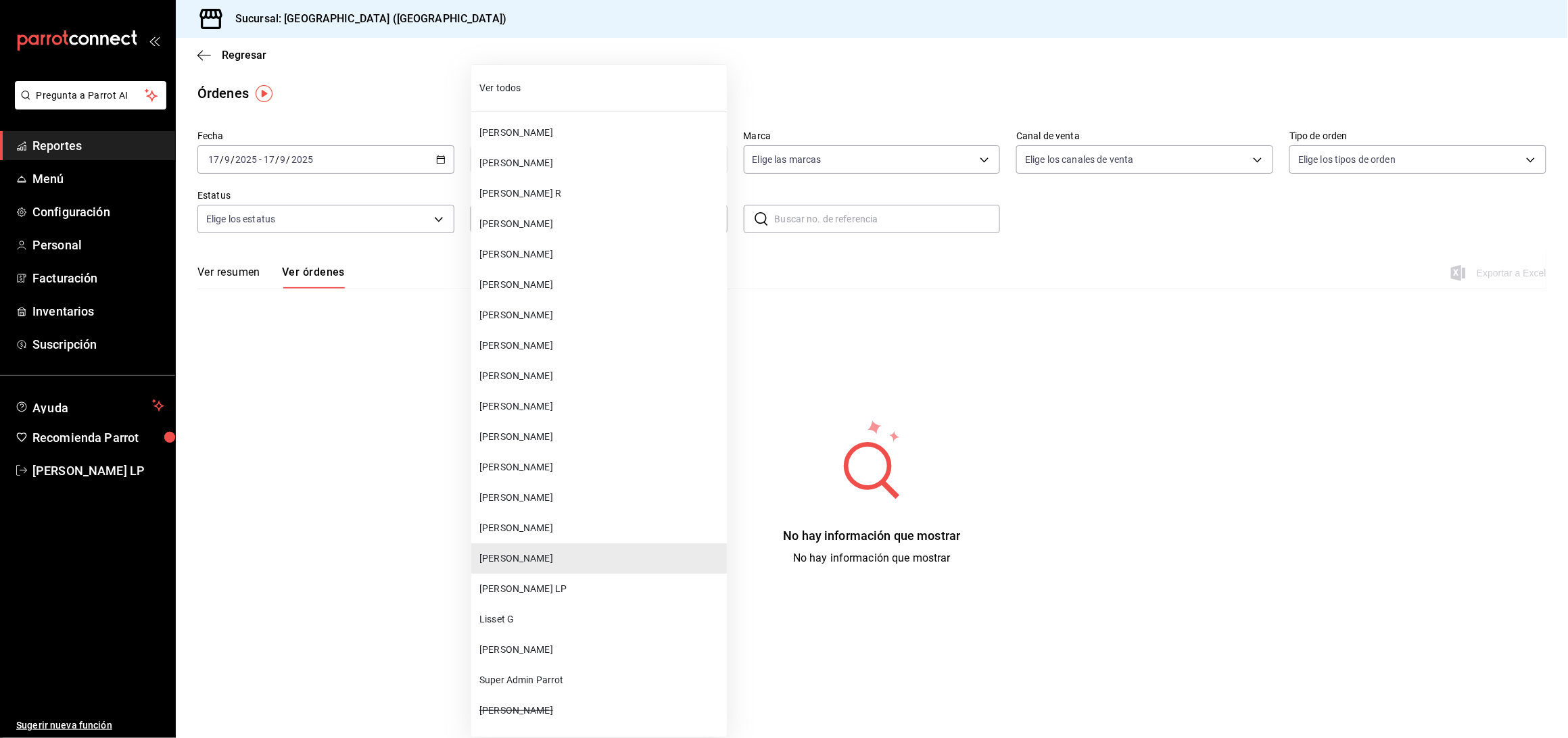
click at [553, 213] on body "Pregunta a Parrot AI Reportes Menú Configuración Personal Facturación Inventari…" at bounding box center [784, 369] width 1568 height 738
click at [521, 432] on span "[PERSON_NAME]" at bounding box center [600, 437] width 242 height 14
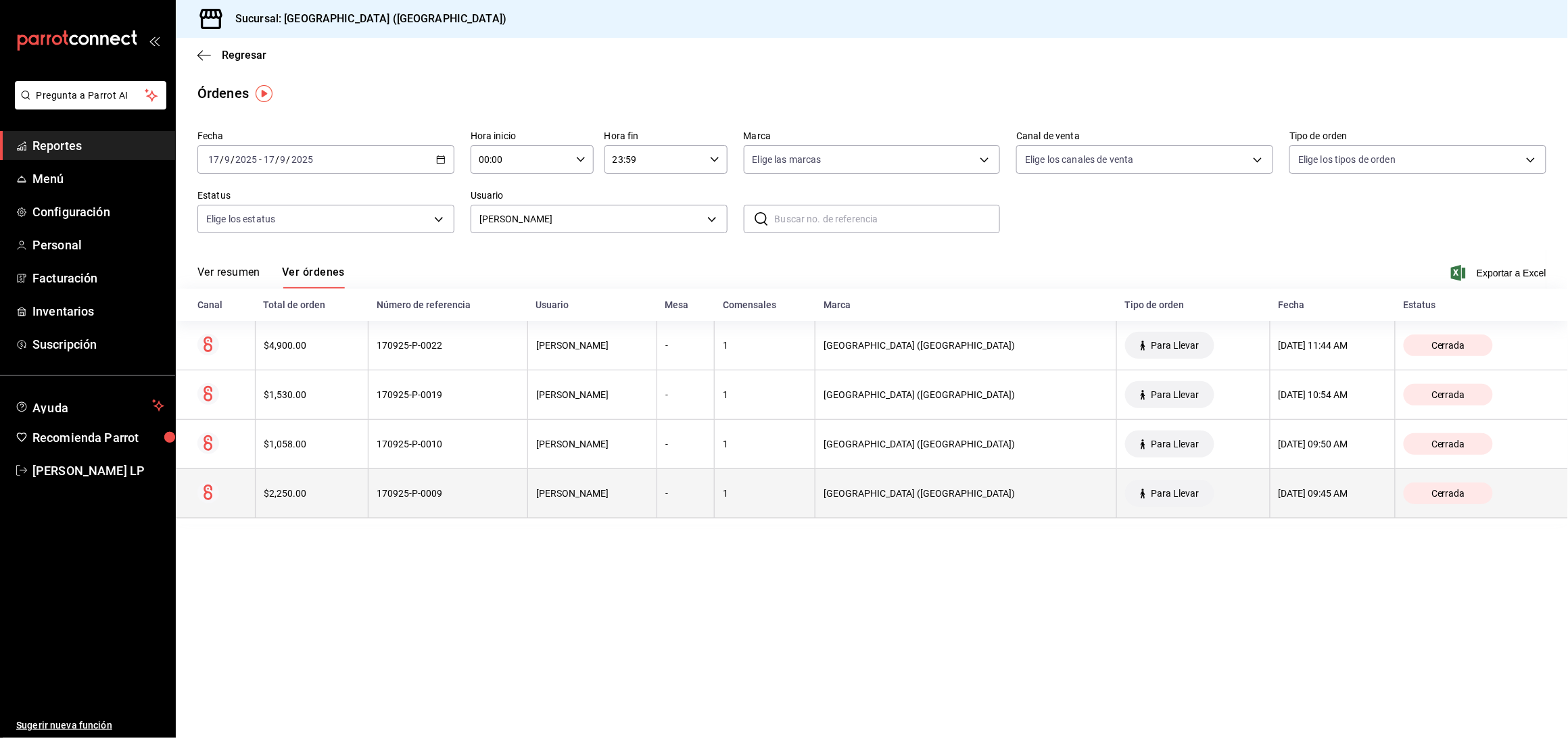
click at [483, 487] on th "170925-P-0009" at bounding box center [449, 493] width 160 height 49
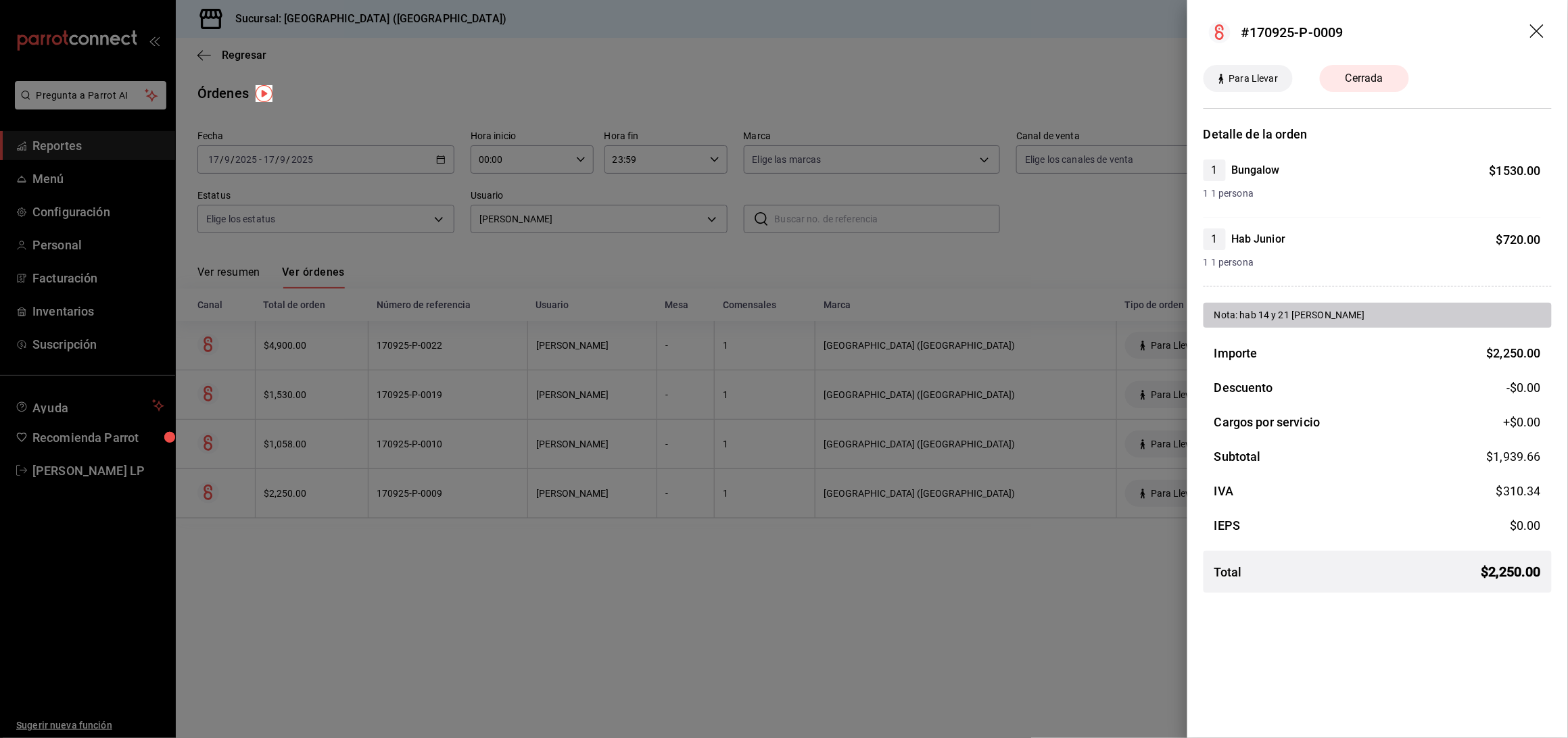
click at [647, 652] on div at bounding box center [784, 369] width 1568 height 738
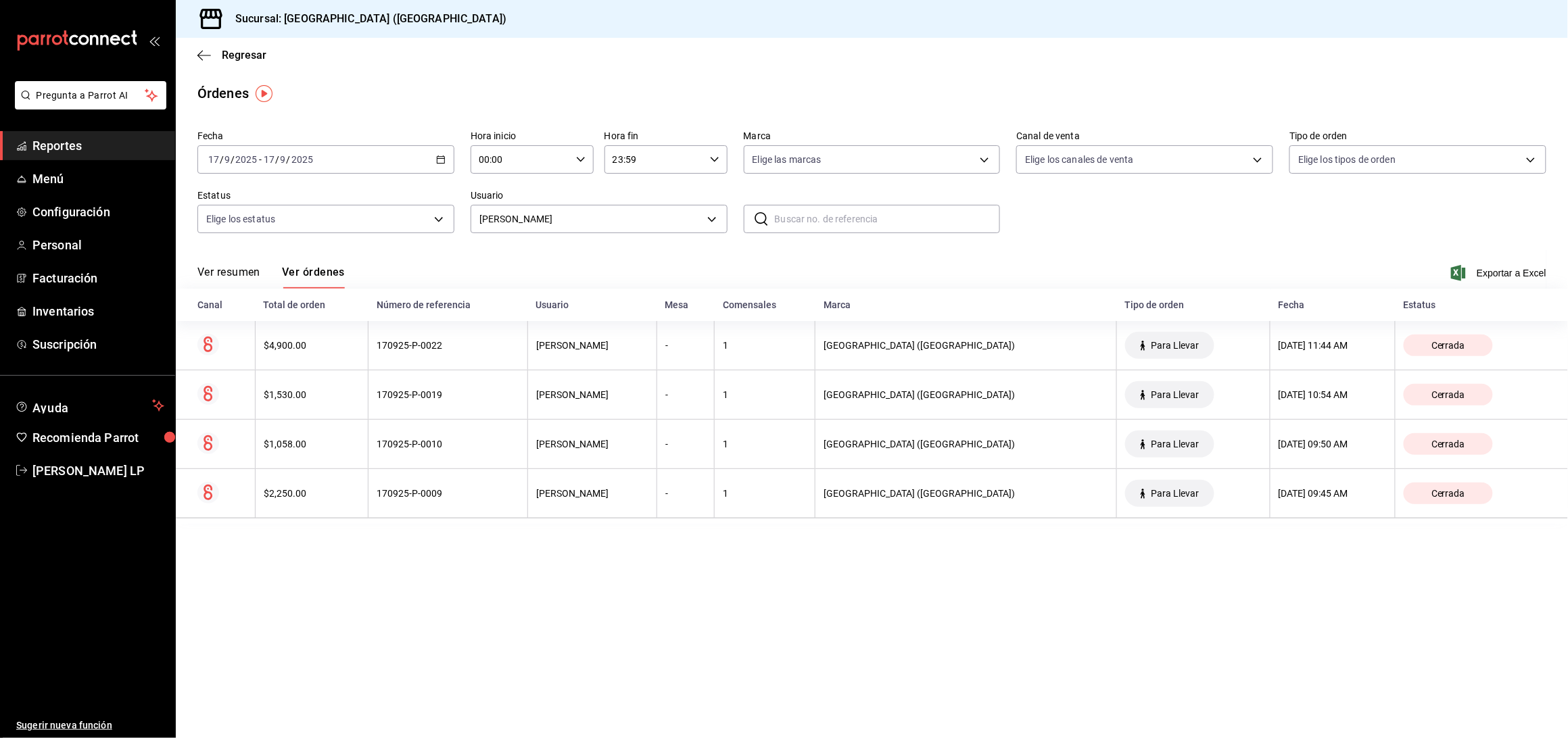
click at [436, 161] on icon "button" at bounding box center [440, 160] width 10 height 10
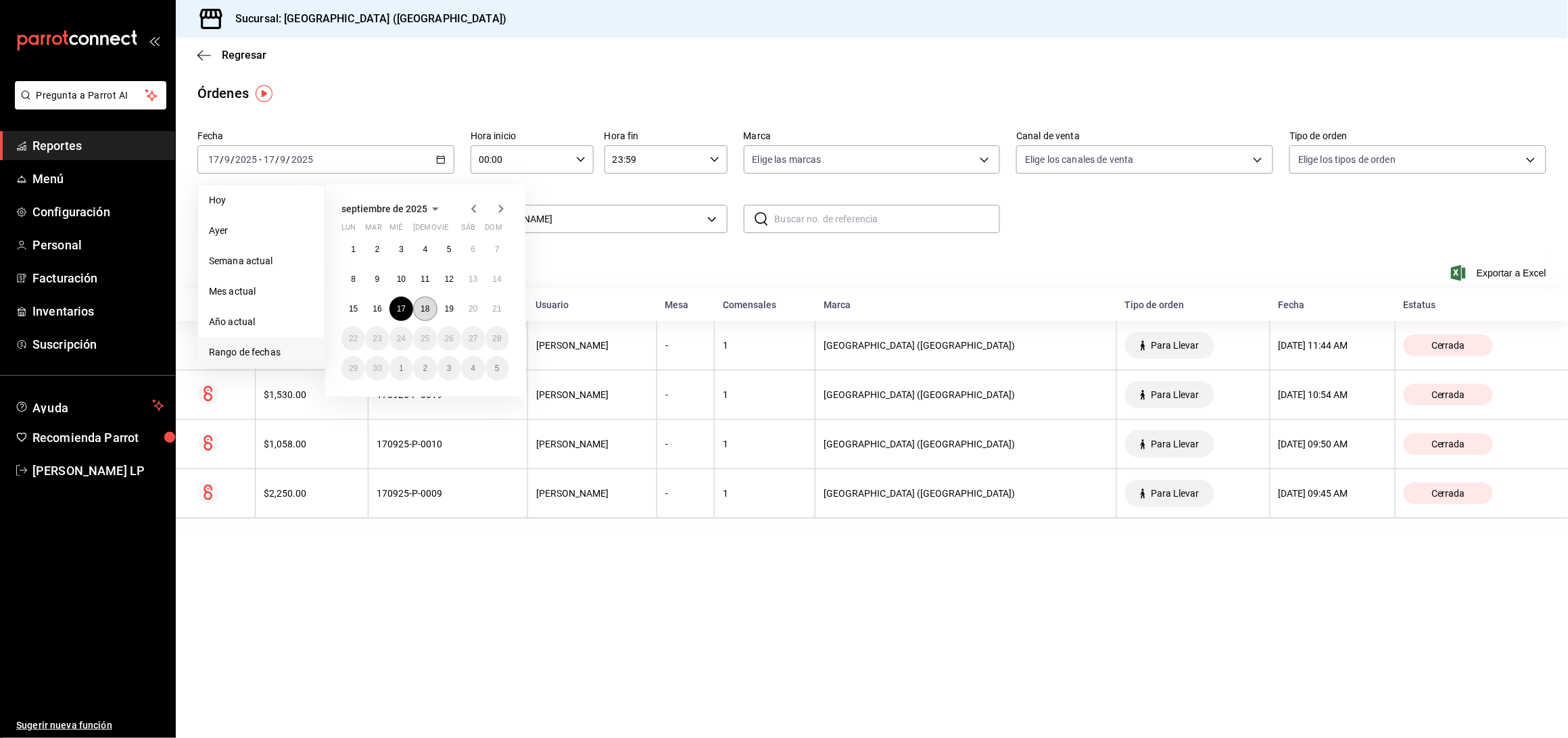
click at [428, 310] on abbr "18" at bounding box center [425, 308] width 9 height 10
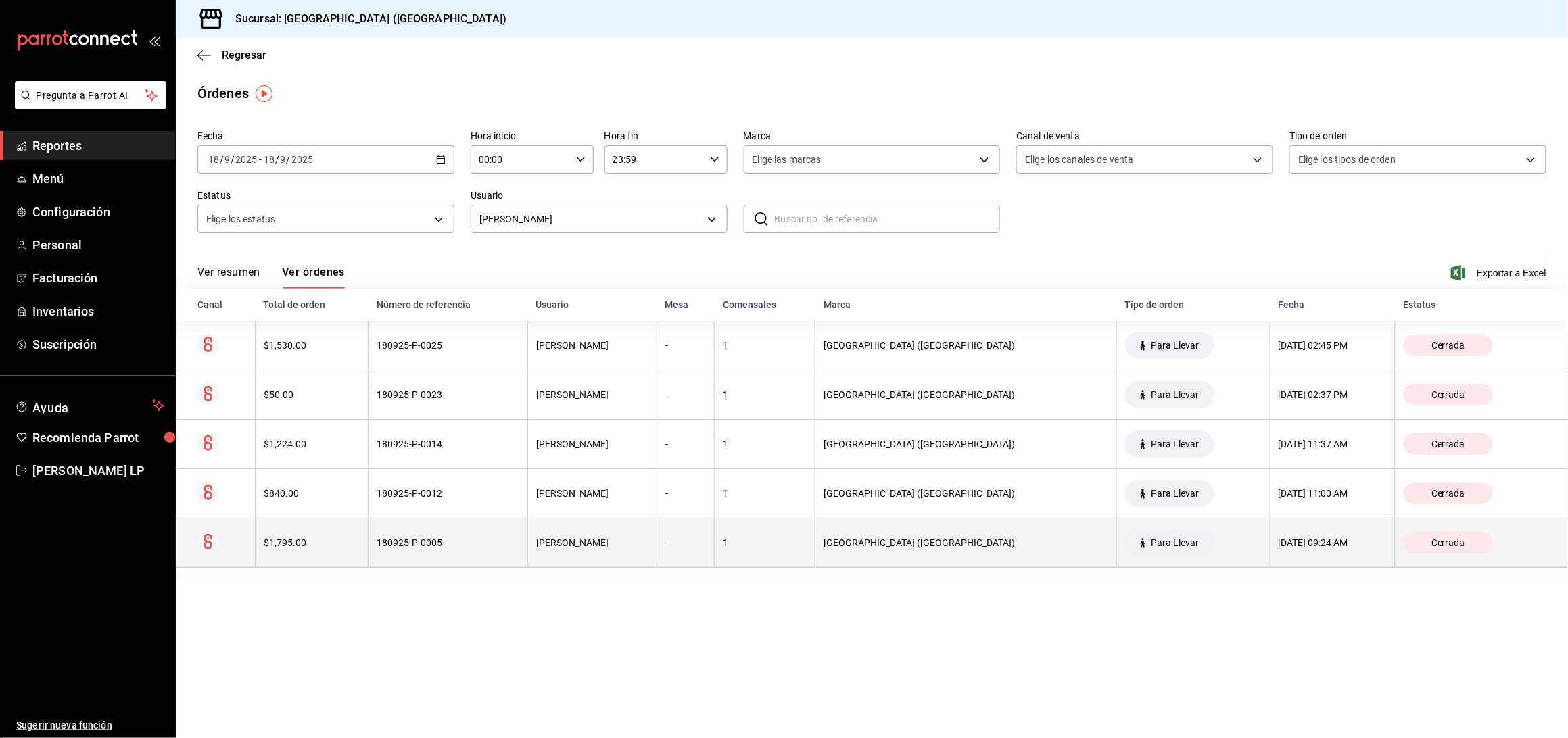
click at [507, 552] on th "180925-P-0005" at bounding box center [449, 543] width 160 height 49
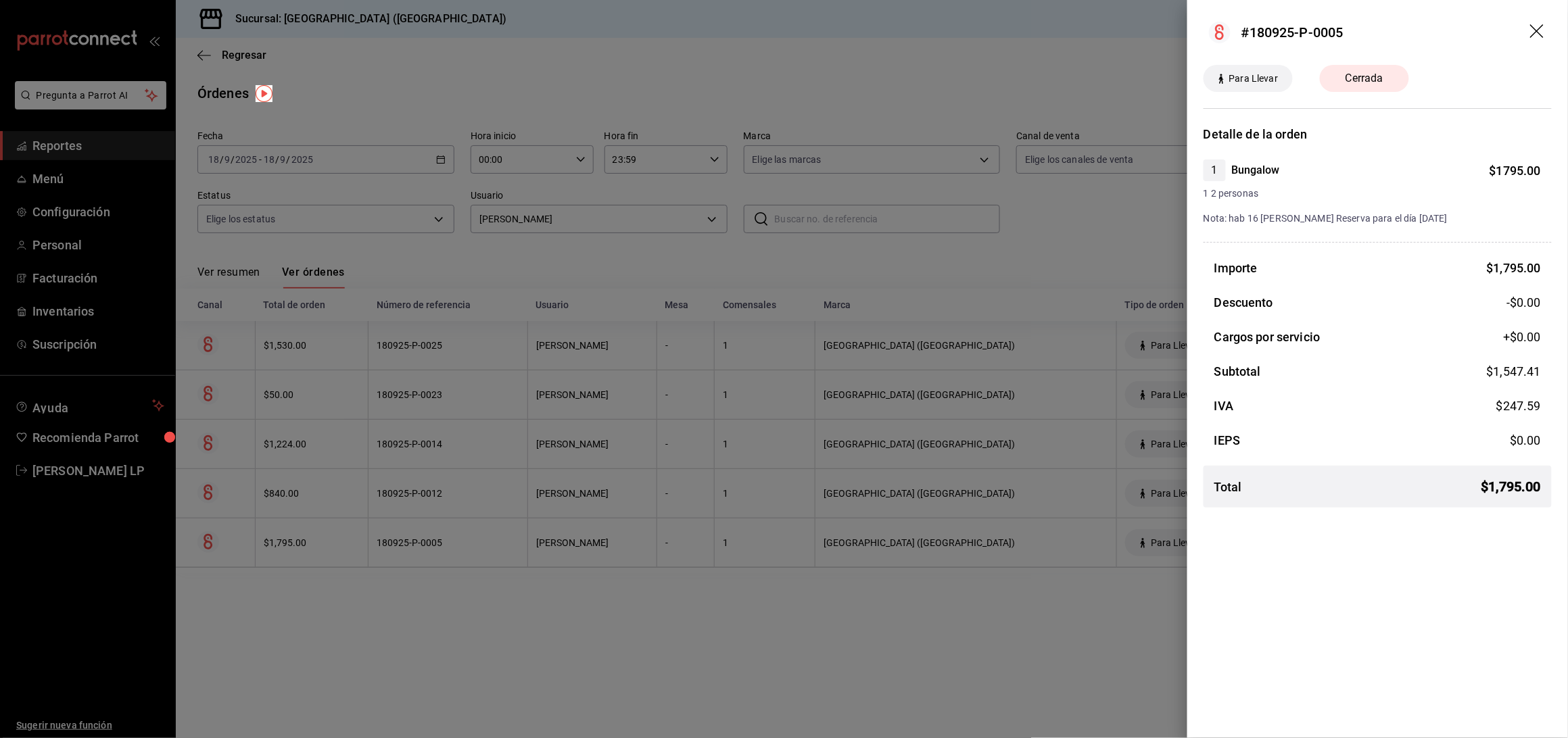
click at [466, 577] on div at bounding box center [784, 369] width 1568 height 738
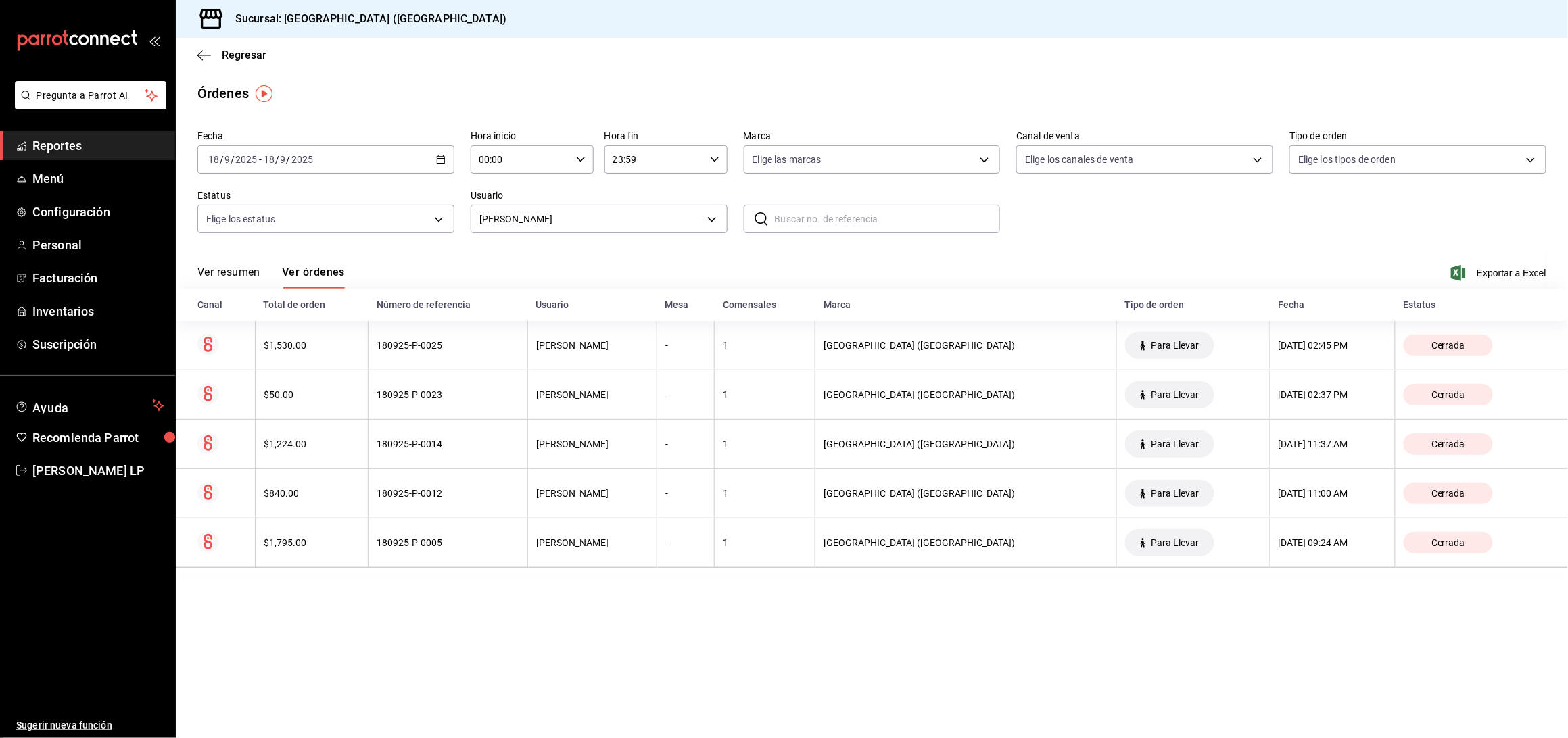
click at [462, 489] on div "180925-P-0012" at bounding box center [448, 493] width 143 height 11
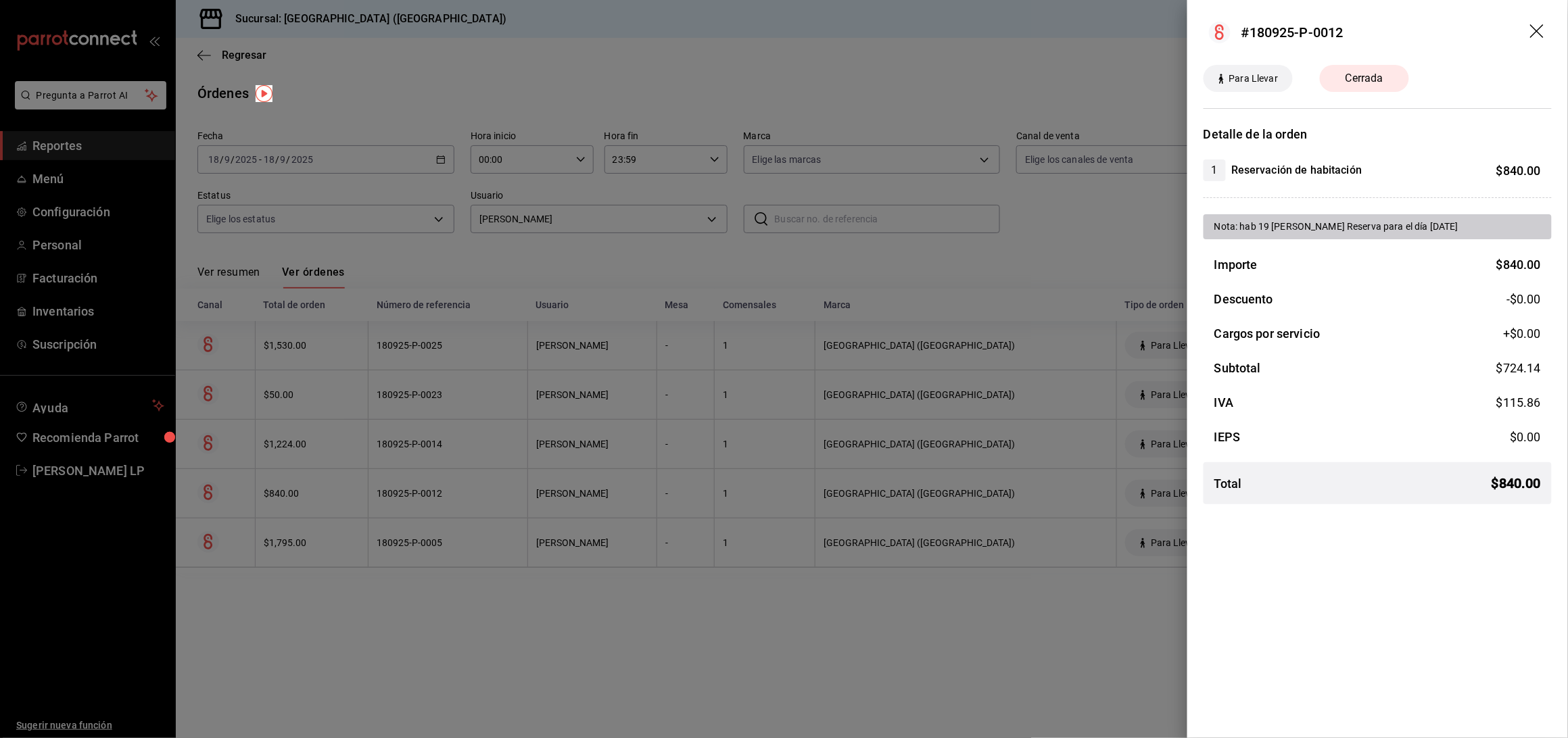
drag, startPoint x: 611, startPoint y: 603, endPoint x: 446, endPoint y: 454, distance: 222.3
click at [611, 603] on div at bounding box center [784, 369] width 1568 height 738
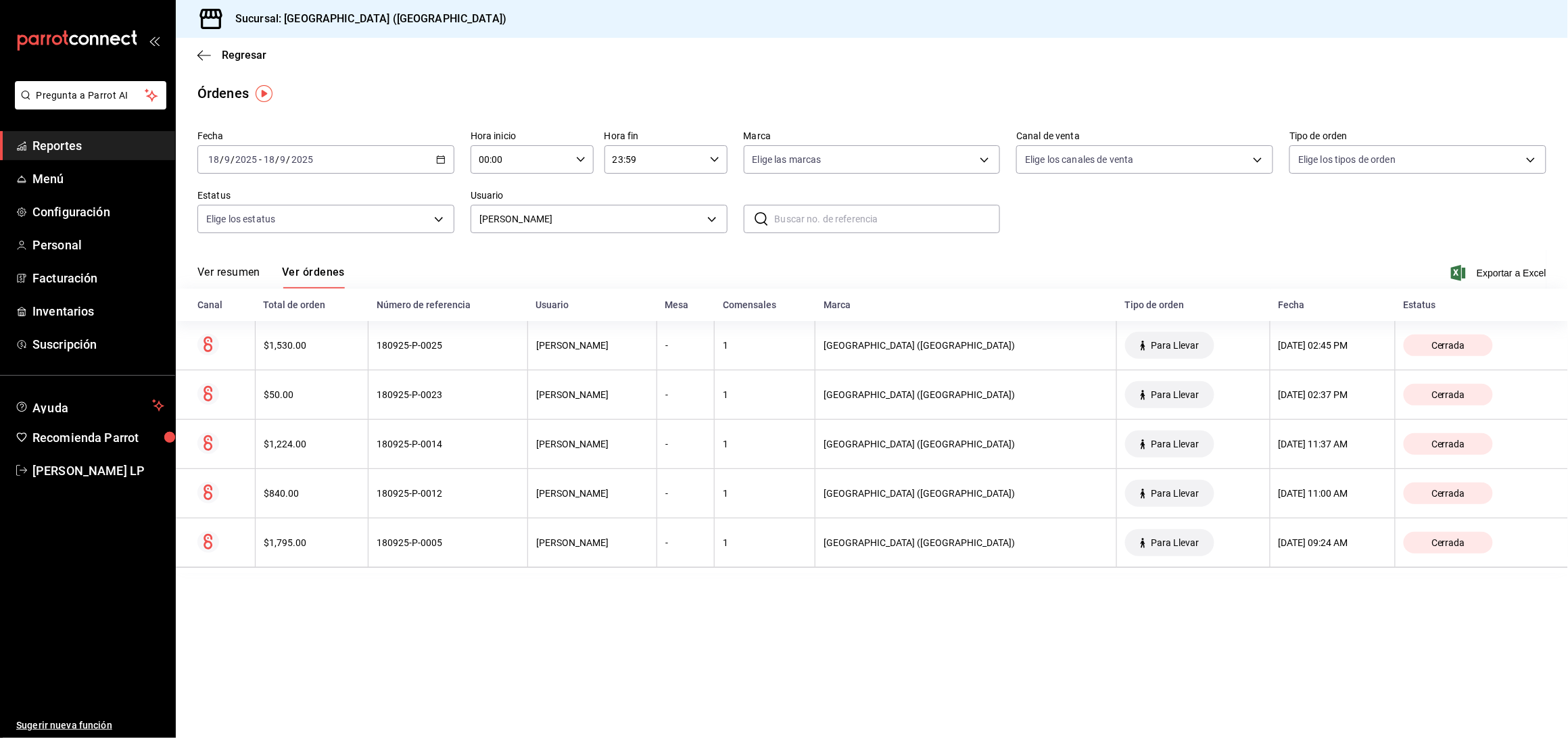
click at [443, 447] on div "180925-P-0014" at bounding box center [448, 444] width 143 height 11
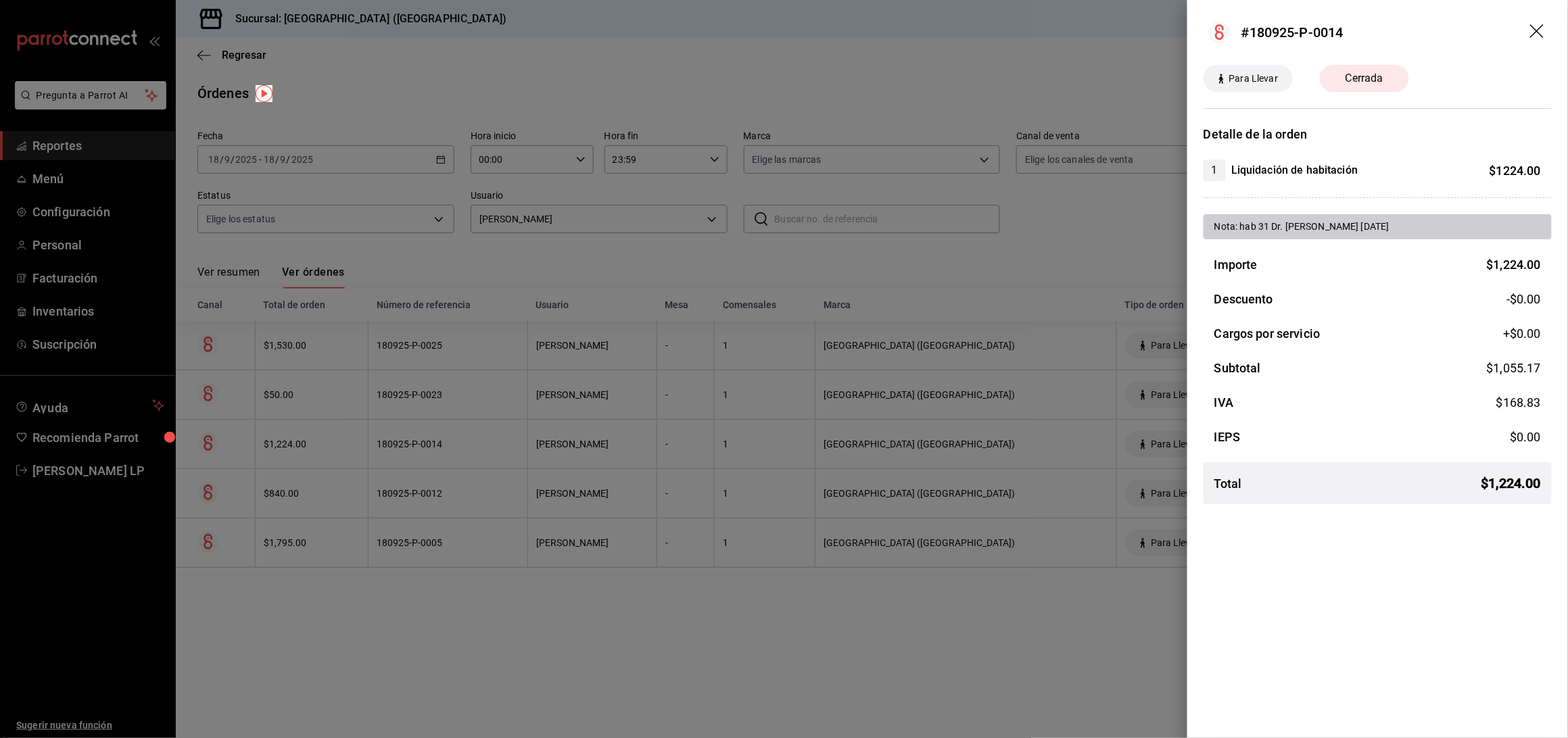
click at [584, 629] on div at bounding box center [784, 369] width 1568 height 738
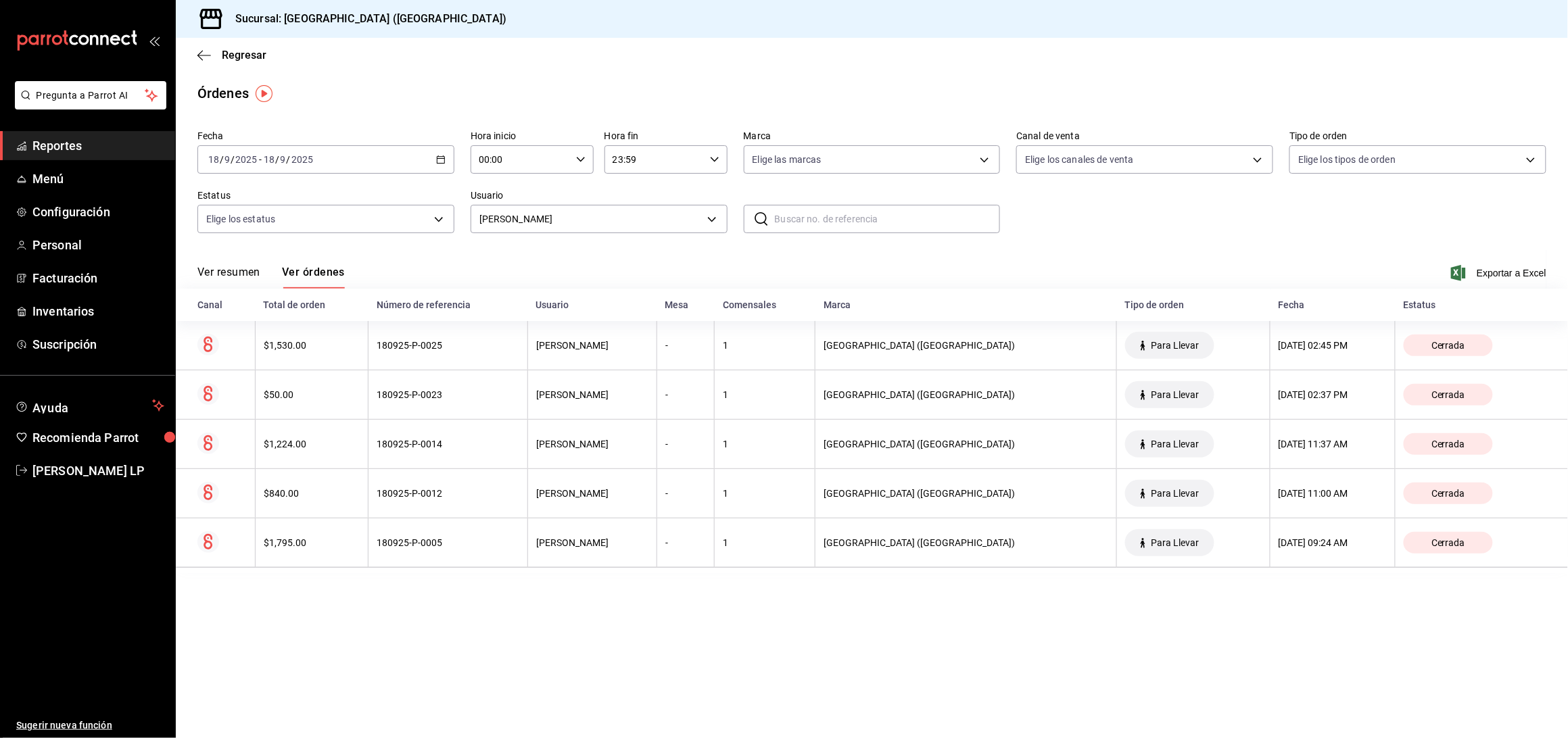
click at [434, 158] on div "2025-09-18 18 / 9 / 2025 - 2025-09-18 18 / 9 / 2025" at bounding box center [326, 160] width 257 height 29
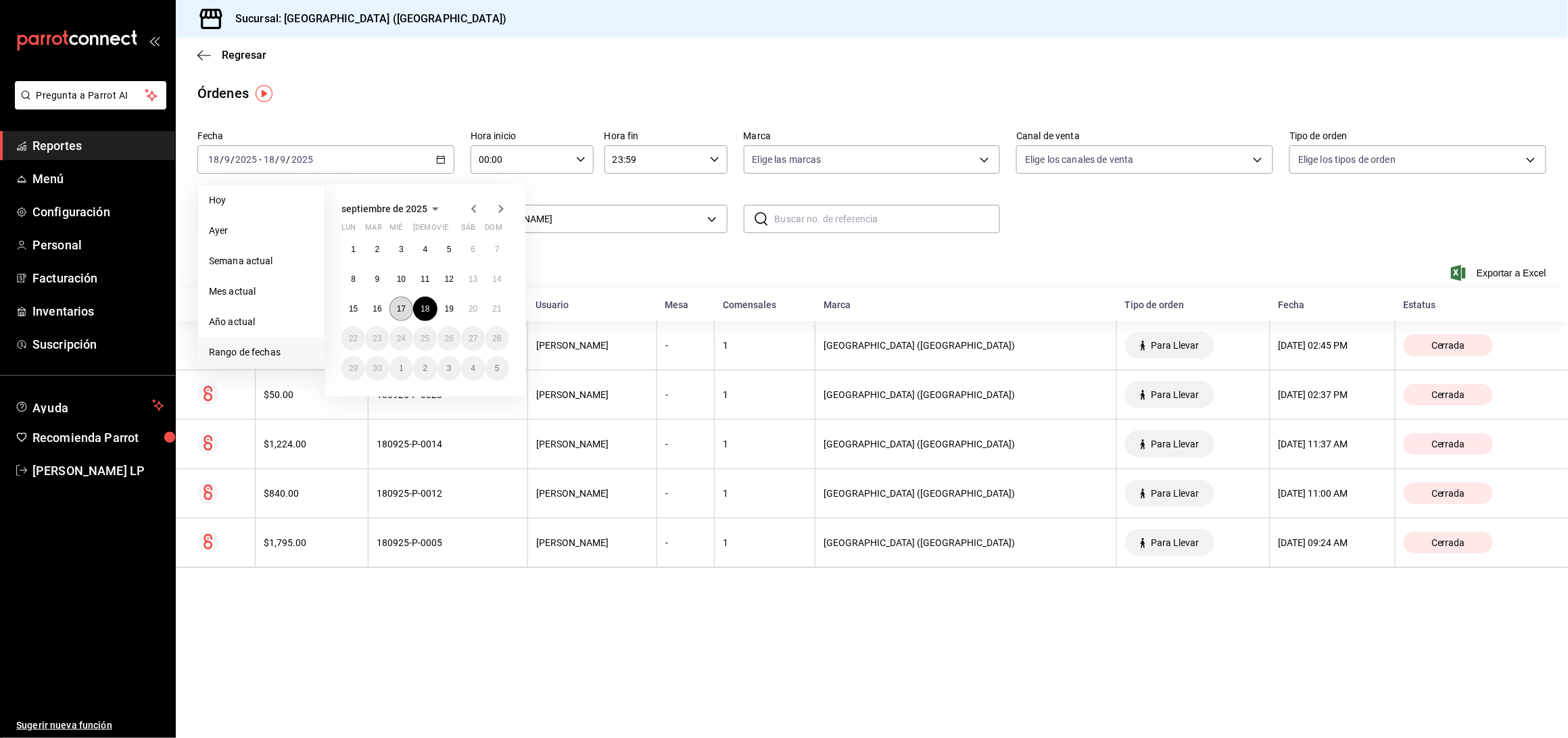
click at [399, 316] on button "17" at bounding box center [401, 308] width 23 height 24
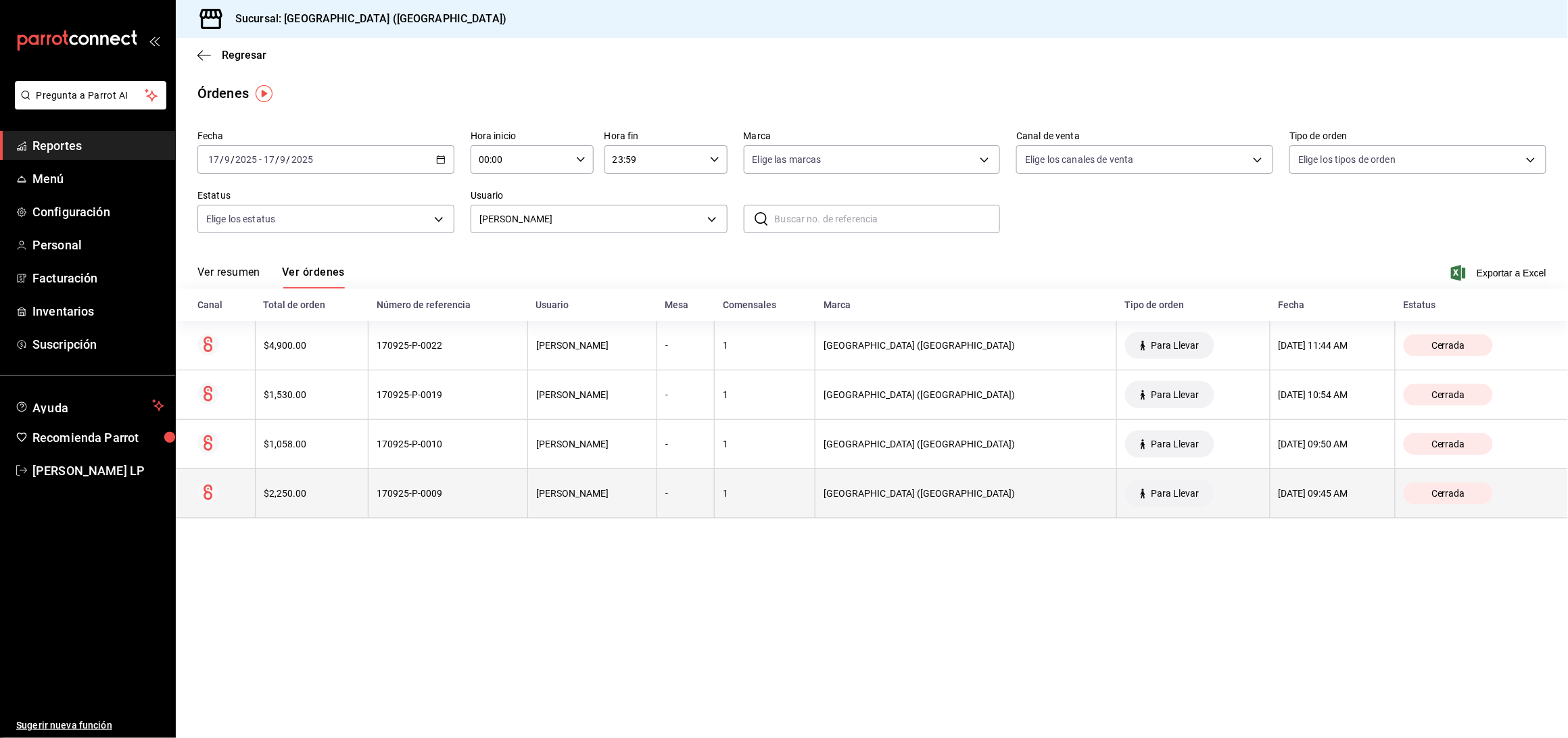
click at [385, 489] on div "170925-P-0009" at bounding box center [448, 493] width 143 height 11
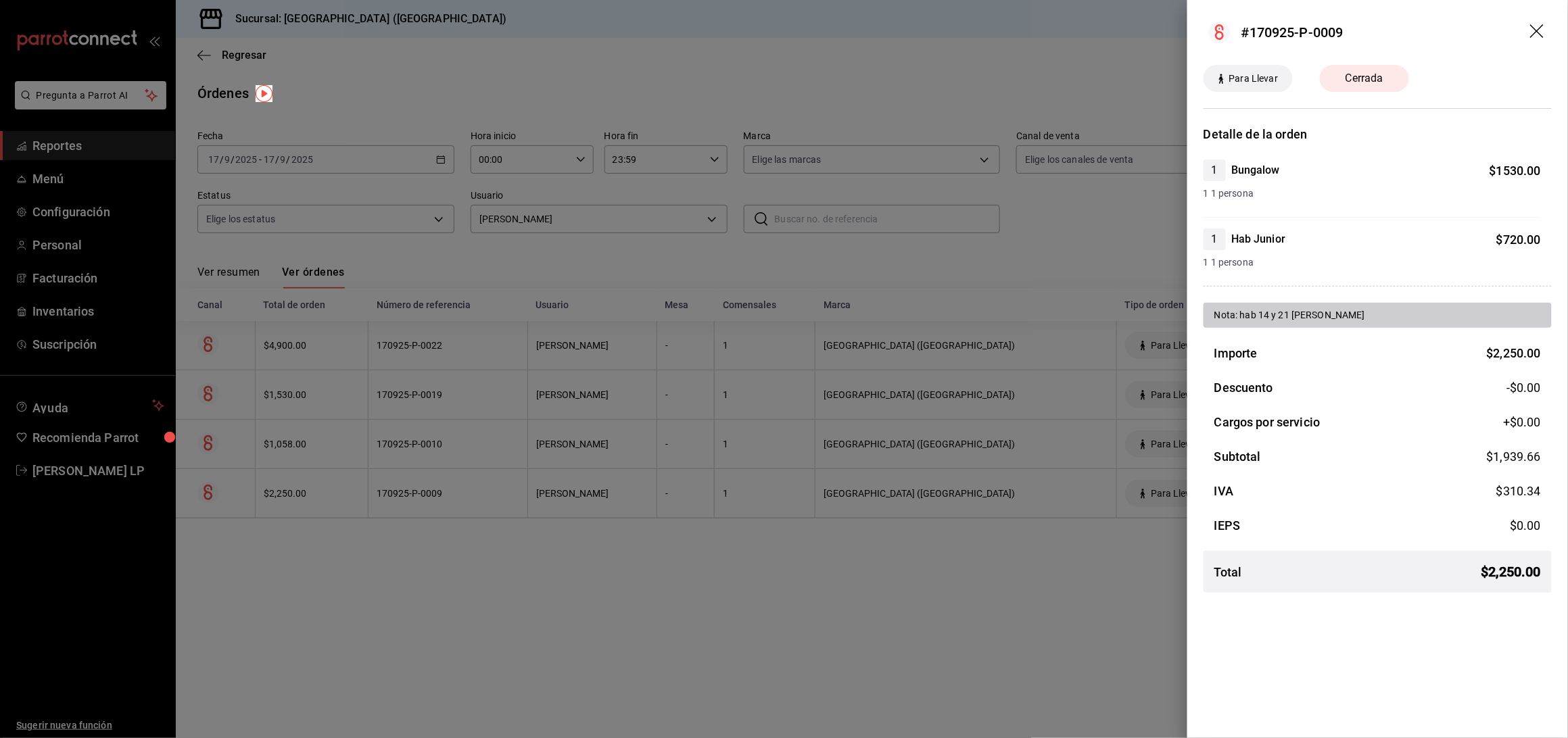
click at [388, 499] on div at bounding box center [784, 369] width 1568 height 738
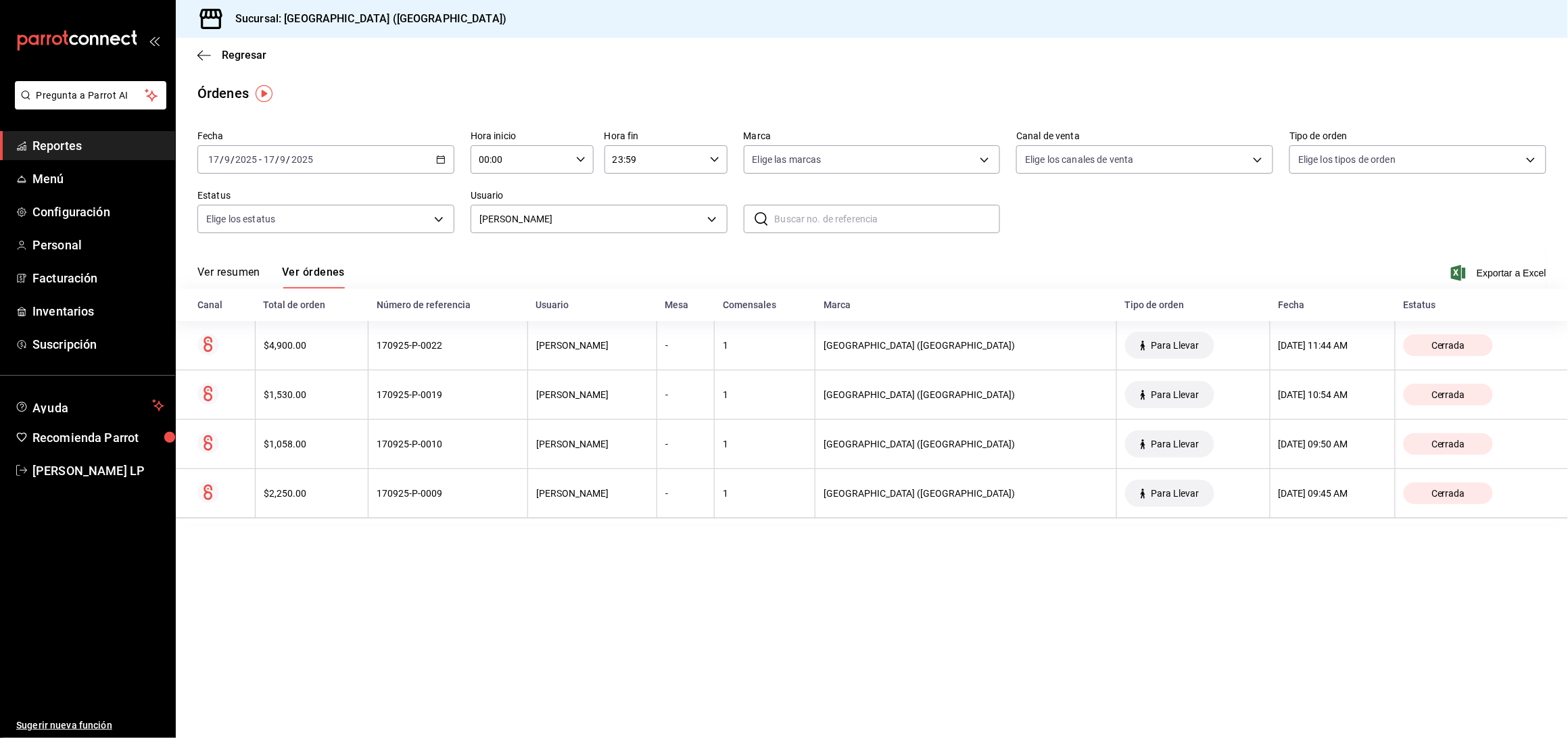
click at [442, 157] on \(Stroke\) "button" at bounding box center [440, 160] width 8 height 7
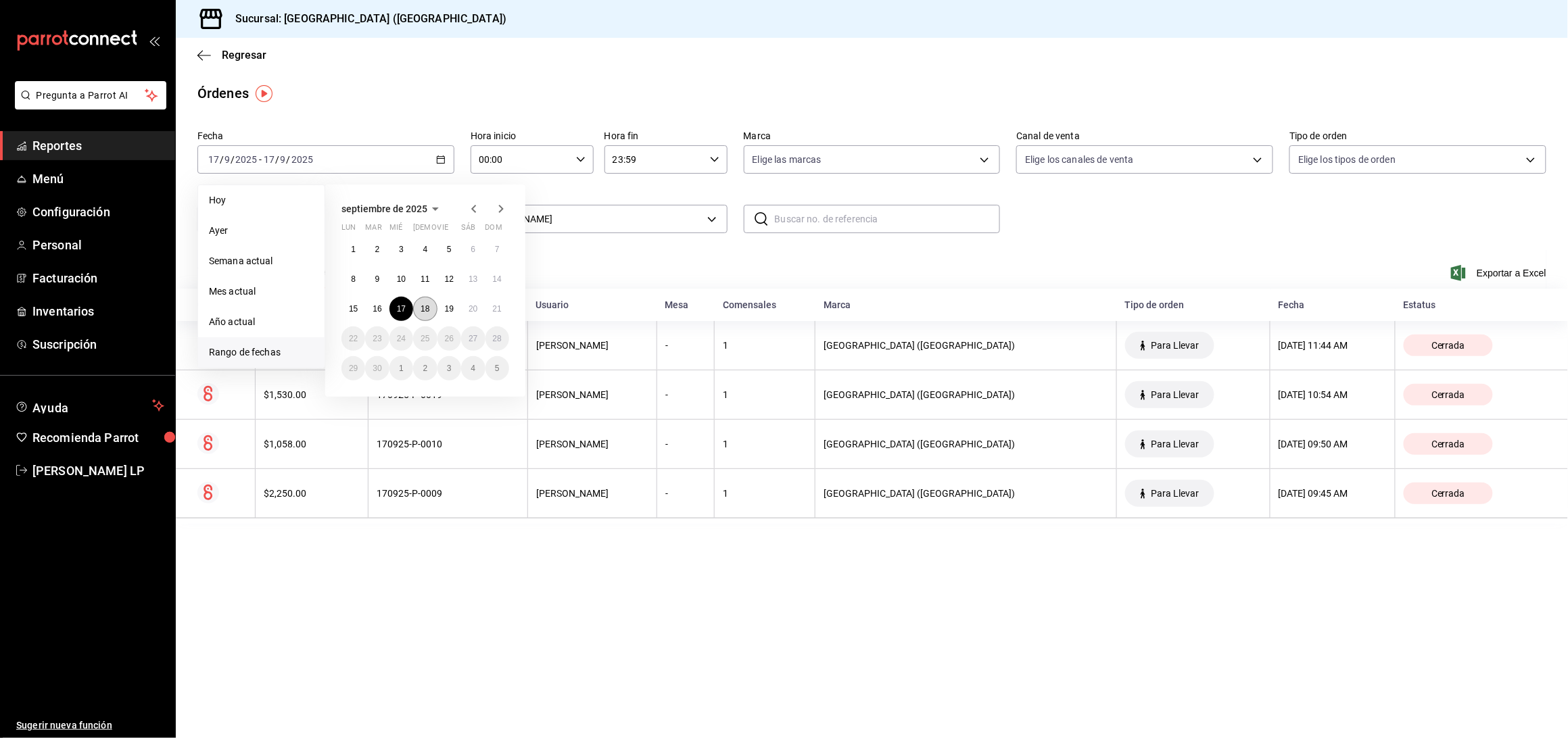
click at [427, 311] on abbr "18" at bounding box center [425, 308] width 9 height 10
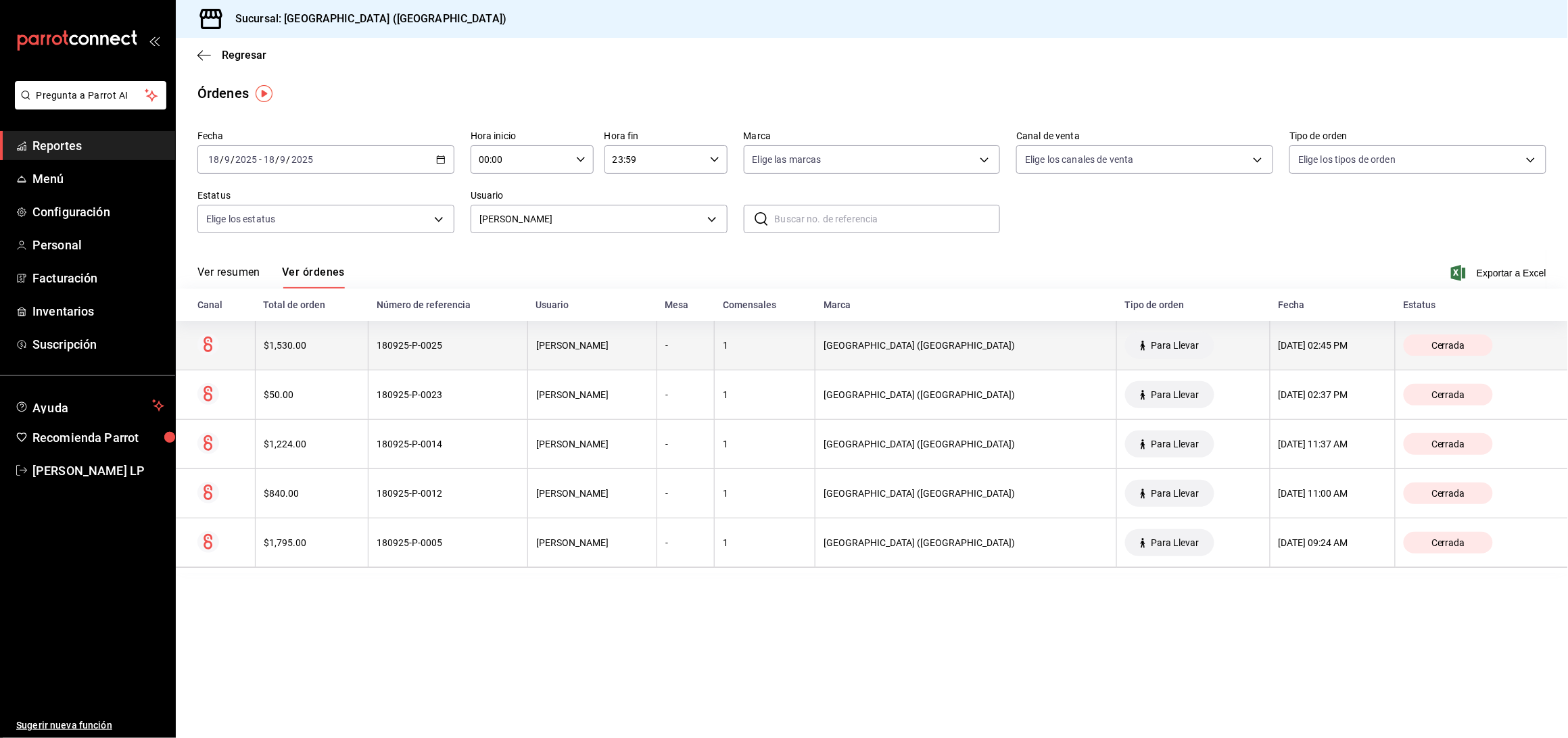
click at [454, 358] on th "180925-P-0025" at bounding box center [449, 345] width 160 height 49
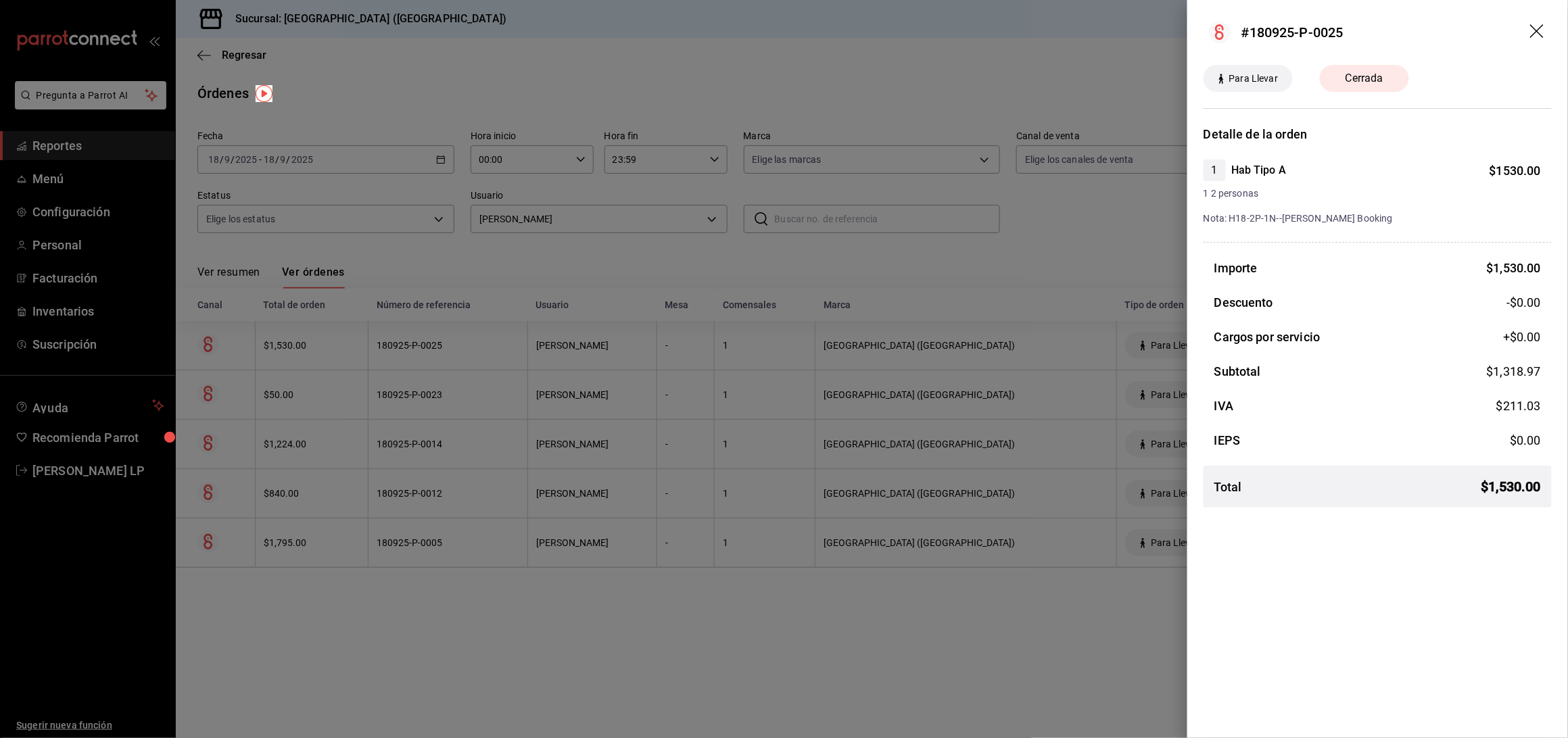
click at [564, 266] on div at bounding box center [784, 369] width 1568 height 738
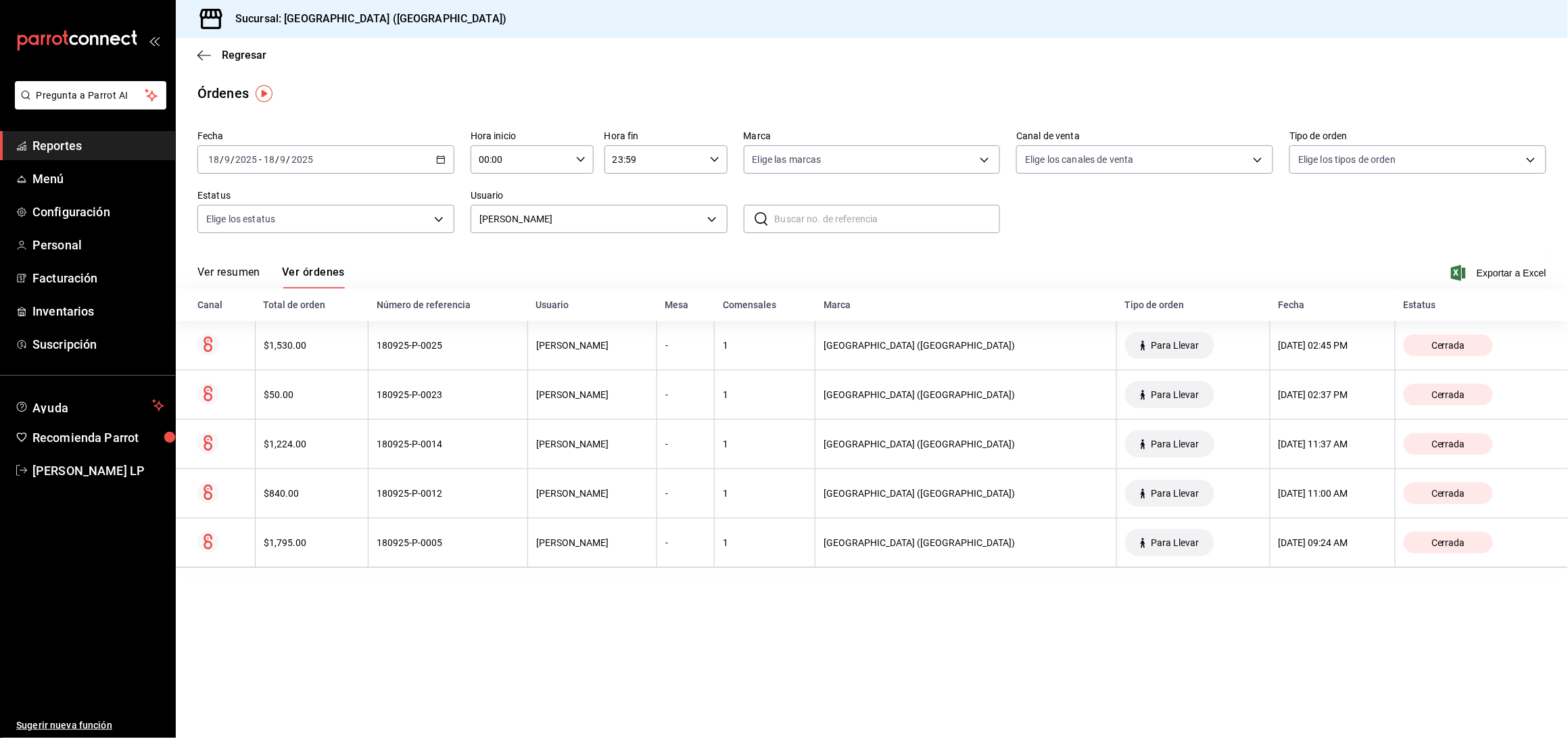
click at [436, 158] on icon "button" at bounding box center [440, 160] width 10 height 10
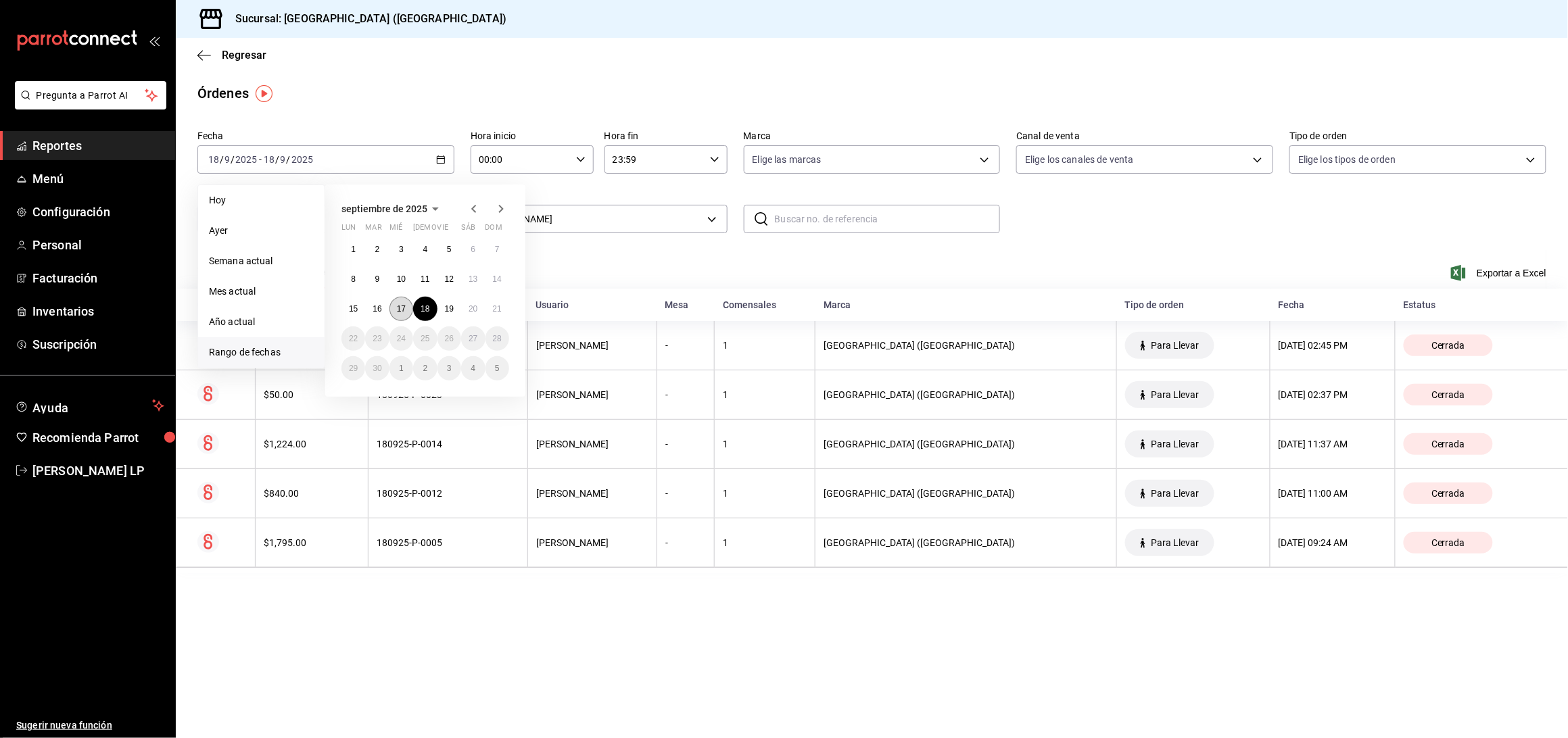
click at [402, 314] on button "17" at bounding box center [401, 308] width 23 height 24
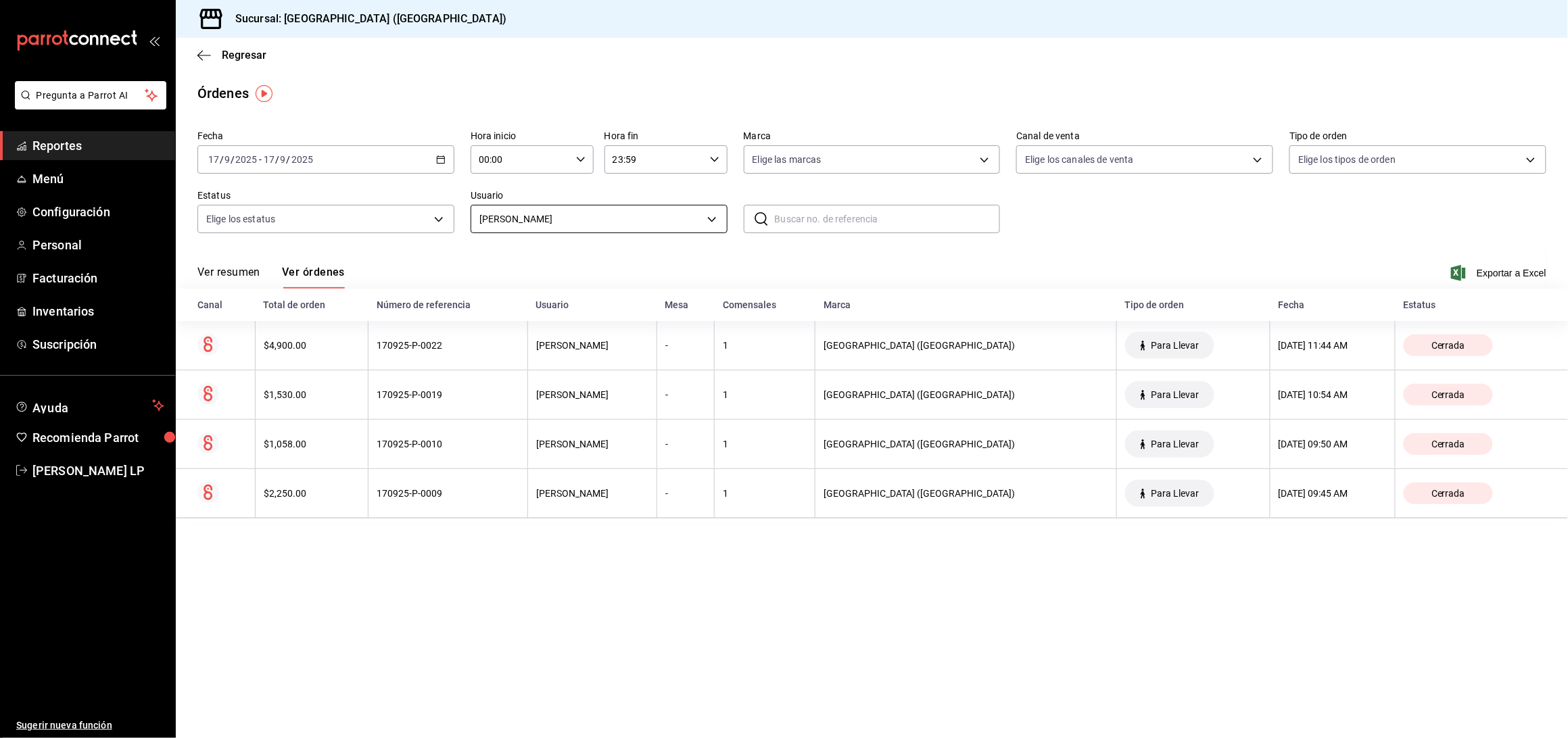
click at [597, 220] on body "Pregunta a Parrot AI Reportes Menú Configuración Personal Facturación Inventari…" at bounding box center [784, 369] width 1568 height 738
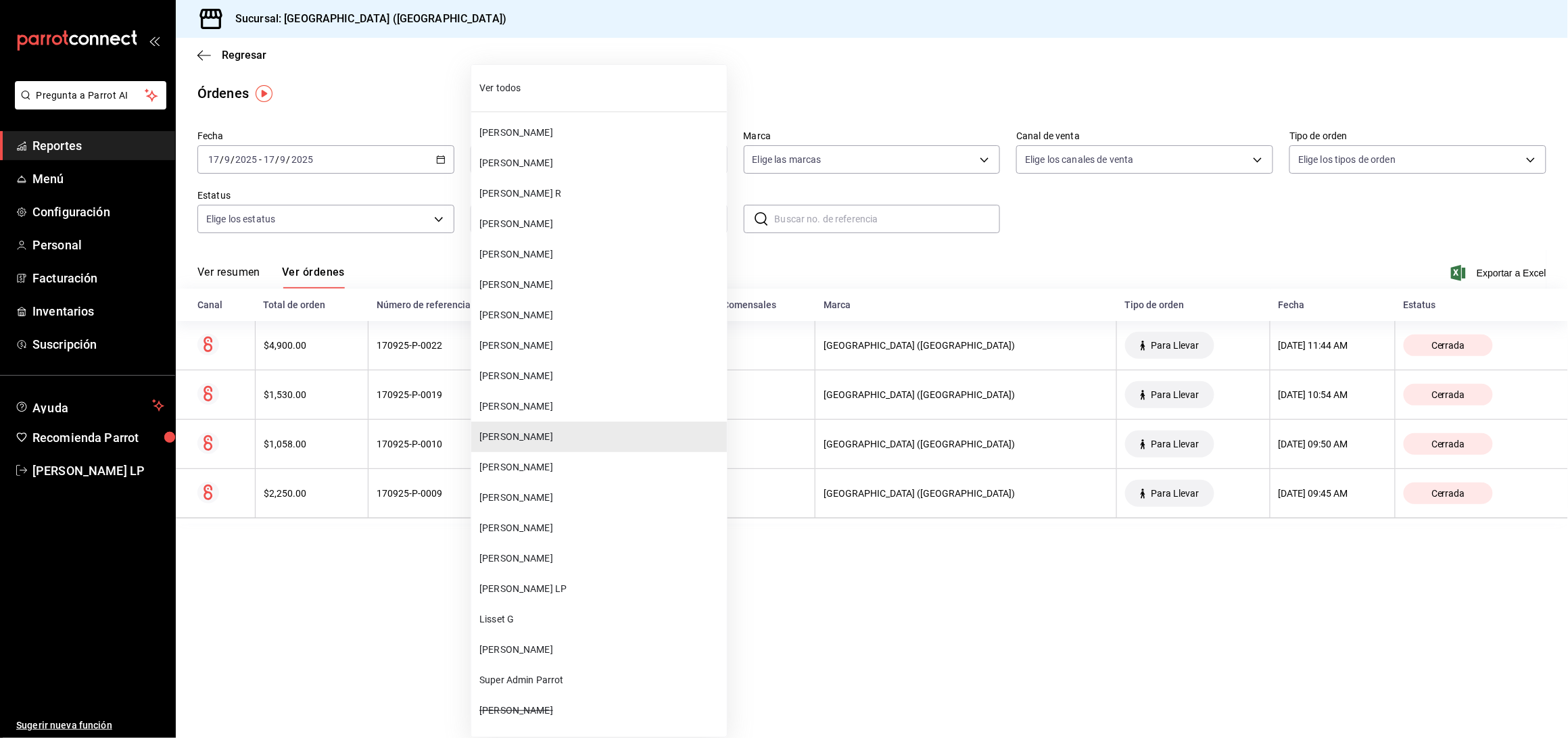
click at [571, 551] on span "[PERSON_NAME]" at bounding box center [600, 559] width 242 height 14
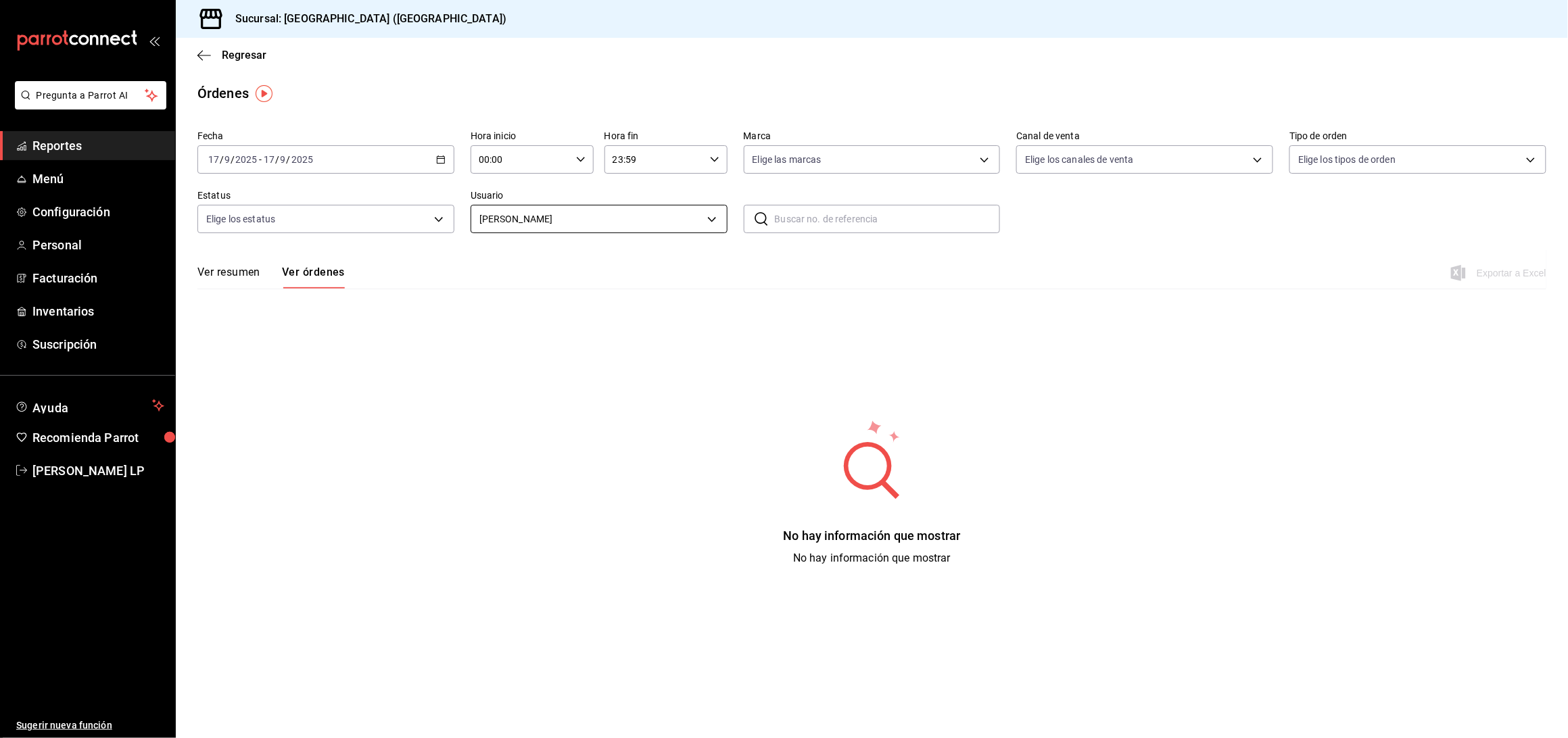
click at [552, 213] on body "Pregunta a Parrot AI Reportes Menú Configuración Personal Facturación Inventari…" at bounding box center [784, 369] width 1568 height 738
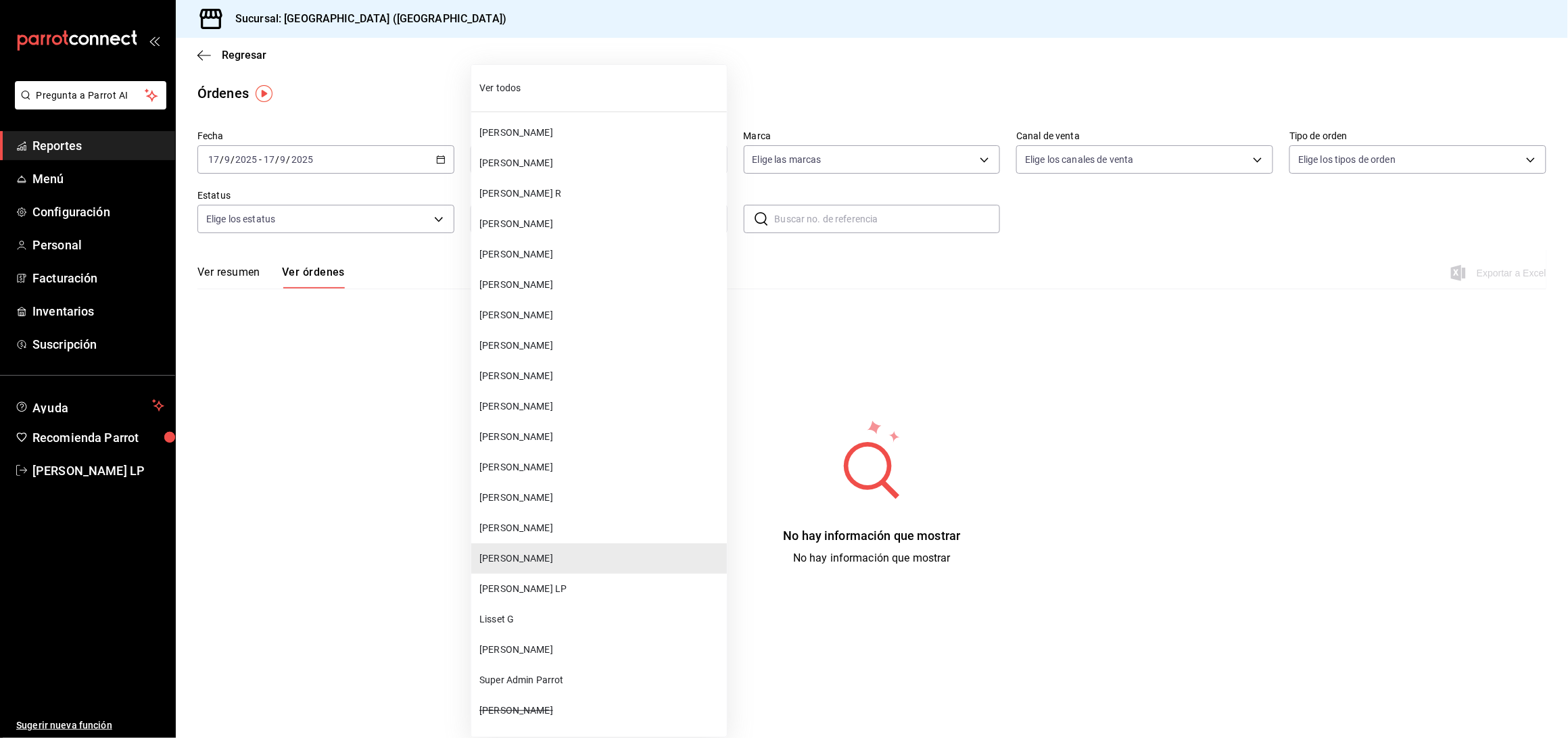
click at [500, 587] on span "[PERSON_NAME] LP" at bounding box center [600, 589] width 242 height 14
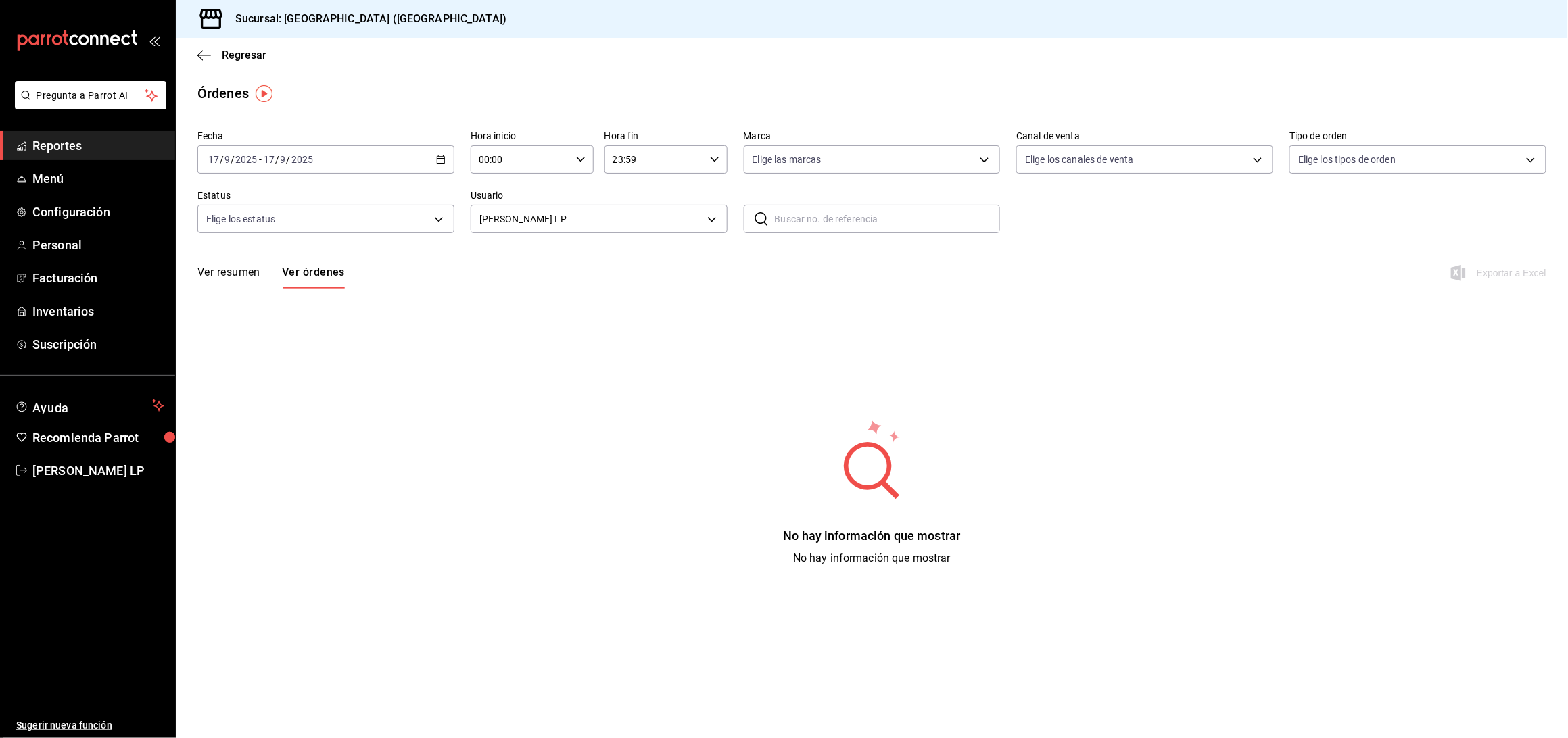
click at [607, 197] on label "Usuario" at bounding box center [599, 195] width 257 height 10
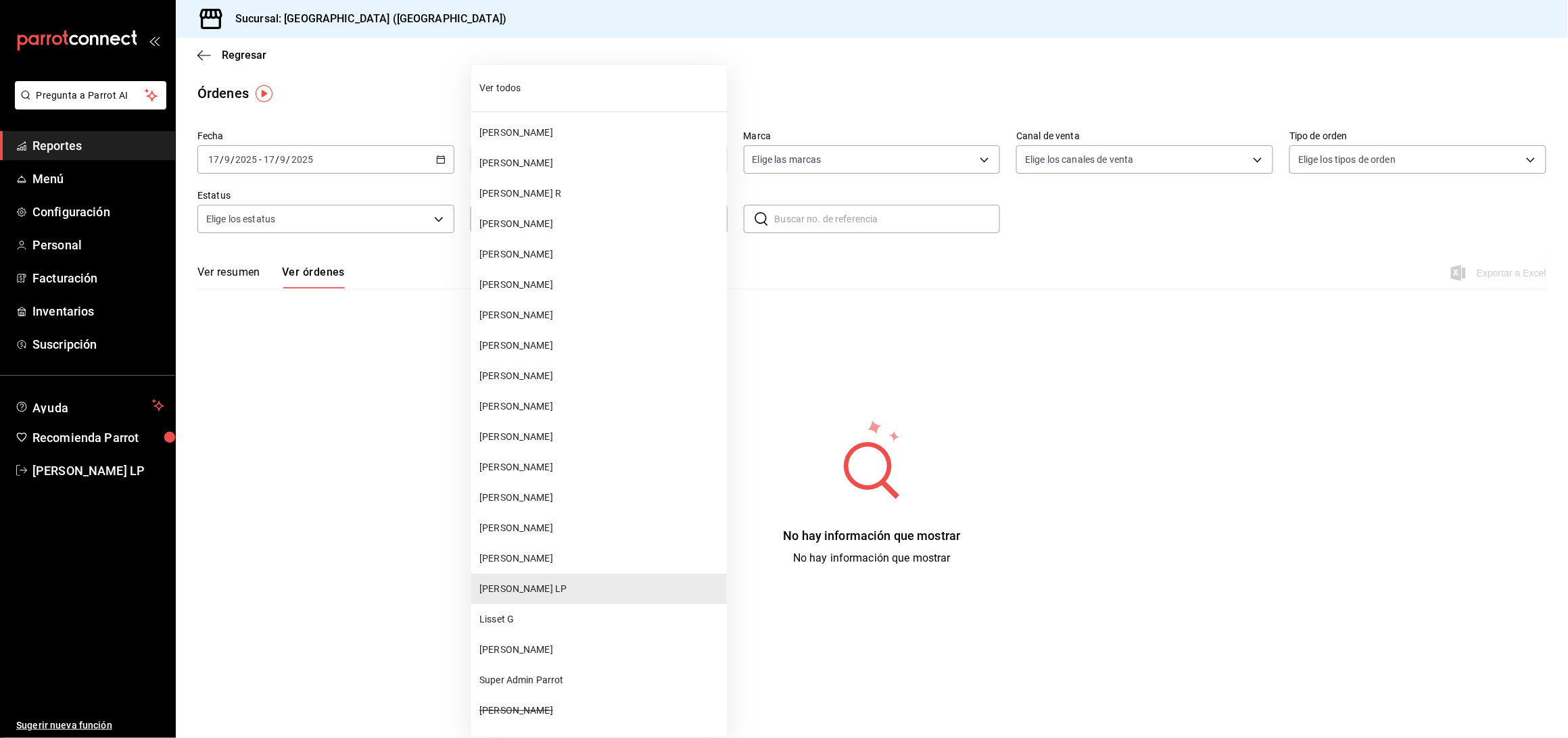
click at [604, 210] on body "Pregunta a Parrot AI Reportes Menú Configuración Personal Facturación Inventari…" at bounding box center [784, 369] width 1568 height 738
click at [547, 649] on span "[PERSON_NAME]" at bounding box center [600, 650] width 242 height 14
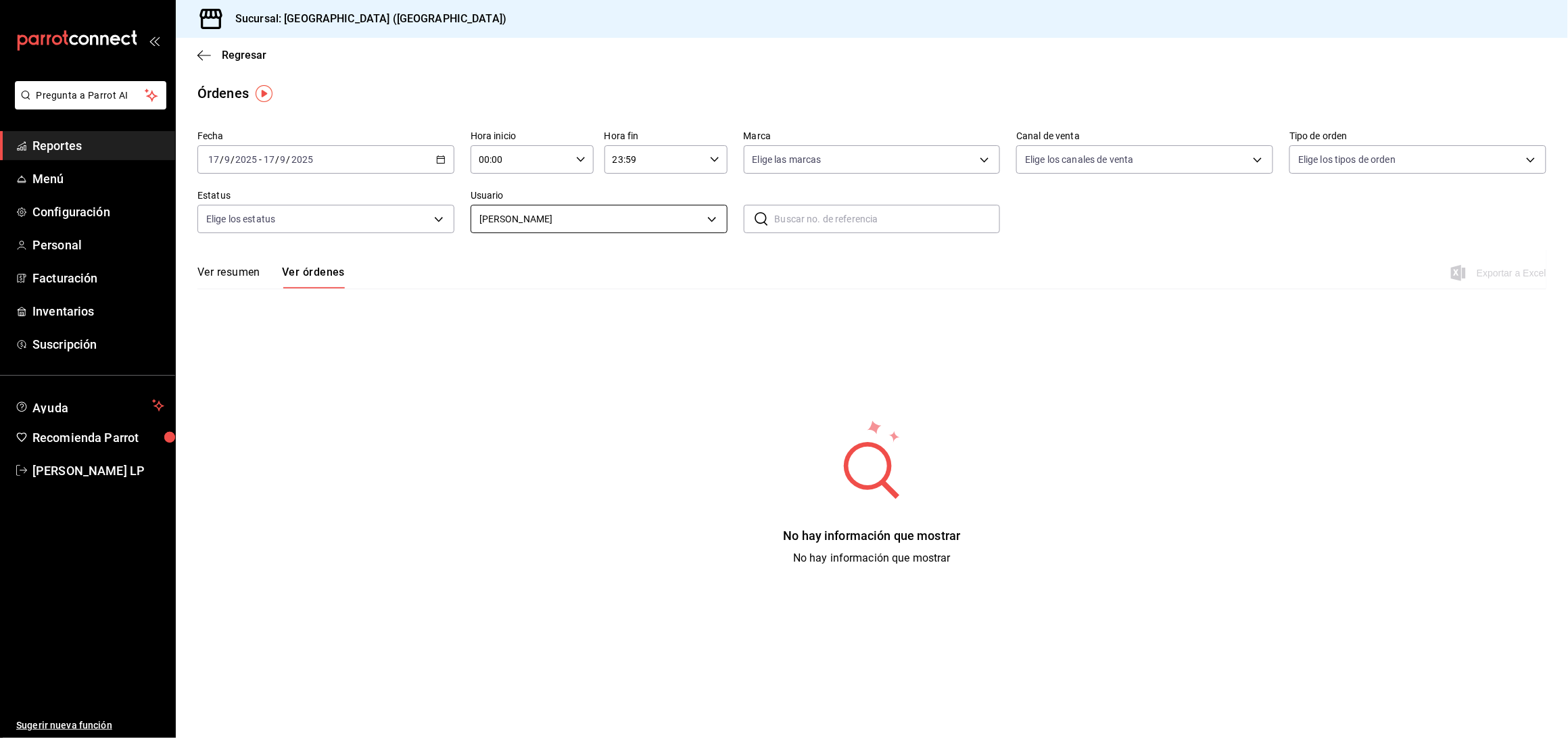
click at [624, 227] on body "Pregunta a Parrot AI Reportes Menú Configuración Personal Facturación Inventari…" at bounding box center [784, 369] width 1568 height 738
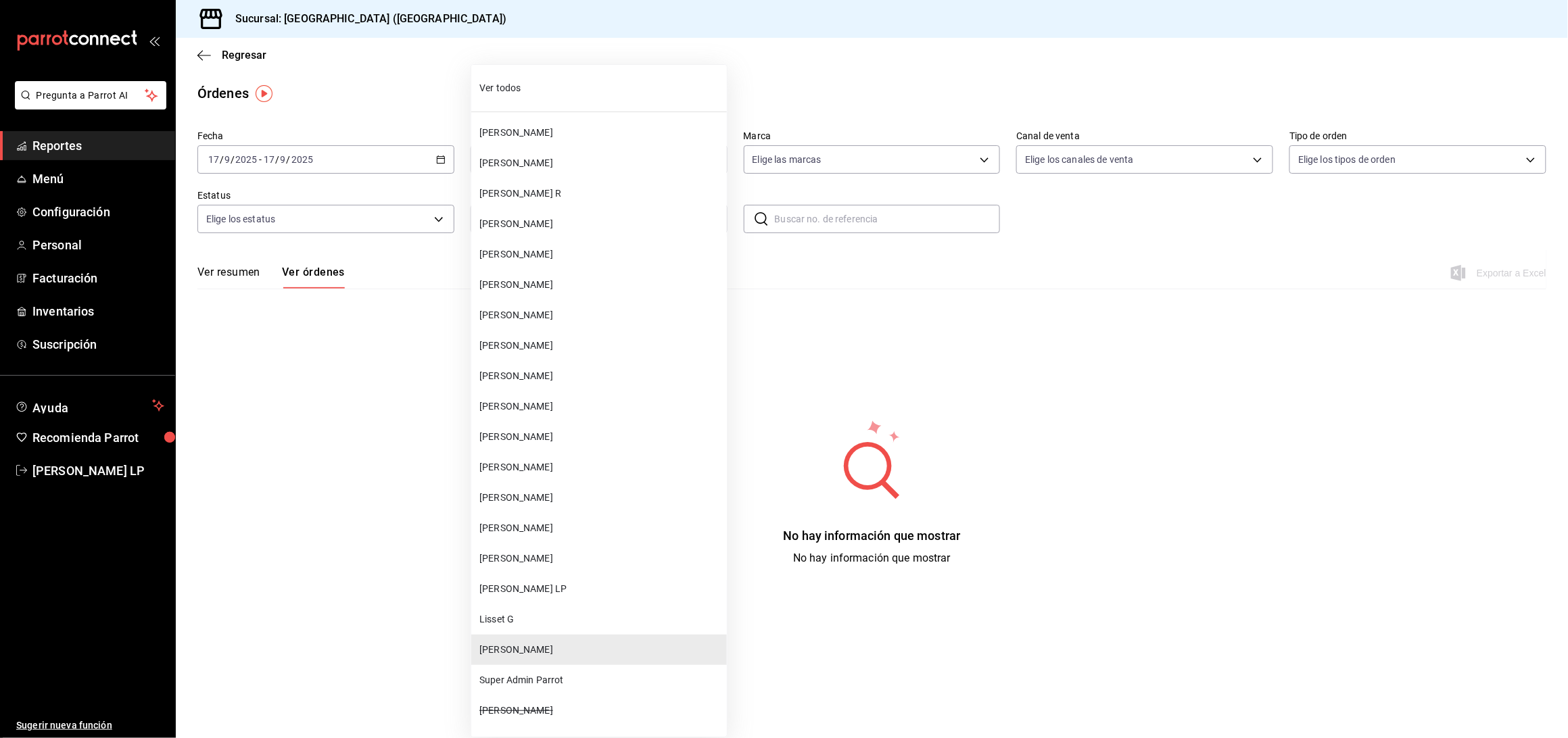
click at [533, 614] on span "Lisset G" at bounding box center [600, 620] width 242 height 14
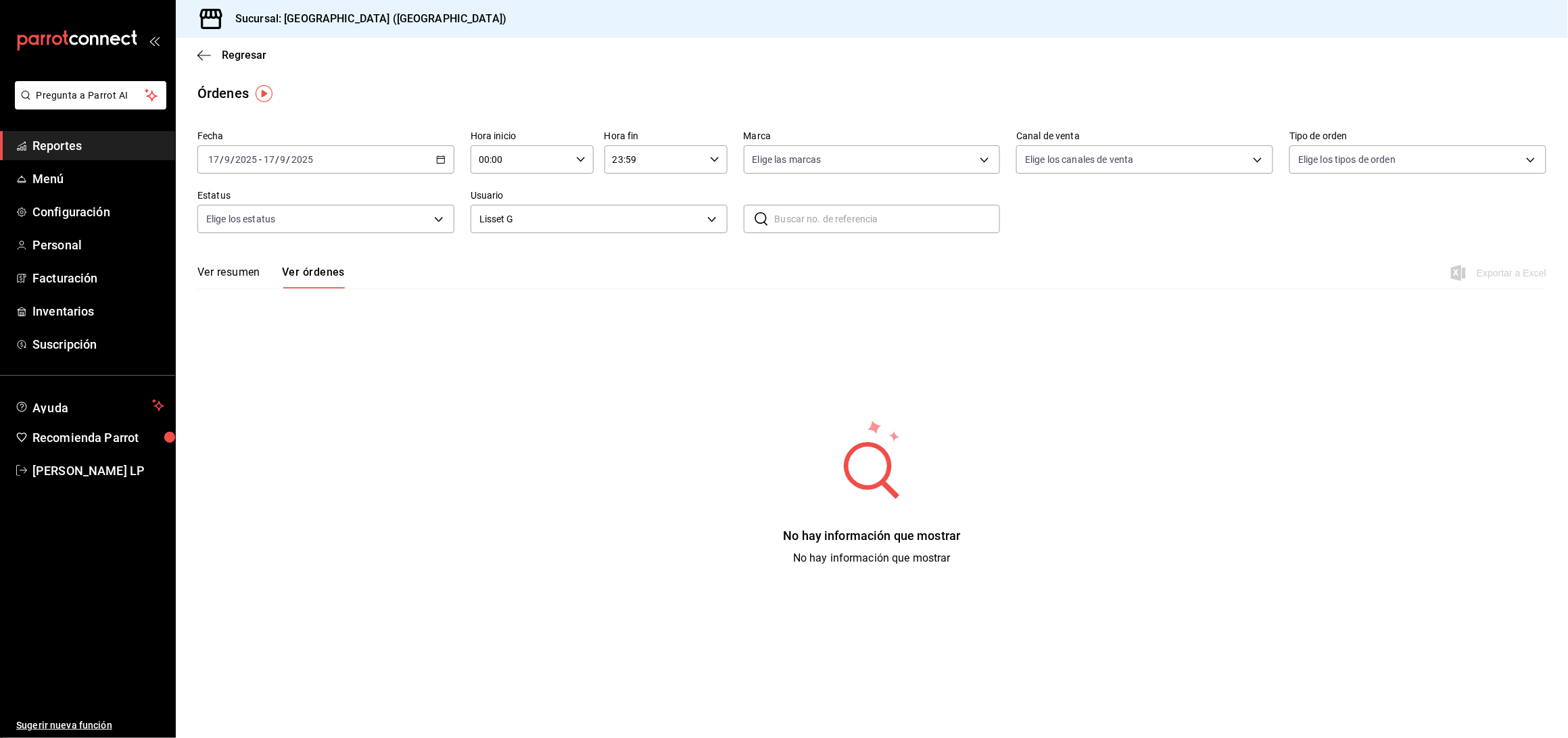
click at [547, 567] on main "Regresar Órdenes Fecha 2025-09-17 17 / 9 / 2025 - 2025-09-17 17 / 9 / 2025 Hora…" at bounding box center [872, 387] width 1392 height 700
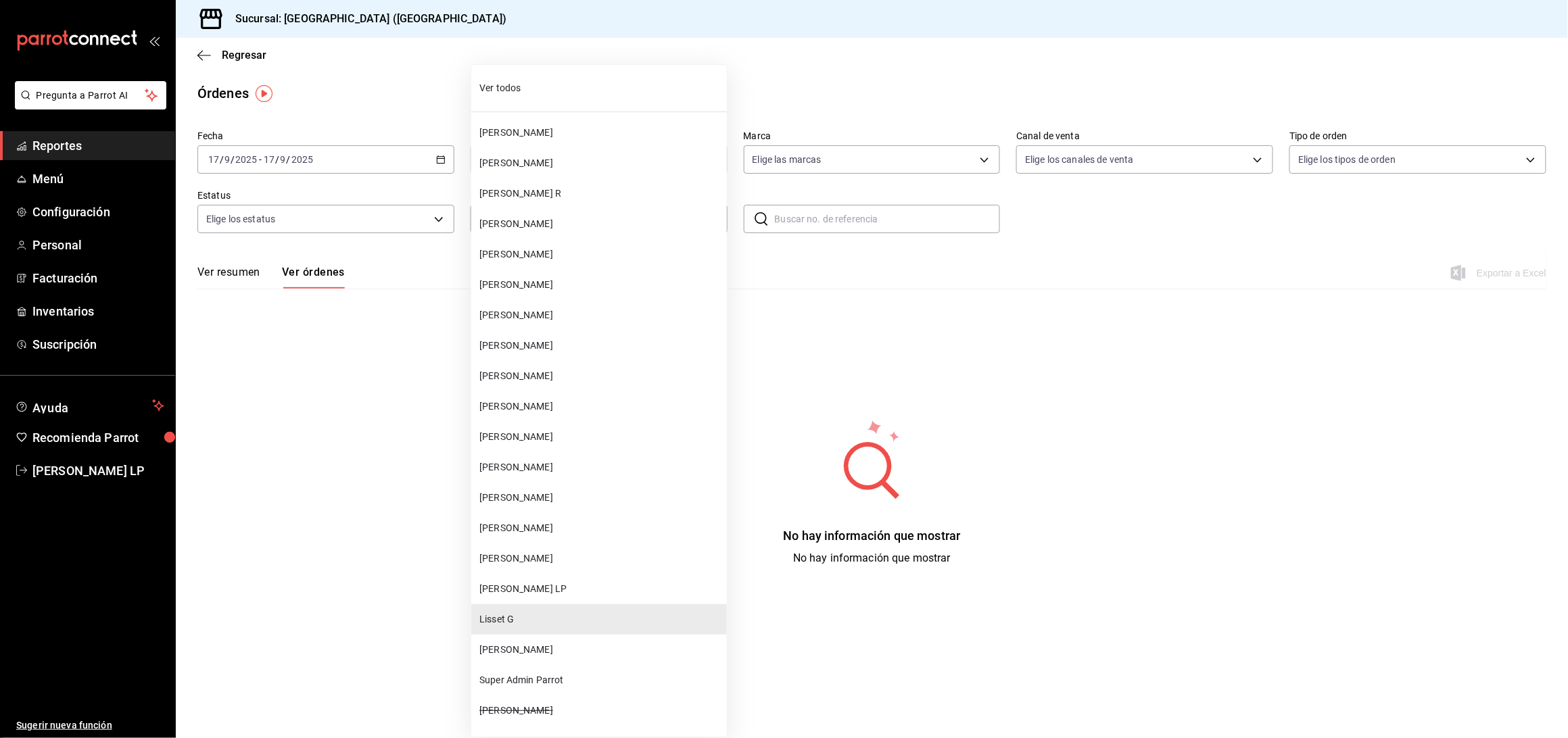
click at [576, 226] on body "Pregunta a Parrot AI Reportes Menú Configuración Personal Facturación Inventari…" at bounding box center [784, 369] width 1568 height 738
click at [537, 448] on li "[PERSON_NAME]" at bounding box center [598, 437] width 256 height 30
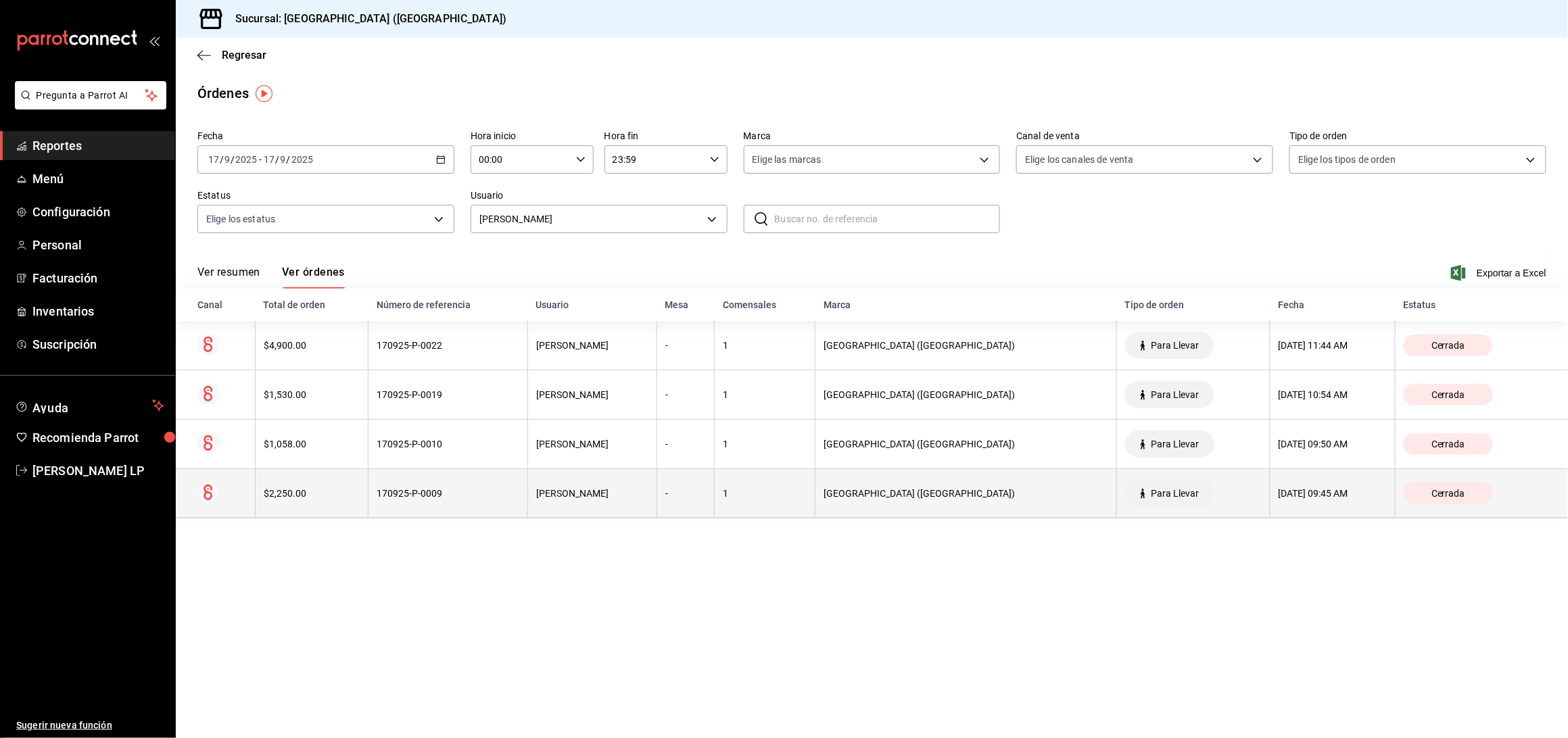
click at [451, 488] on div "170925-P-0009" at bounding box center [448, 493] width 143 height 11
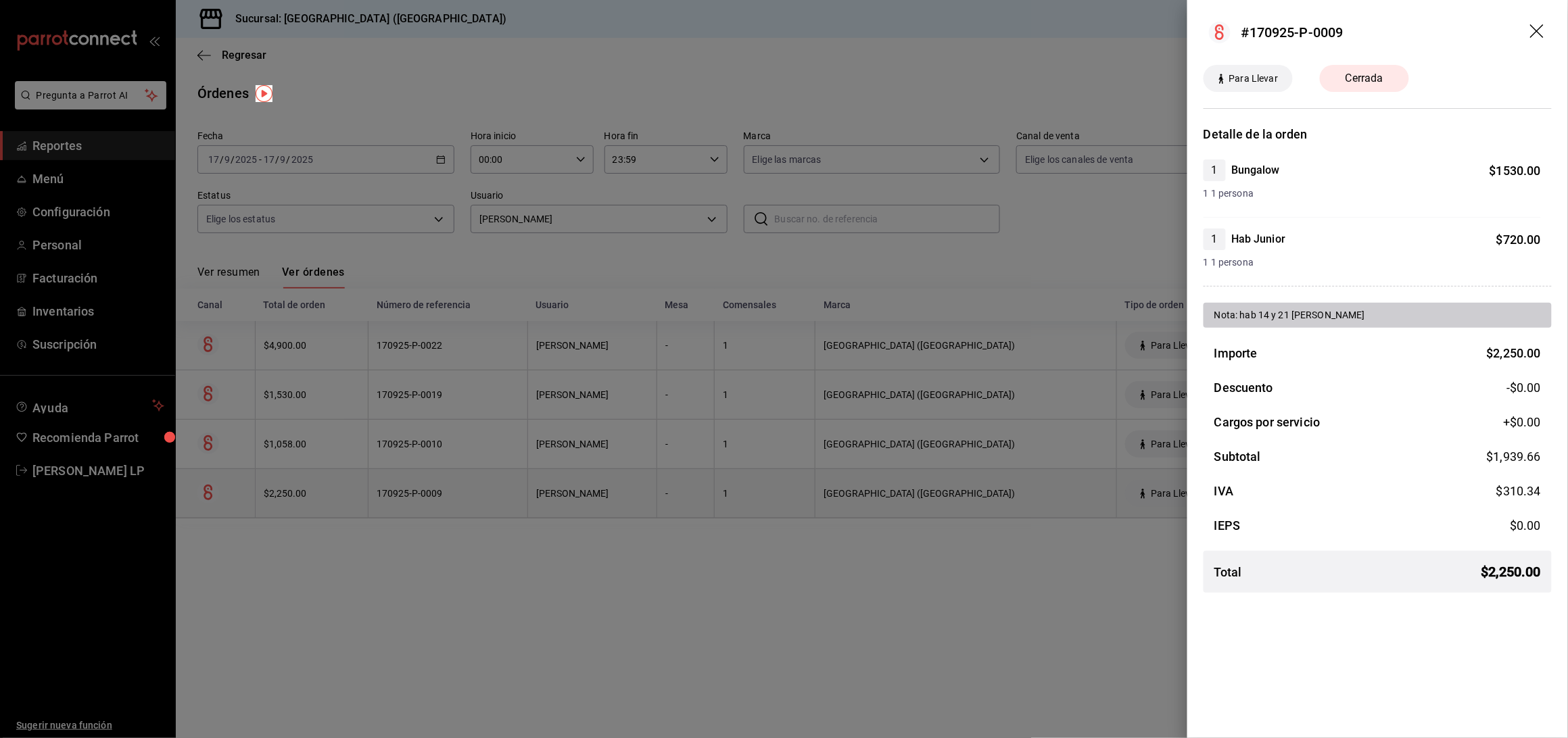
click at [451, 488] on div at bounding box center [784, 369] width 1568 height 738
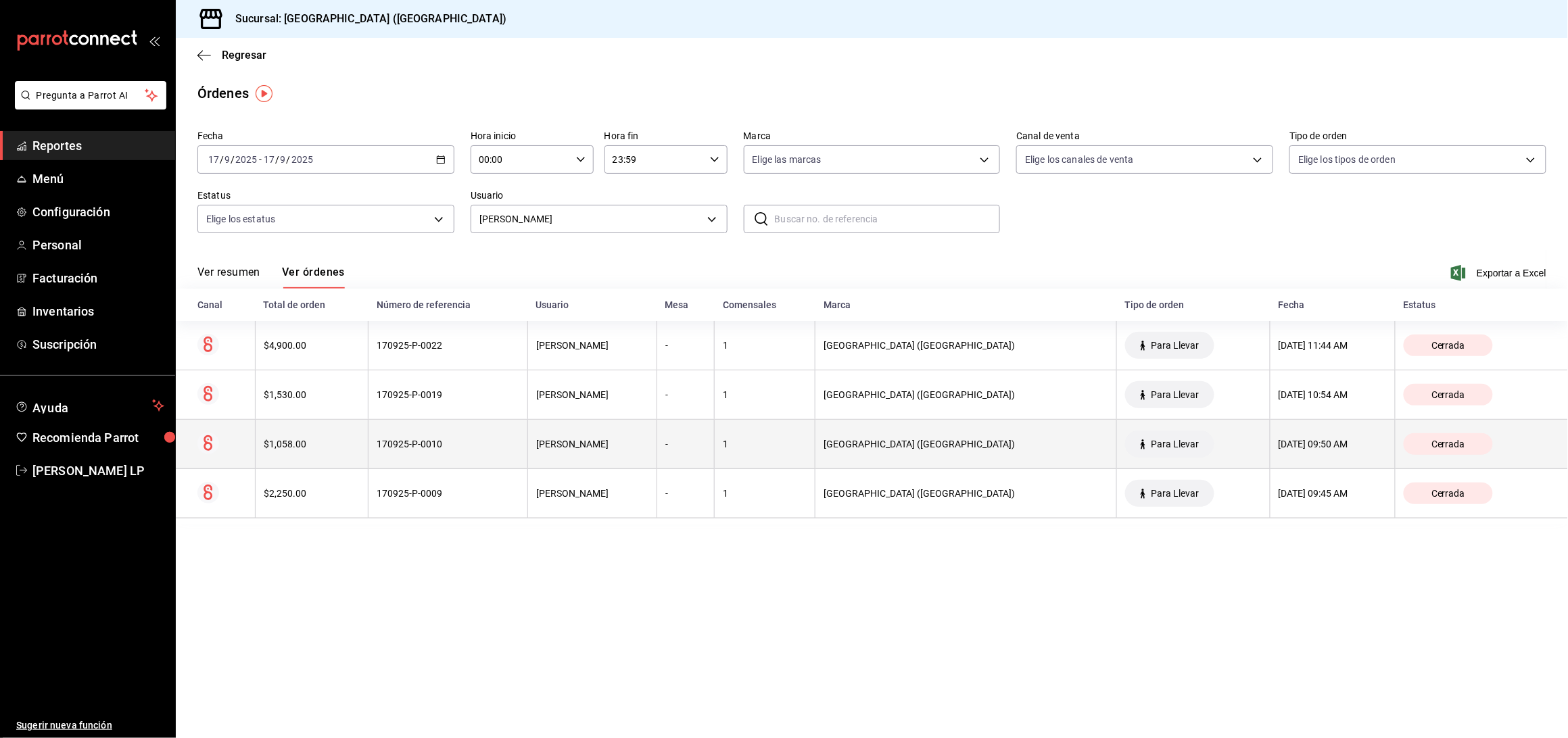
click at [475, 438] on th "170925-P-0010" at bounding box center [449, 444] width 160 height 49
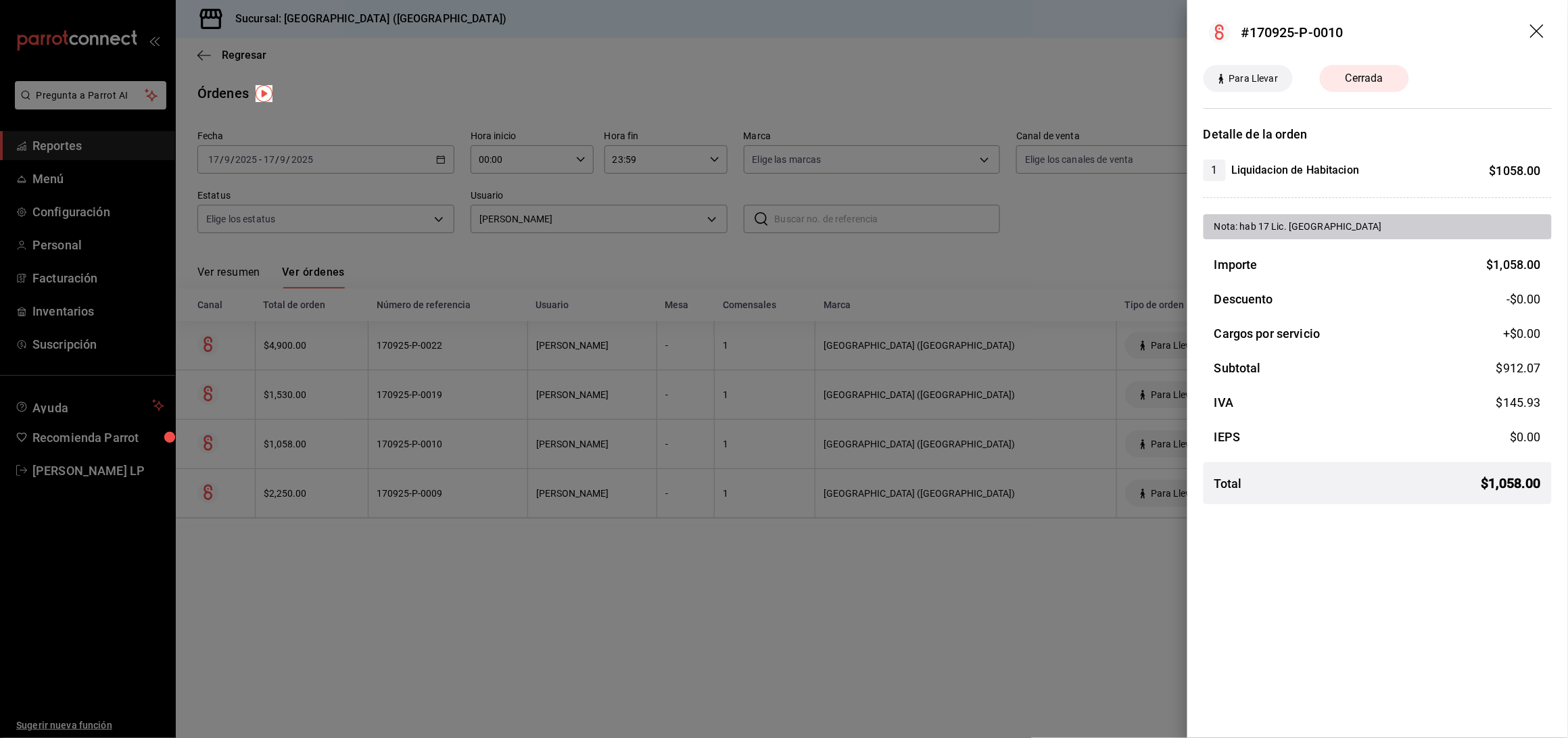
click at [560, 568] on div at bounding box center [784, 369] width 1568 height 738
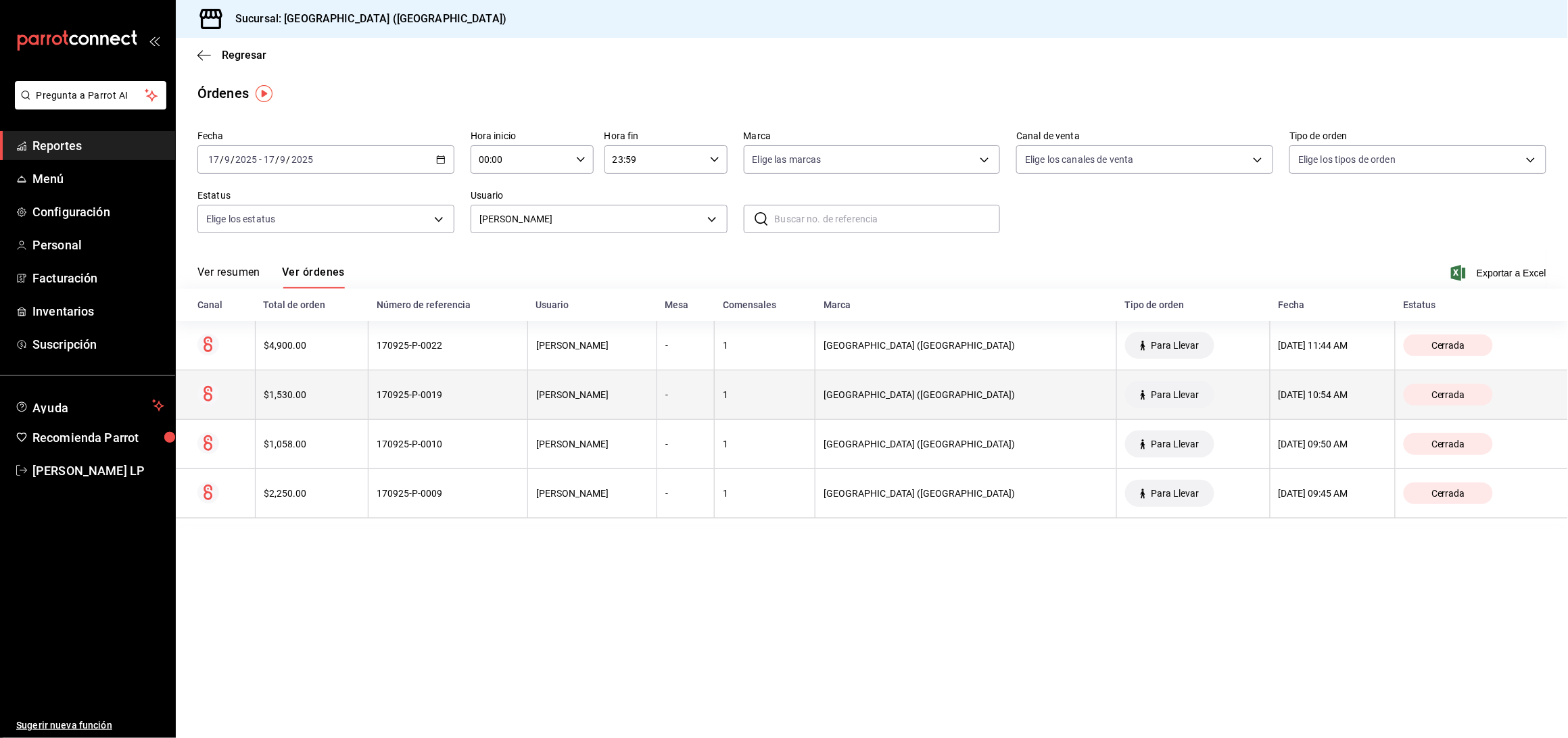
click at [468, 396] on div "170925-P-0019" at bounding box center [448, 395] width 143 height 11
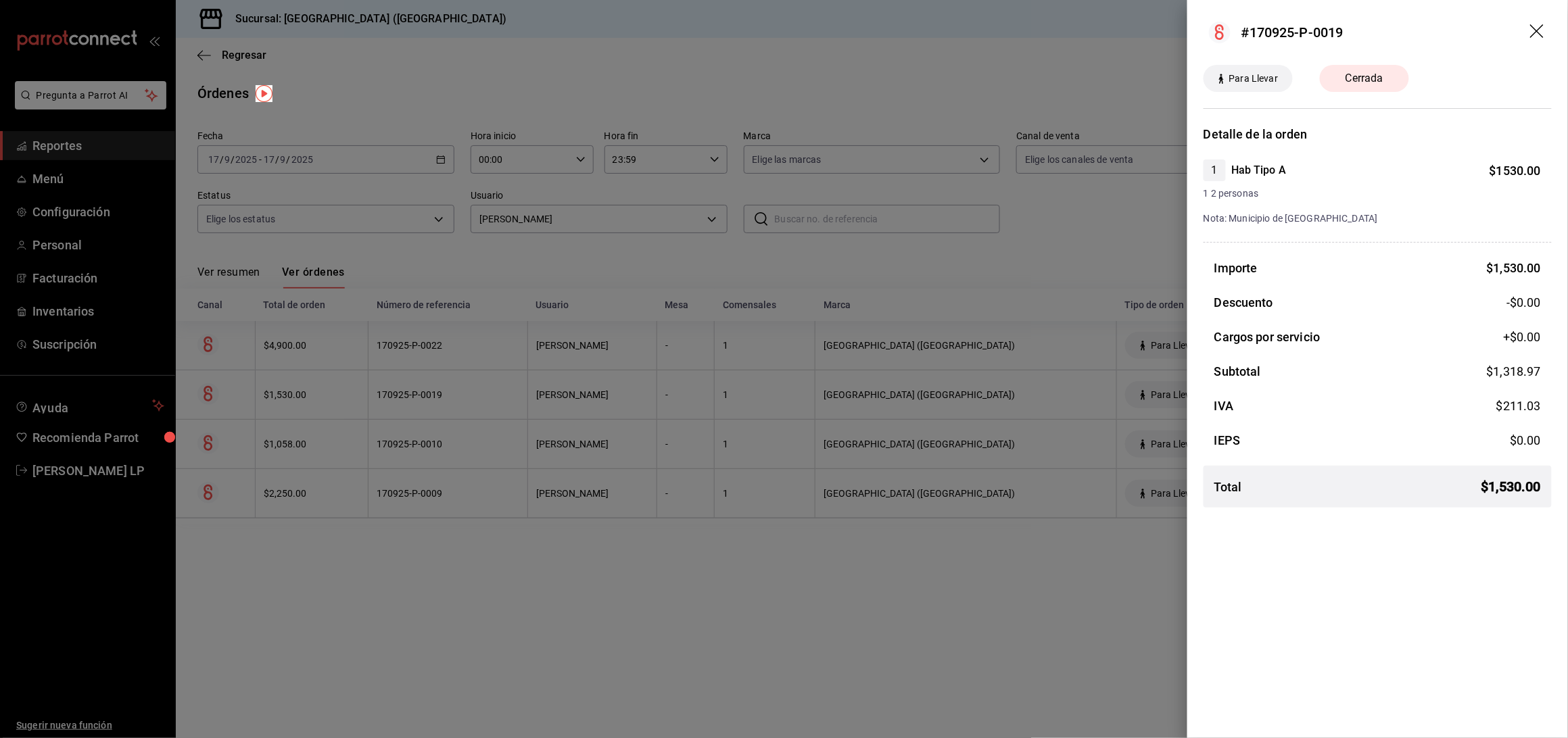
click at [613, 591] on div at bounding box center [784, 369] width 1568 height 738
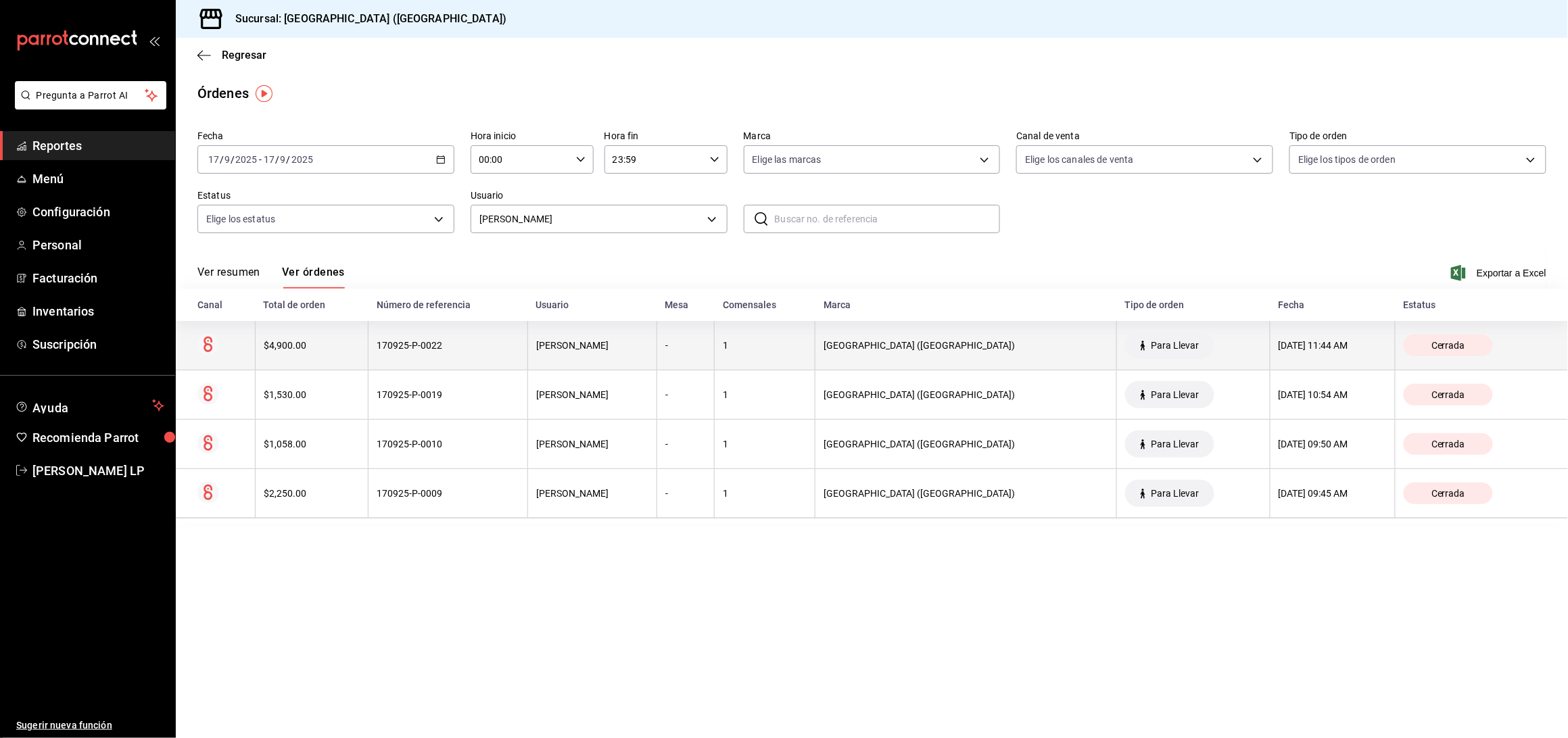
click at [509, 352] on th "170925-P-0022" at bounding box center [449, 345] width 160 height 49
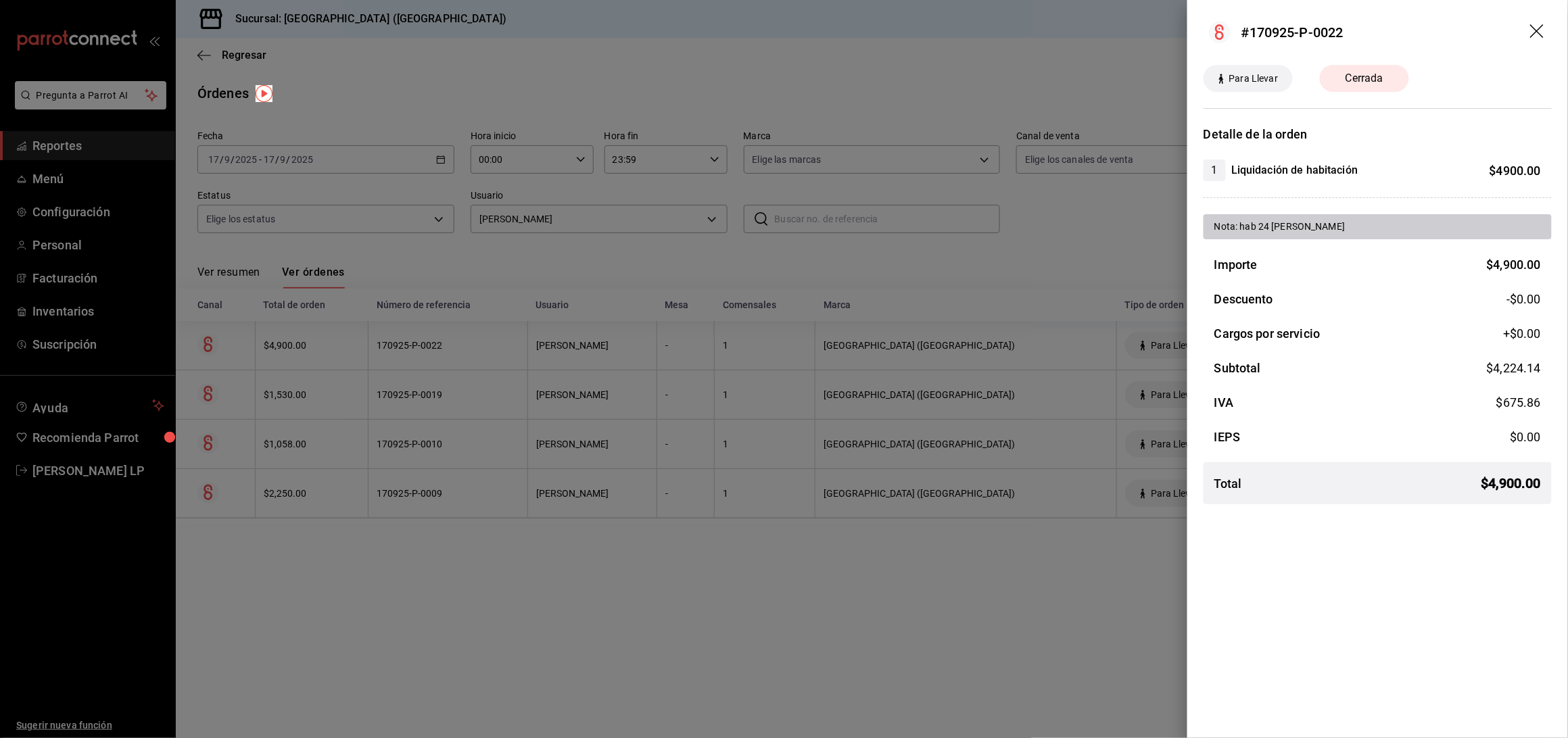
drag, startPoint x: 493, startPoint y: 522, endPoint x: 482, endPoint y: 472, distance: 51.2
click at [493, 524] on div at bounding box center [784, 369] width 1568 height 738
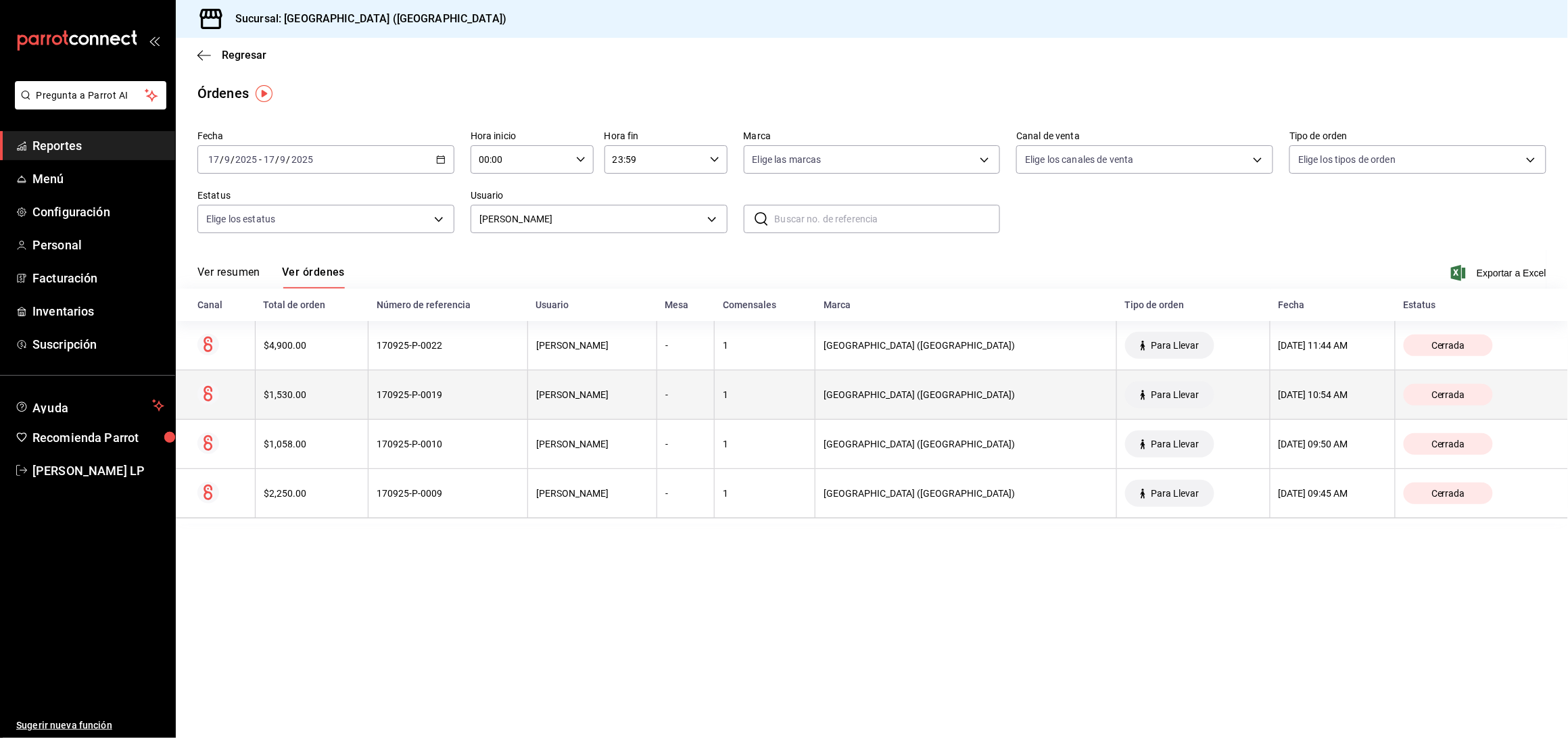
click at [470, 394] on div "170925-P-0019" at bounding box center [448, 395] width 143 height 11
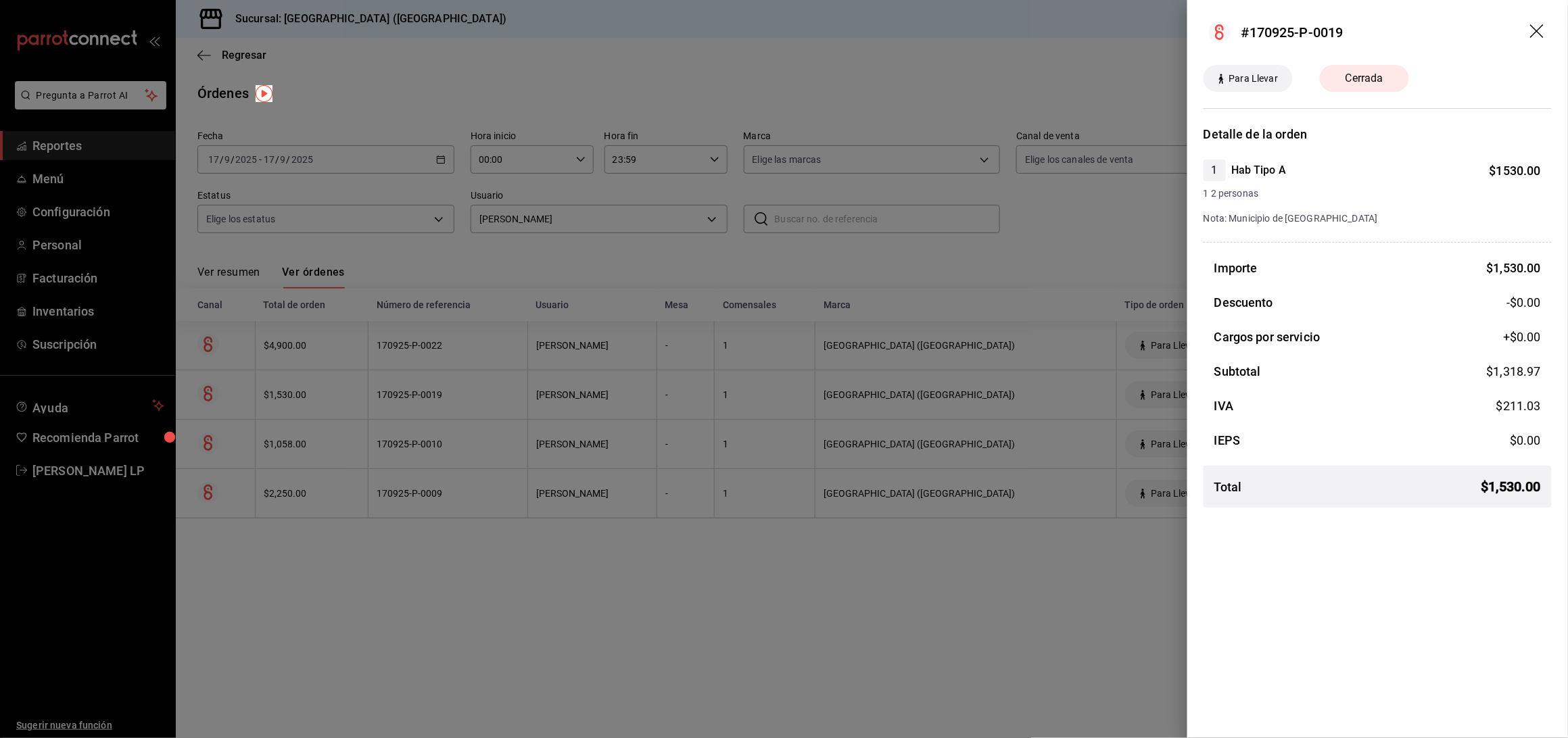
click at [663, 583] on div at bounding box center [784, 369] width 1568 height 738
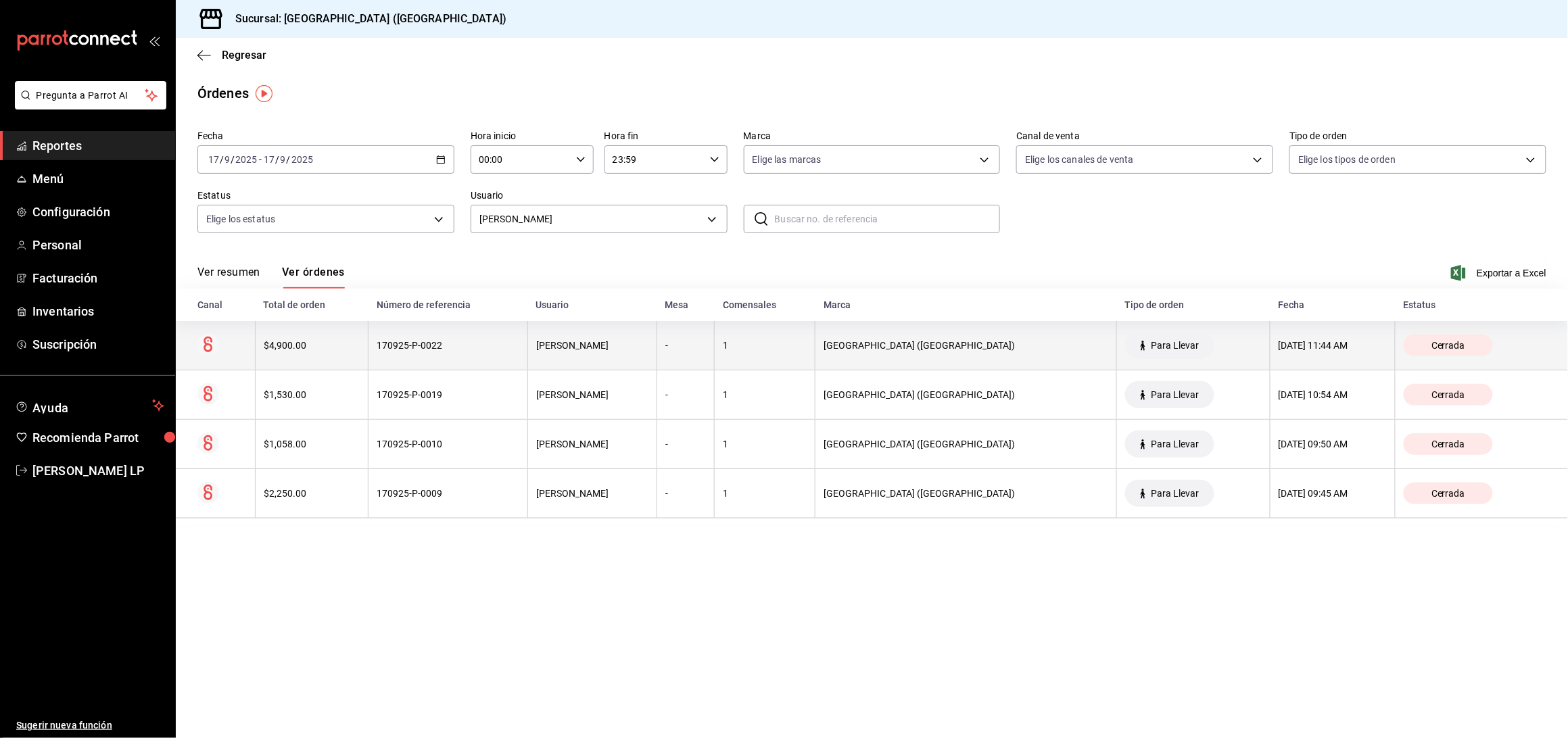
click at [480, 347] on div "170925-P-0022" at bounding box center [448, 345] width 143 height 11
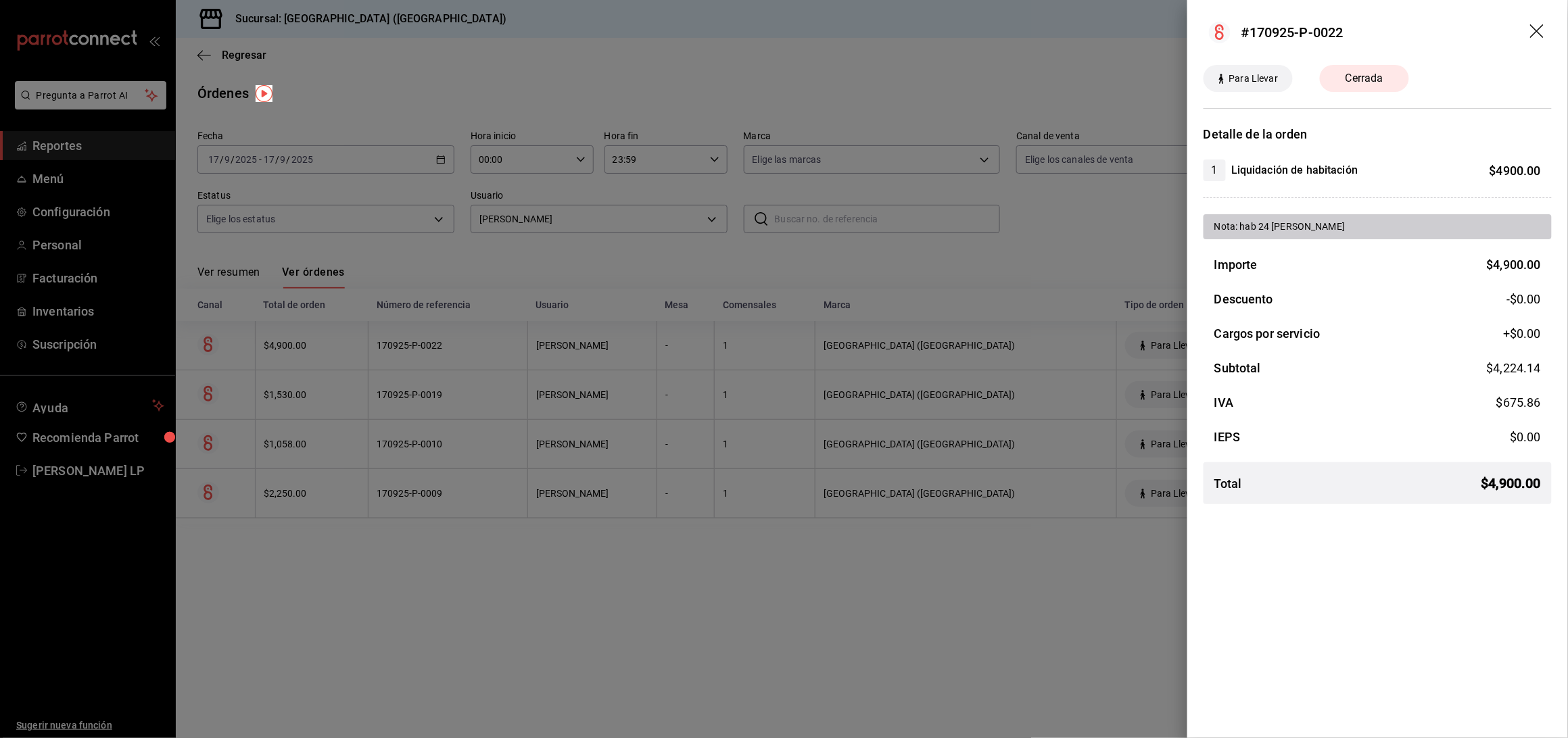
click at [434, 555] on div at bounding box center [784, 369] width 1568 height 738
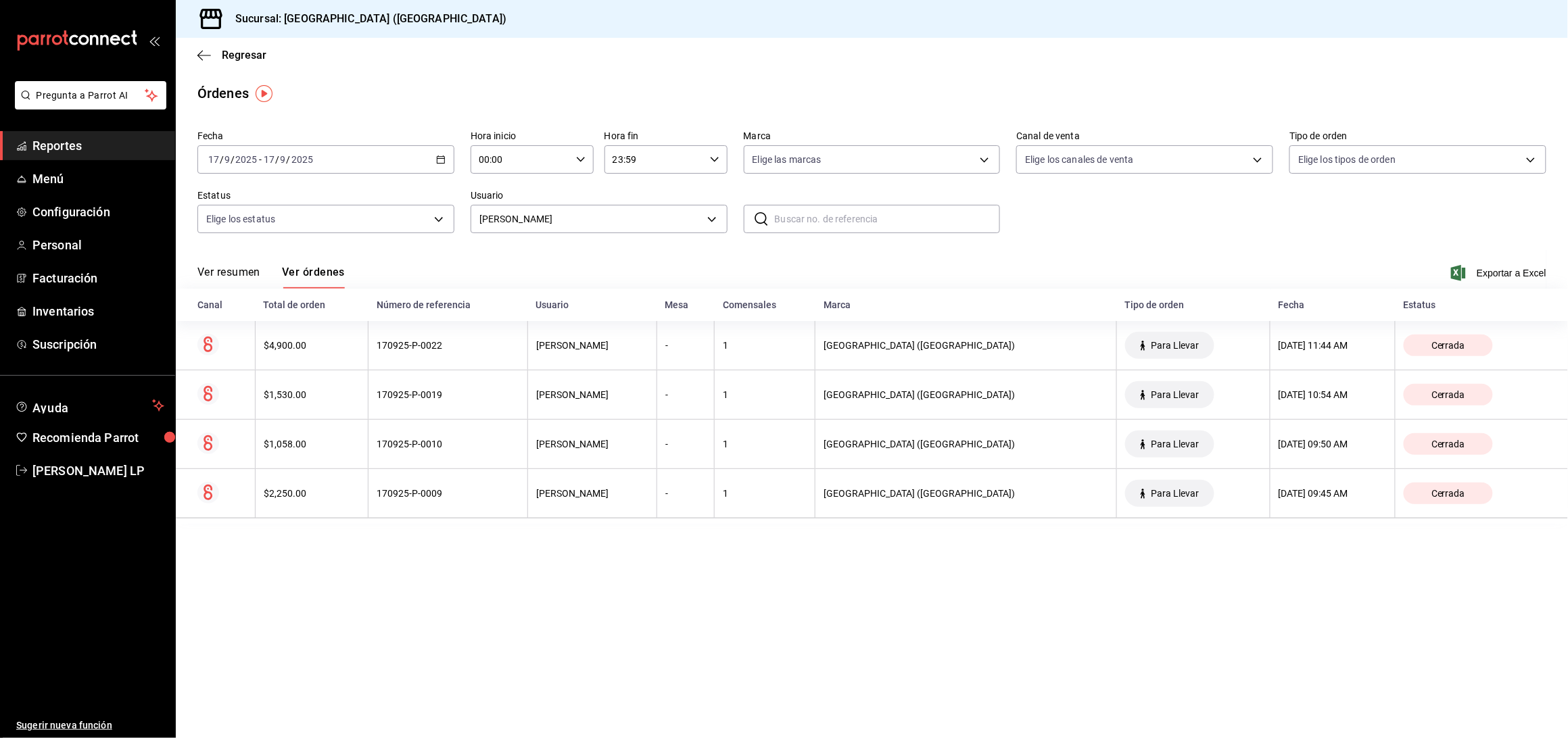
click at [435, 166] on div "2025-09-17 17 / 9 / 2025 - 2025-09-17 17 / 9 / 2025" at bounding box center [326, 160] width 257 height 29
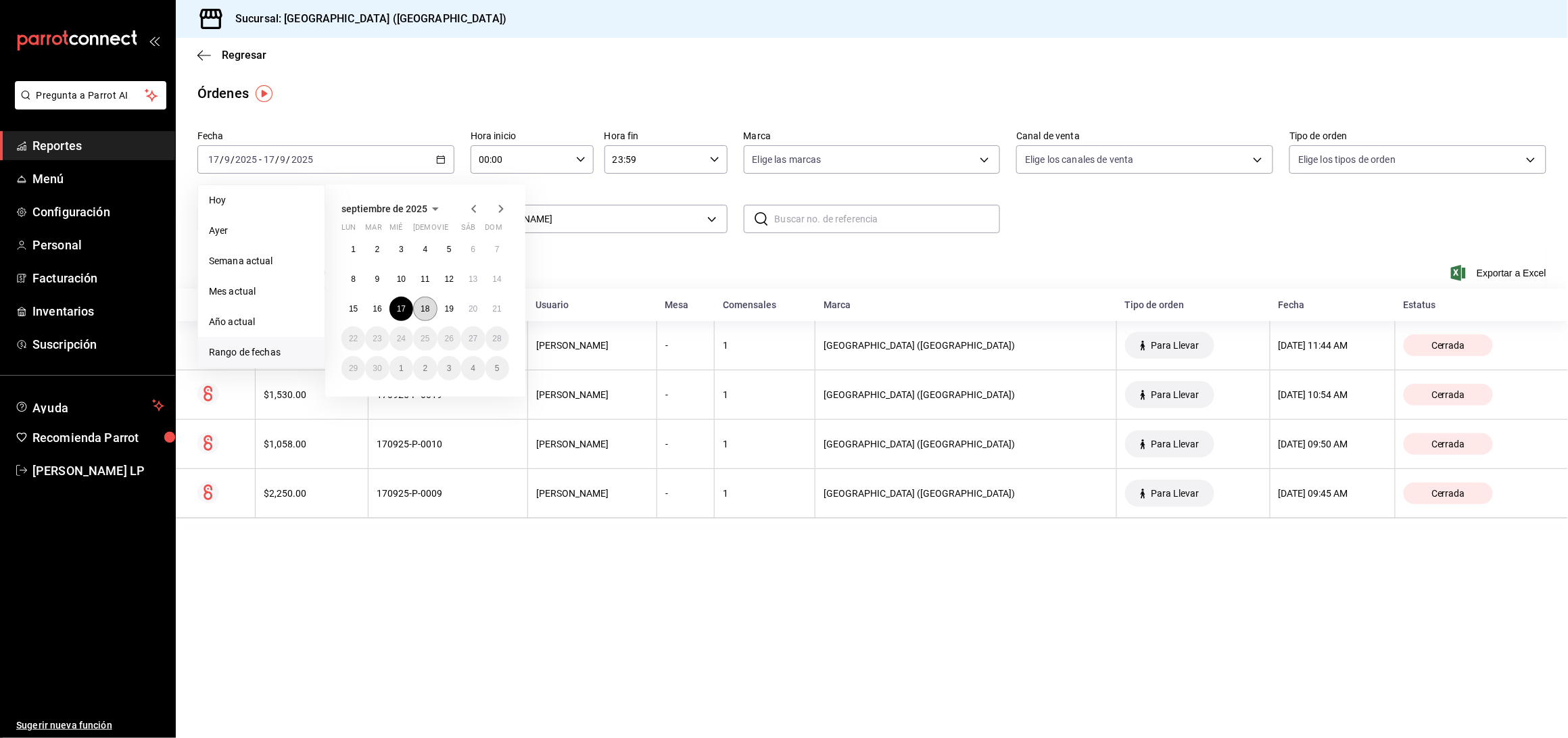
click at [424, 309] on abbr "18" at bounding box center [425, 308] width 9 height 10
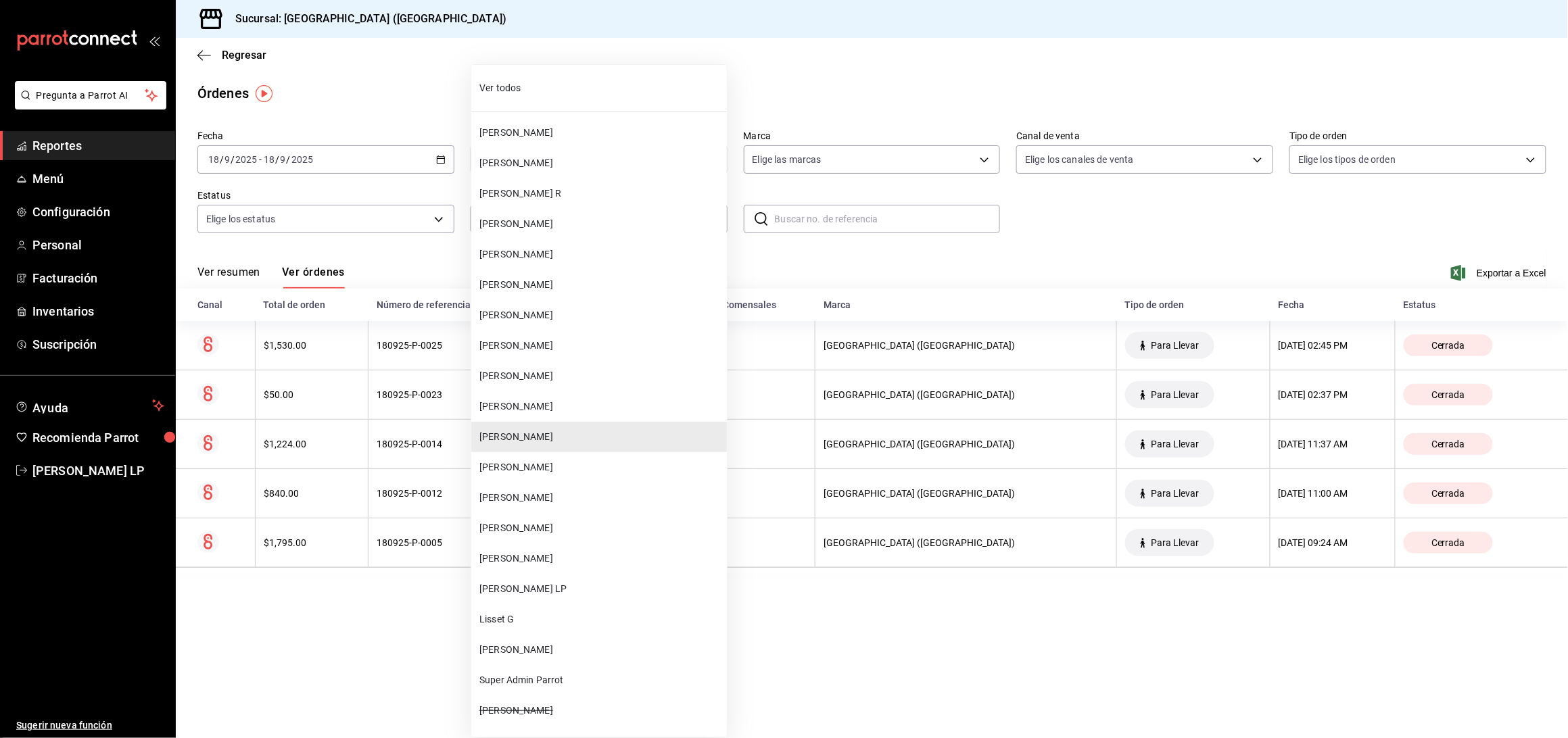
click at [615, 216] on body "Pregunta a Parrot AI Reportes Menú Configuración Personal Facturación Inventari…" at bounding box center [784, 369] width 1568 height 738
click at [552, 563] on span "[PERSON_NAME]" at bounding box center [600, 559] width 242 height 14
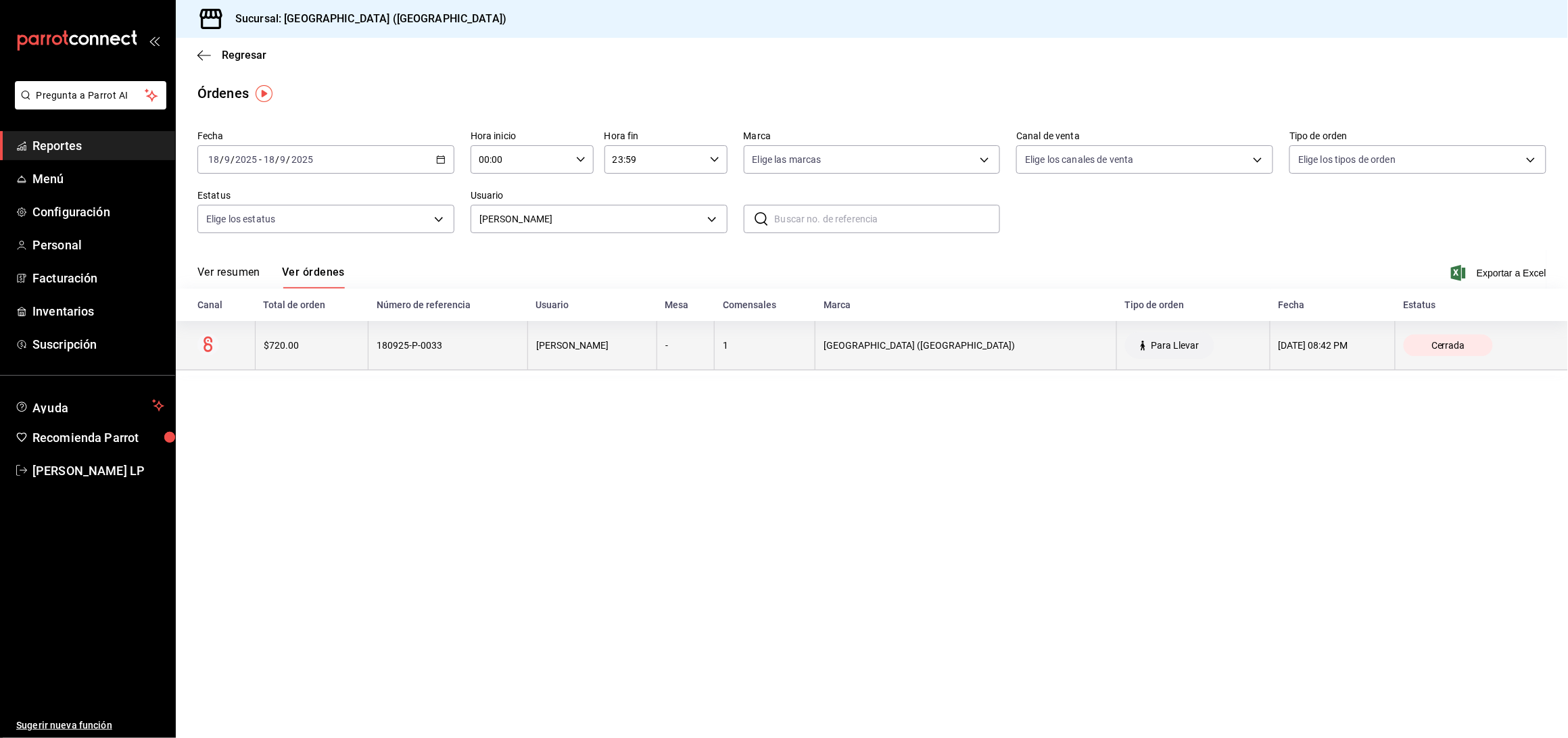
click at [354, 347] on div "$720.00" at bounding box center [312, 345] width 97 height 11
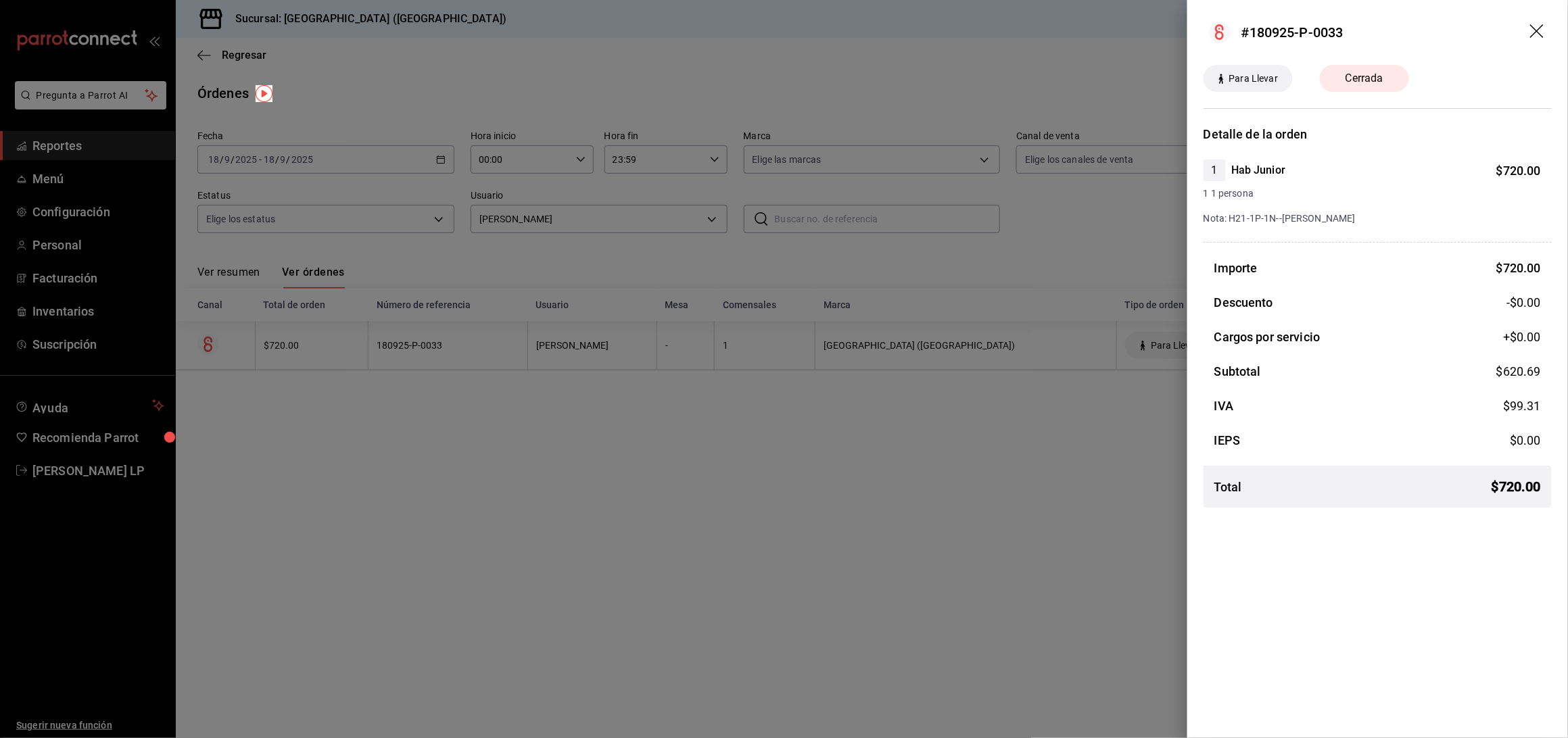
click at [354, 347] on div at bounding box center [784, 369] width 1568 height 738
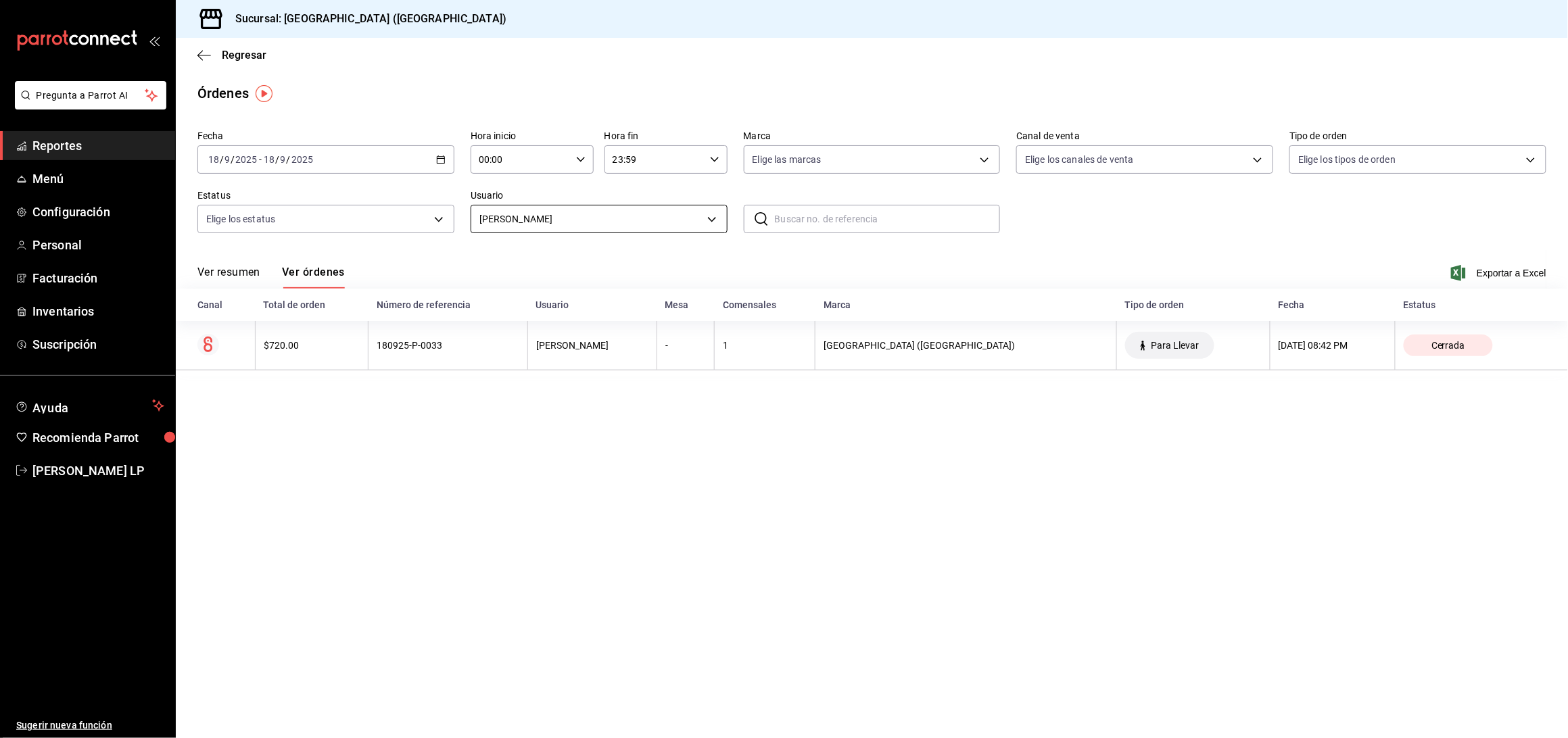
click at [620, 228] on body "Pregunta a Parrot AI Reportes Menú Configuración Personal Facturación Inventari…" at bounding box center [784, 369] width 1568 height 738
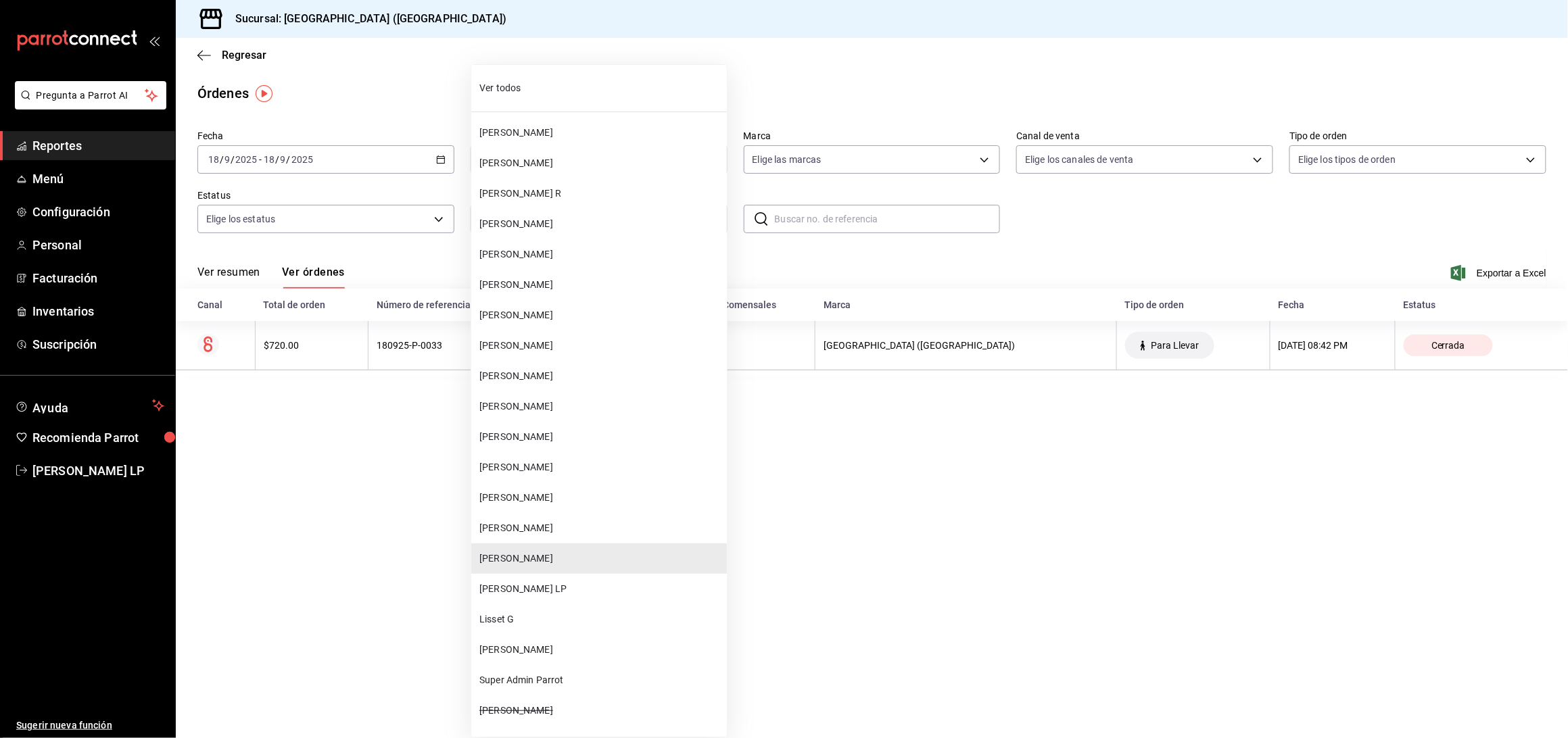
click at [541, 427] on li "[PERSON_NAME]" at bounding box center [598, 437] width 256 height 30
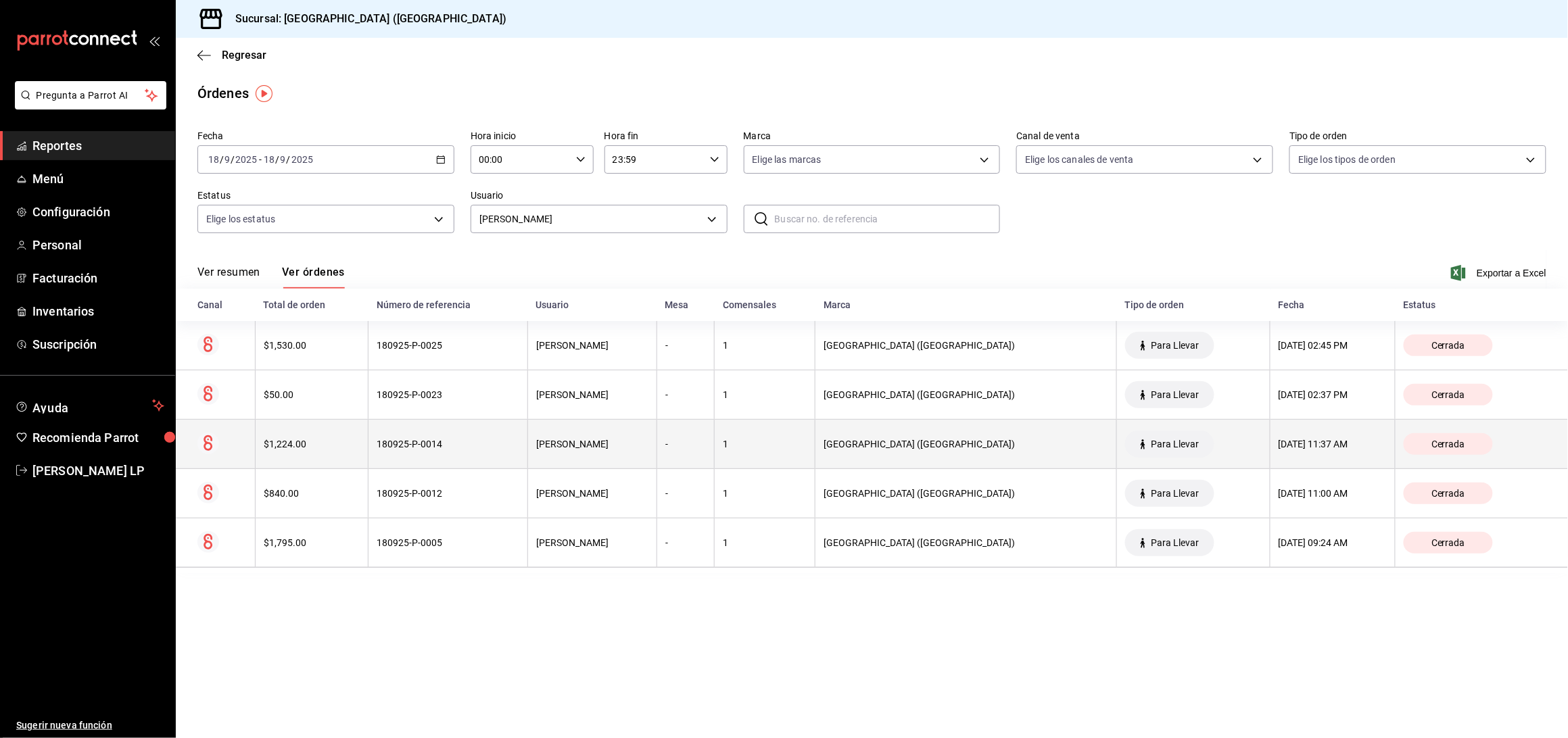
click at [493, 442] on div "180925-P-0014" at bounding box center [448, 444] width 143 height 11
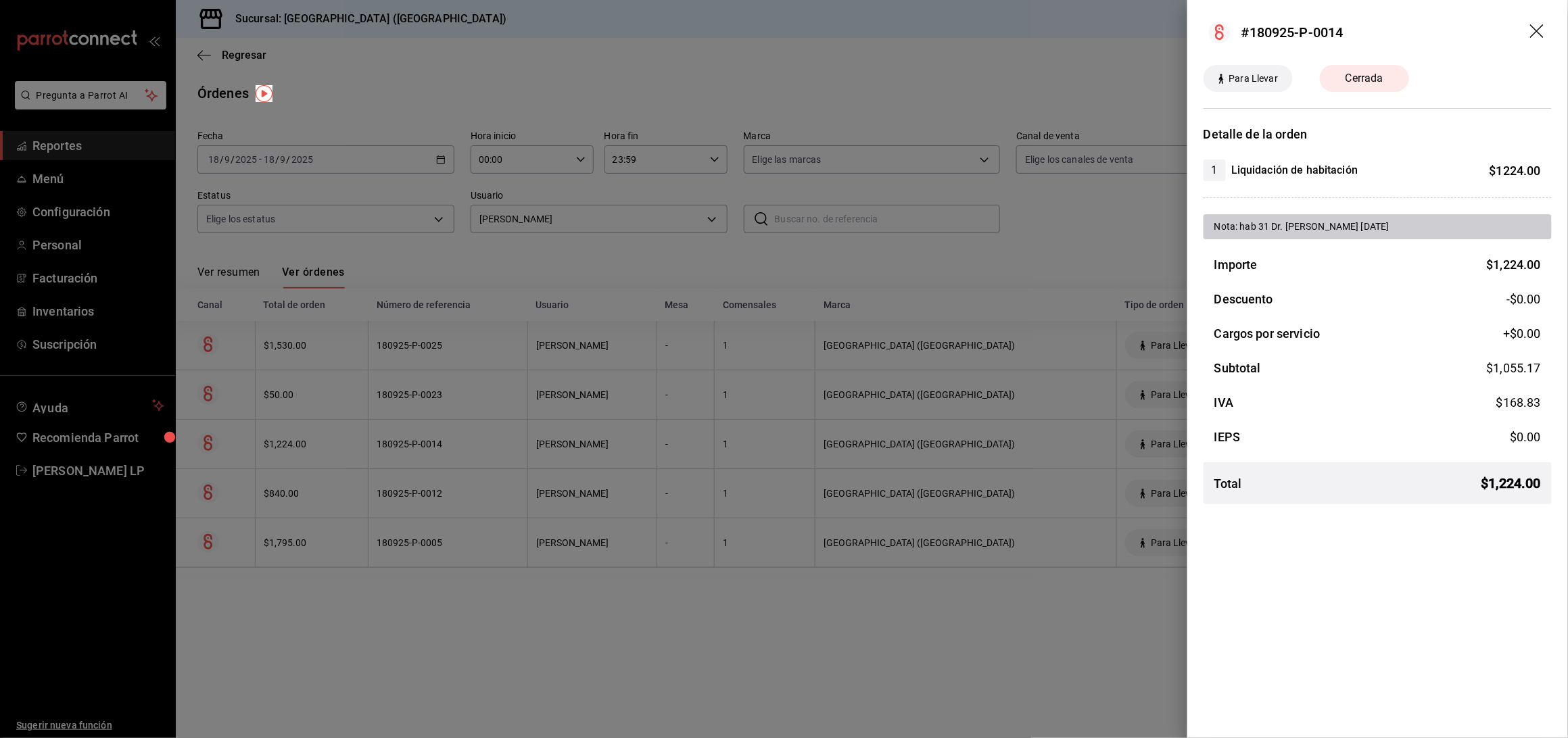
click at [493, 442] on div at bounding box center [784, 369] width 1568 height 738
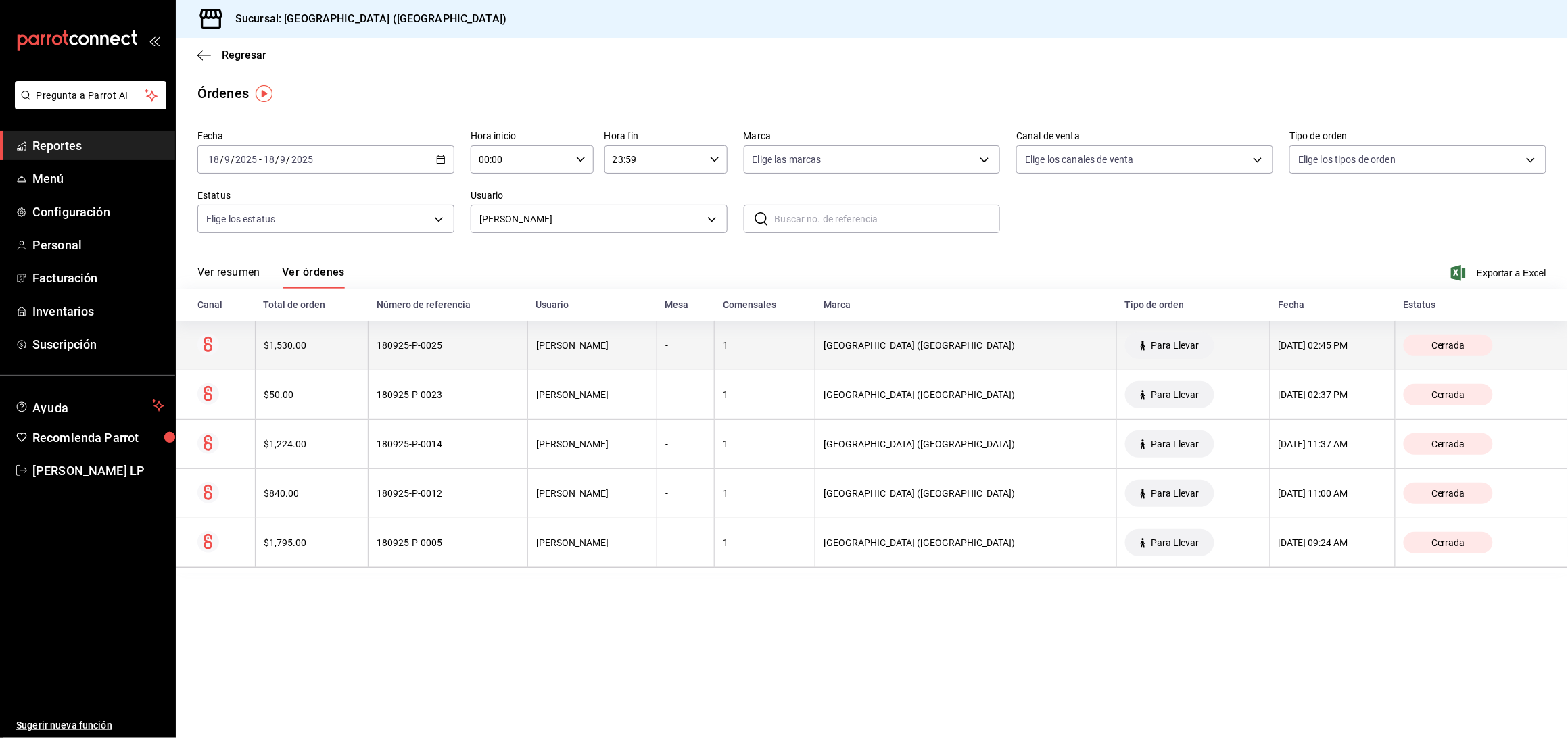
click at [467, 358] on th "180925-P-0025" at bounding box center [449, 345] width 160 height 49
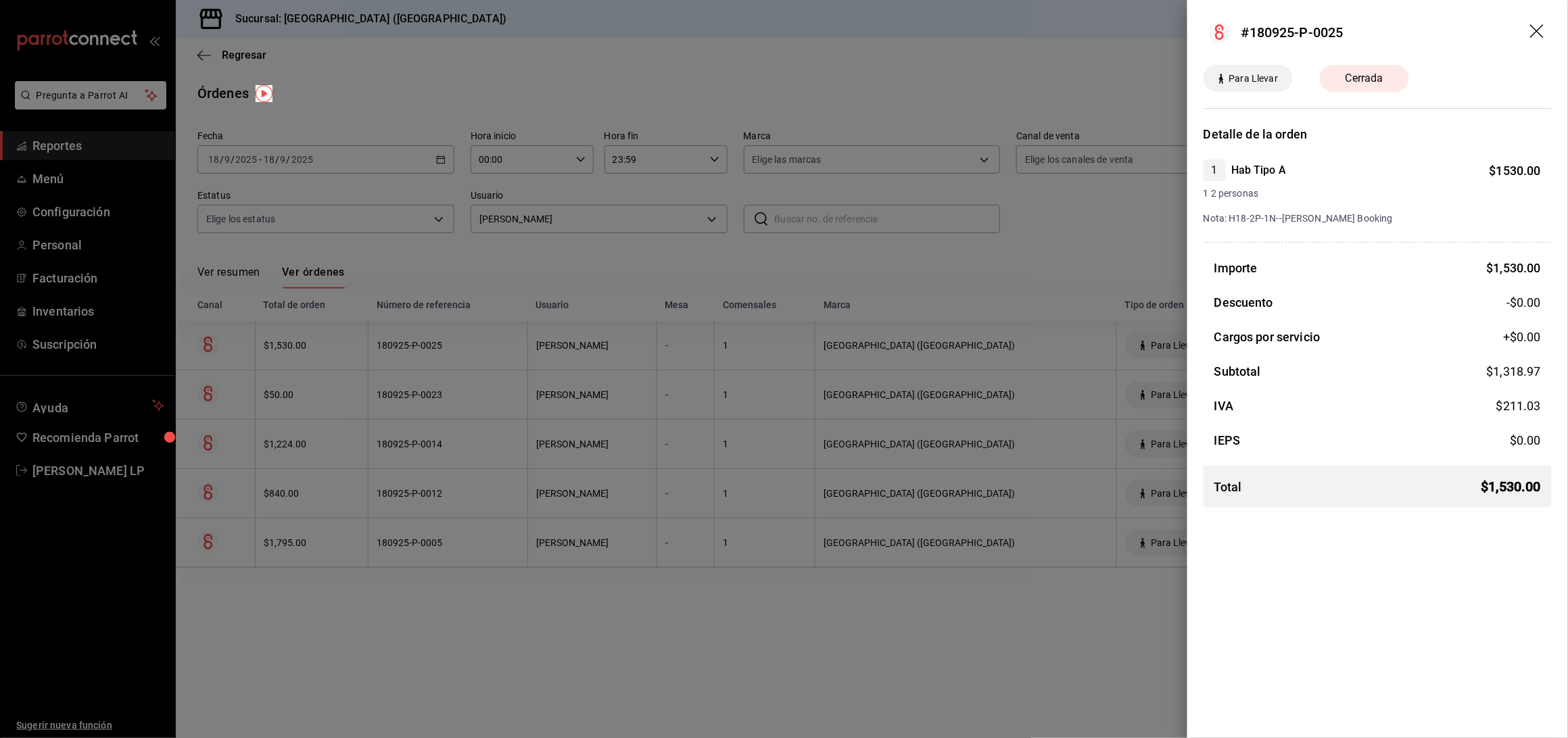
click at [467, 358] on div at bounding box center [784, 369] width 1568 height 738
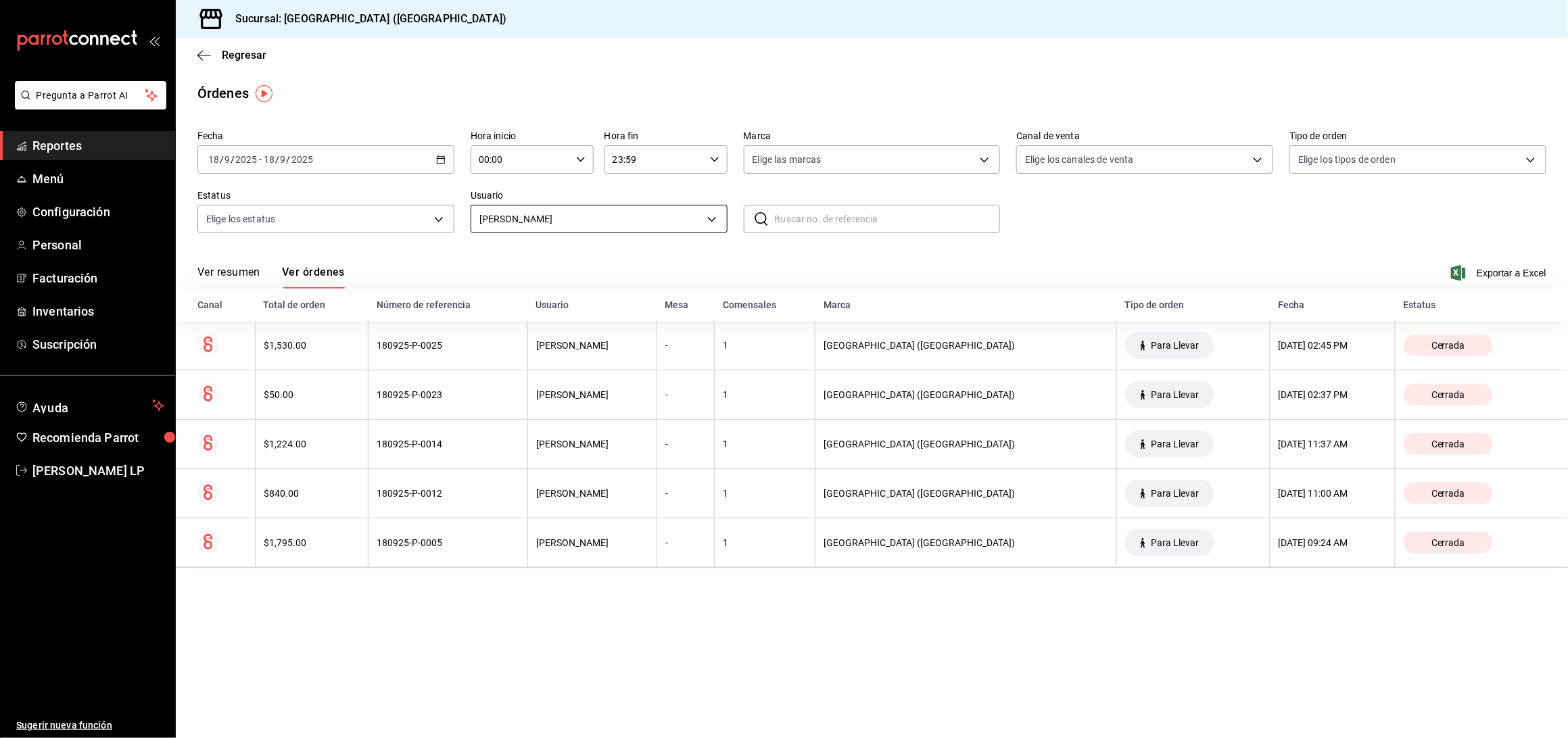
click at [547, 213] on body "Pregunta a Parrot AI Reportes Menú Configuración Personal Facturación Inventari…" at bounding box center [784, 369] width 1568 height 738
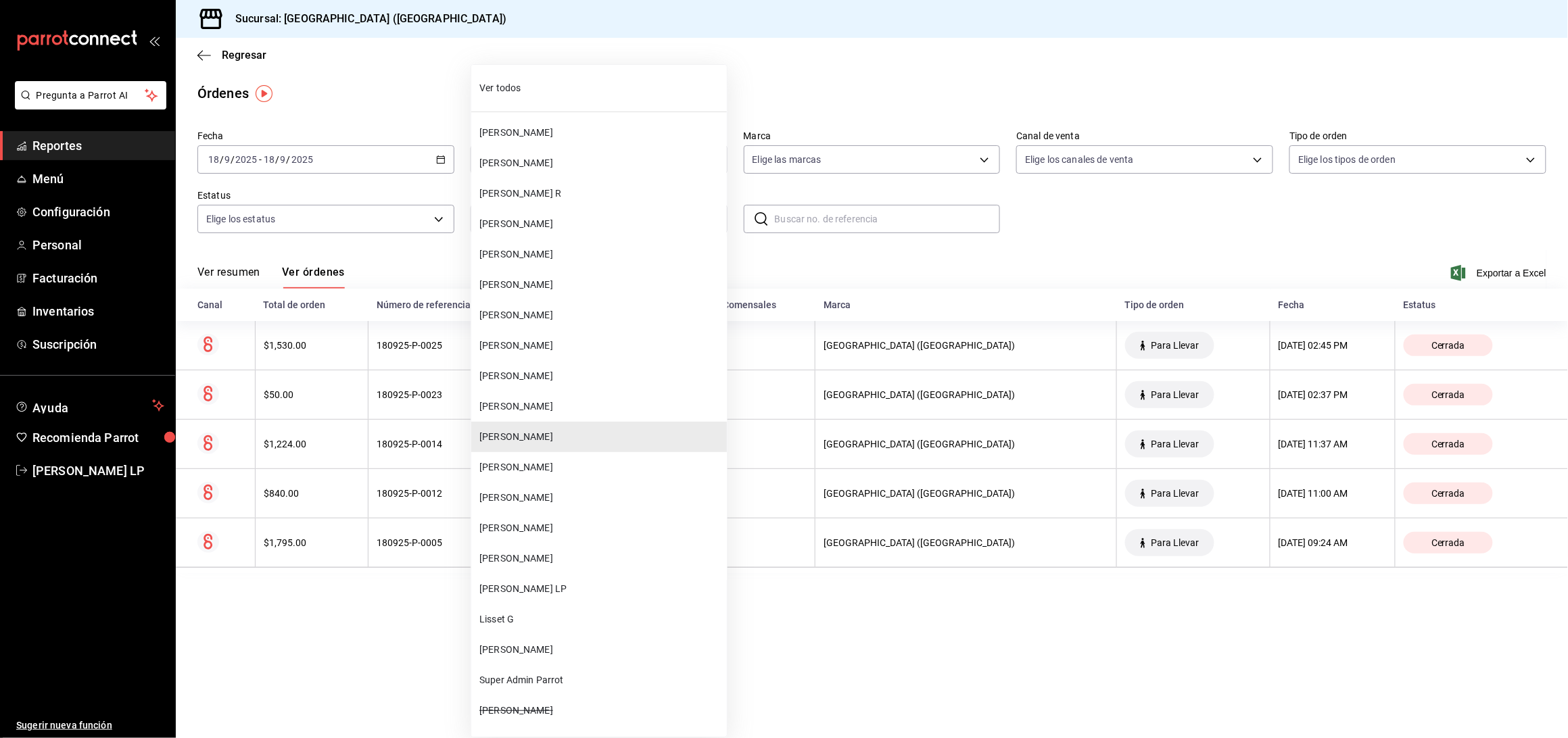
click at [564, 553] on span "[PERSON_NAME]" at bounding box center [600, 559] width 242 height 14
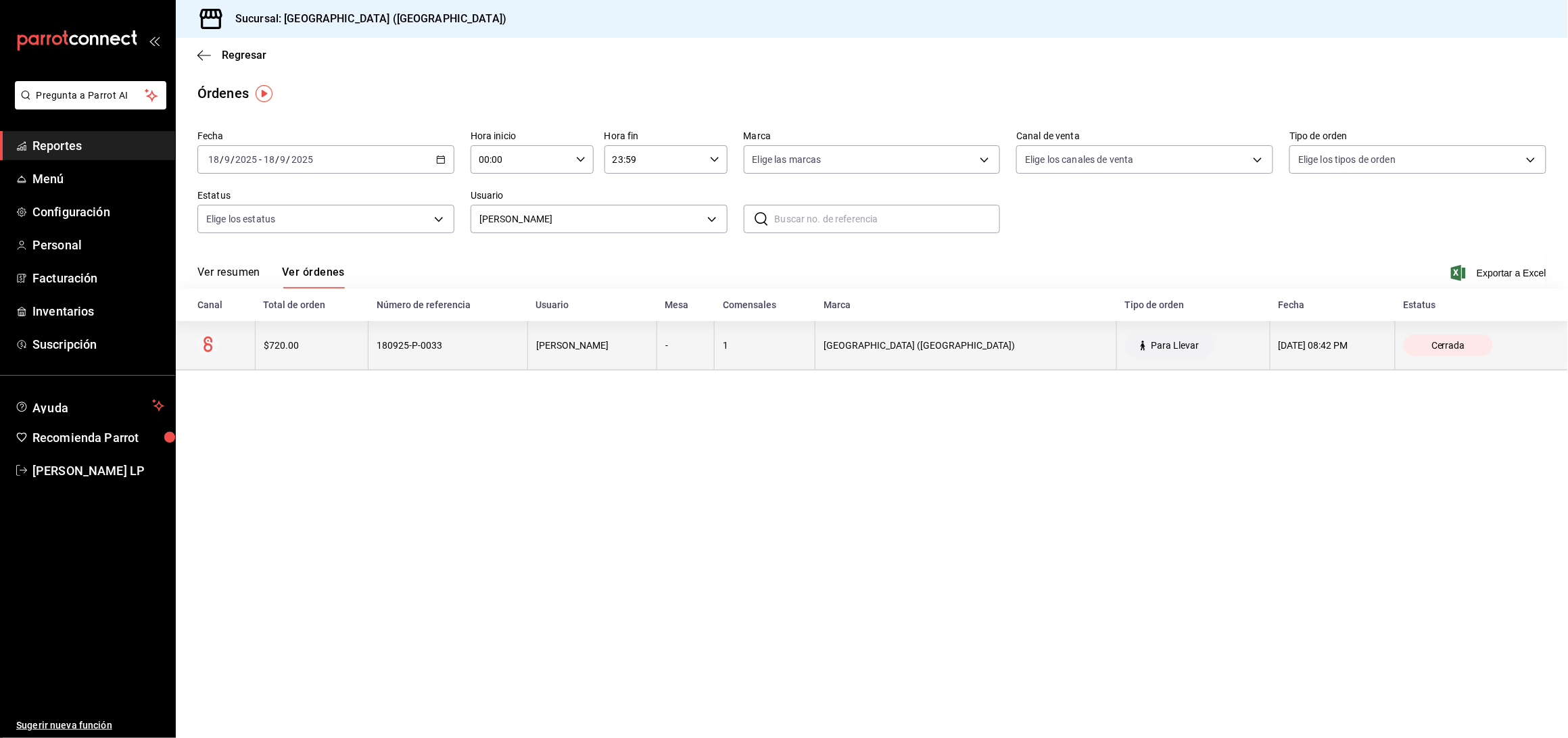
click at [528, 362] on th "180925-P-0033" at bounding box center [449, 345] width 160 height 49
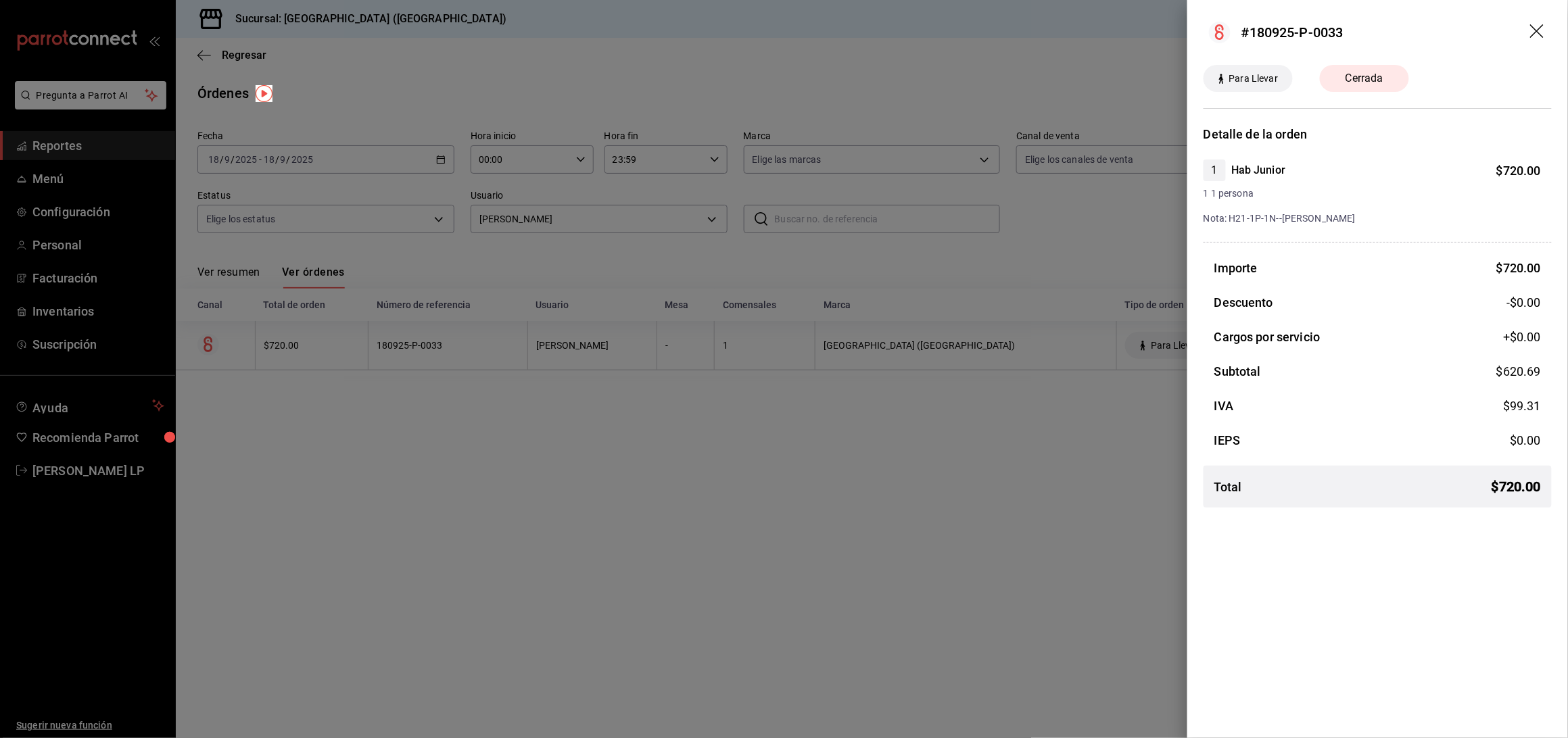
click at [600, 515] on div at bounding box center [784, 369] width 1568 height 738
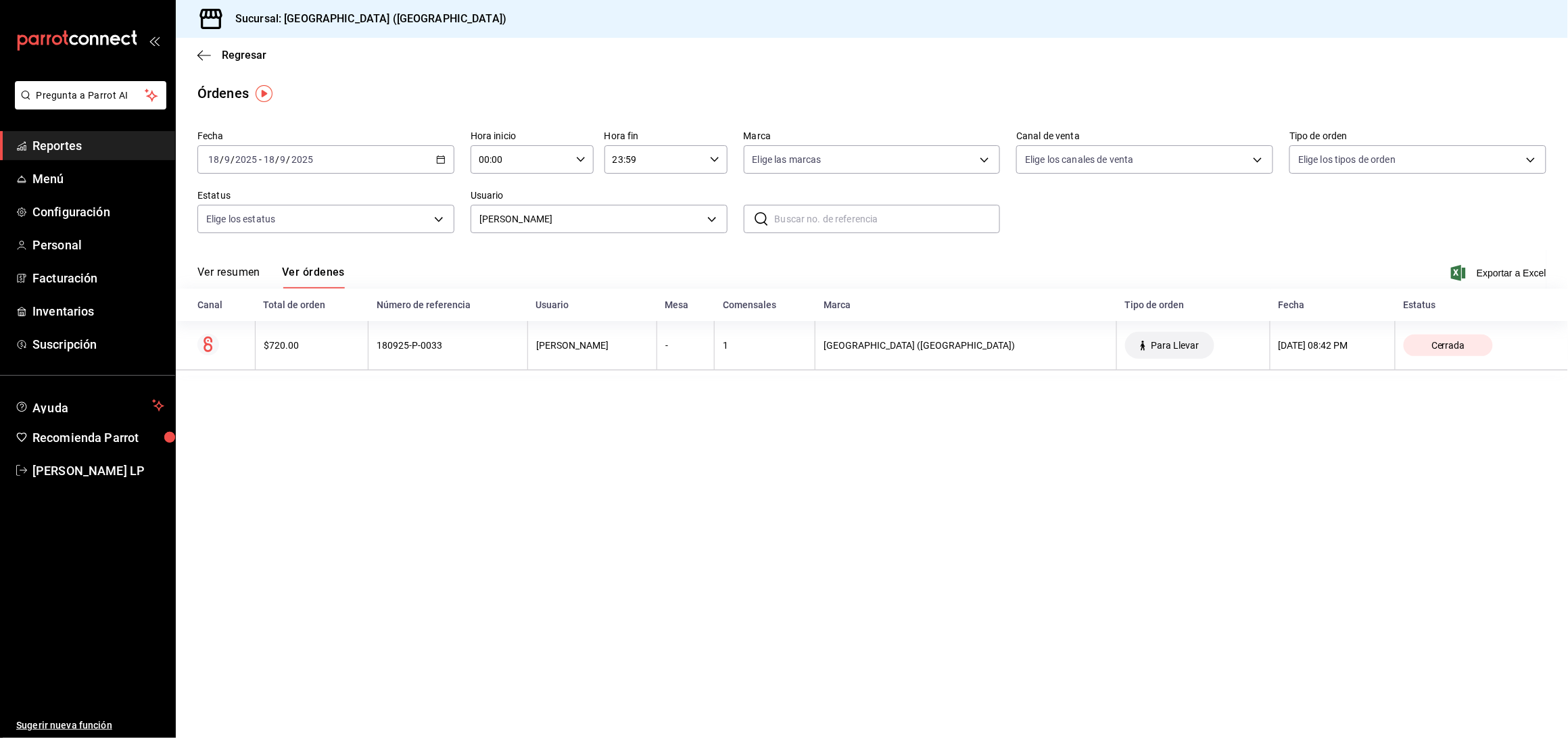
click at [439, 158] on \(Stroke\) "button" at bounding box center [440, 158] width 7 height 1
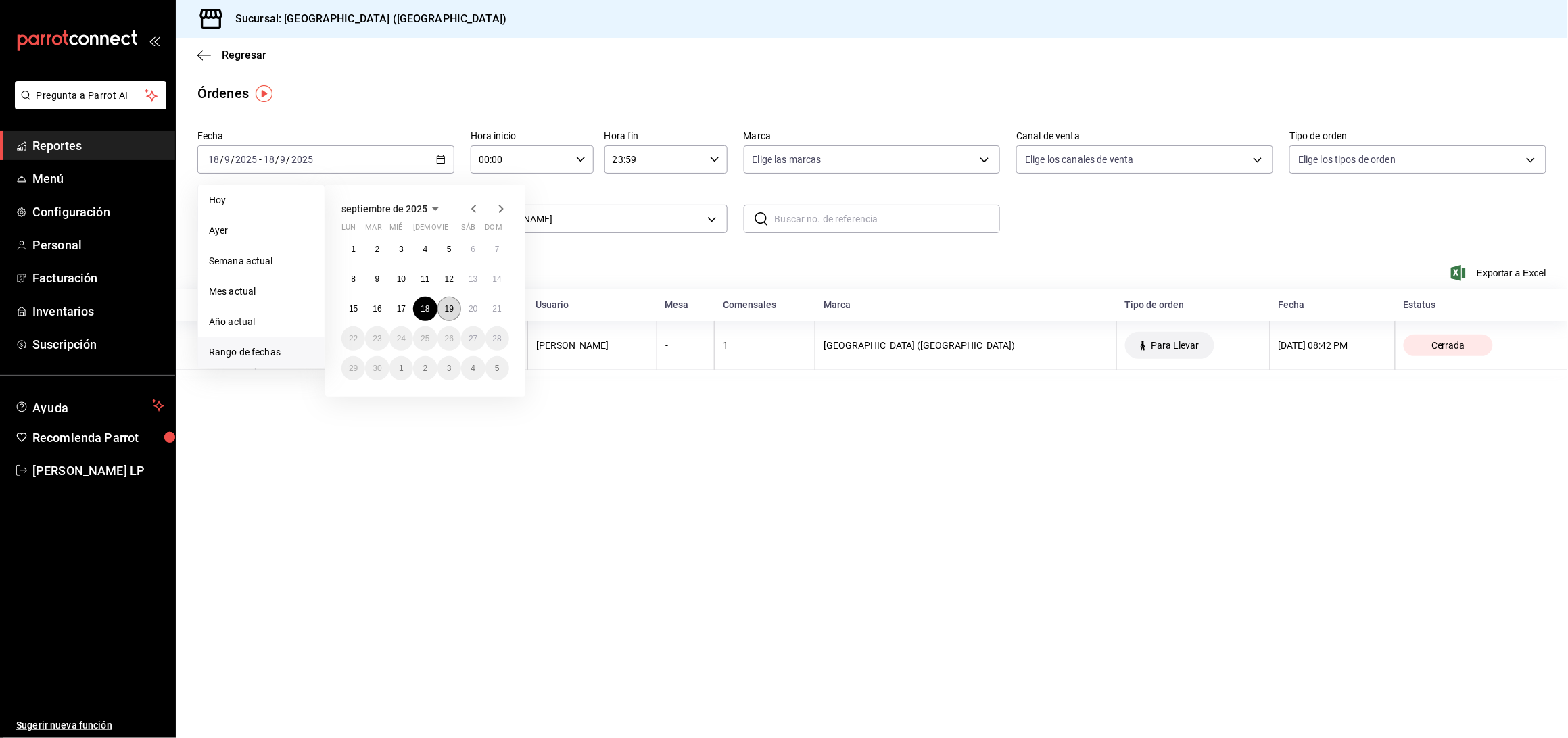
click at [455, 310] on button "19" at bounding box center [449, 308] width 23 height 24
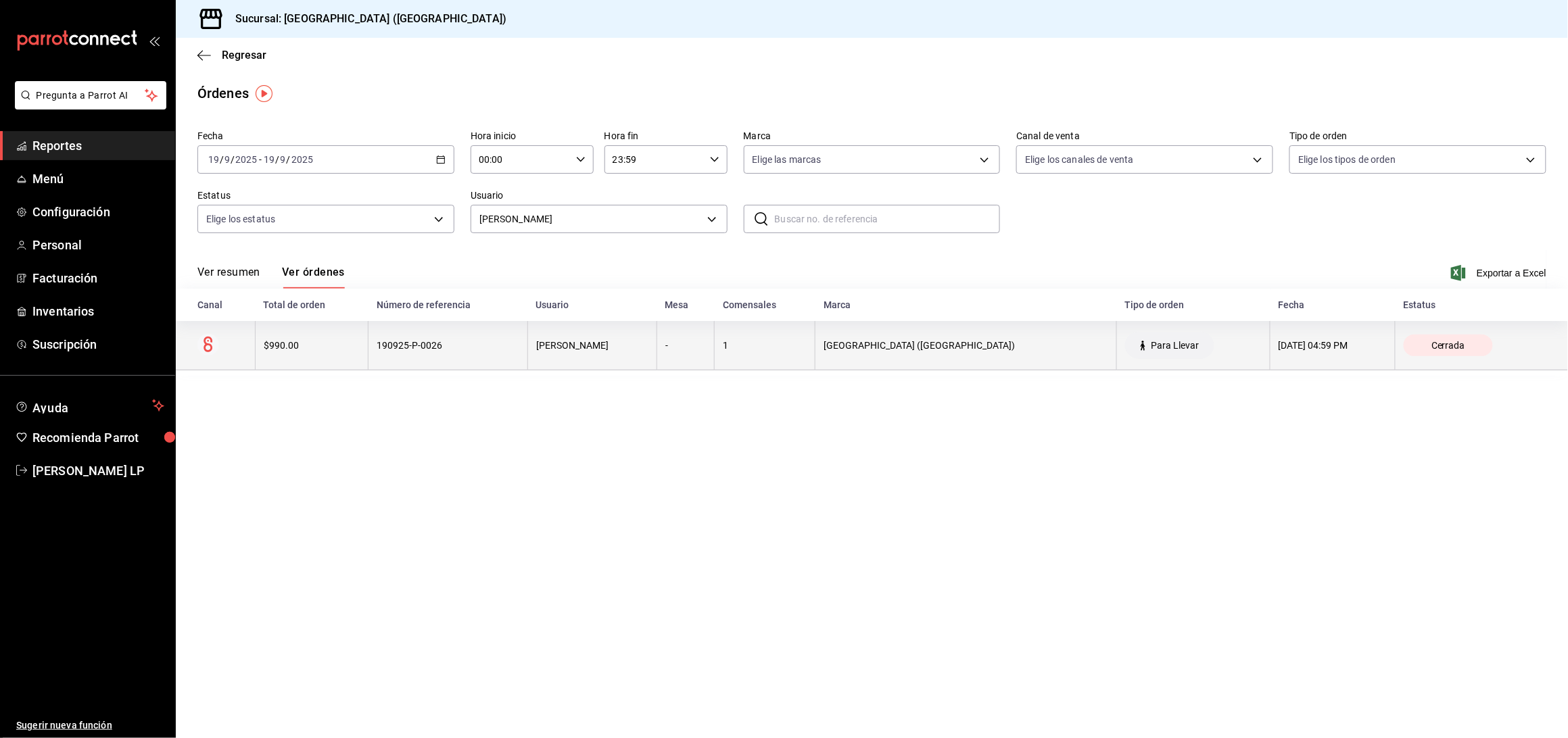
click at [463, 343] on div "190925-P-0026" at bounding box center [448, 345] width 143 height 11
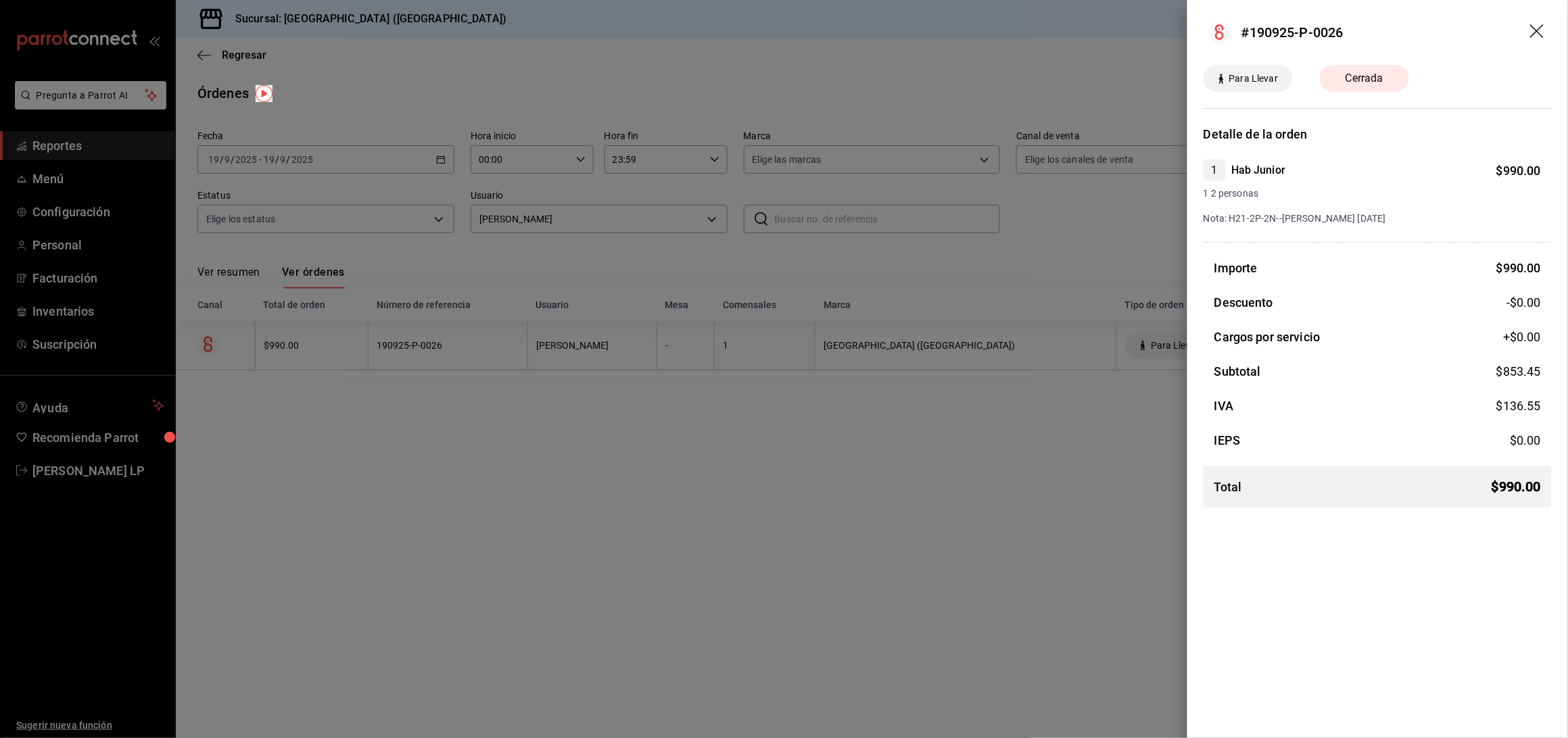
click at [463, 343] on div at bounding box center [784, 369] width 1568 height 738
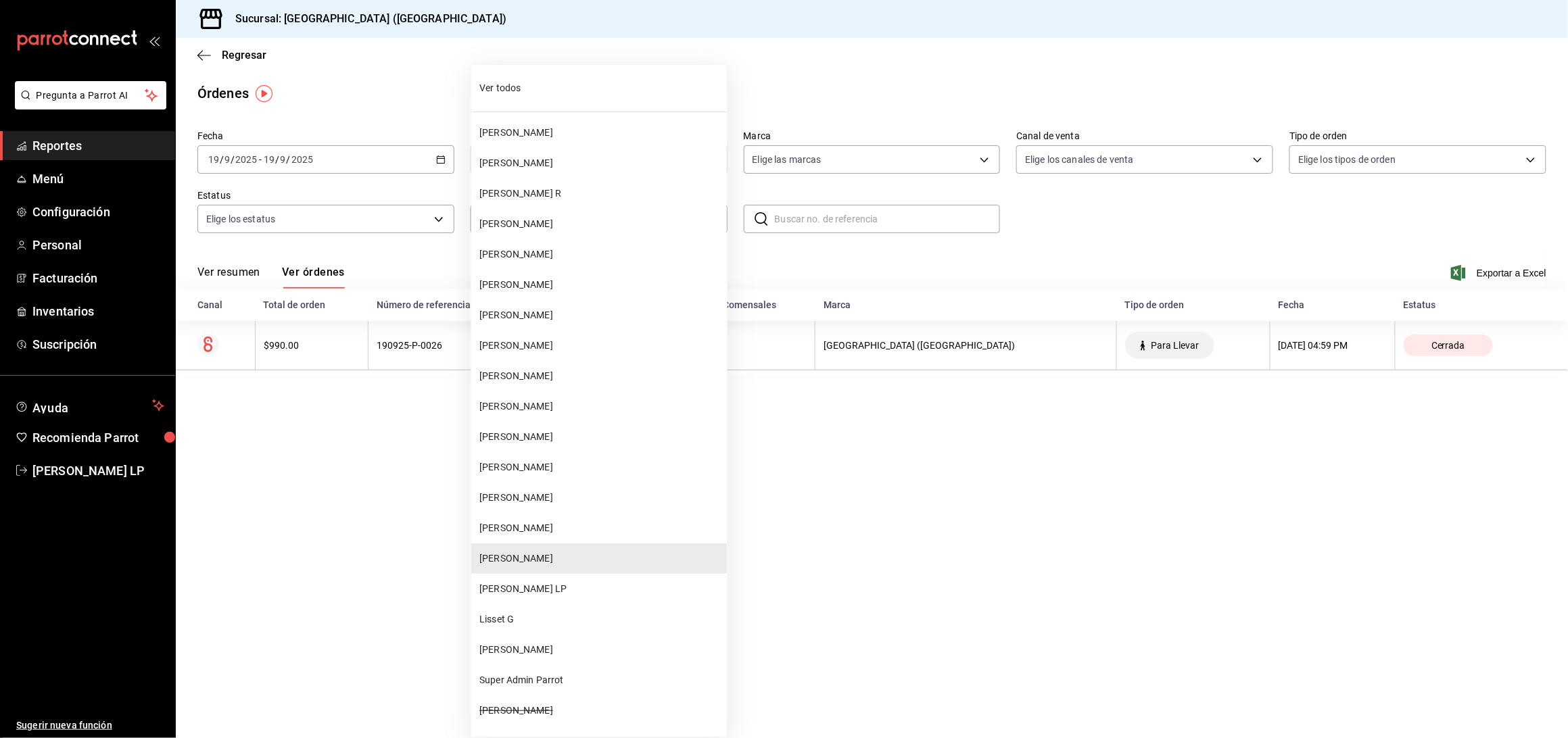
click at [701, 224] on body "Pregunta a Parrot AI Reportes Menú Configuración Personal Facturación Inventari…" at bounding box center [784, 369] width 1568 height 738
click at [631, 440] on span "[PERSON_NAME]" at bounding box center [600, 437] width 242 height 14
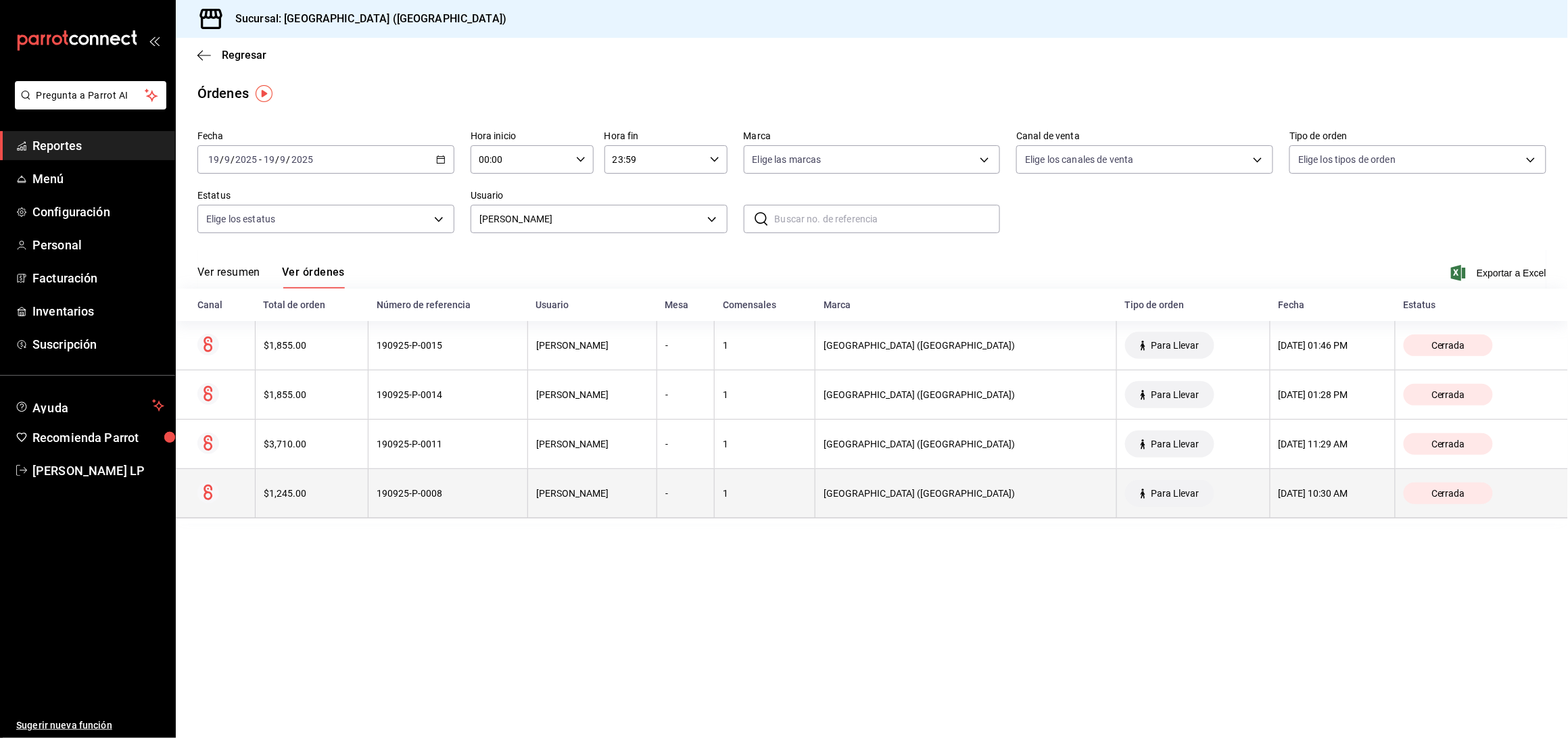
click at [478, 500] on th "190925-P-0008" at bounding box center [449, 493] width 160 height 49
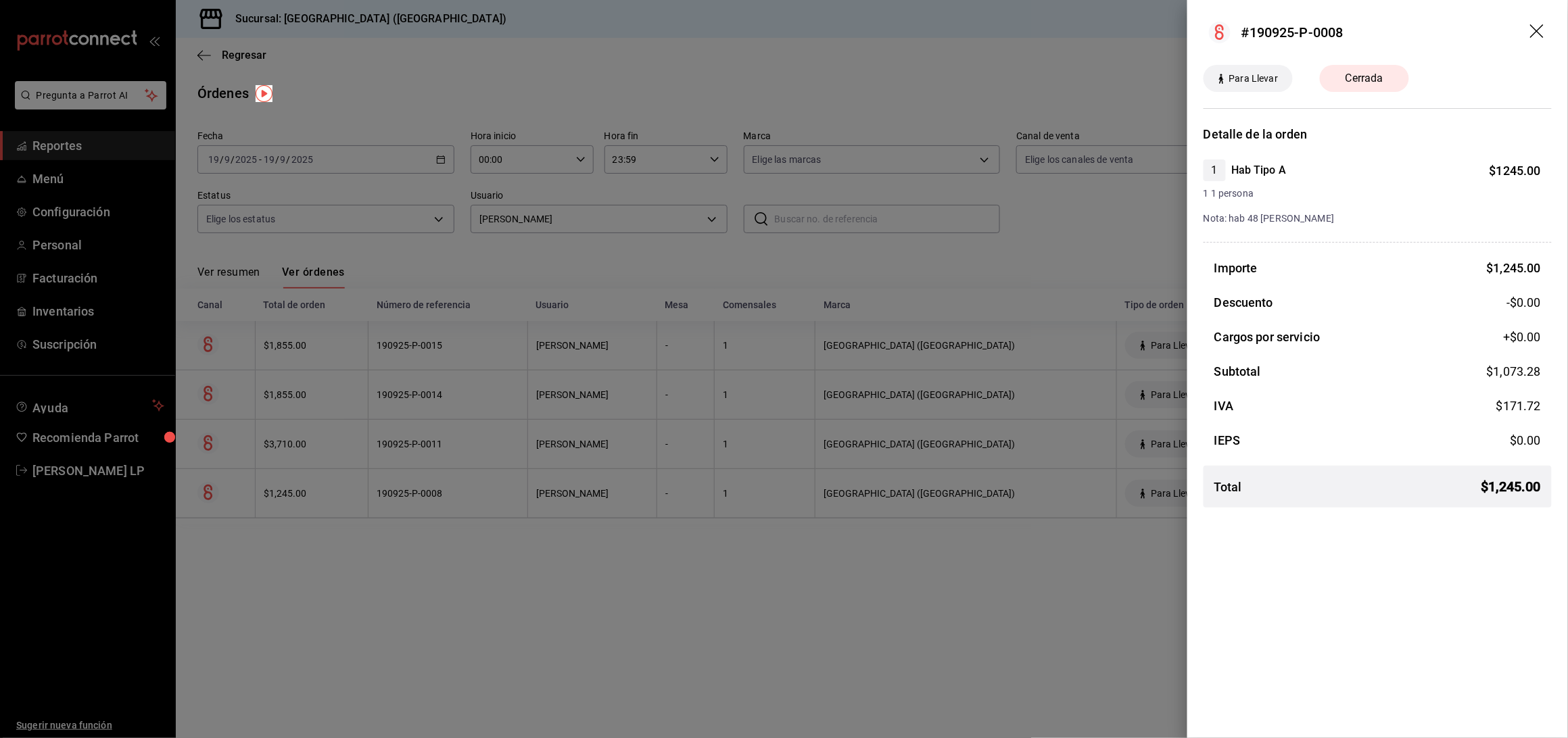
drag, startPoint x: 607, startPoint y: 559, endPoint x: 565, endPoint y: 511, distance: 63.8
click at [607, 559] on div at bounding box center [784, 369] width 1568 height 738
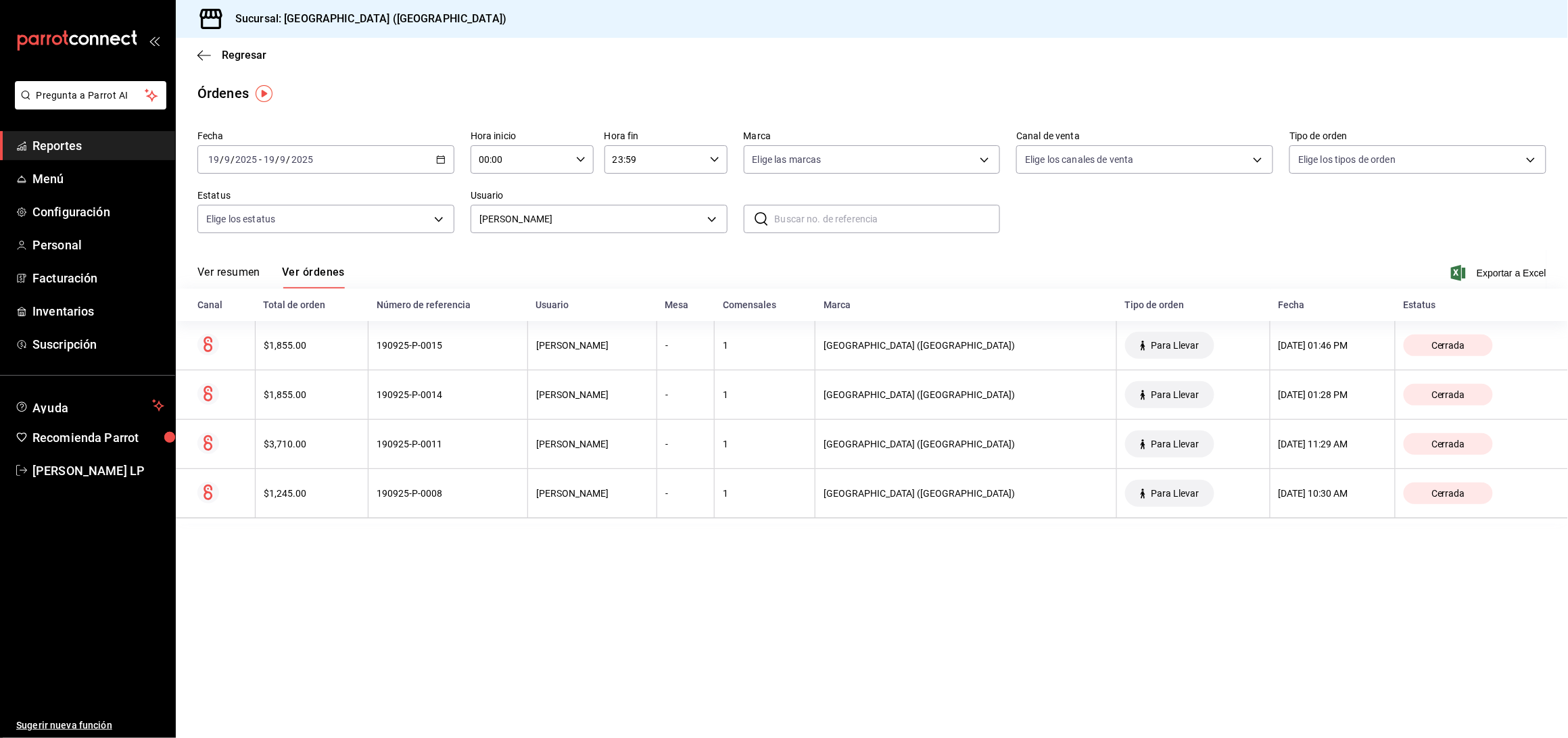
click at [485, 457] on th "190925-P-0011" at bounding box center [449, 444] width 160 height 49
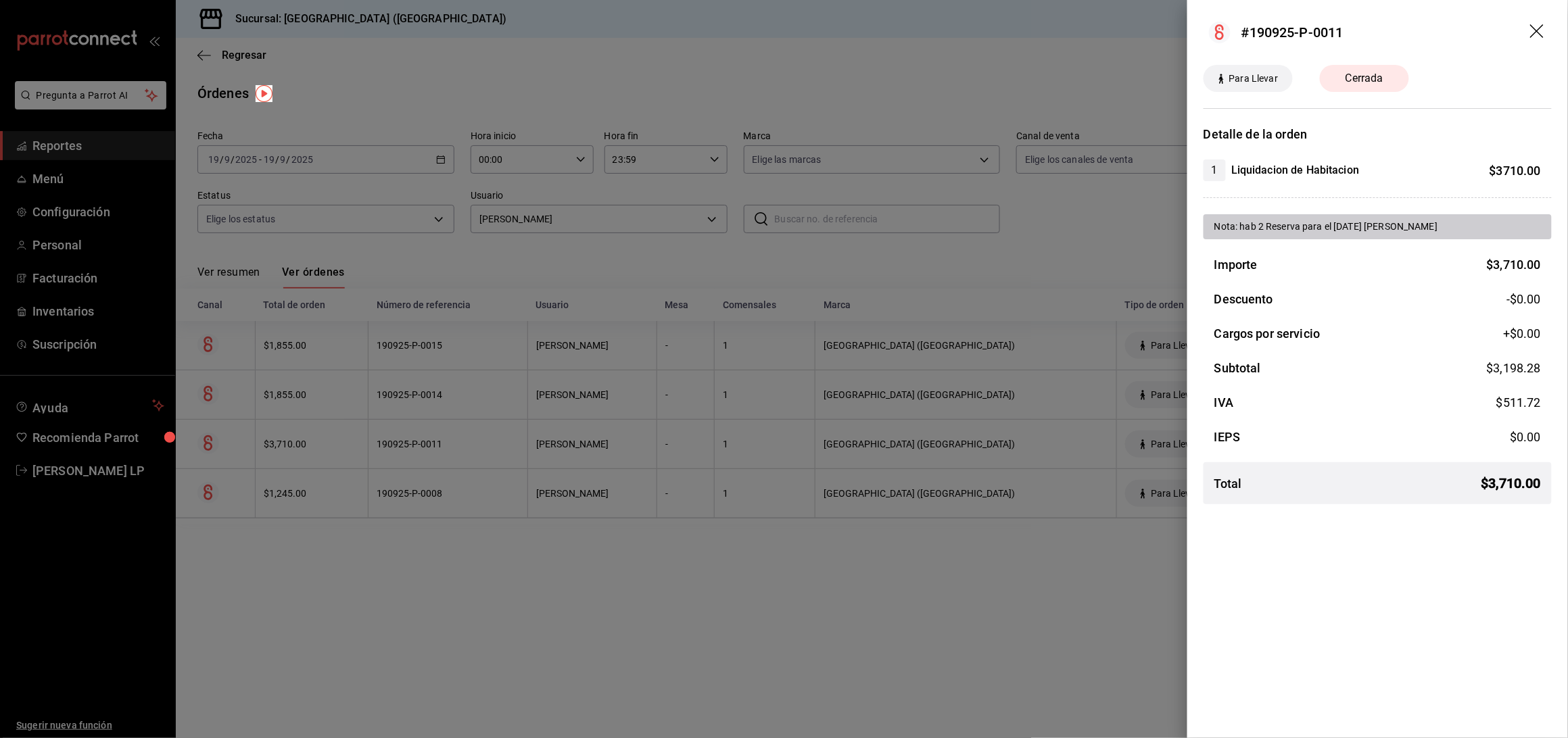
click at [405, 573] on div at bounding box center [784, 369] width 1568 height 738
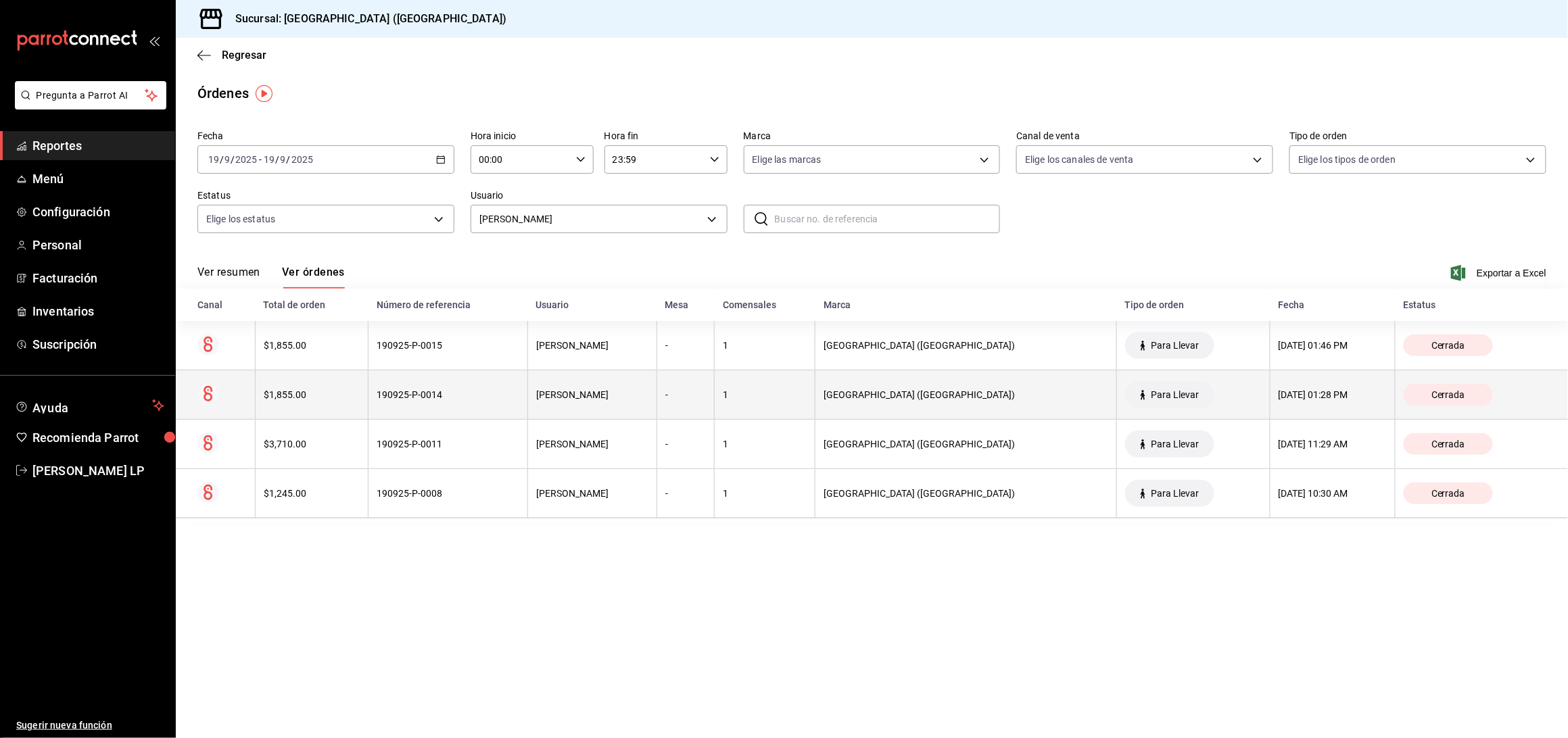
click at [395, 397] on div "190925-P-0014" at bounding box center [448, 395] width 143 height 11
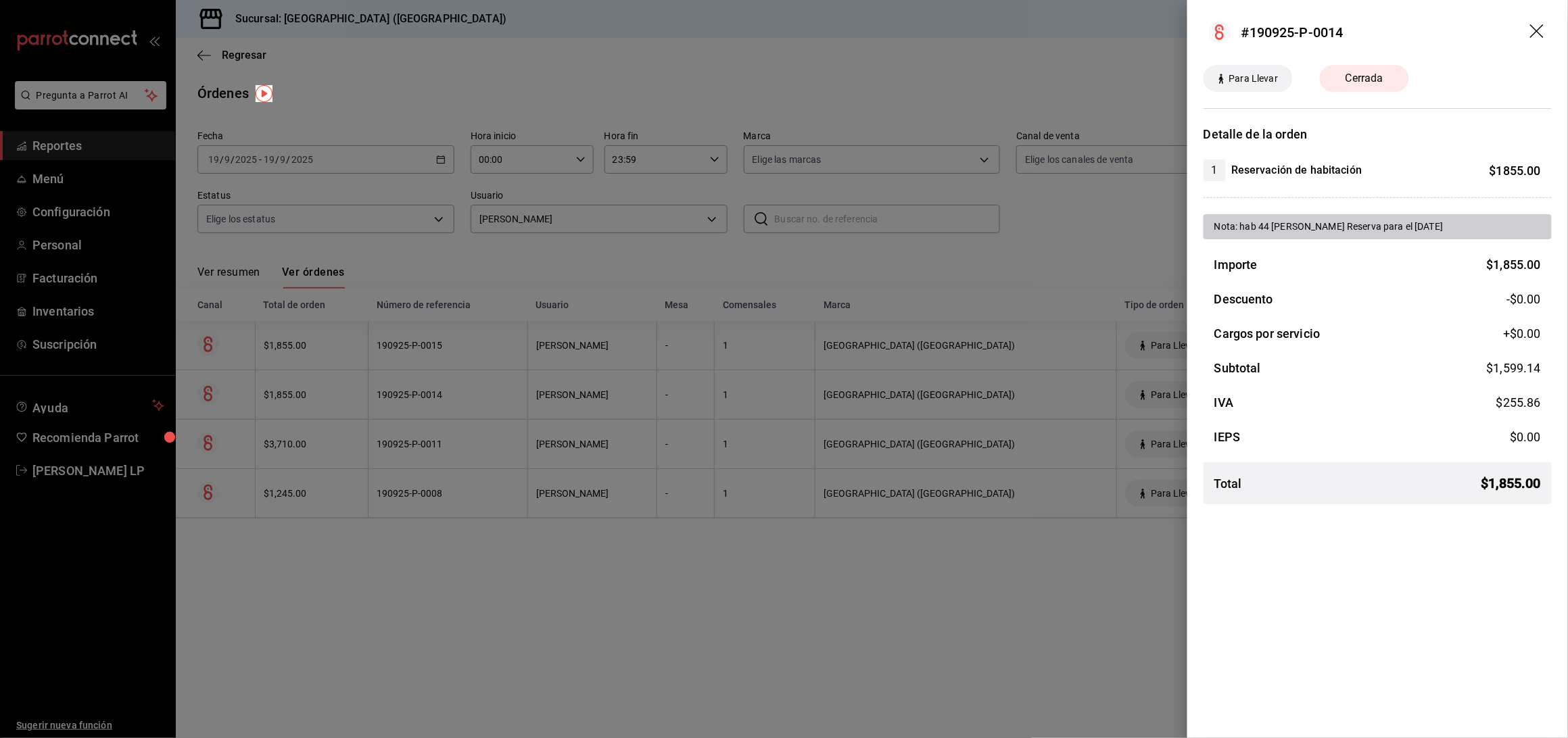
click at [776, 612] on div at bounding box center [784, 369] width 1568 height 738
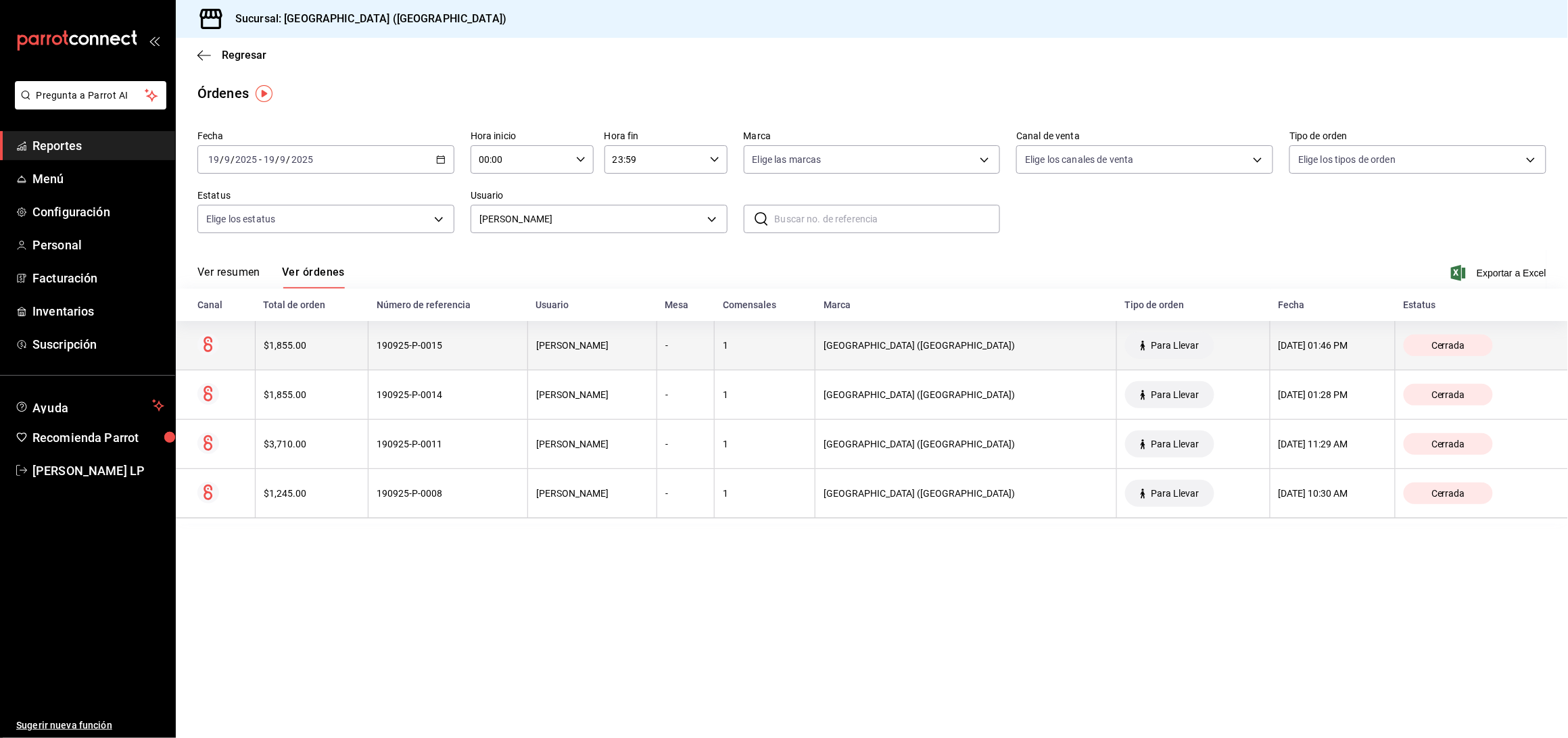
click at [457, 352] on th "190925-P-0015" at bounding box center [449, 345] width 160 height 49
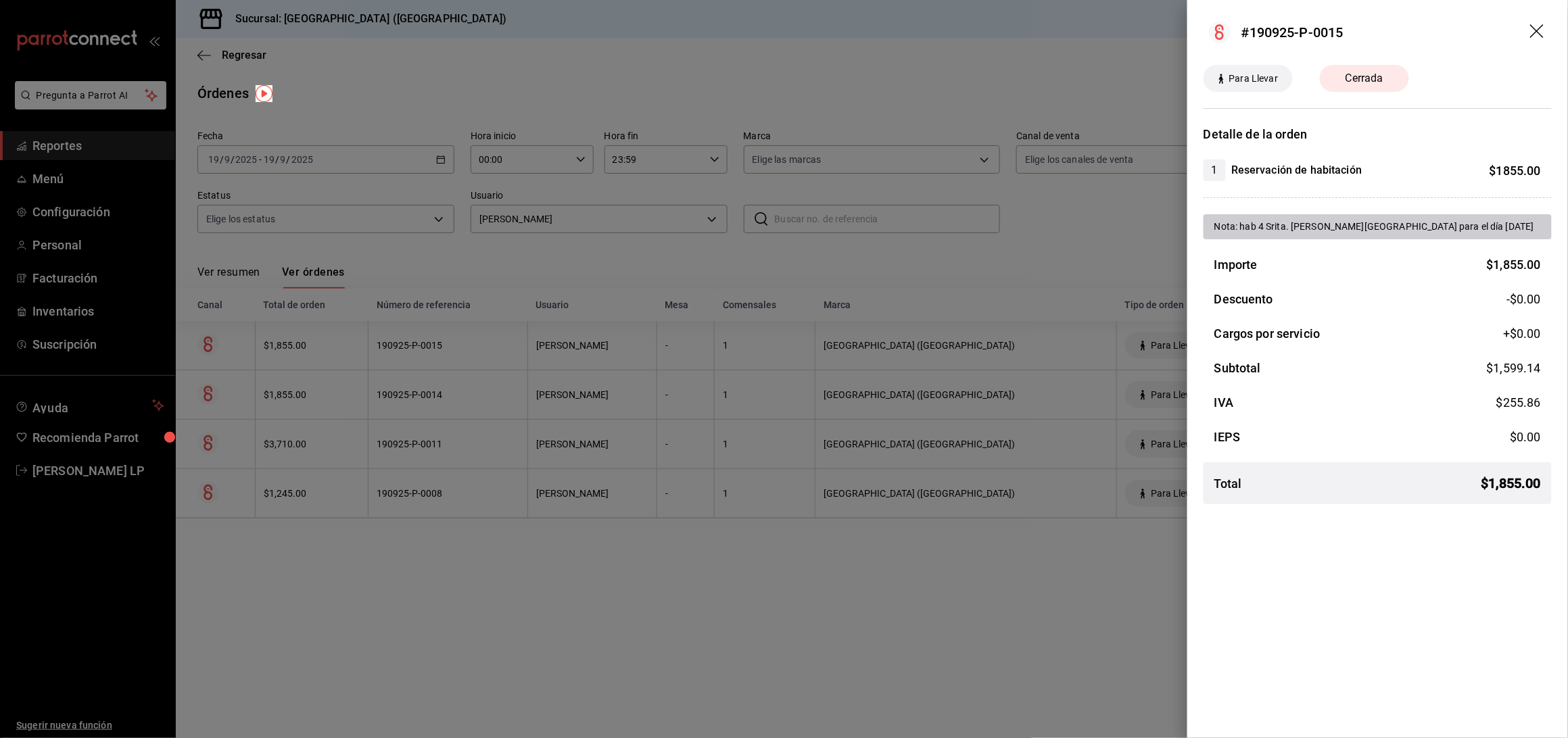
drag, startPoint x: 640, startPoint y: 583, endPoint x: 664, endPoint y: 534, distance: 54.6
click at [640, 583] on div at bounding box center [784, 369] width 1568 height 738
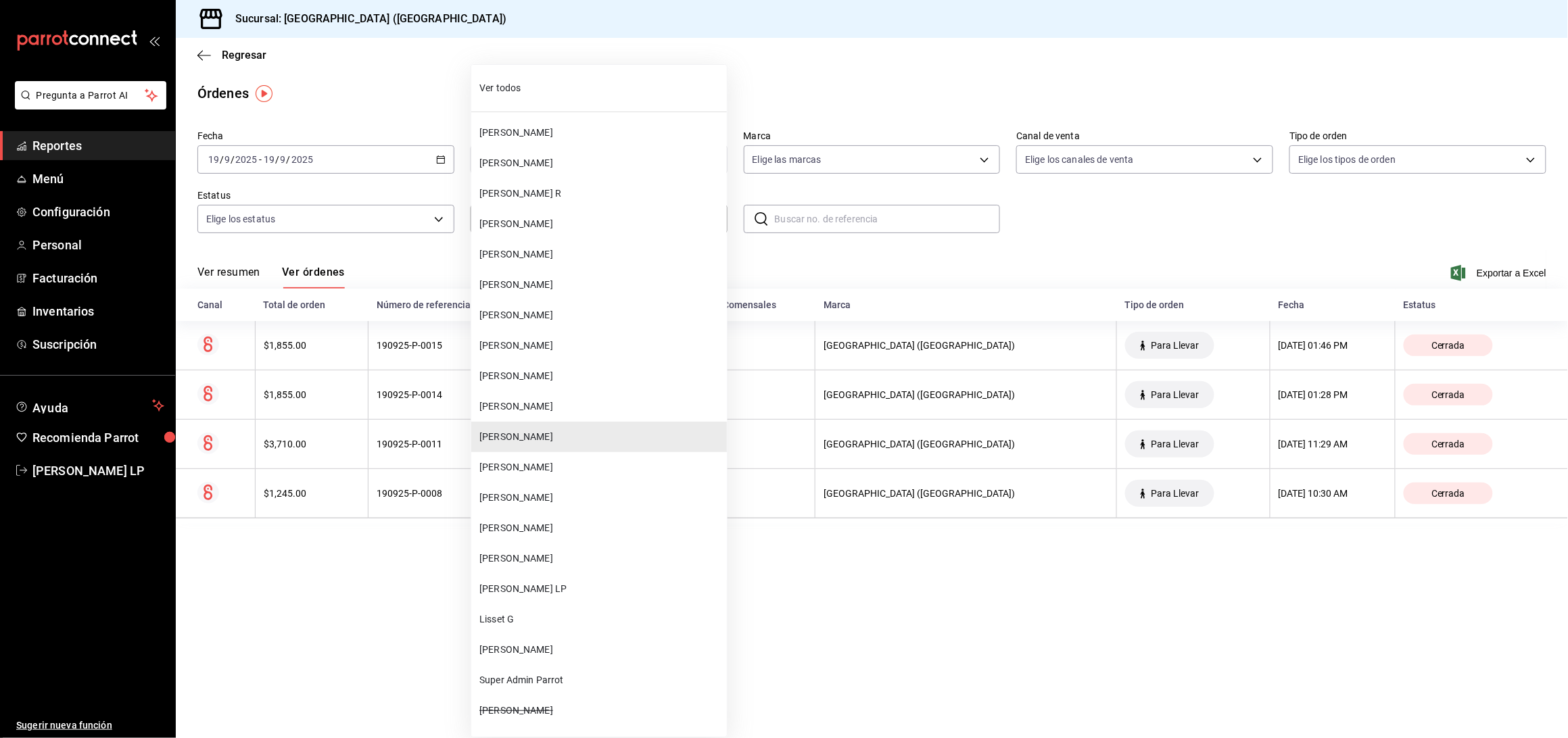
click at [684, 213] on body "Pregunta a Parrot AI Reportes Menú Configuración Personal Facturación Inventari…" at bounding box center [784, 369] width 1568 height 738
click at [592, 569] on li "[PERSON_NAME]" at bounding box center [598, 559] width 256 height 30
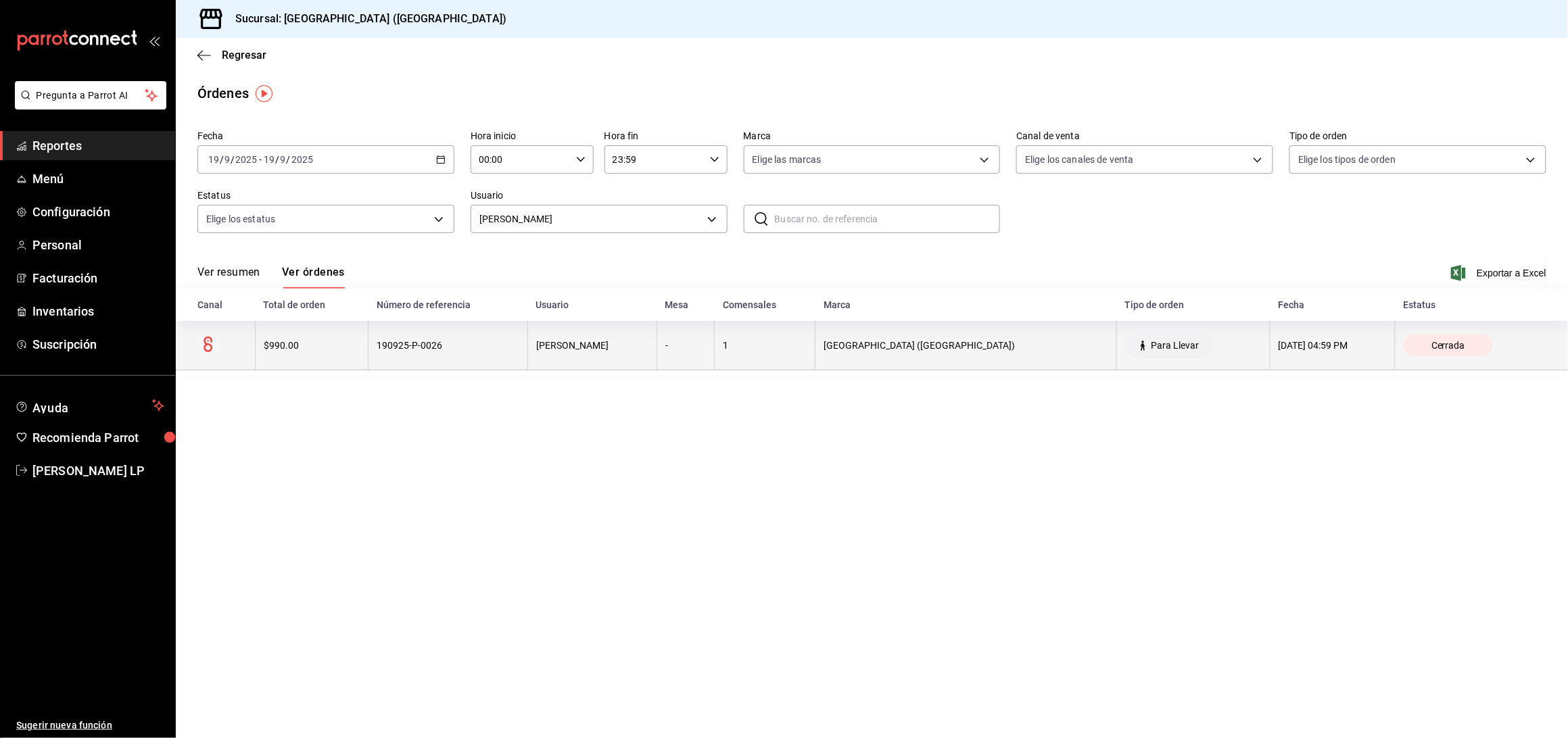
click at [480, 343] on div "190925-P-0026" at bounding box center [448, 345] width 143 height 11
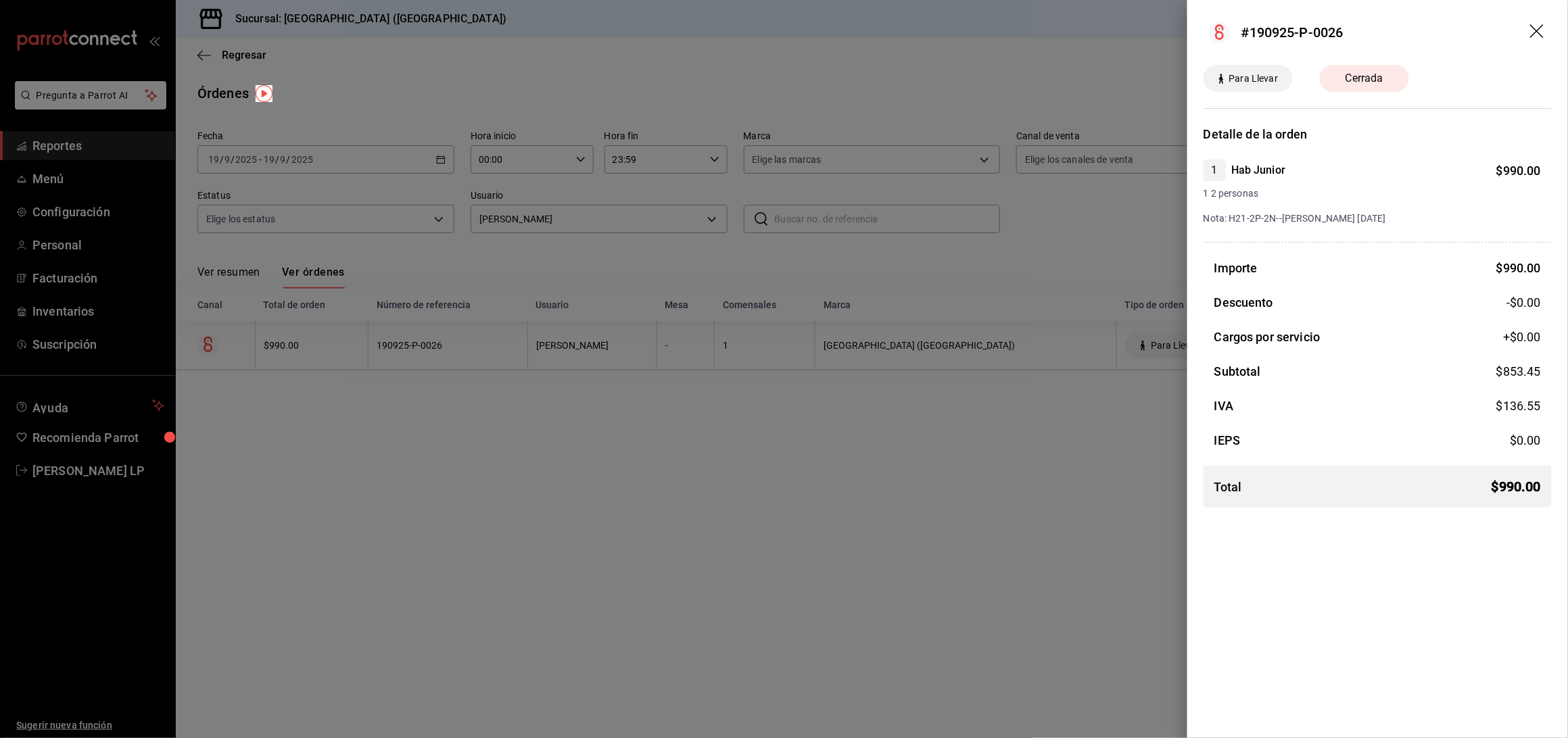
click at [871, 565] on div at bounding box center [784, 369] width 1568 height 738
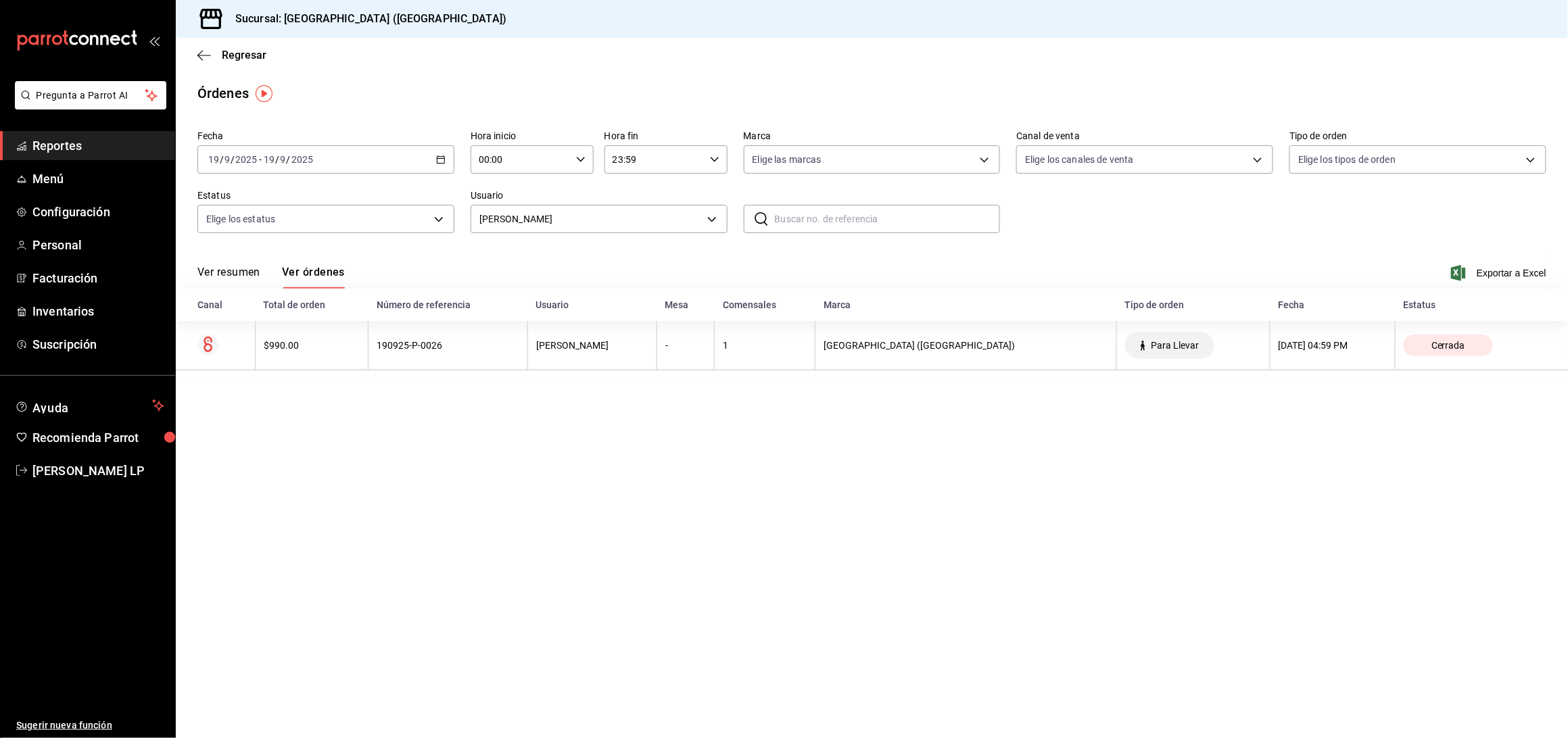
click at [441, 158] on \(Stroke\) "button" at bounding box center [440, 158] width 7 height 1
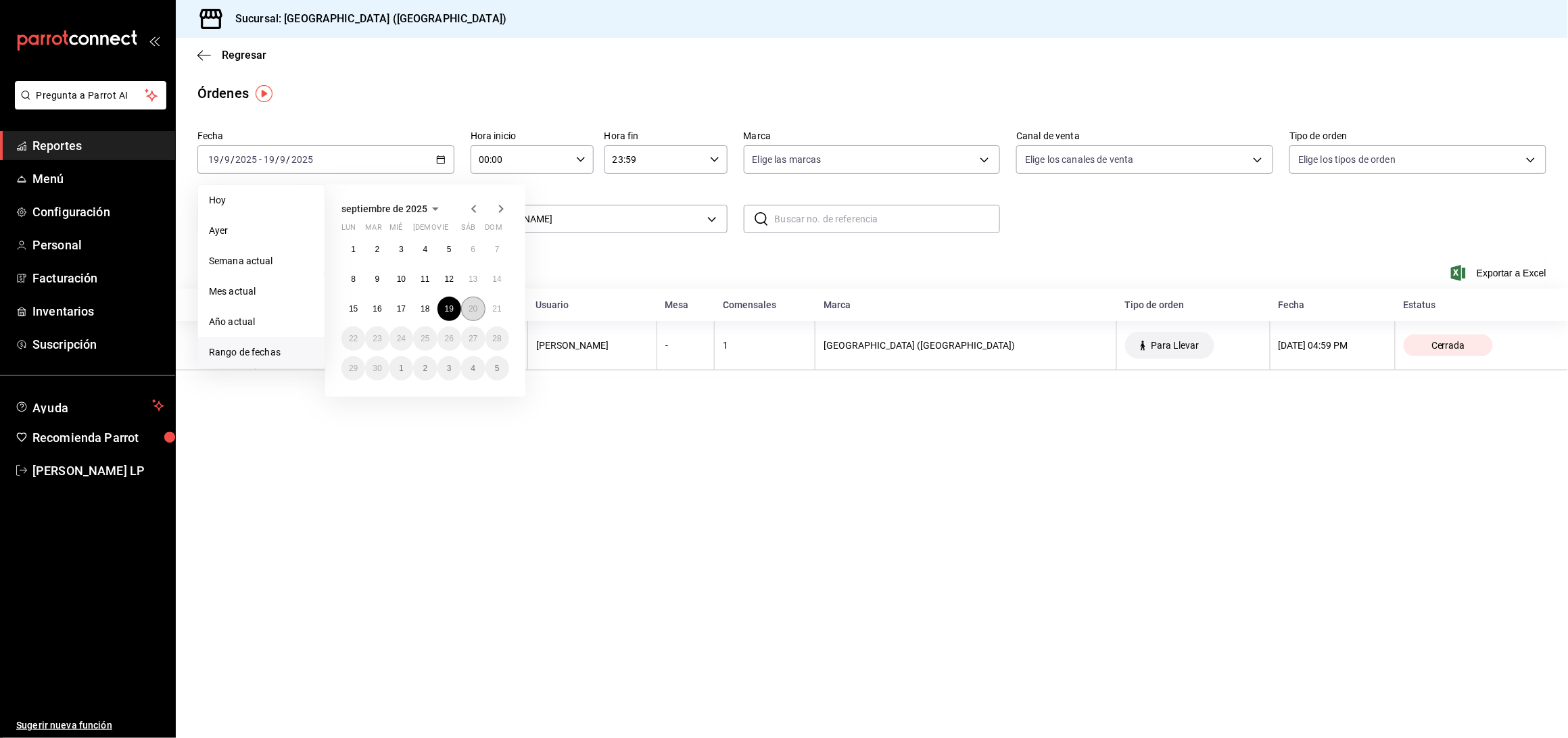
click at [478, 310] on button "20" at bounding box center [473, 308] width 23 height 24
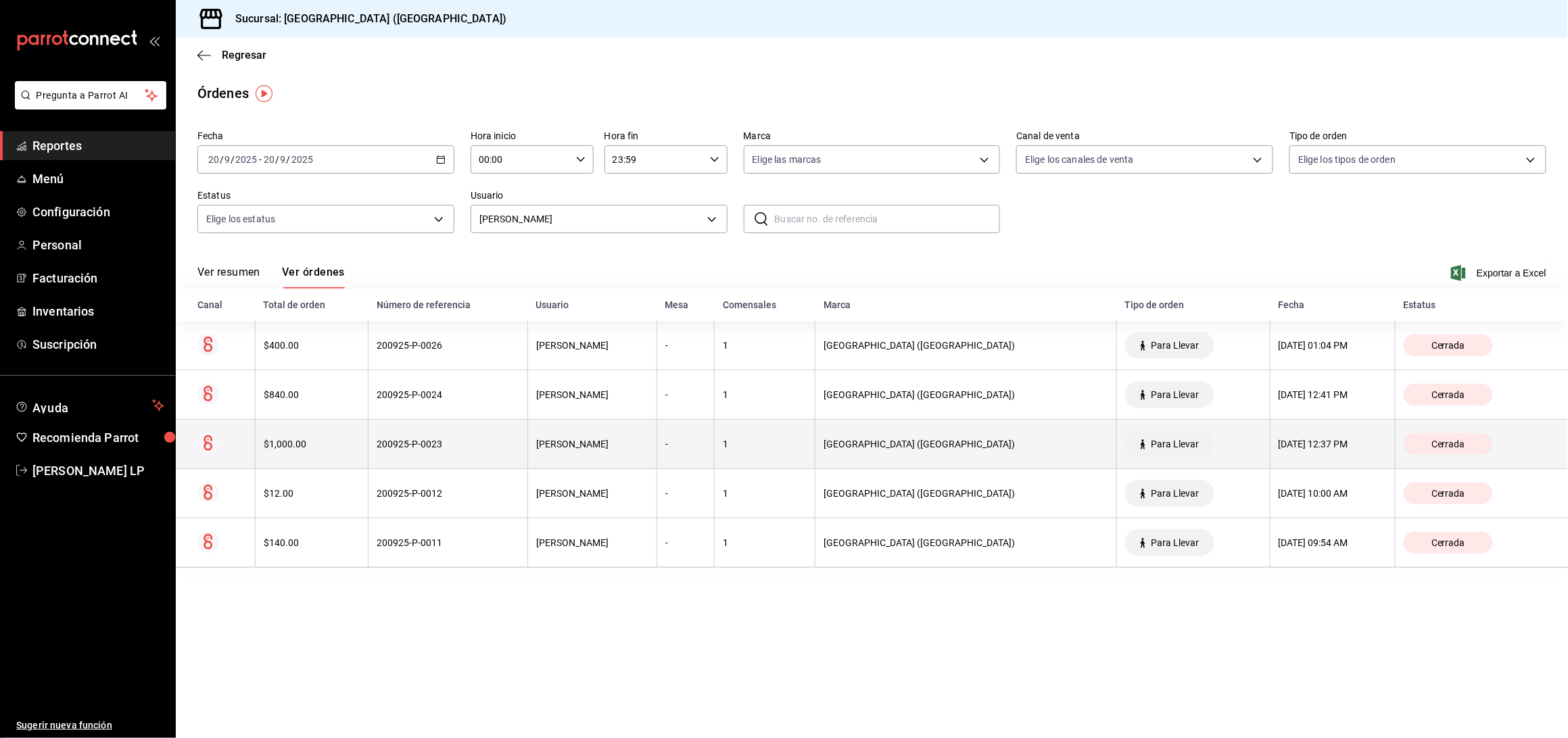
click at [459, 449] on div "200925-P-0023" at bounding box center [448, 444] width 143 height 11
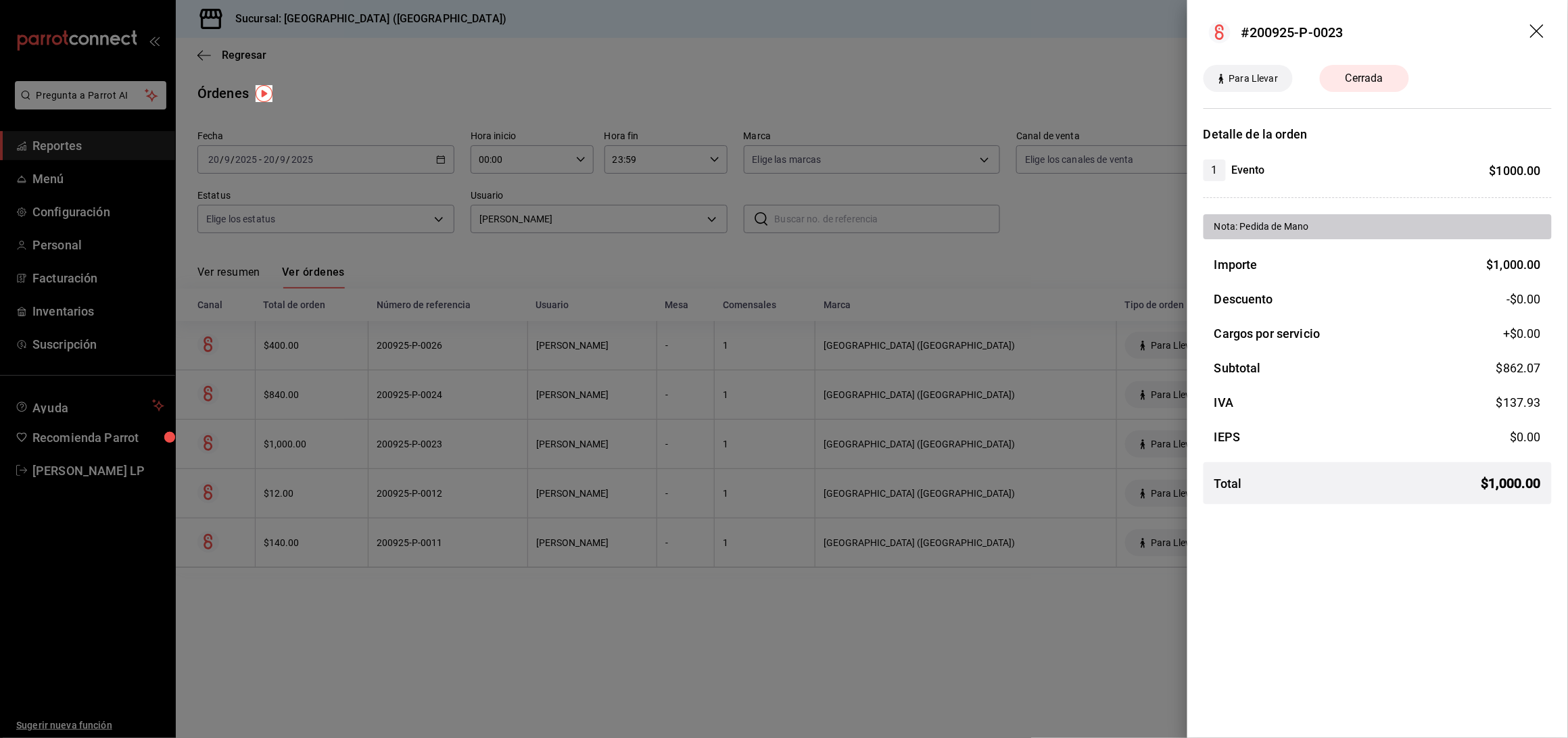
click at [460, 446] on div at bounding box center [784, 369] width 1568 height 738
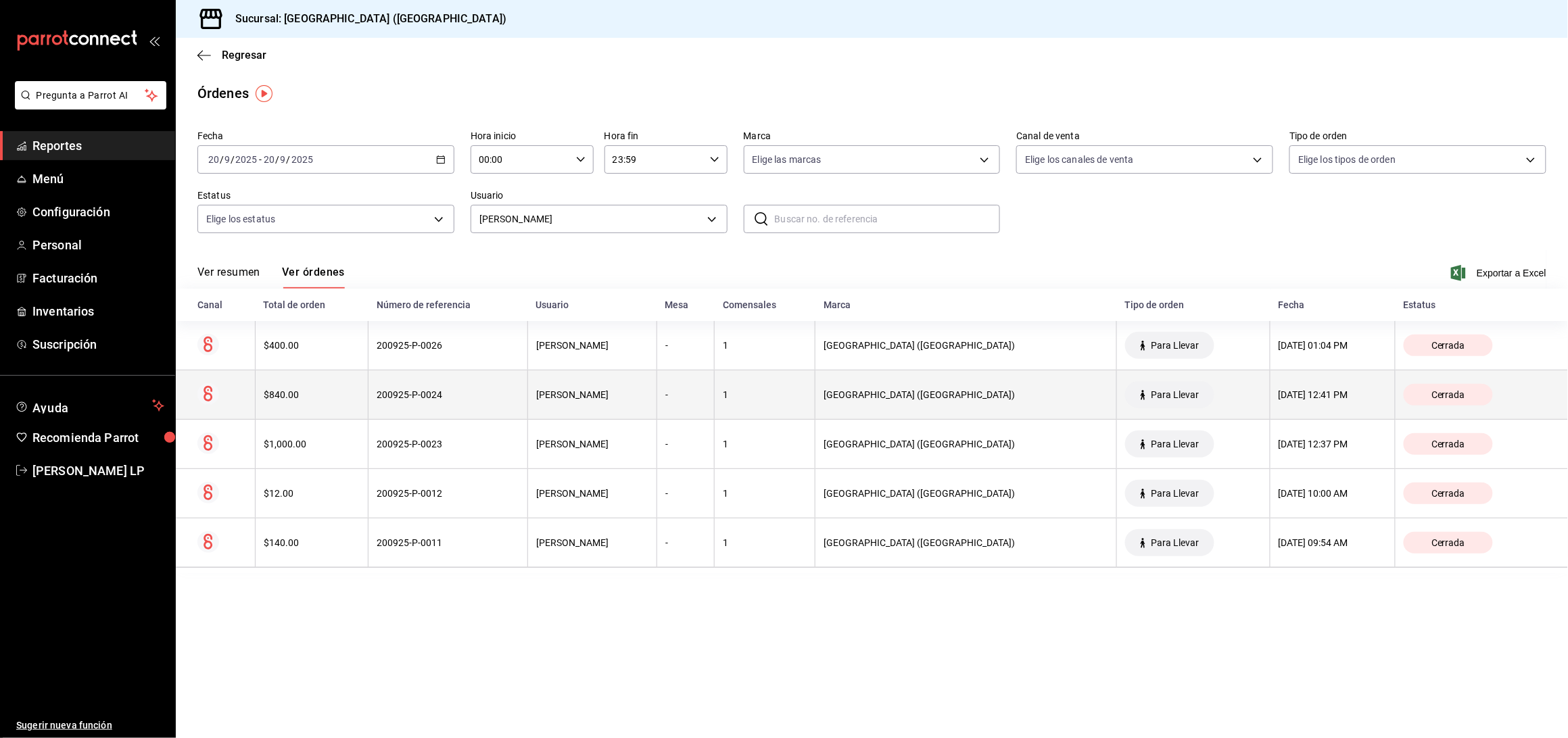
click at [468, 405] on th "200925-P-0024" at bounding box center [449, 395] width 160 height 49
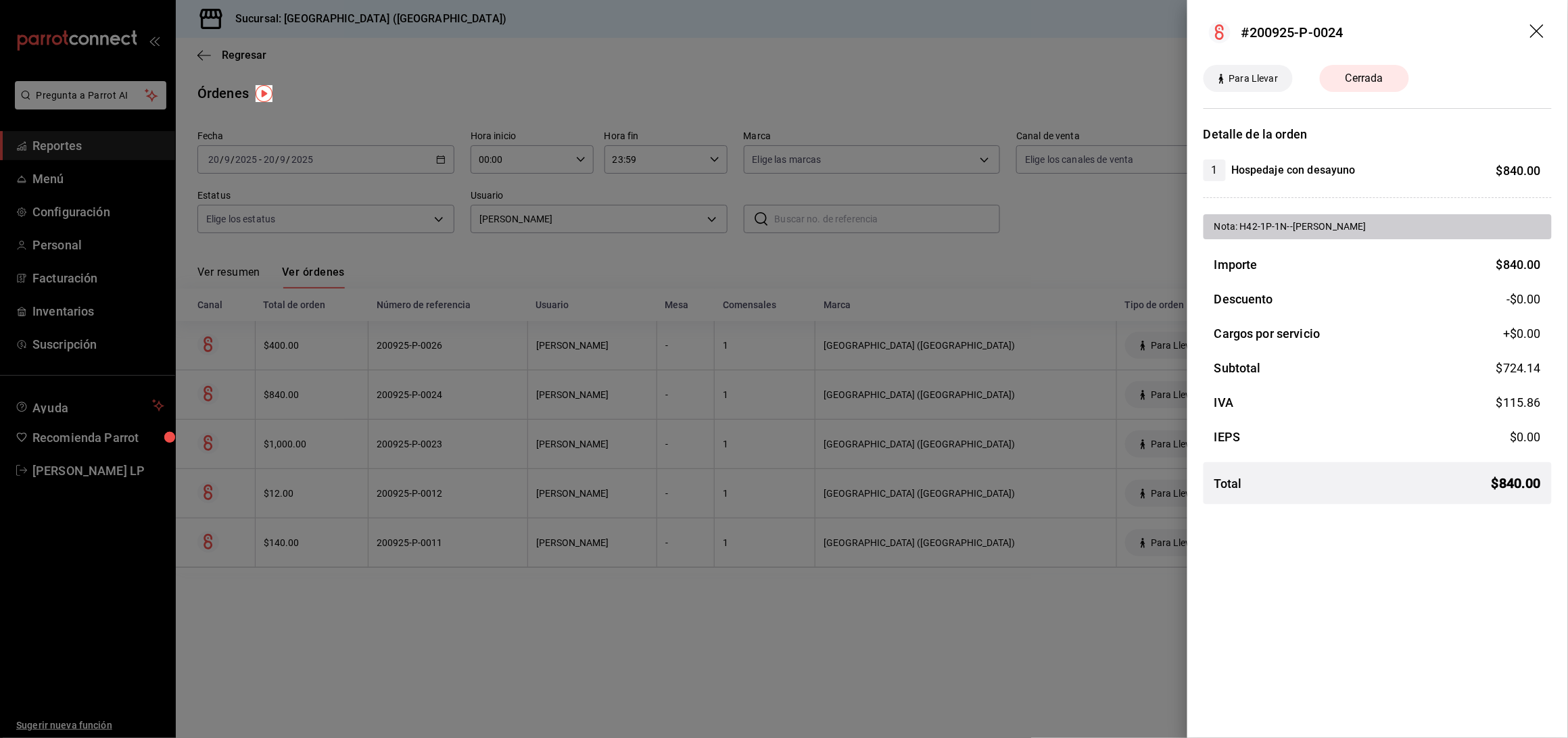
click at [745, 621] on div at bounding box center [784, 369] width 1568 height 738
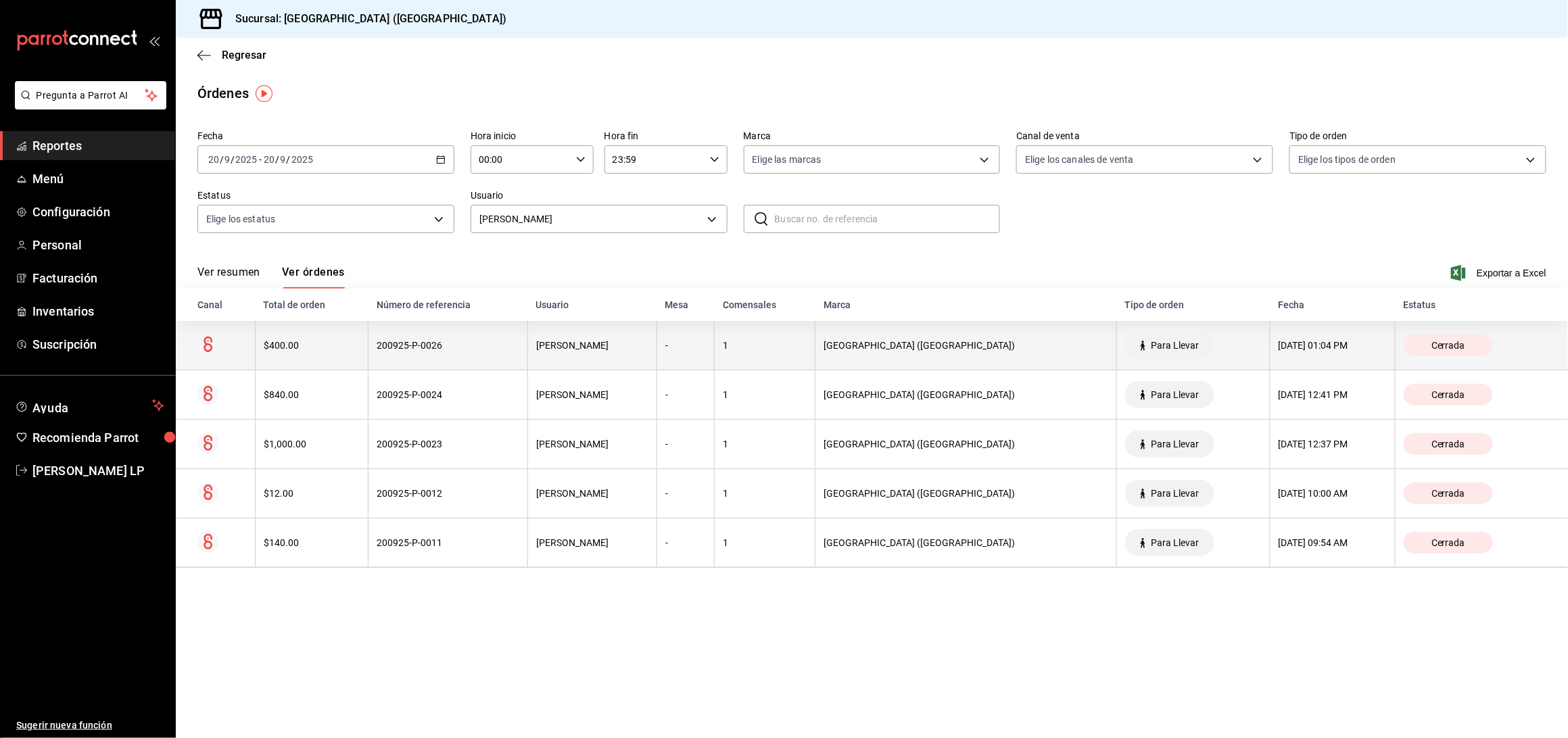
click at [466, 352] on th "200925-P-0026" at bounding box center [449, 345] width 160 height 49
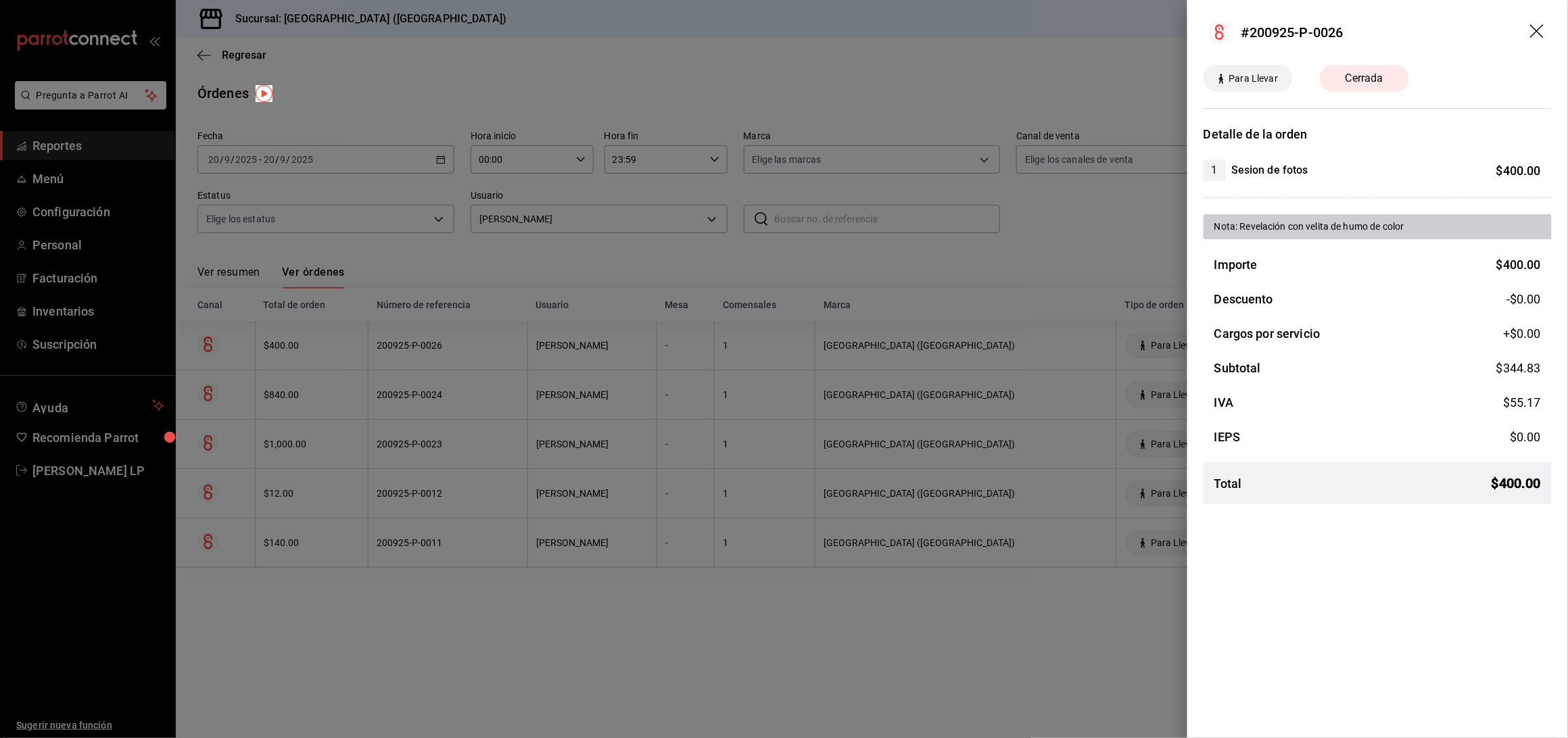
click at [466, 352] on div at bounding box center [784, 369] width 1568 height 738
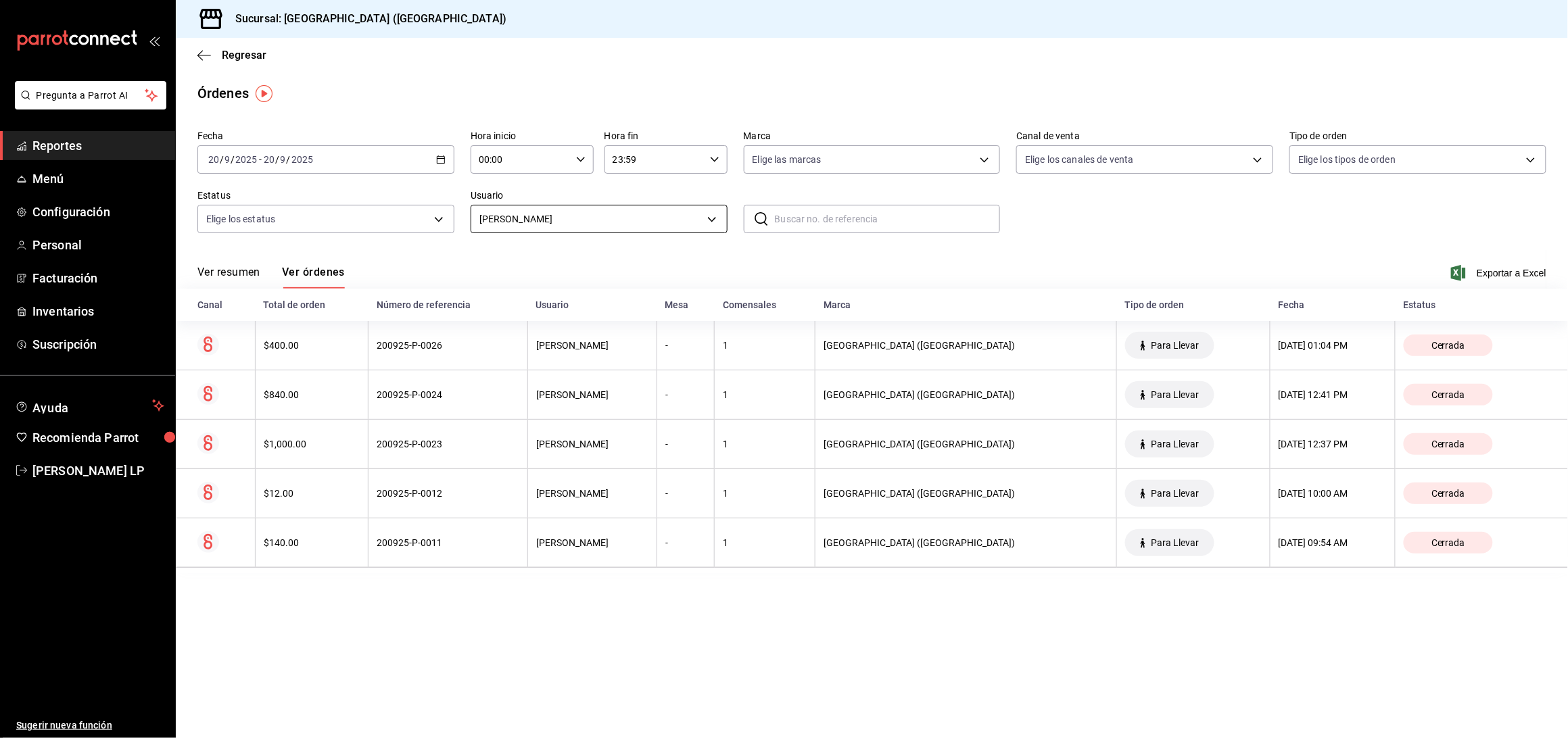
click at [553, 208] on body "Pregunta a Parrot AI Reportes Menú Configuración Personal Facturación Inventari…" at bounding box center [784, 369] width 1568 height 738
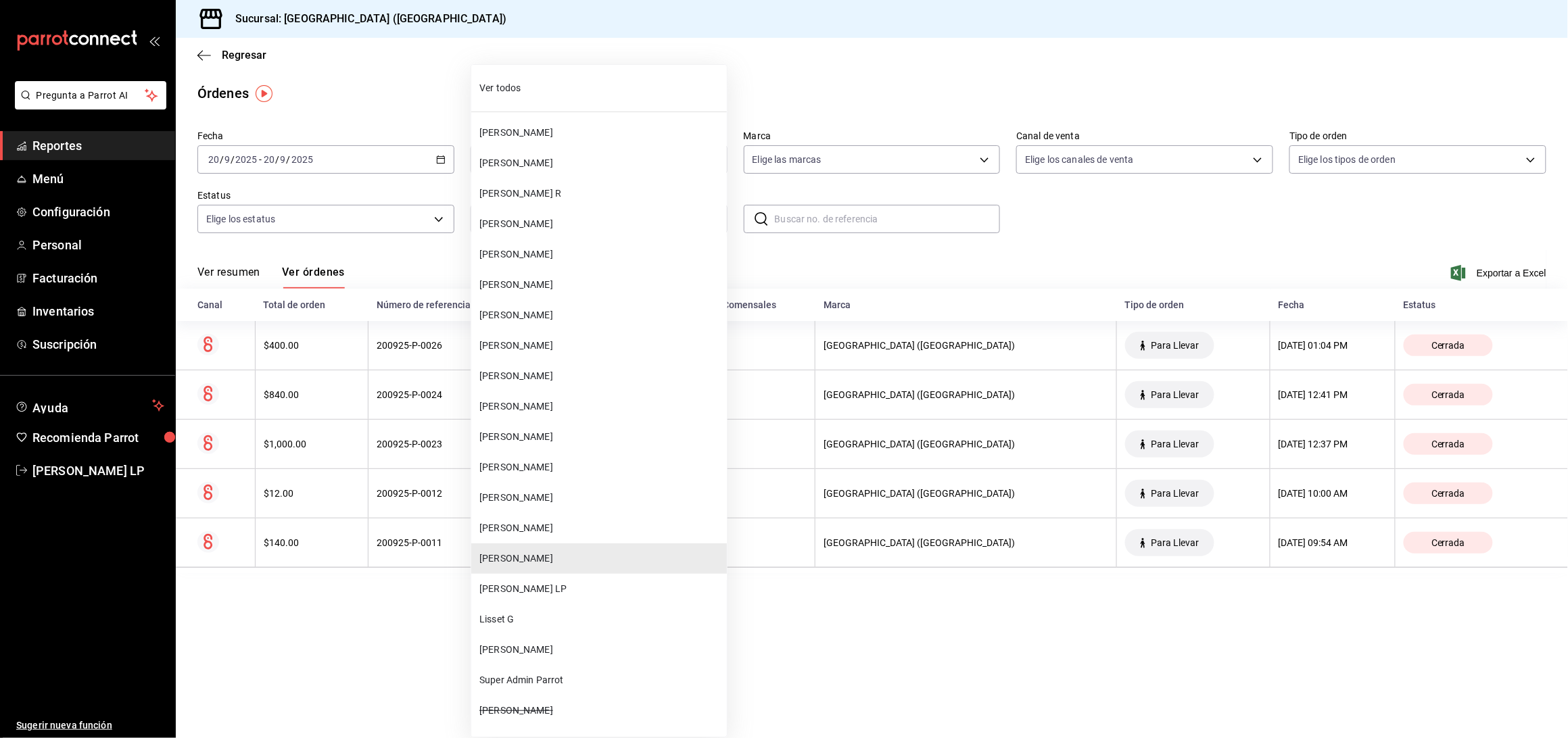
click at [586, 446] on li "[PERSON_NAME]" at bounding box center [598, 437] width 256 height 30
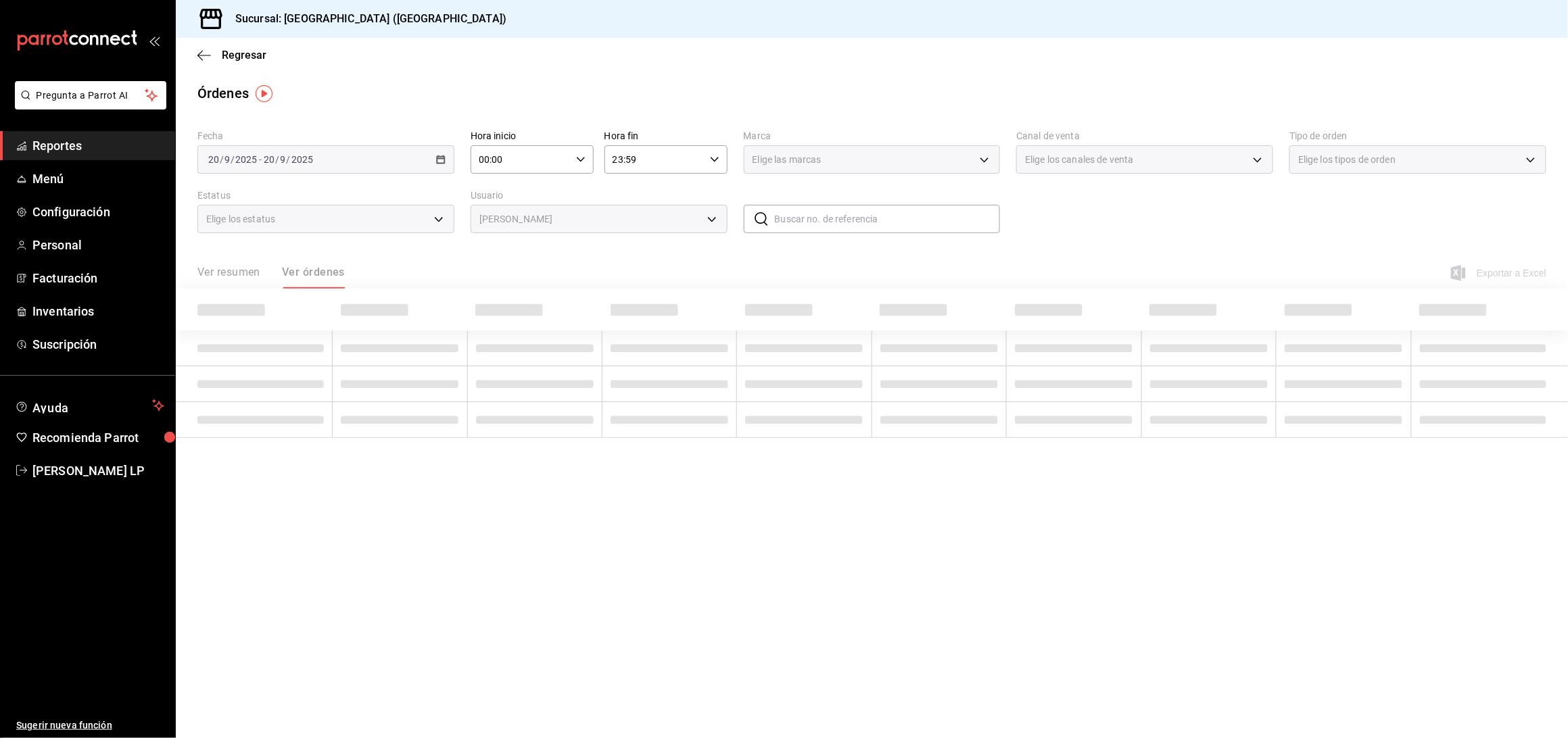
type input "f5f817fd-76e8-4ac2-b5cf-d8dd5632f2c7"
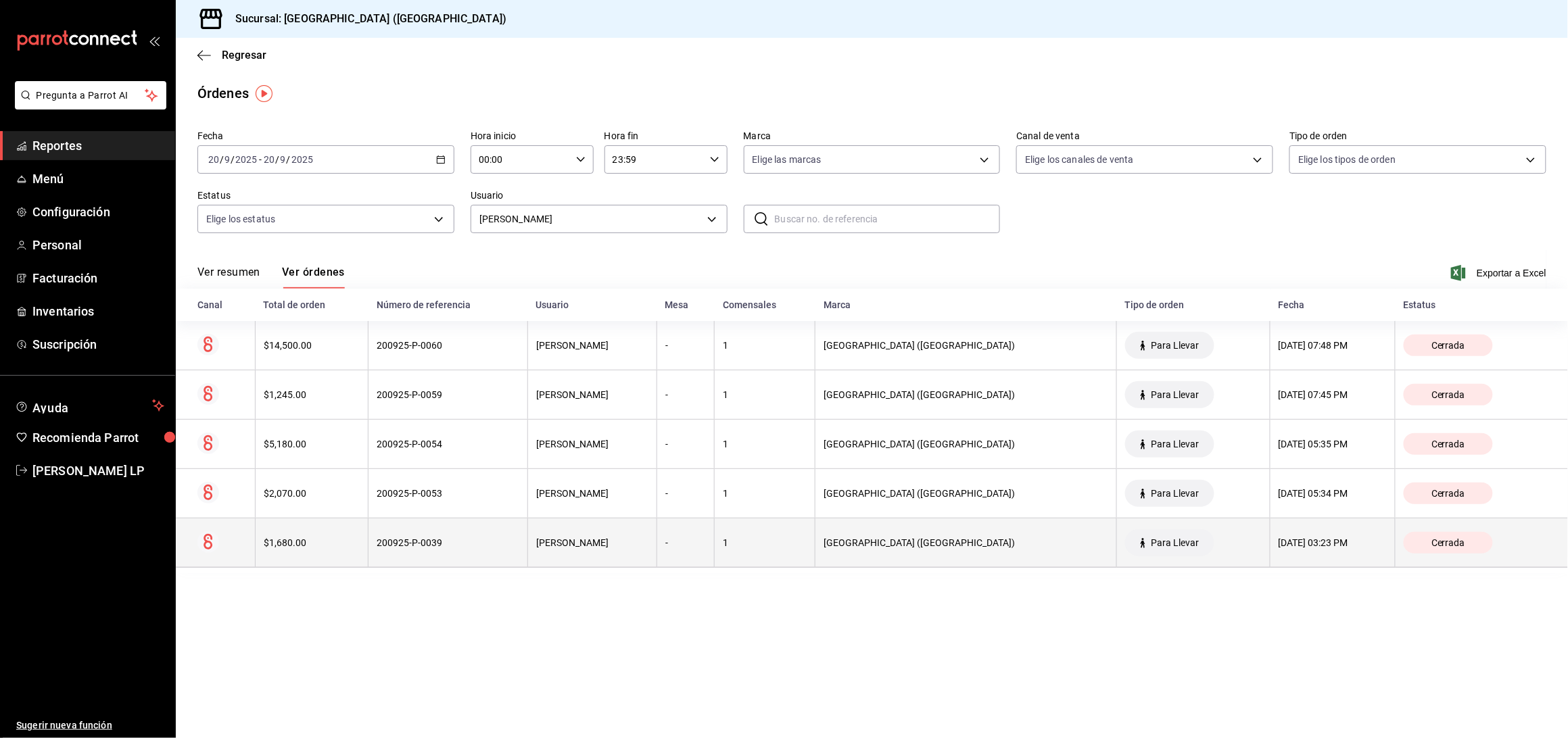
click at [528, 534] on th "200925-P-0039" at bounding box center [449, 543] width 160 height 49
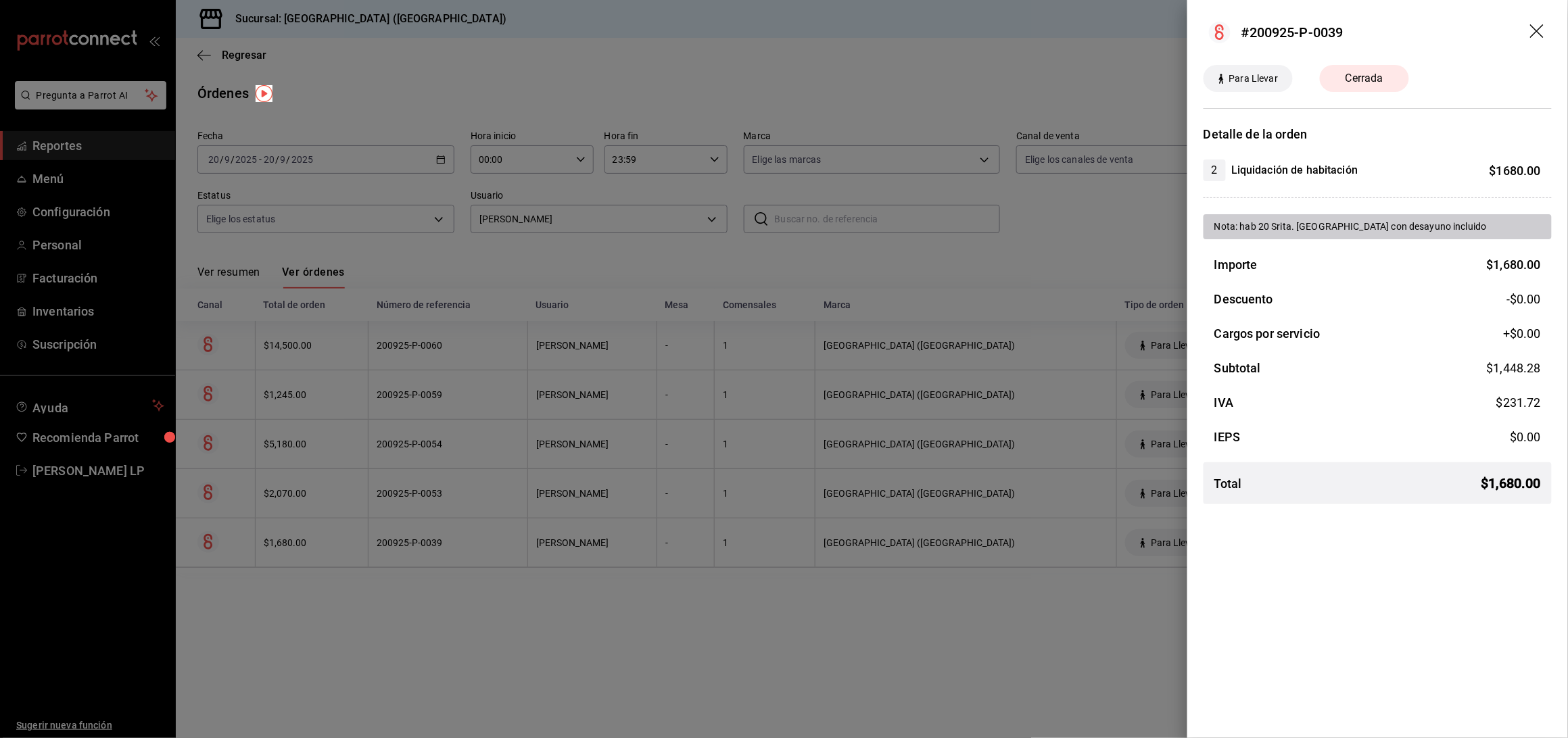
click at [510, 591] on div at bounding box center [784, 369] width 1568 height 738
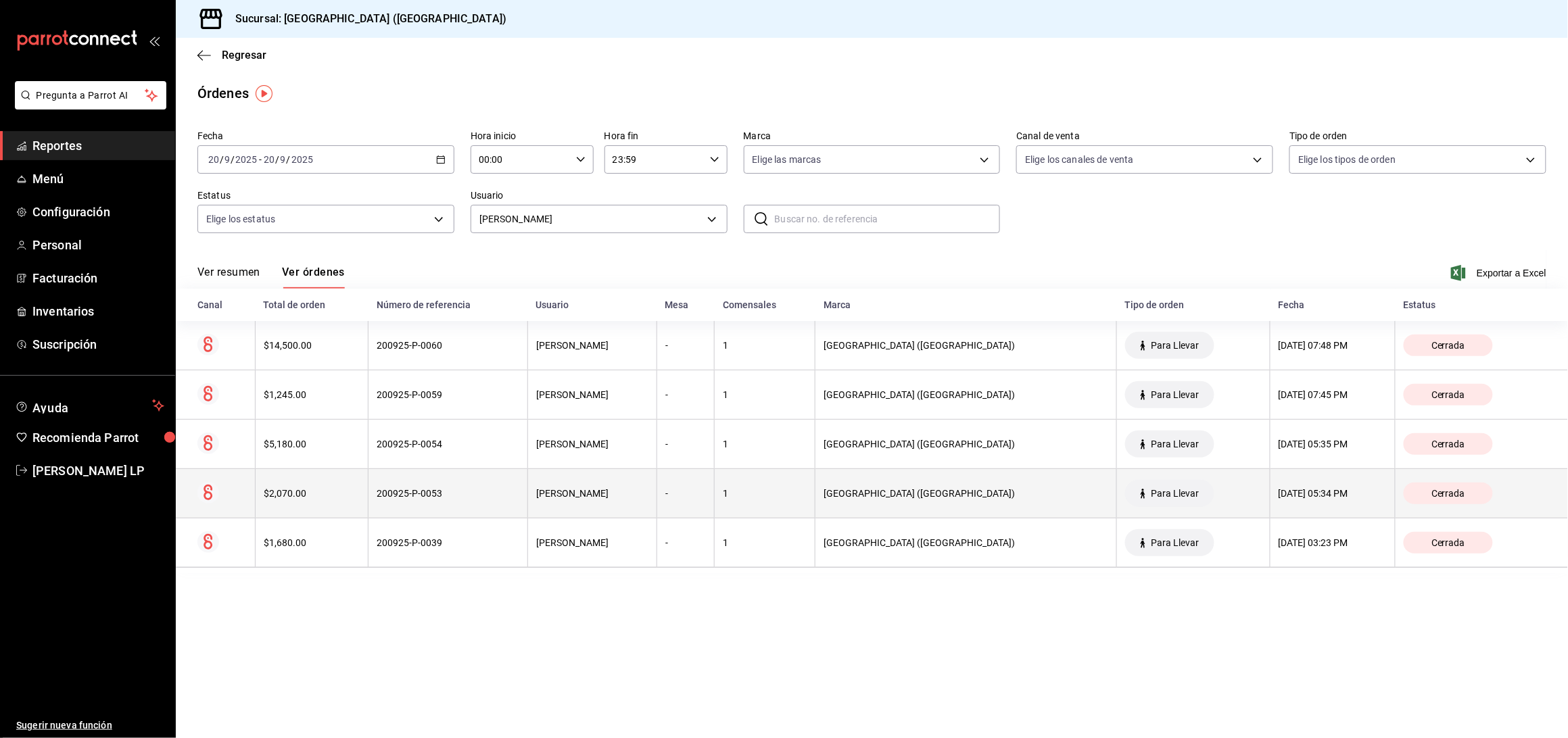
click at [495, 507] on th "200925-P-0053" at bounding box center [449, 493] width 160 height 49
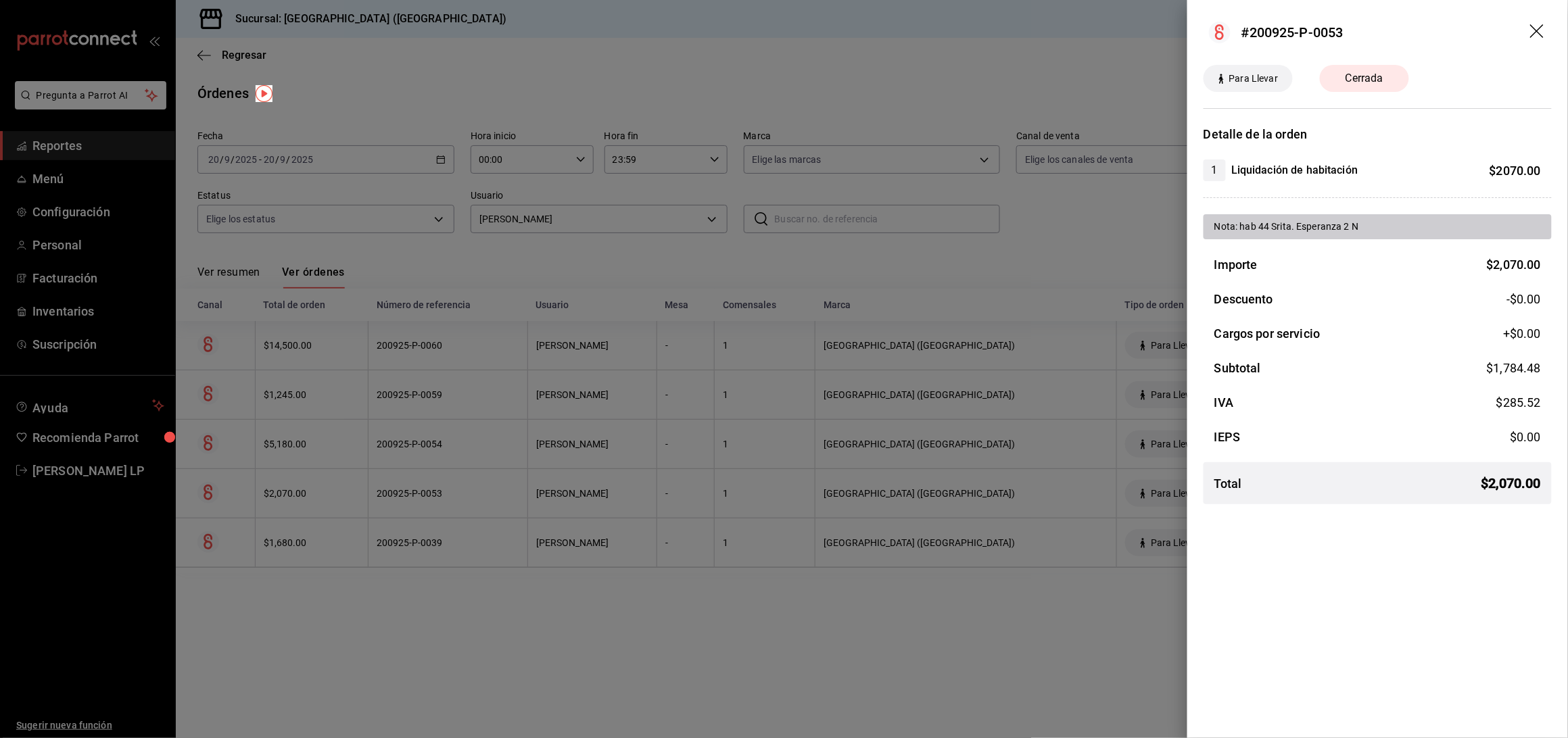
click at [572, 626] on div at bounding box center [784, 369] width 1568 height 738
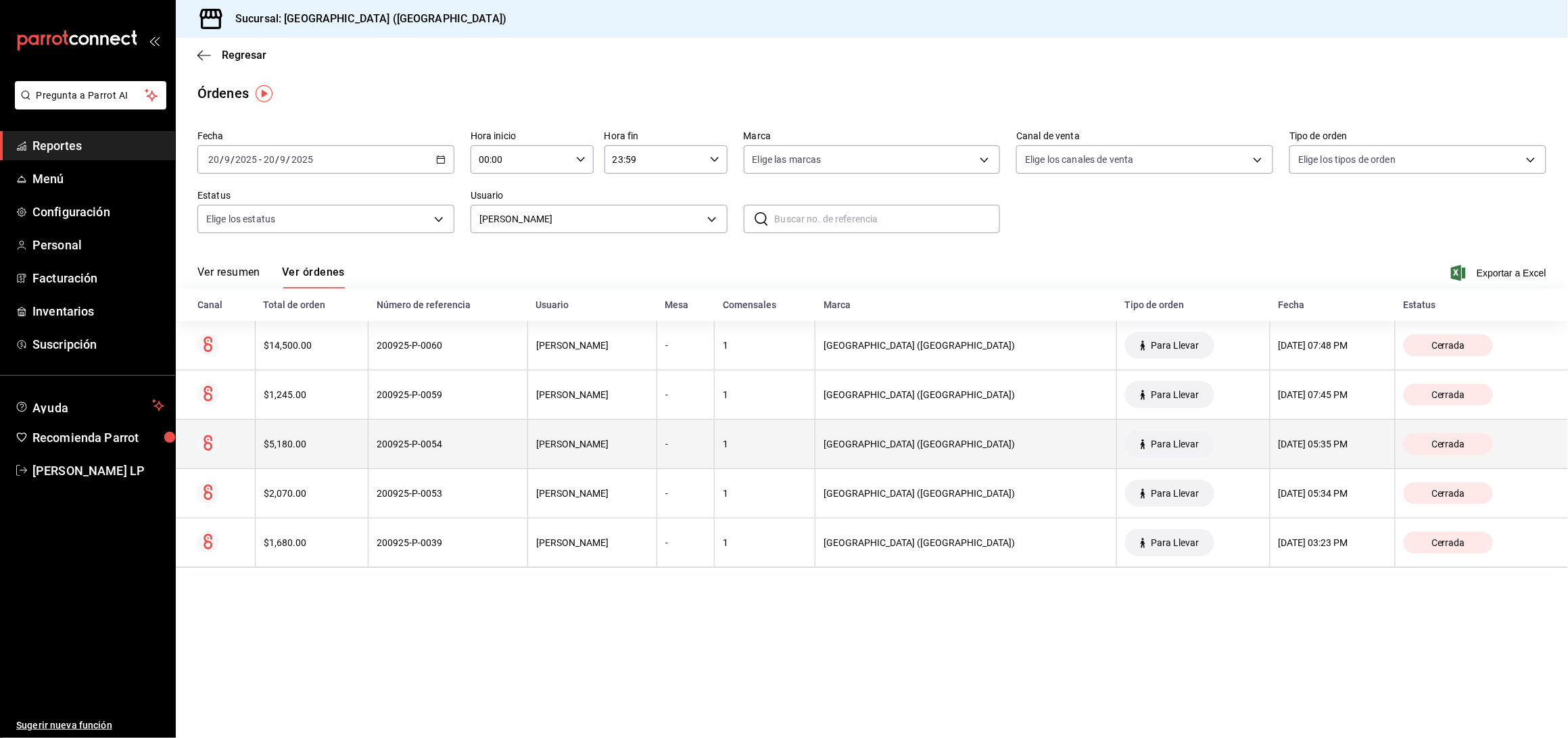
click at [462, 432] on th "200925-P-0054" at bounding box center [449, 444] width 160 height 49
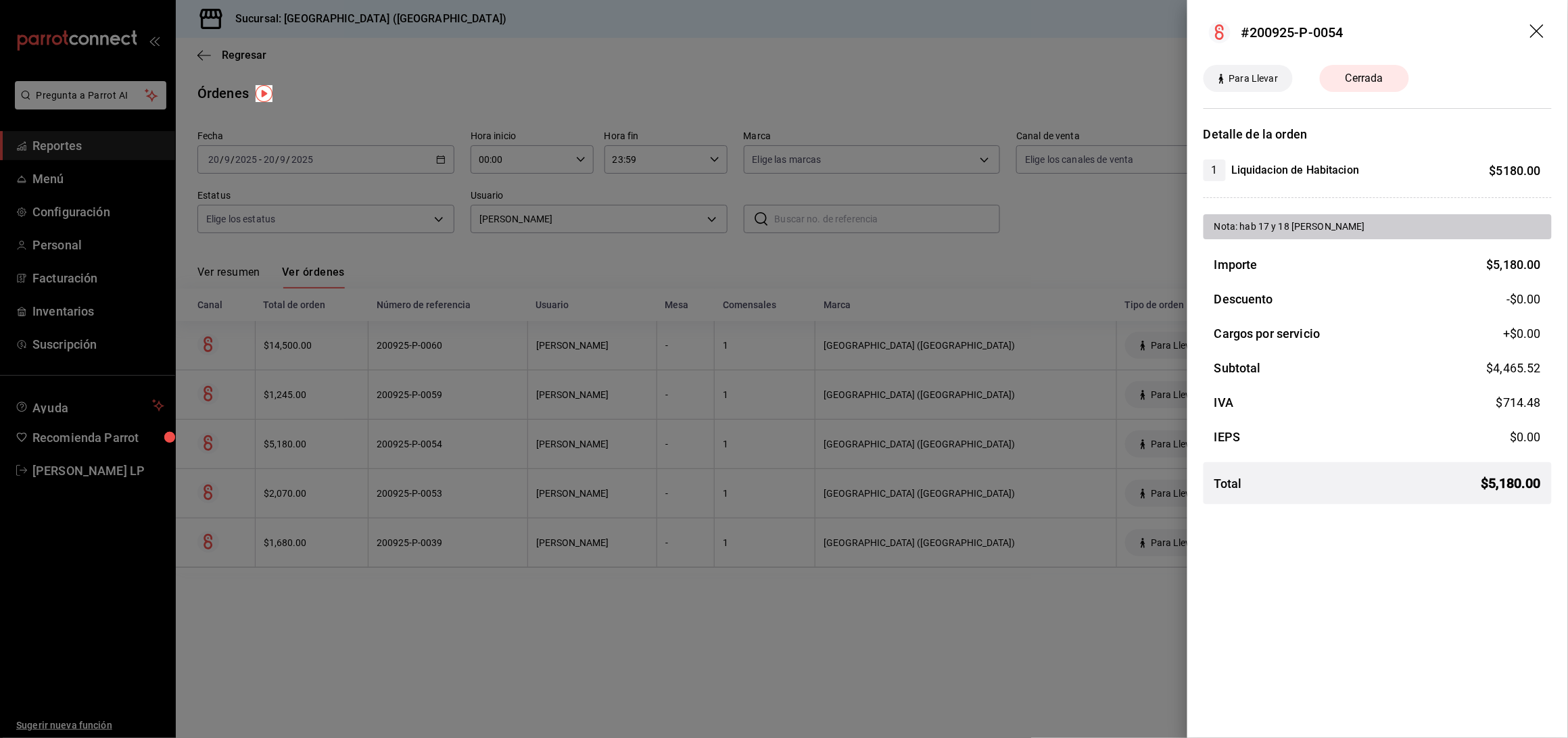
click at [563, 581] on div at bounding box center [784, 369] width 1568 height 738
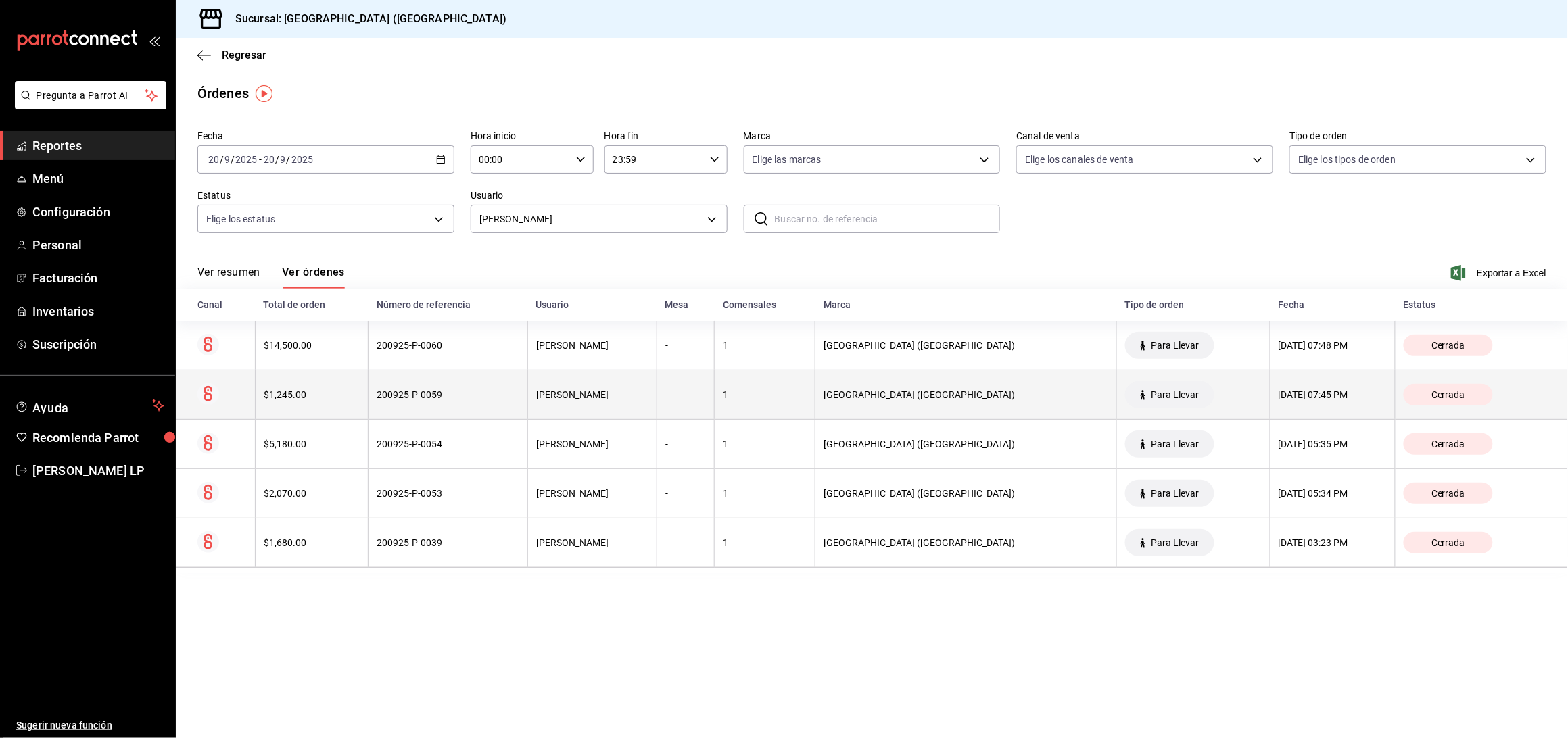
click at [506, 392] on div "200925-P-0059" at bounding box center [448, 395] width 143 height 11
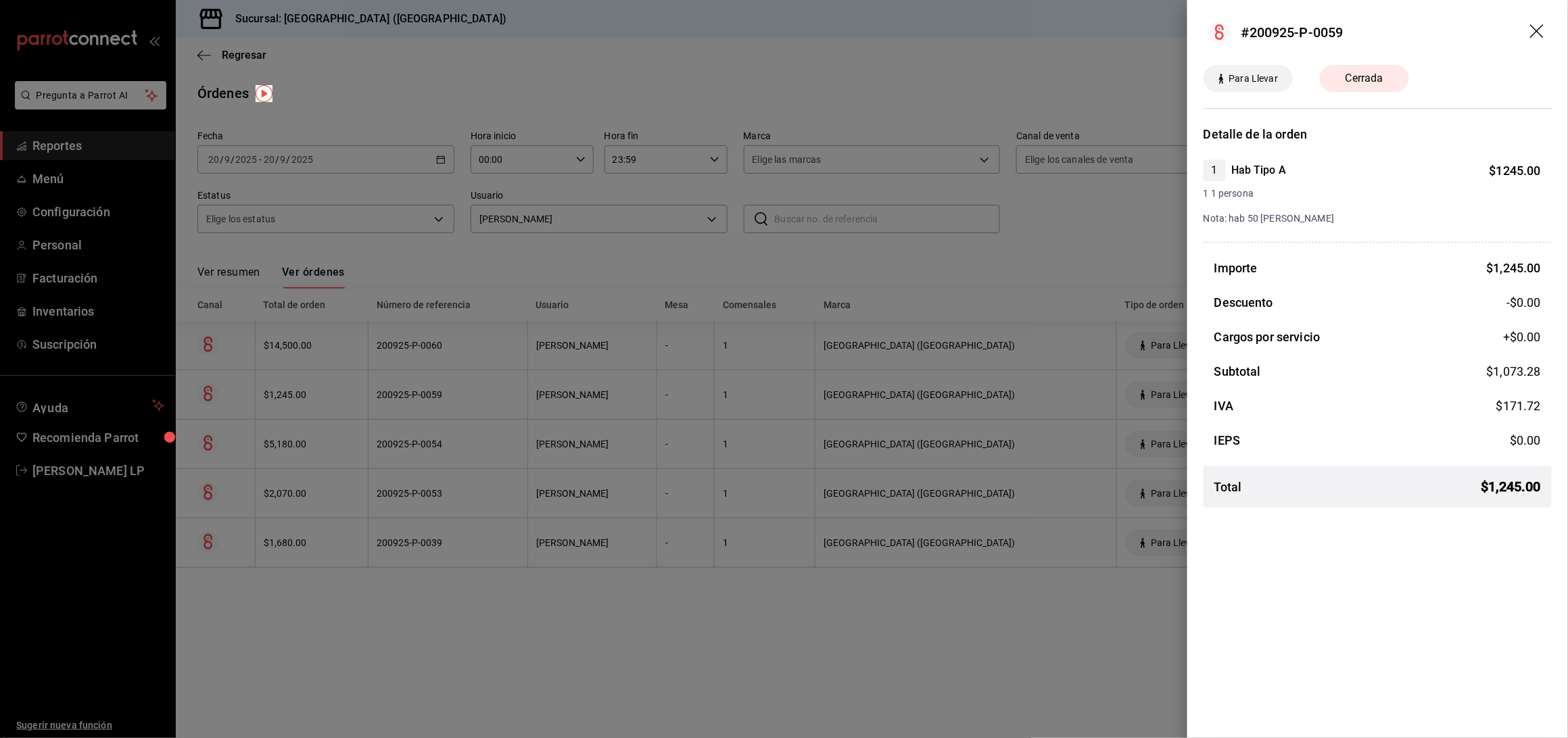
drag, startPoint x: 571, startPoint y: 583, endPoint x: 354, endPoint y: 361, distance: 310.4
click at [570, 583] on div at bounding box center [784, 369] width 1568 height 738
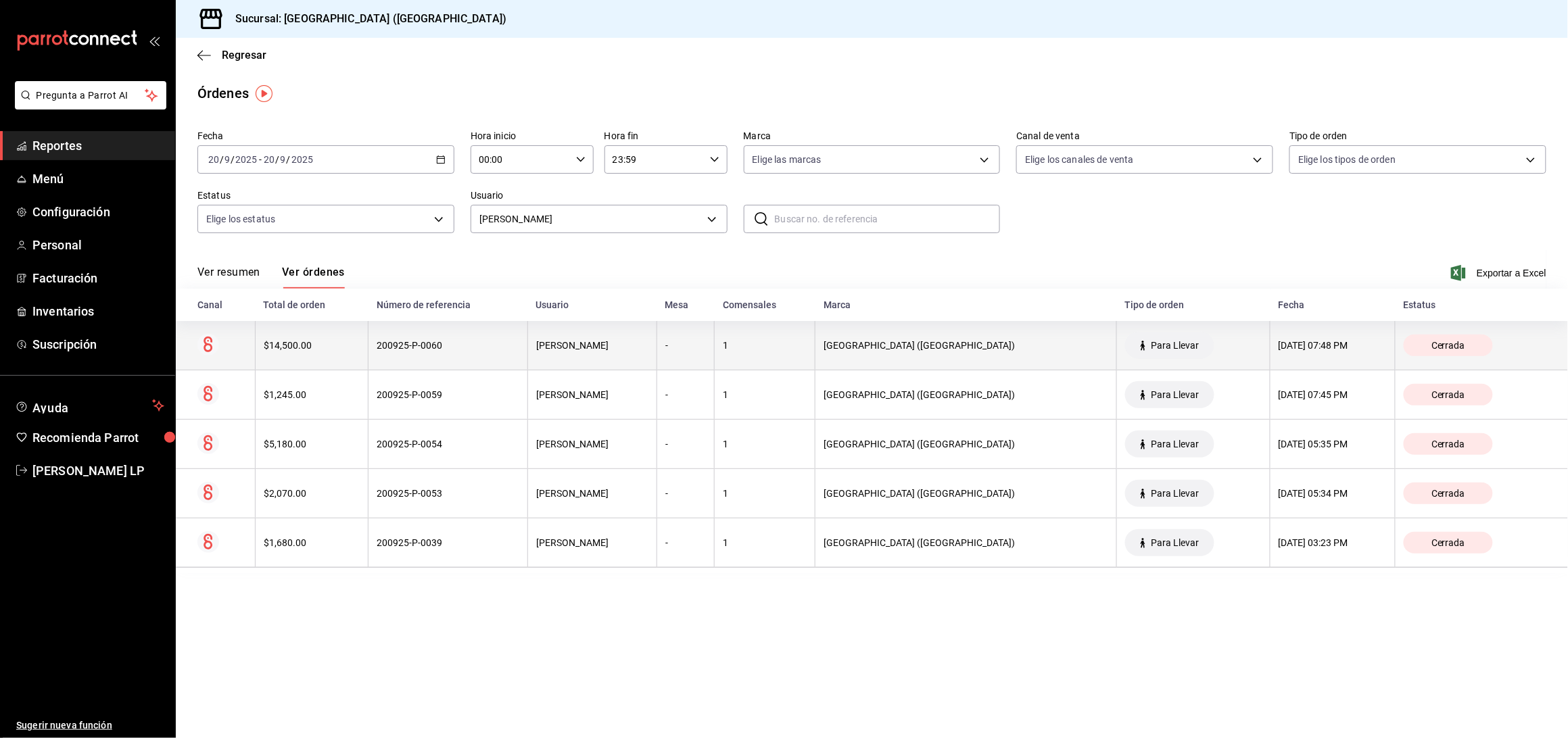
click at [333, 350] on div "$14,500.00" at bounding box center [312, 345] width 97 height 11
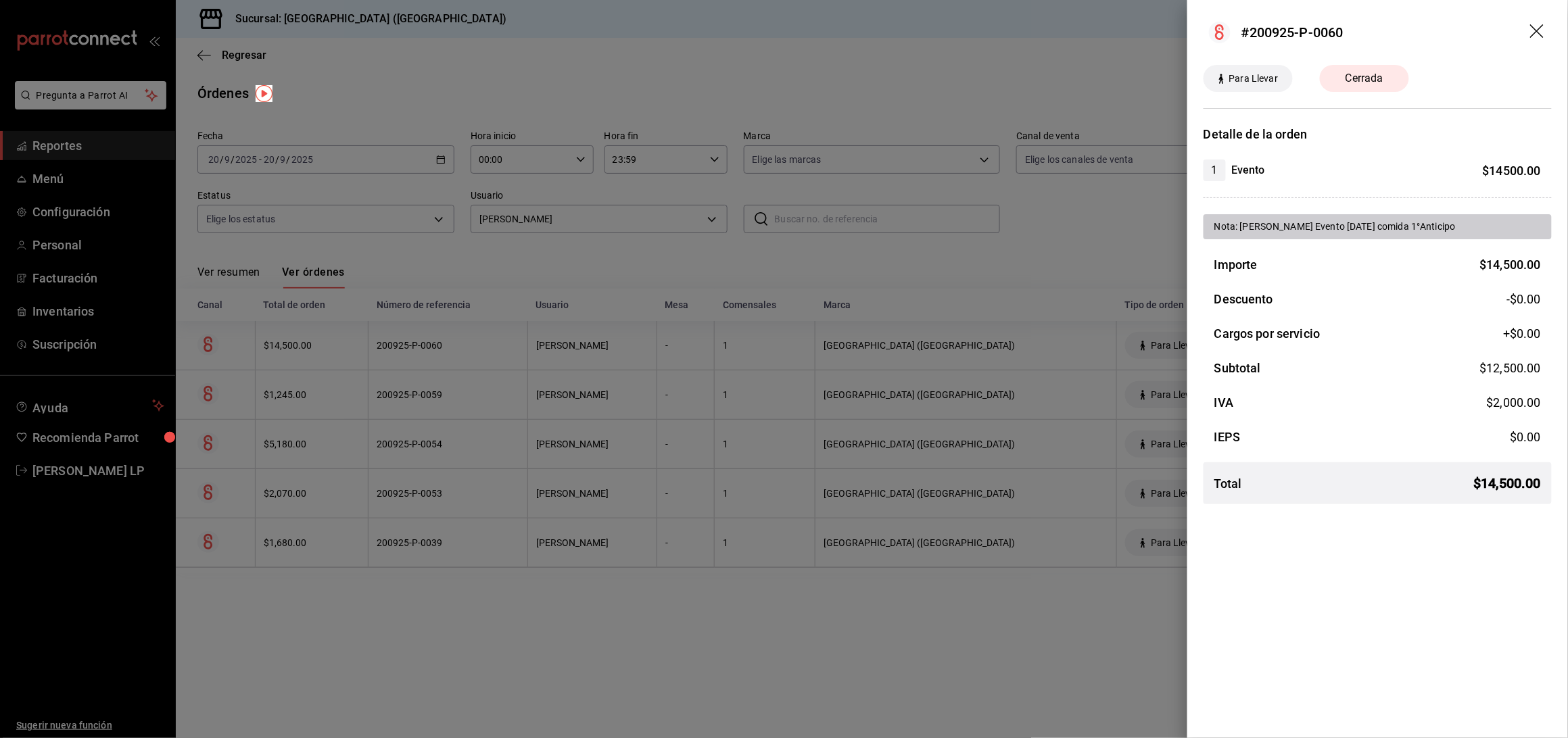
click at [916, 597] on div at bounding box center [784, 369] width 1568 height 738
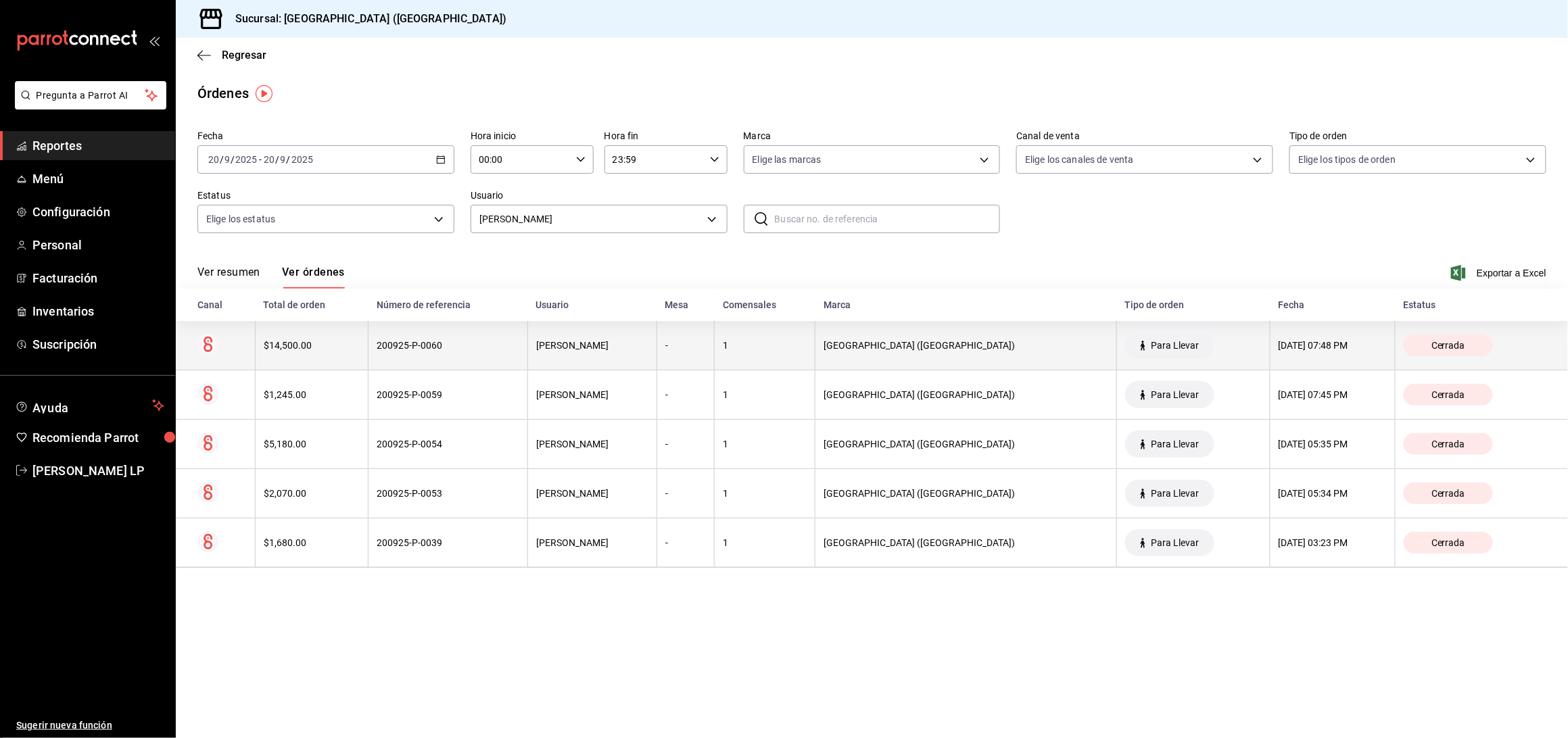
click at [452, 353] on th "200925-P-0060" at bounding box center [449, 345] width 160 height 49
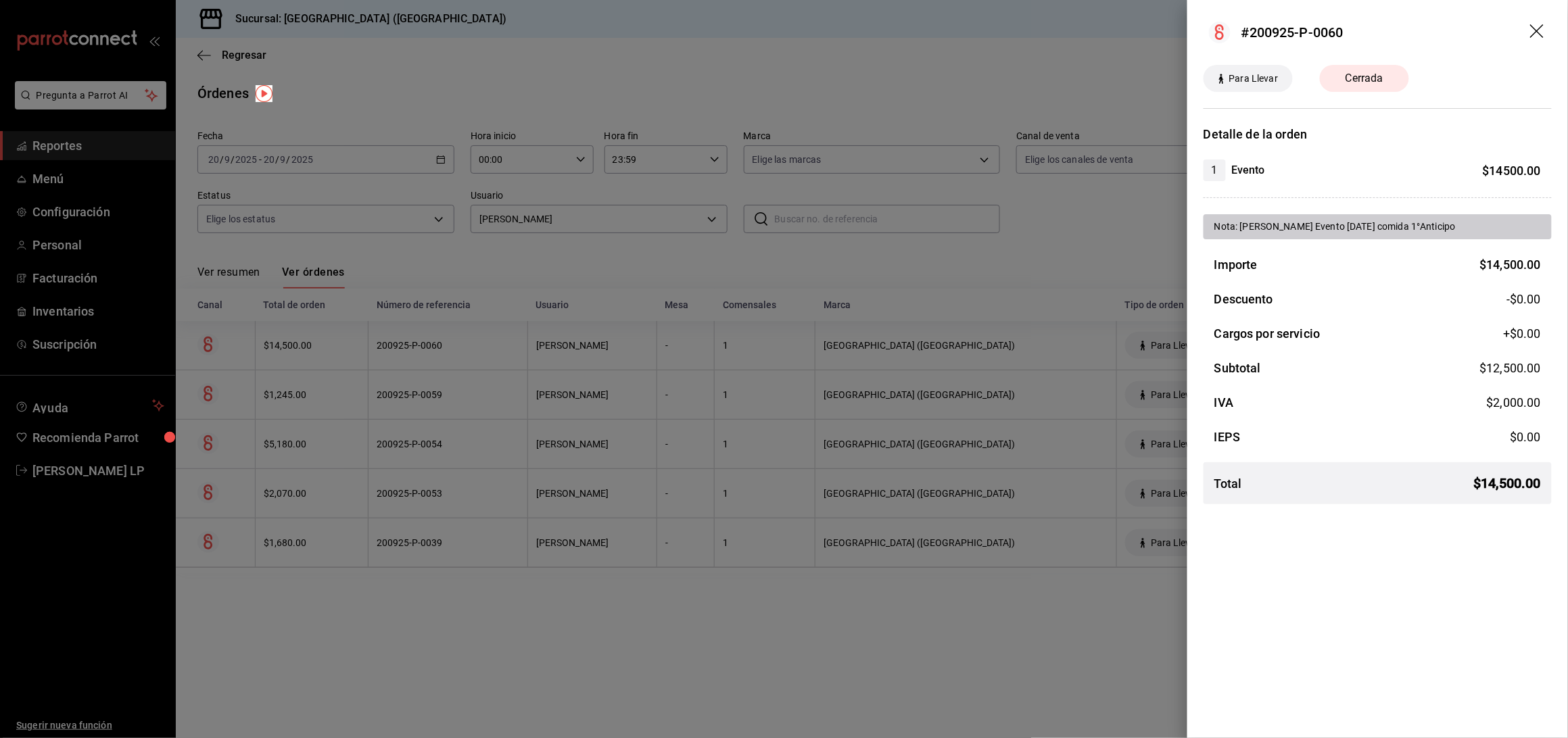
click at [452, 353] on div at bounding box center [784, 369] width 1568 height 738
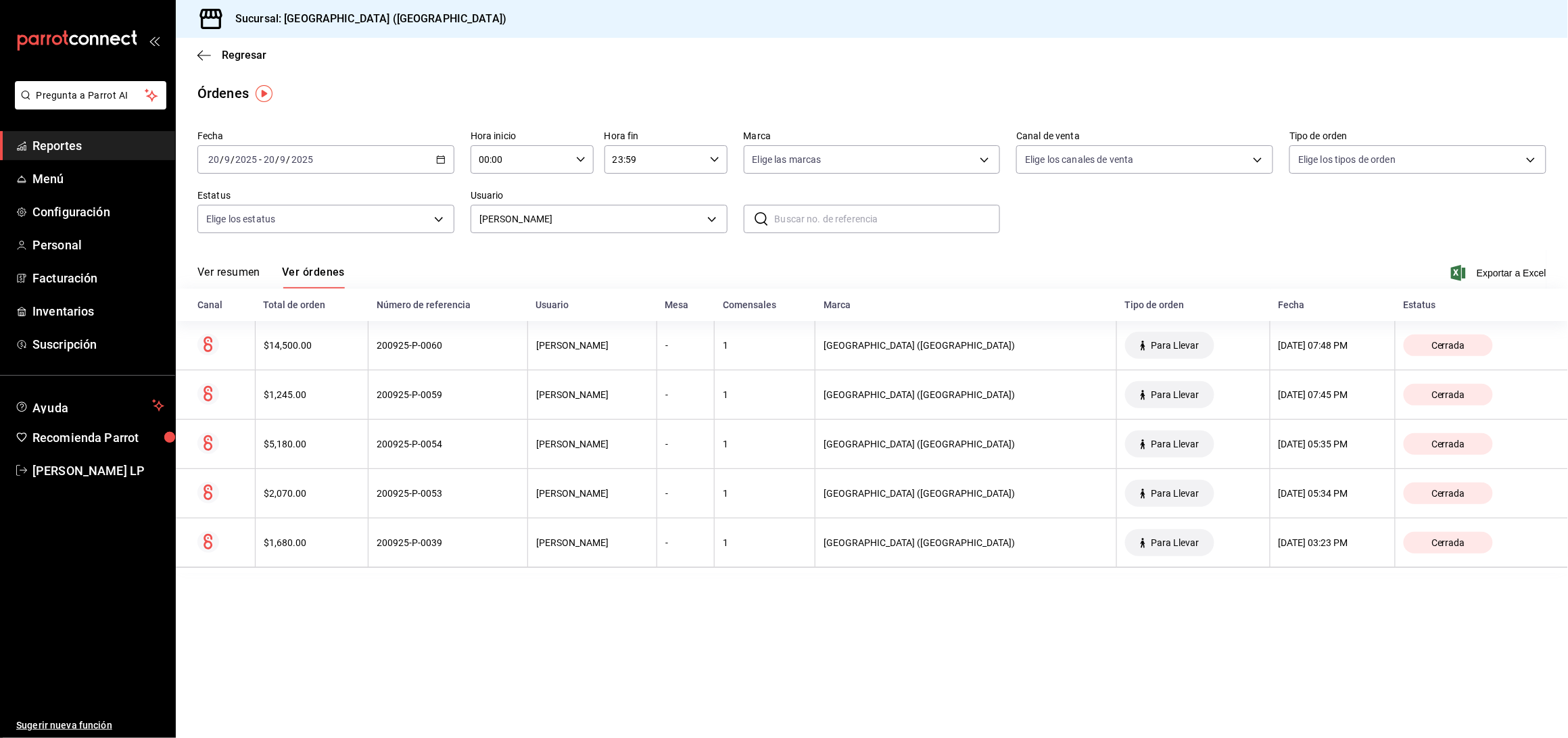
click at [434, 158] on div "2025-09-20 20 / 9 / 2025 - 2025-09-20 20 / 9 / 2025" at bounding box center [326, 160] width 257 height 29
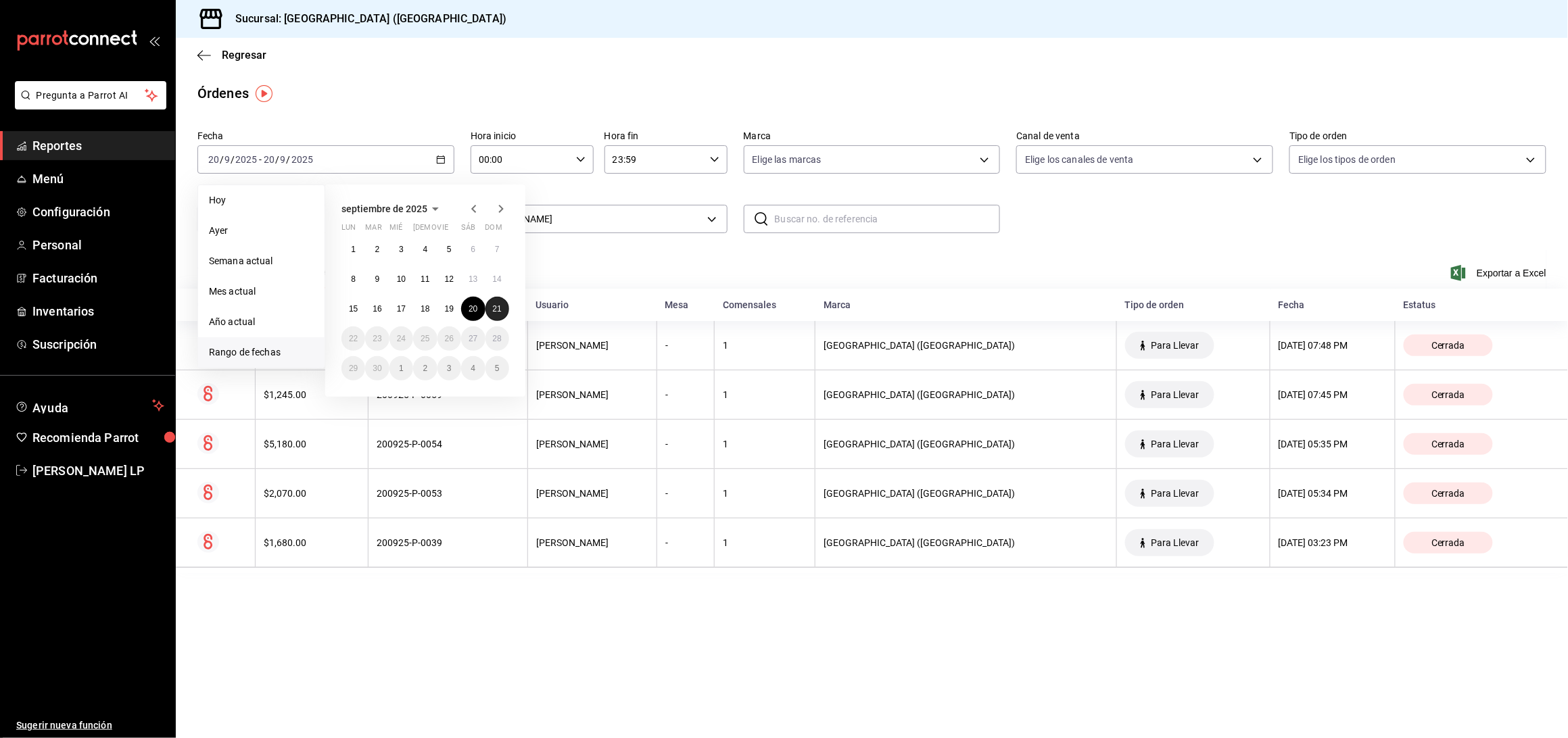
click at [496, 314] on button "21" at bounding box center [497, 308] width 23 height 24
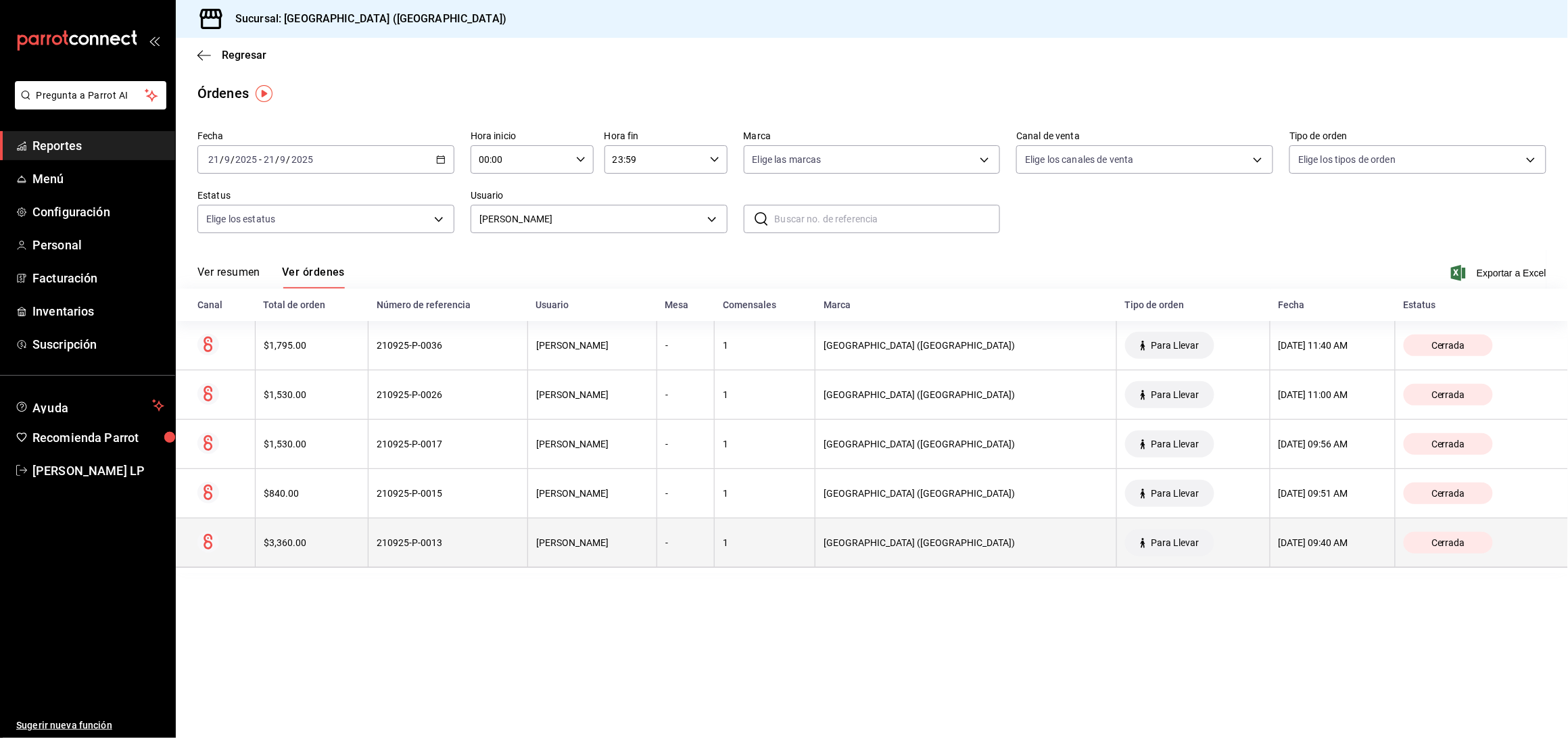
click at [350, 561] on th "$3,360.00" at bounding box center [311, 543] width 114 height 49
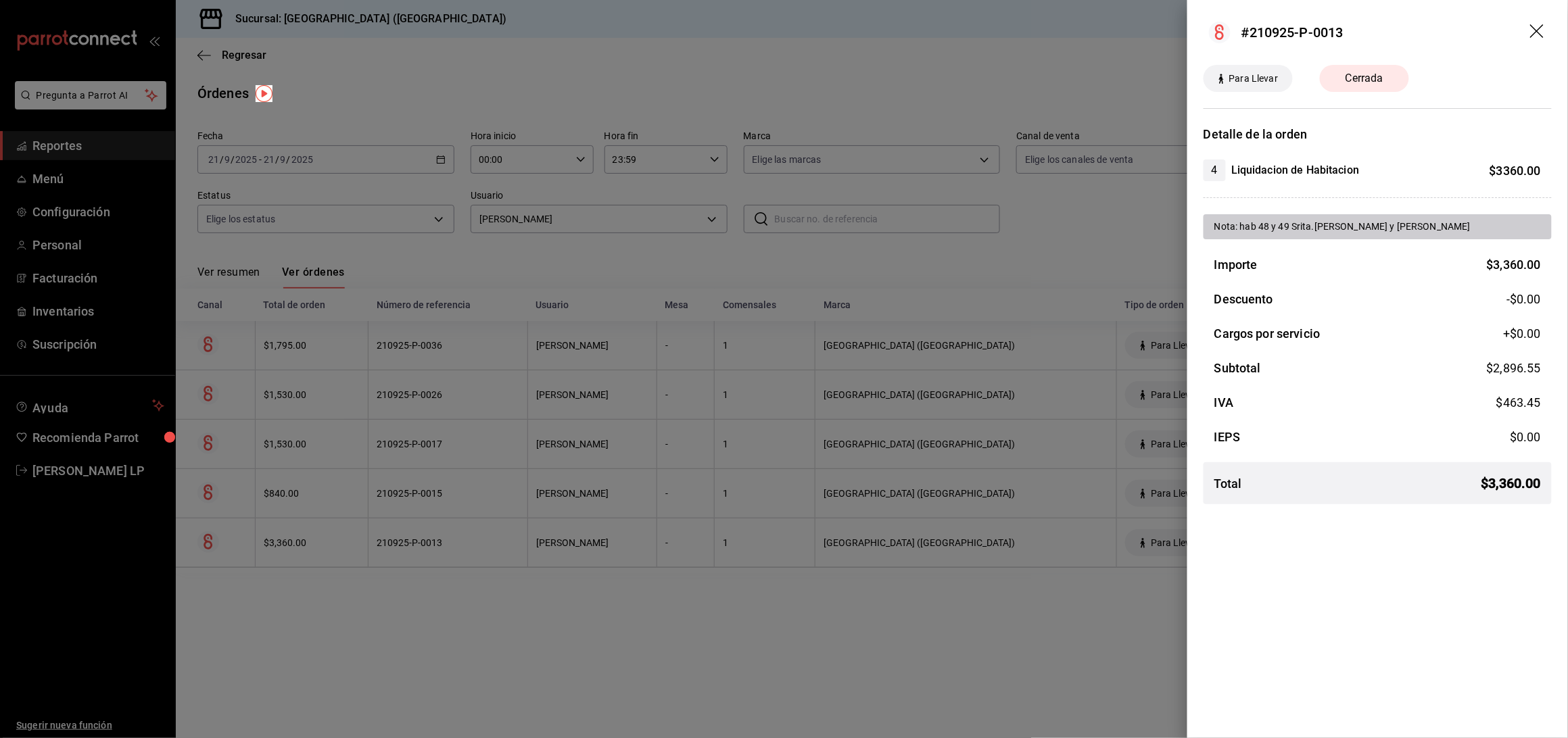
click at [953, 259] on div at bounding box center [784, 369] width 1568 height 738
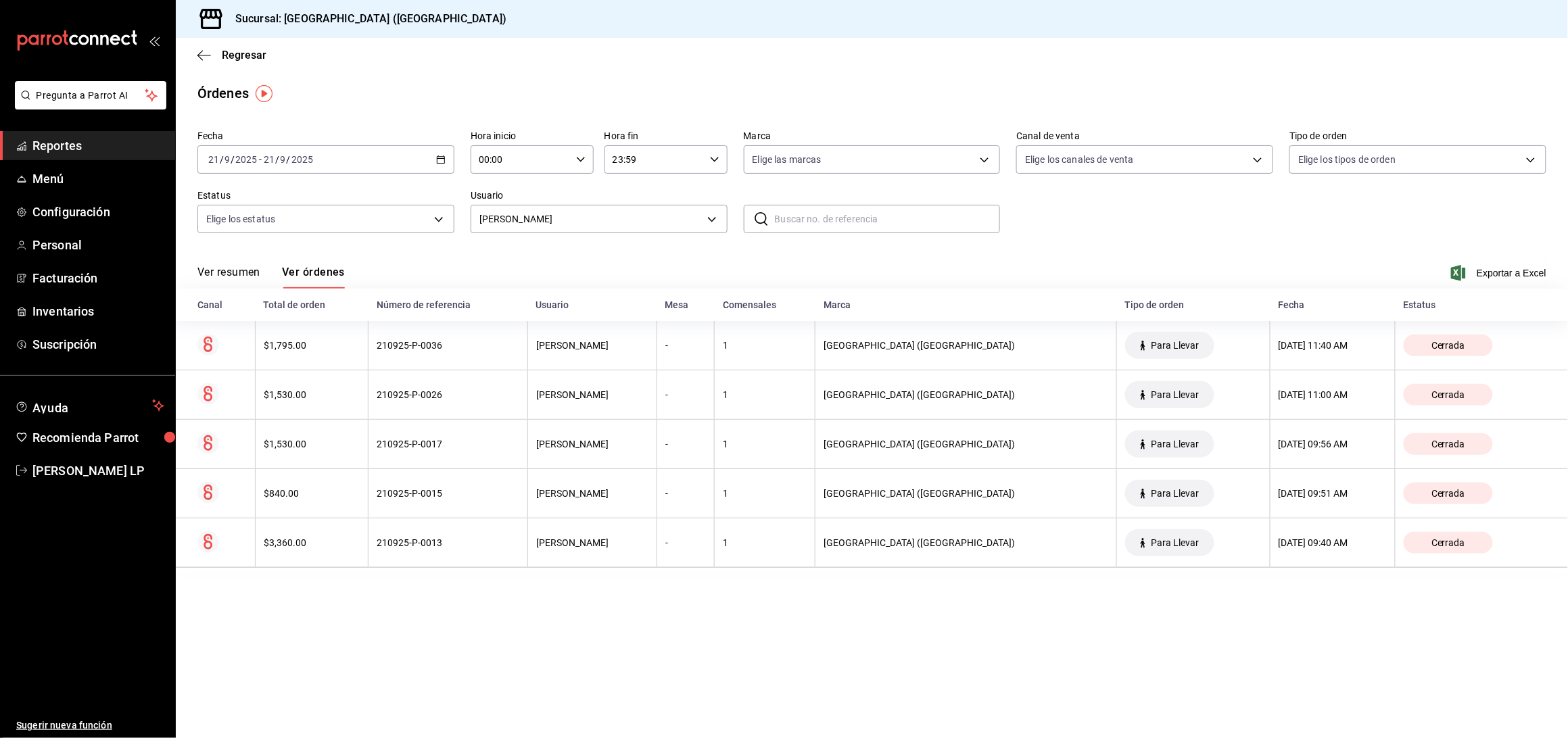
click at [65, 142] on span "Reportes" at bounding box center [98, 145] width 132 height 18
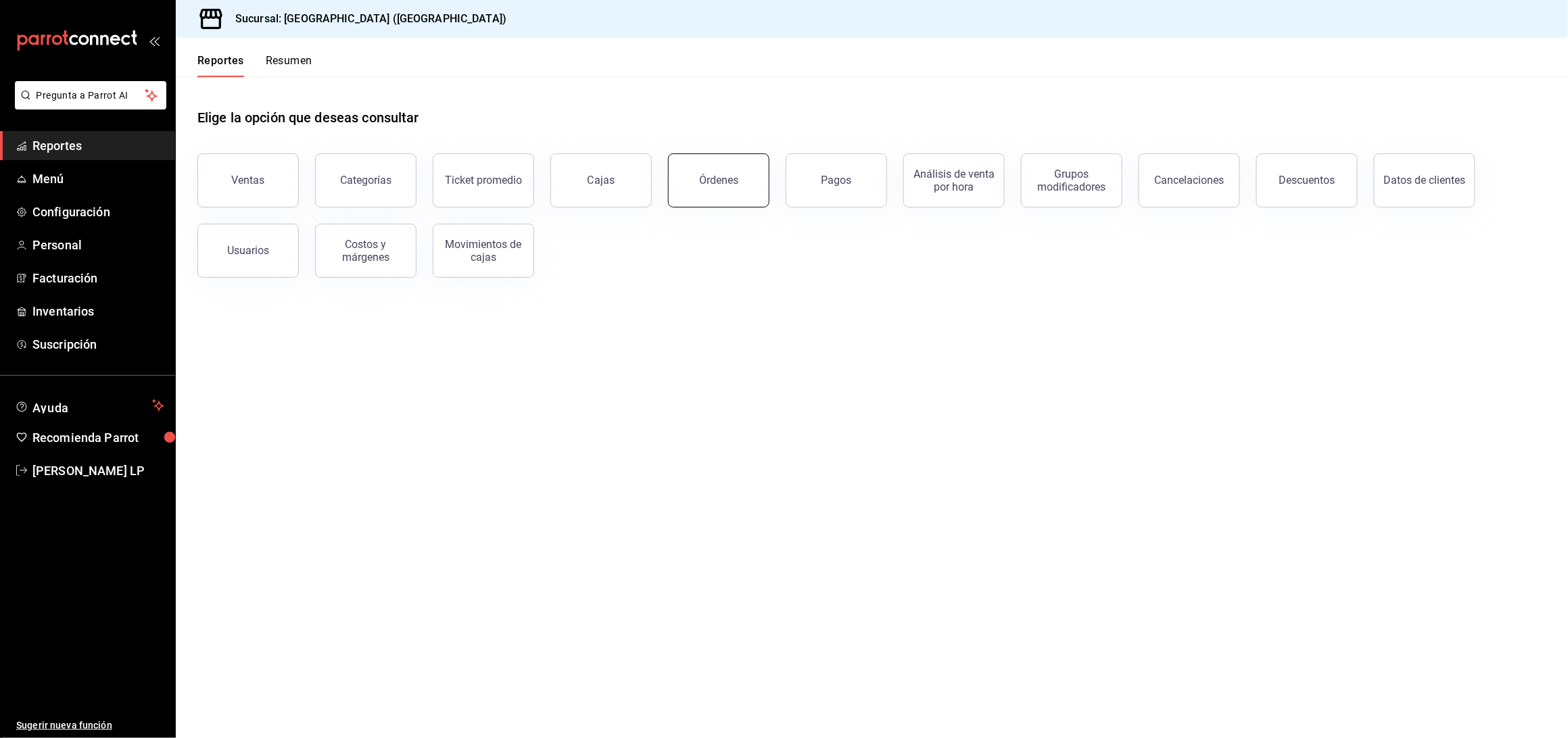
click at [716, 200] on button "Órdenes" at bounding box center [719, 180] width 101 height 54
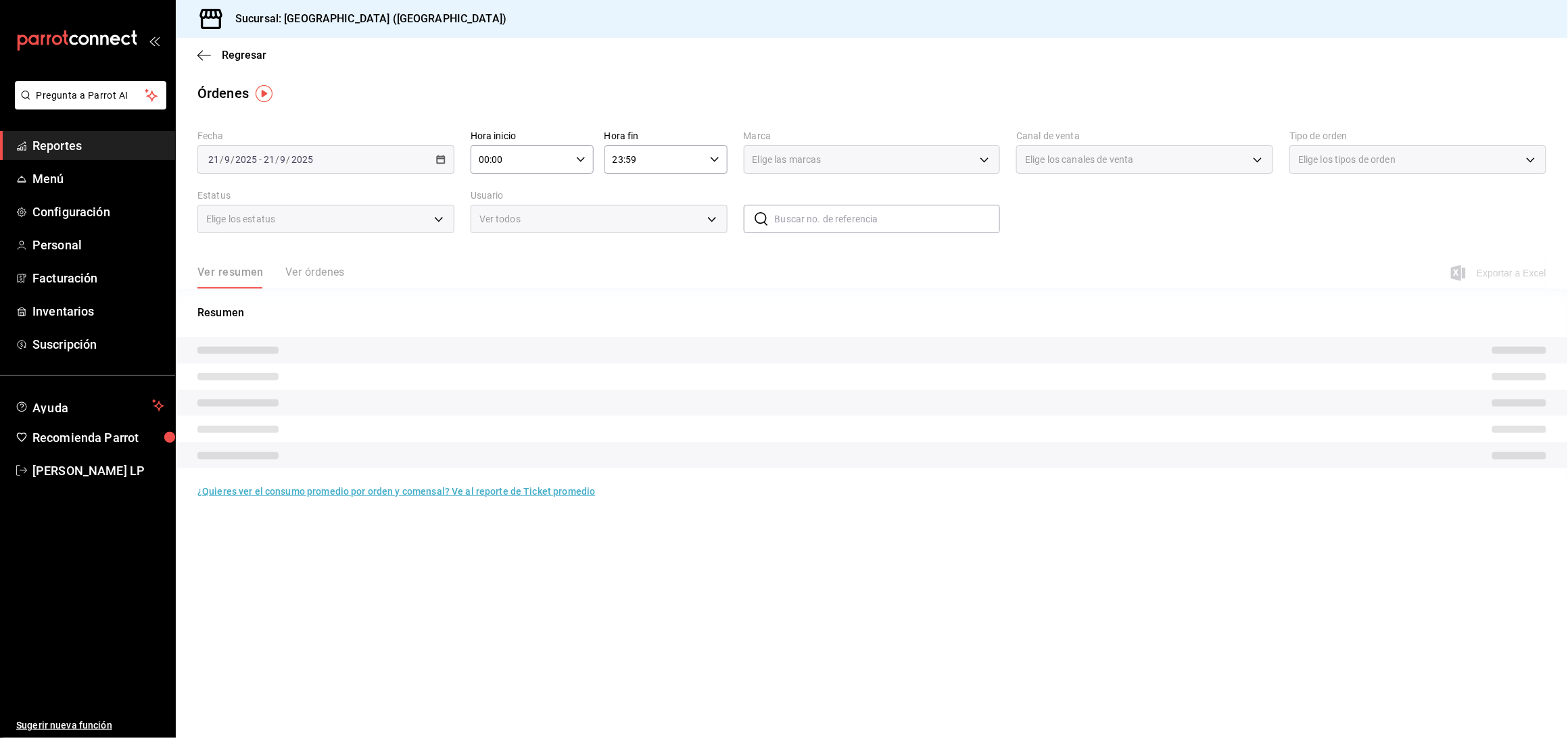
click at [67, 152] on span "Reportes" at bounding box center [98, 145] width 132 height 18
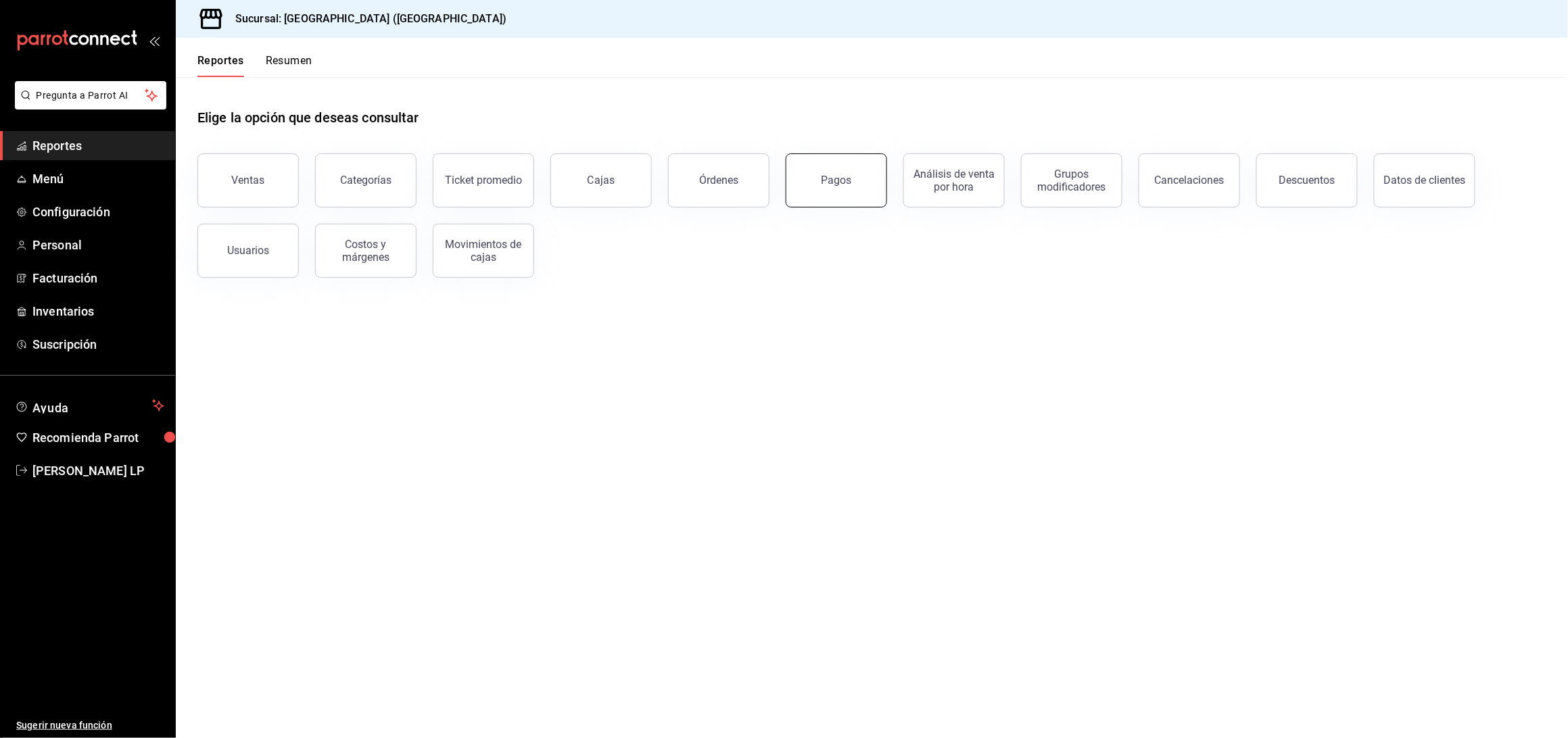
click at [878, 179] on button "Pagos" at bounding box center [836, 180] width 101 height 54
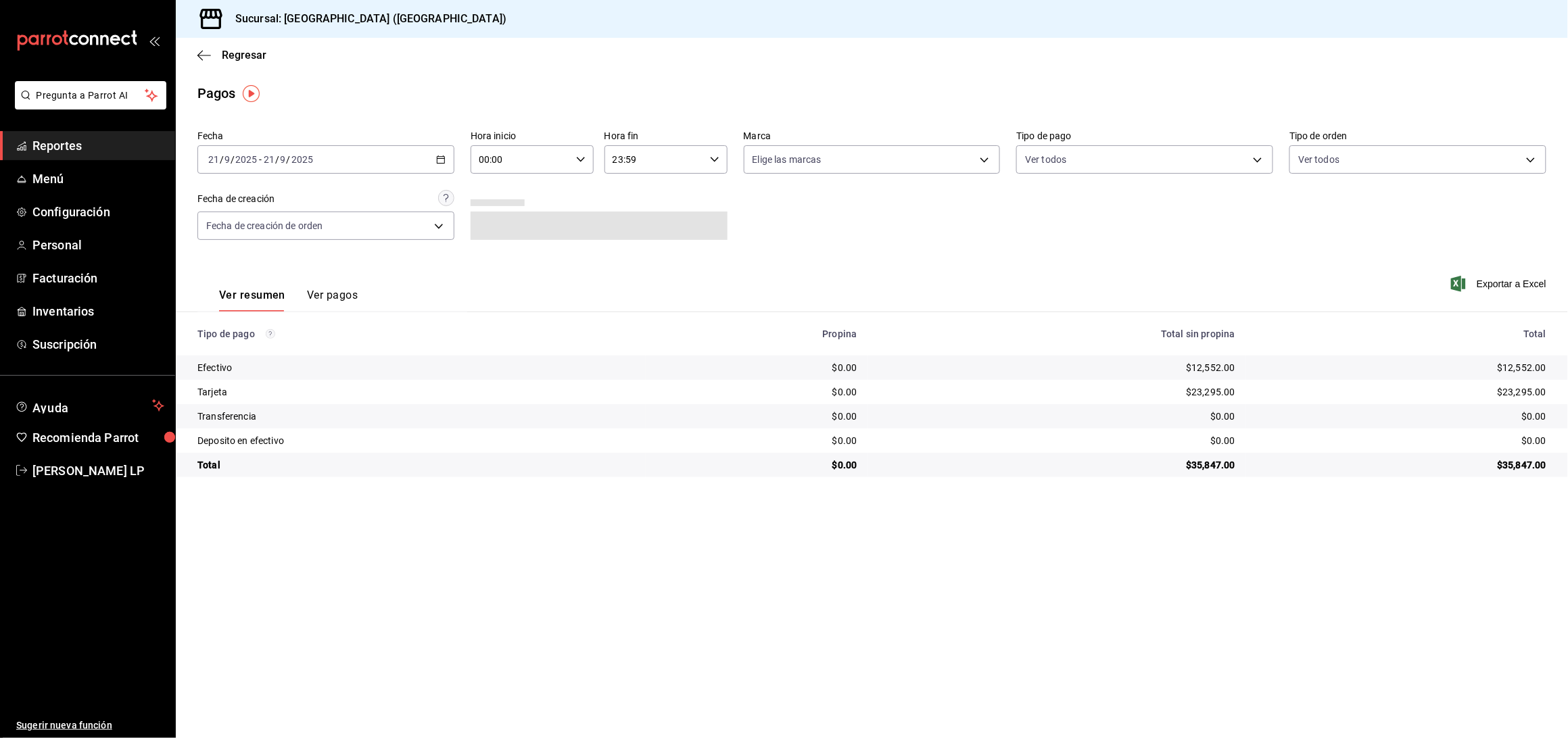
click at [326, 292] on button "Ver pagos" at bounding box center [332, 300] width 51 height 23
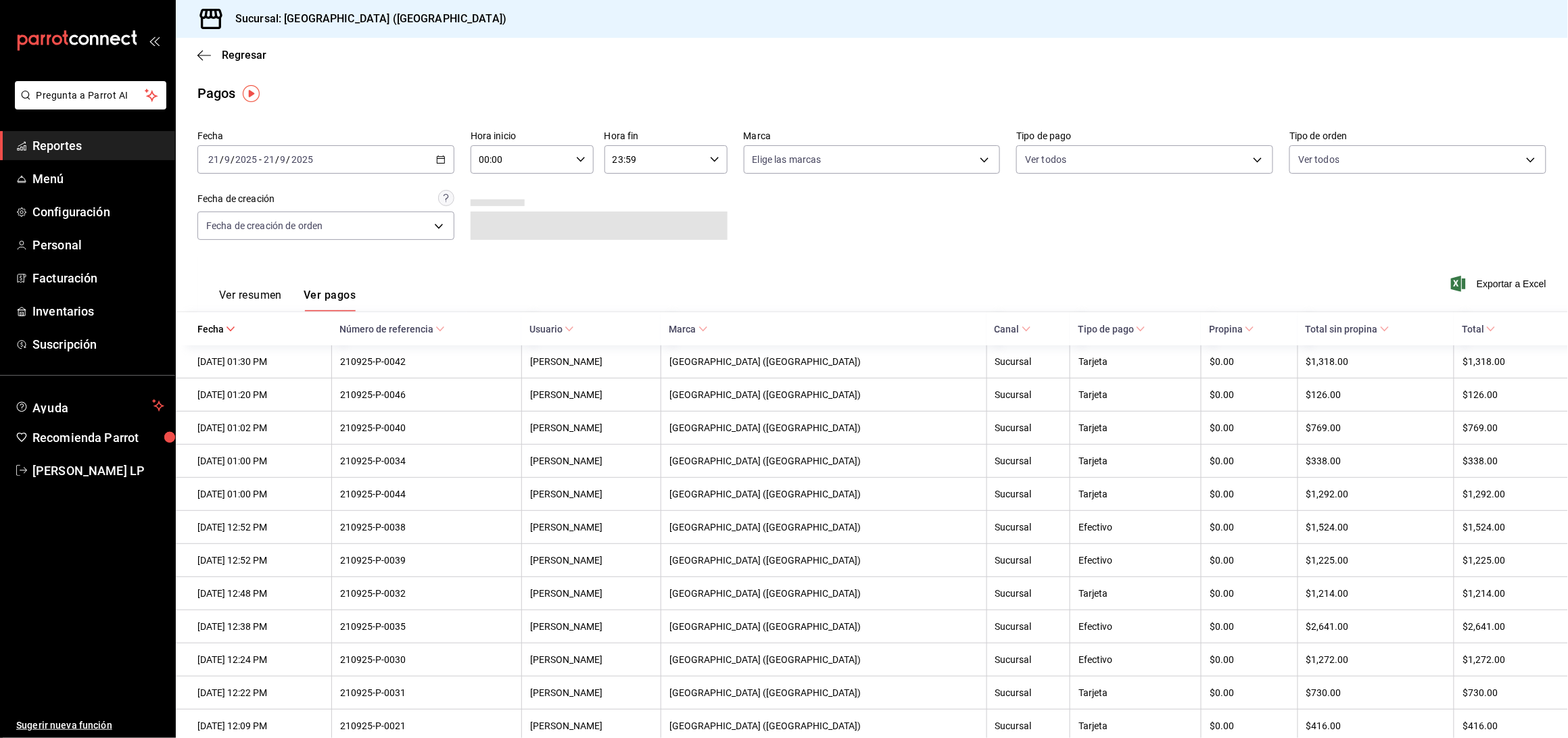
click at [257, 294] on button "Ver resumen" at bounding box center [250, 300] width 63 height 23
